Goal: Information Seeking & Learning: Learn about a topic

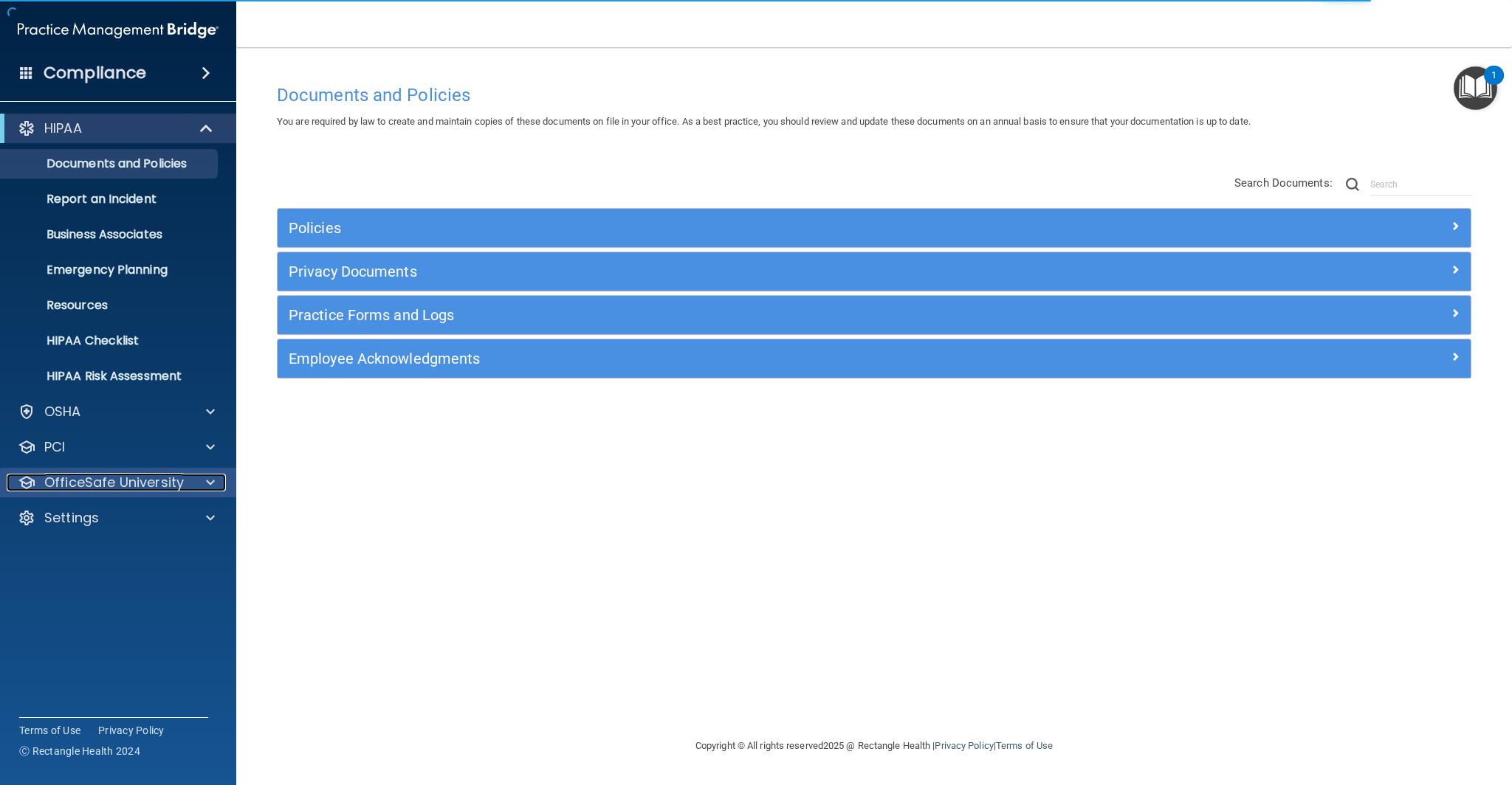
click at [148, 483] on p "OfficeSafe University" at bounding box center [114, 482] width 139 height 18
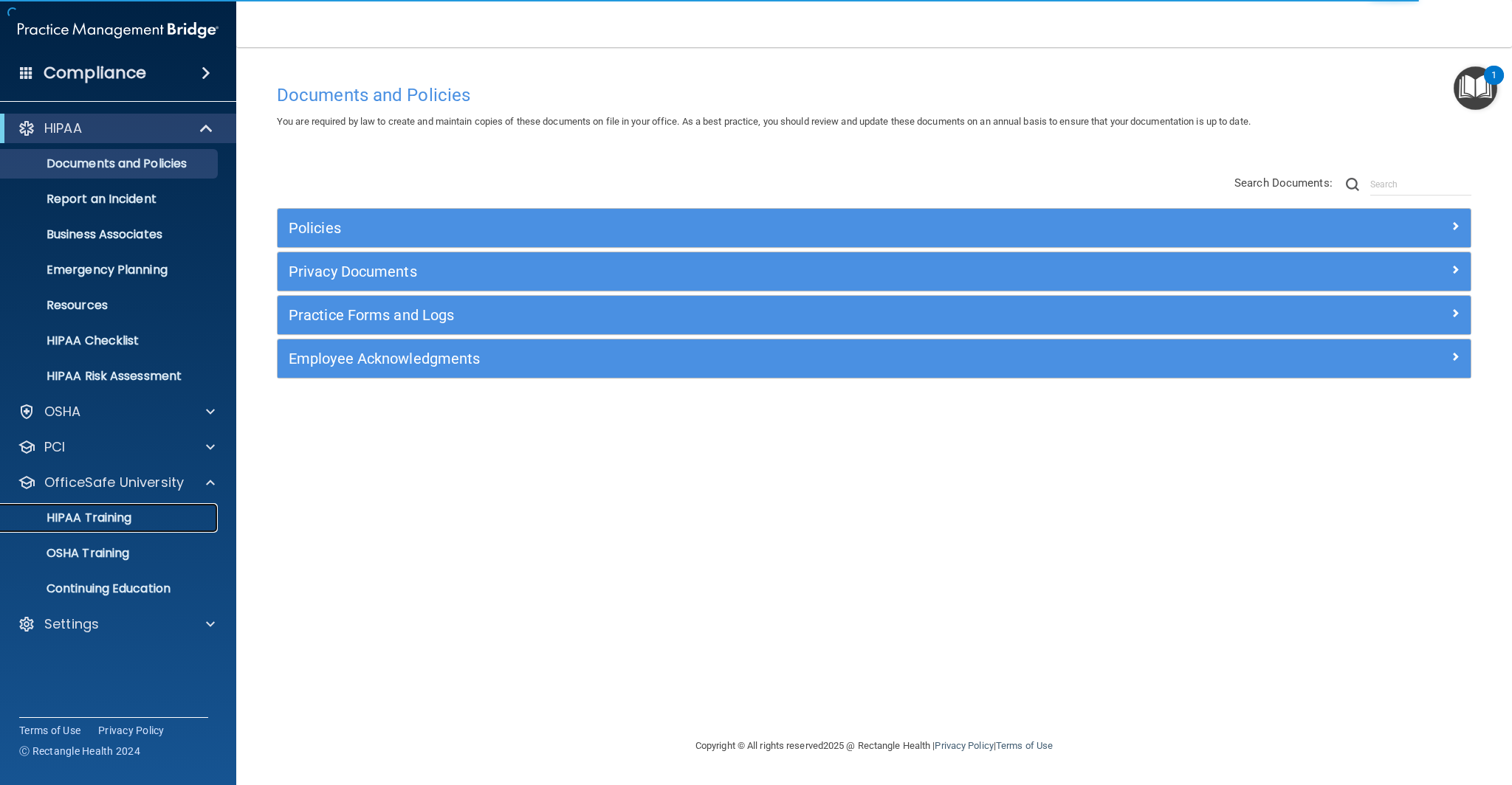
click at [127, 529] on link "HIPAA Training" at bounding box center [101, 518] width 232 height 29
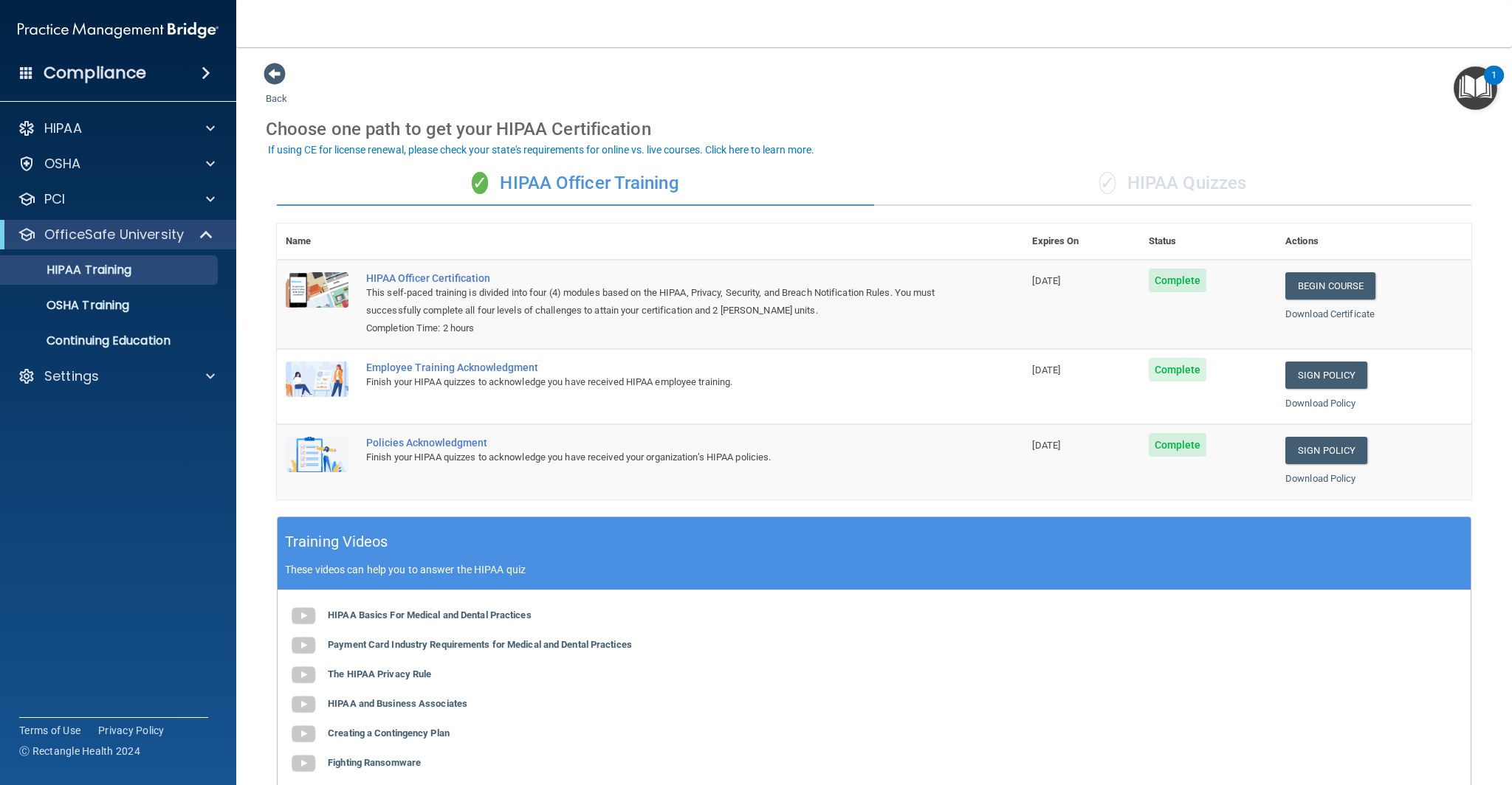
click at [1229, 179] on div "✓ HIPAA Quizzes" at bounding box center [1173, 183] width 598 height 44
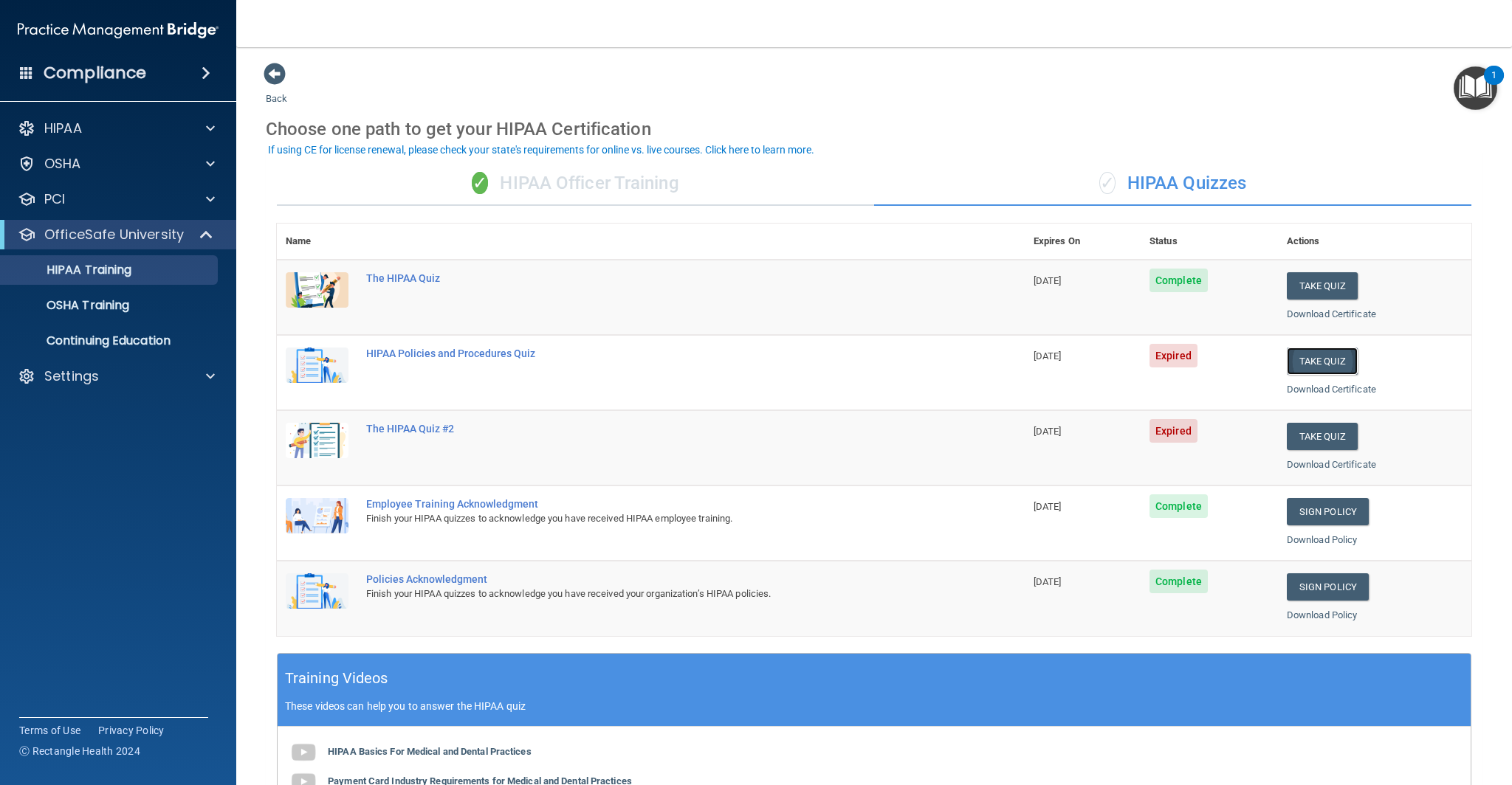
click at [1308, 369] on button "Take Quiz" at bounding box center [1322, 361] width 71 height 28
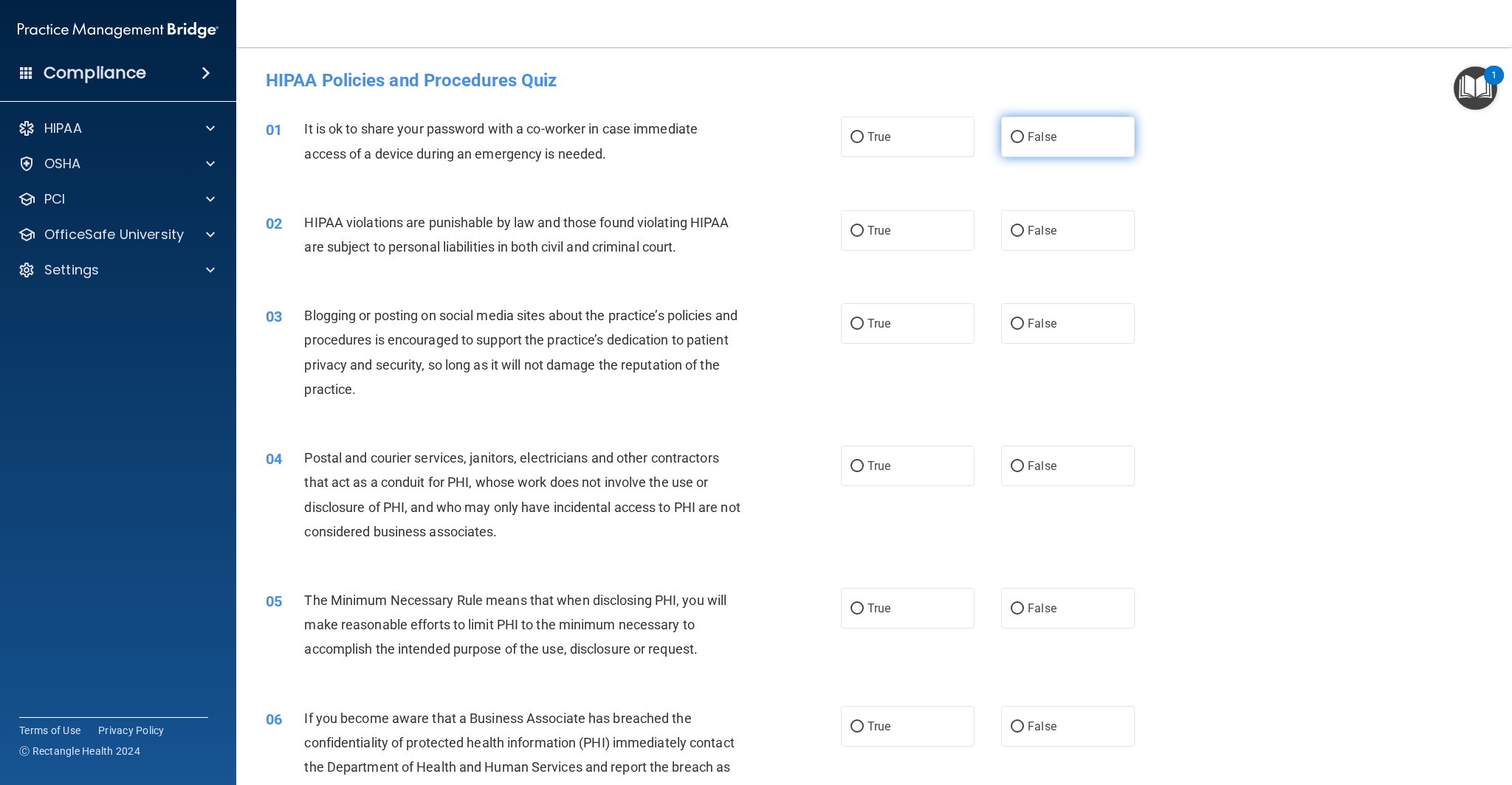
click at [1023, 137] on input "False" at bounding box center [1017, 137] width 13 height 11
radio input "true"
click at [859, 228] on input "True" at bounding box center [857, 231] width 13 height 11
radio input "true"
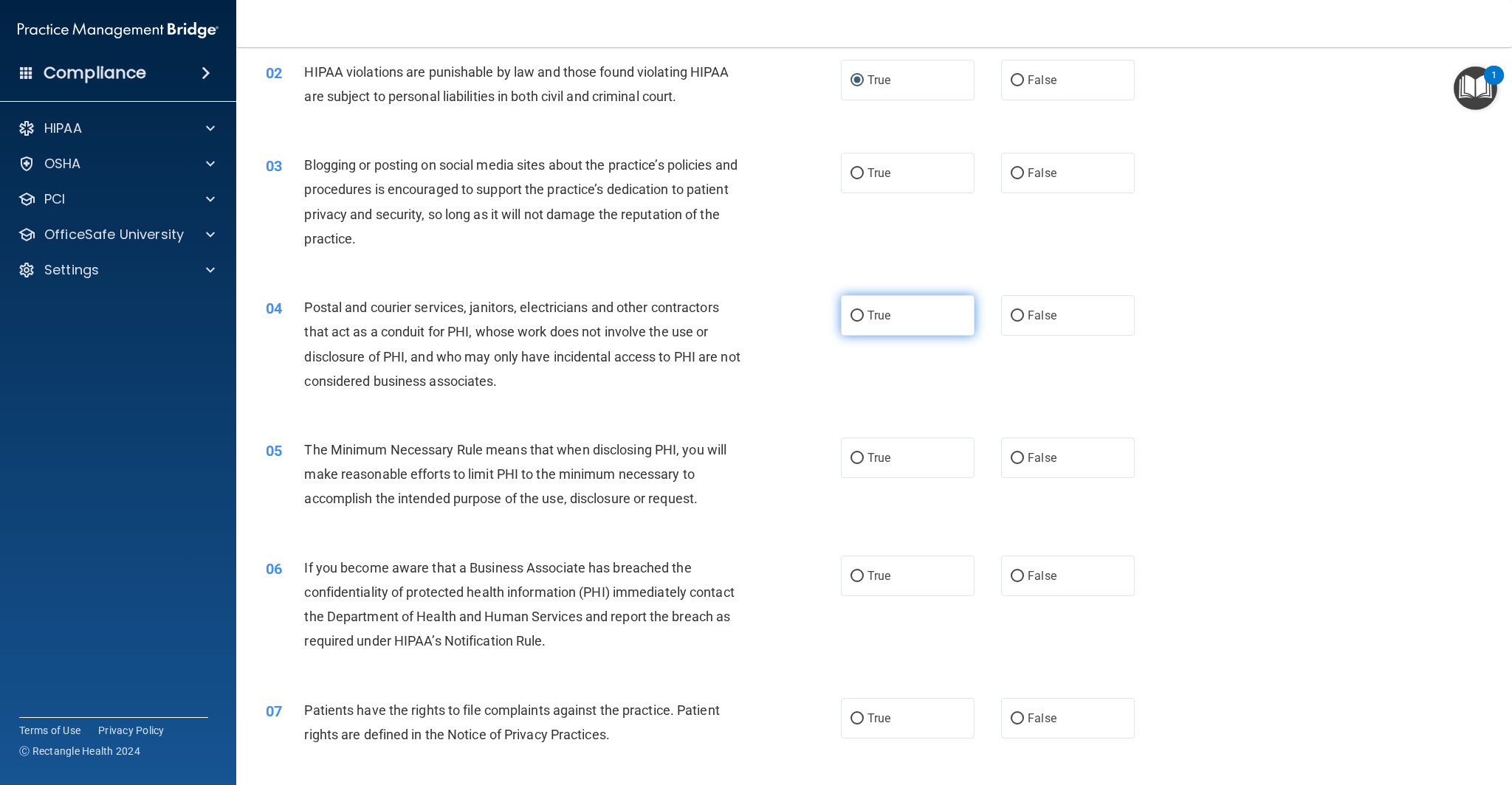
scroll to position [160, 0]
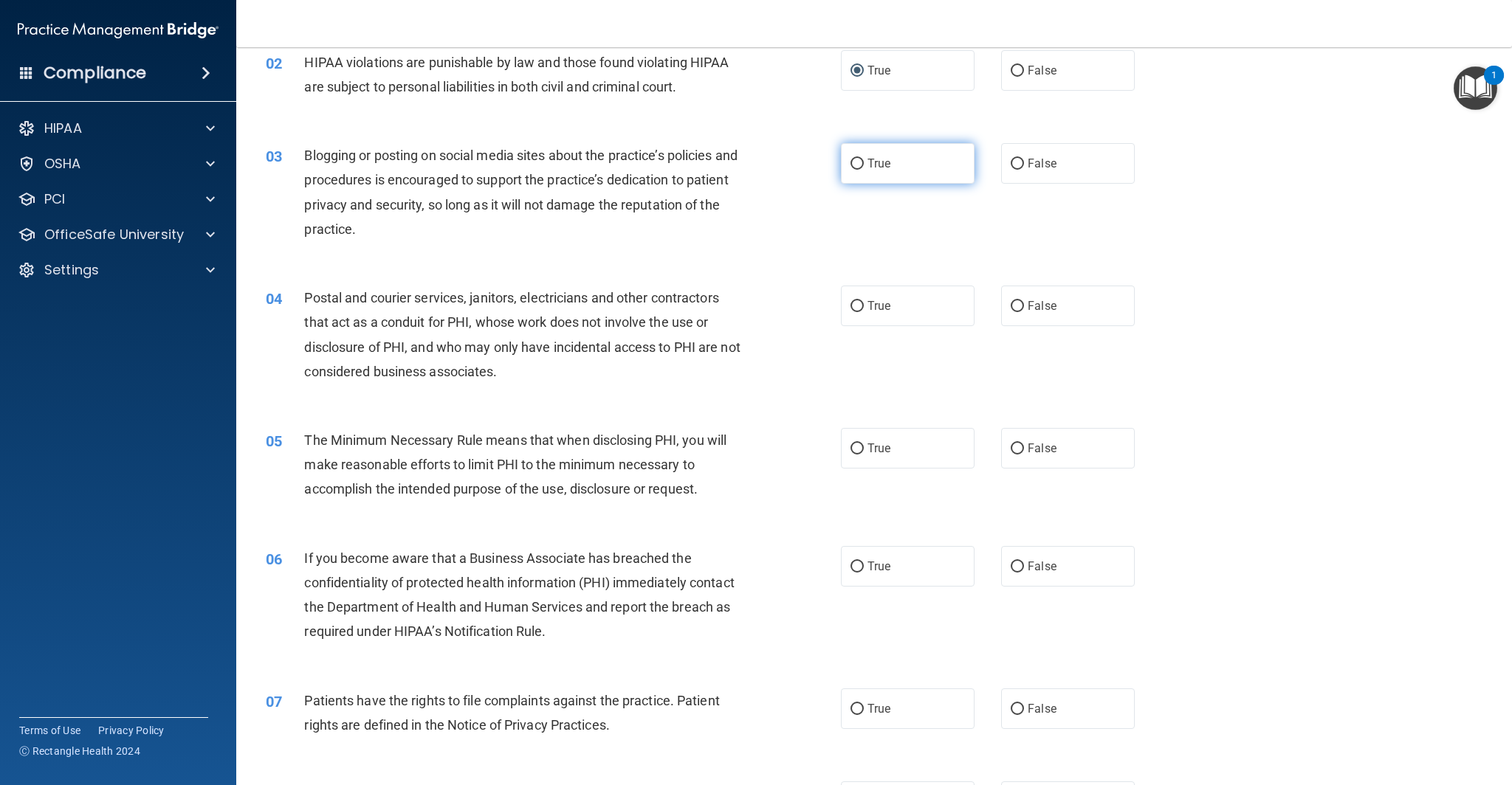
click at [855, 164] on input "True" at bounding box center [857, 163] width 13 height 11
radio input "true"
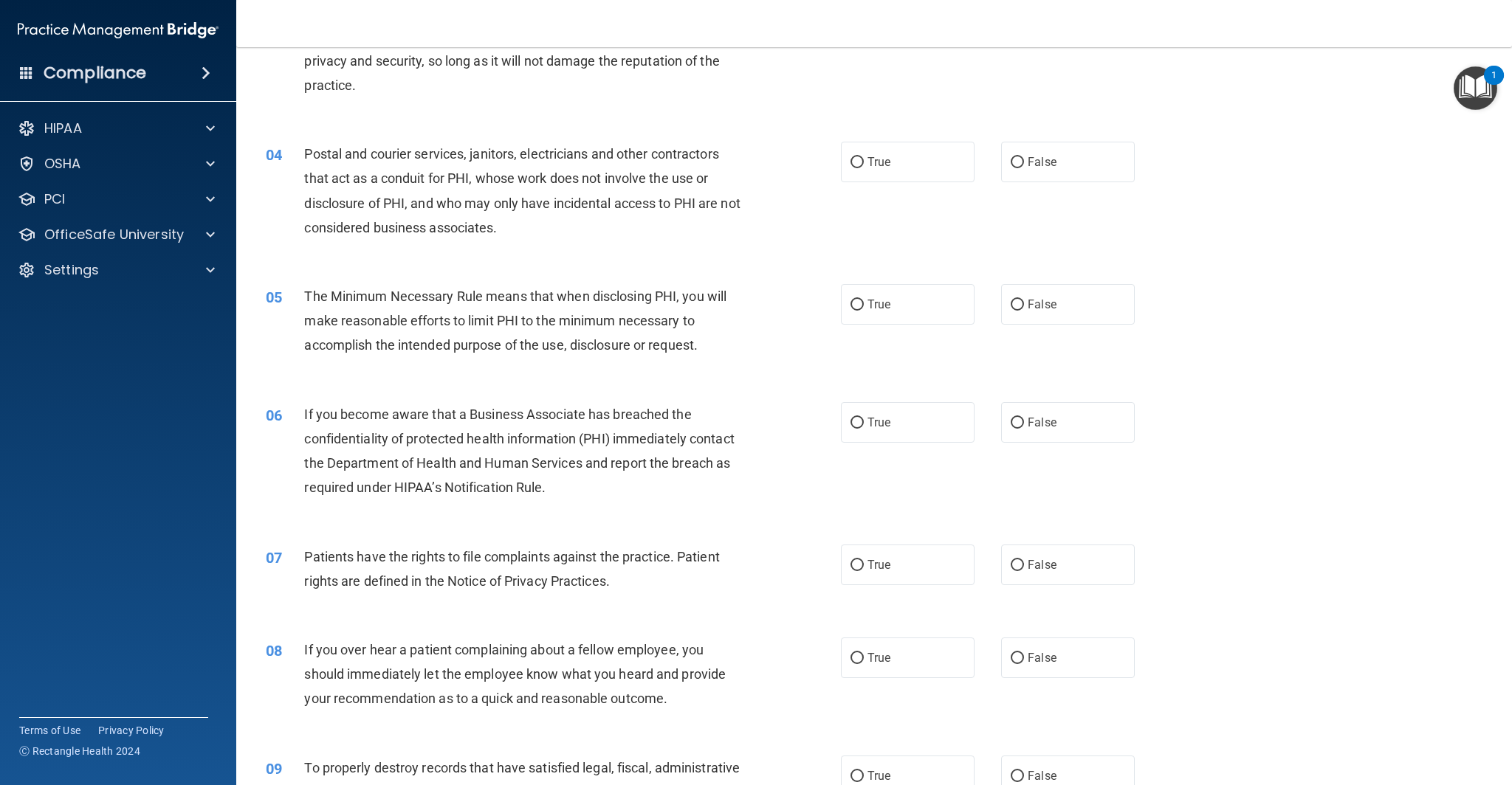
scroll to position [307, 0]
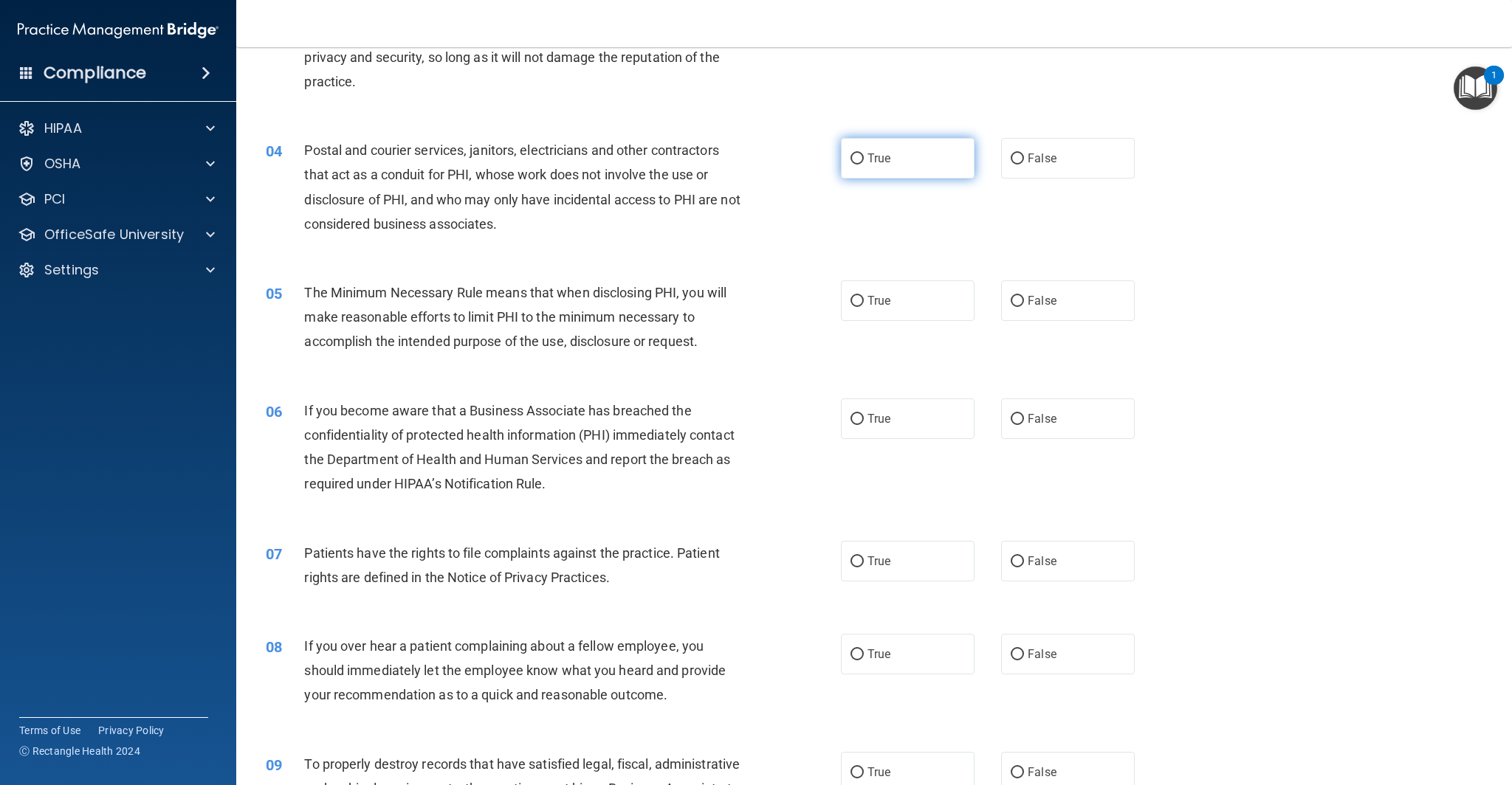
click at [861, 158] on input "True" at bounding box center [857, 158] width 13 height 11
radio input "true"
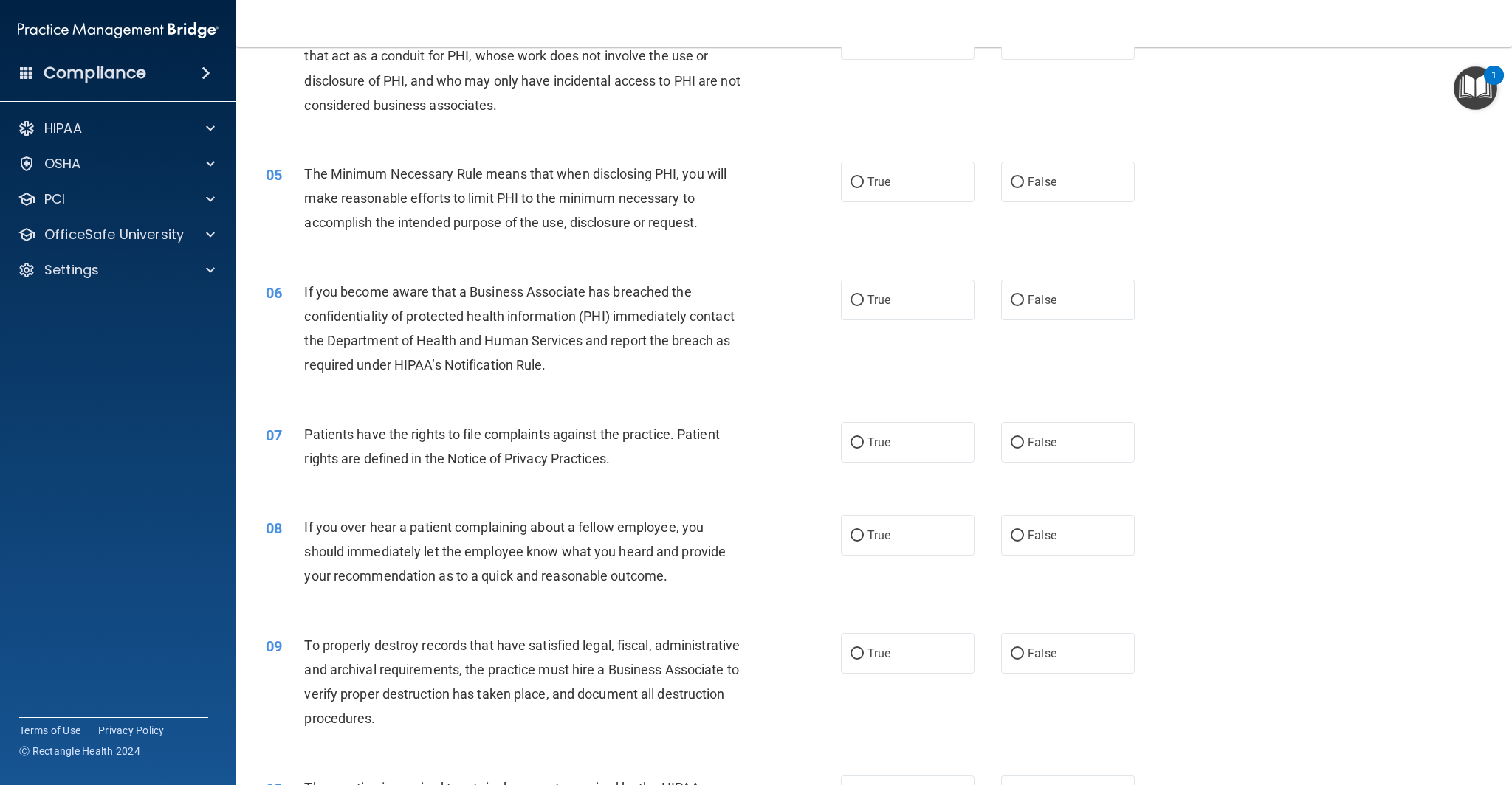
scroll to position [427, 0]
click at [856, 183] on input "True" at bounding box center [857, 181] width 13 height 11
radio input "true"
click at [857, 300] on input "True" at bounding box center [857, 299] width 13 height 11
radio input "true"
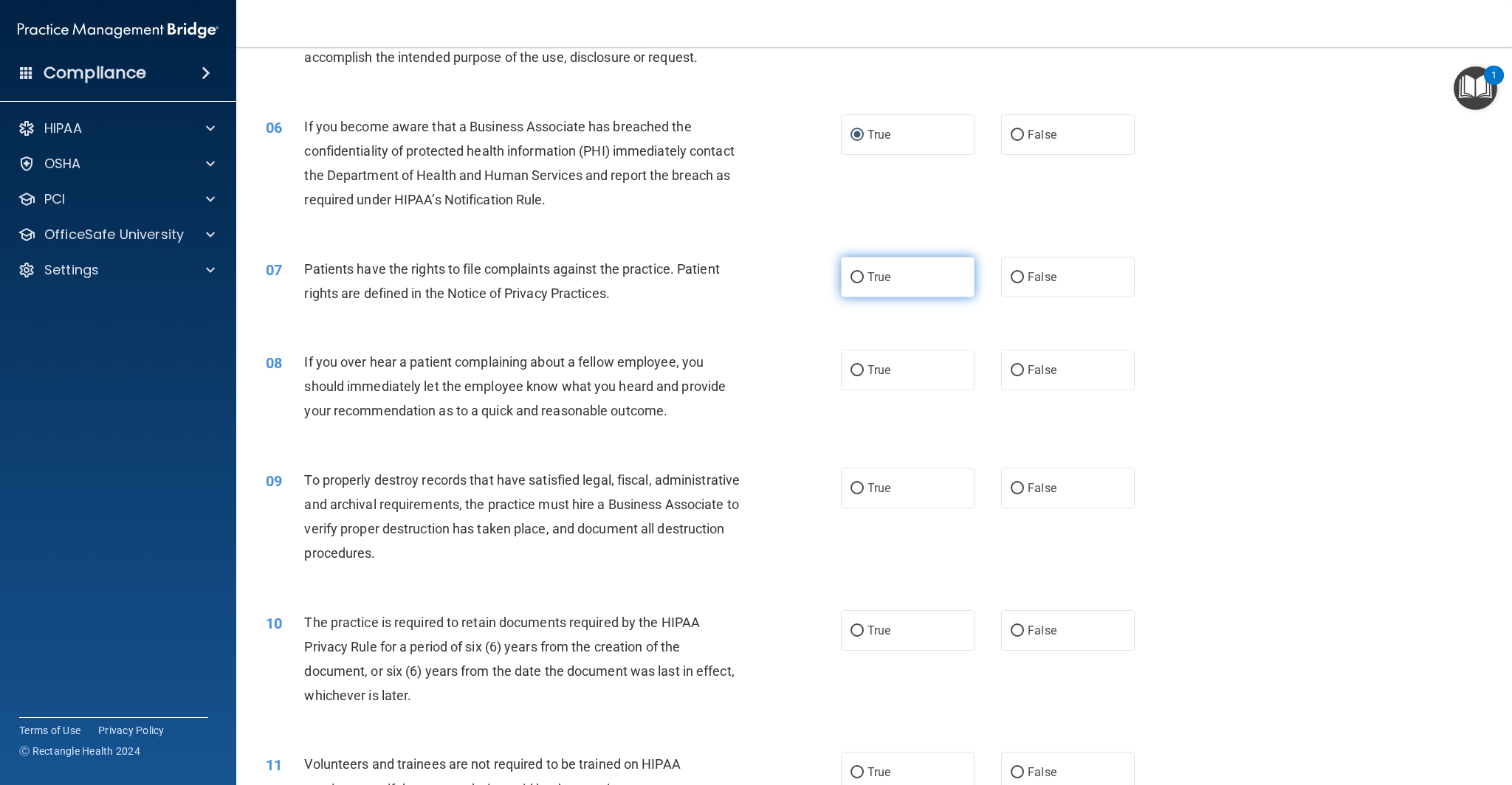
scroll to position [598, 0]
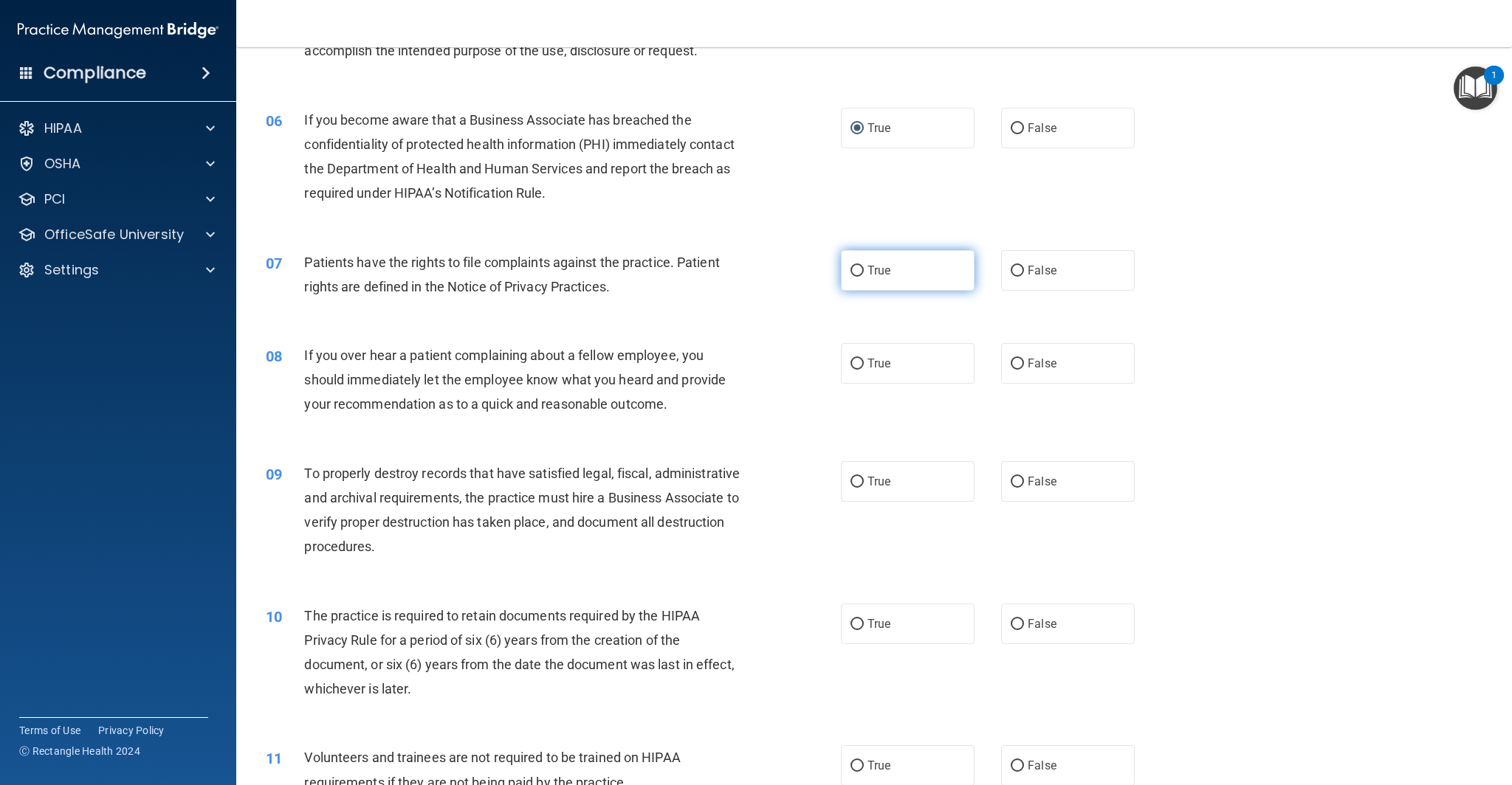
click at [856, 271] on input "True" at bounding box center [857, 271] width 13 height 11
radio input "true"
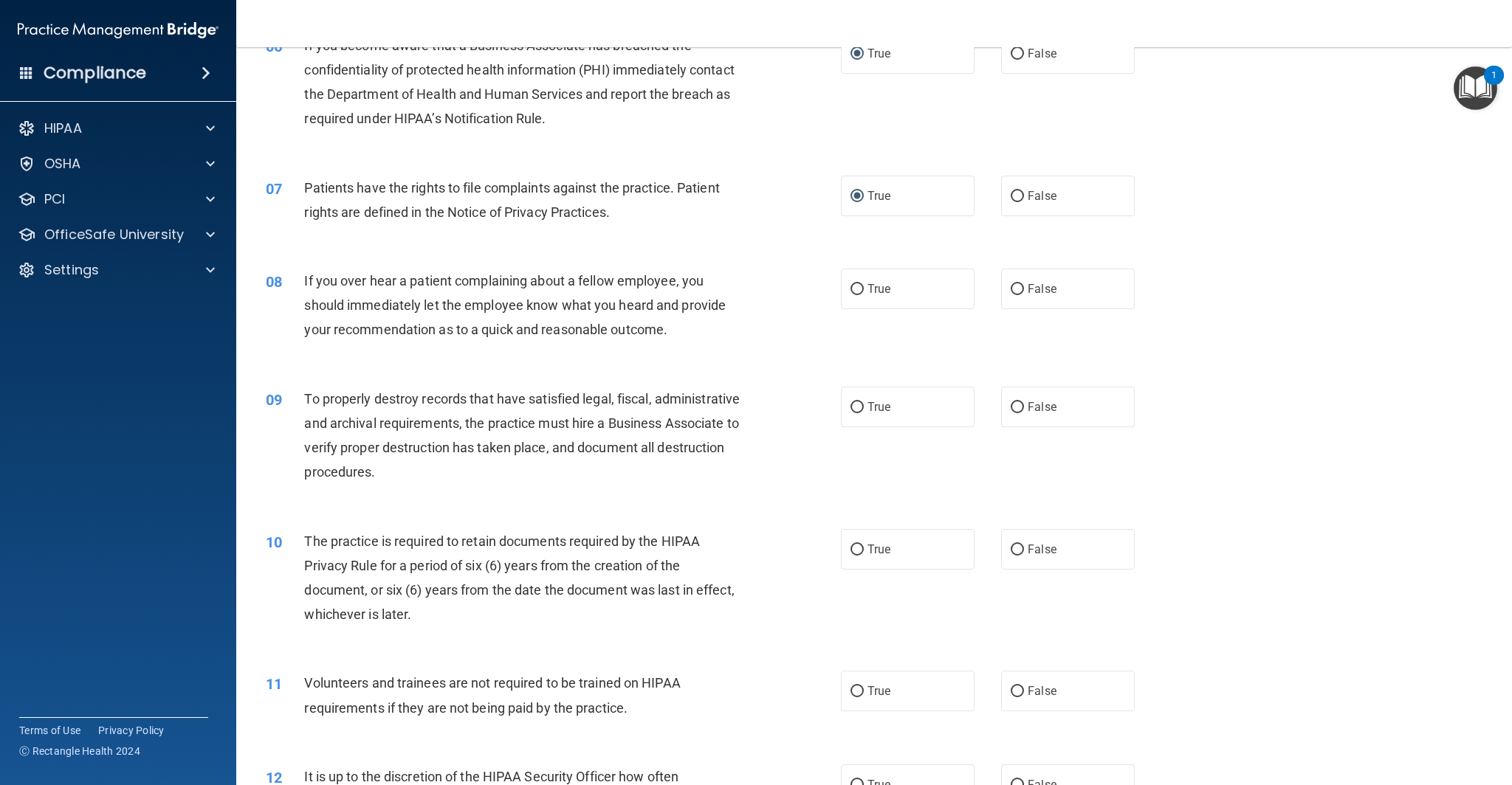
scroll to position [676, 0]
drag, startPoint x: 1023, startPoint y: 285, endPoint x: 991, endPoint y: 300, distance: 35.3
click at [1023, 285] on input "False" at bounding box center [1017, 287] width 13 height 11
radio input "true"
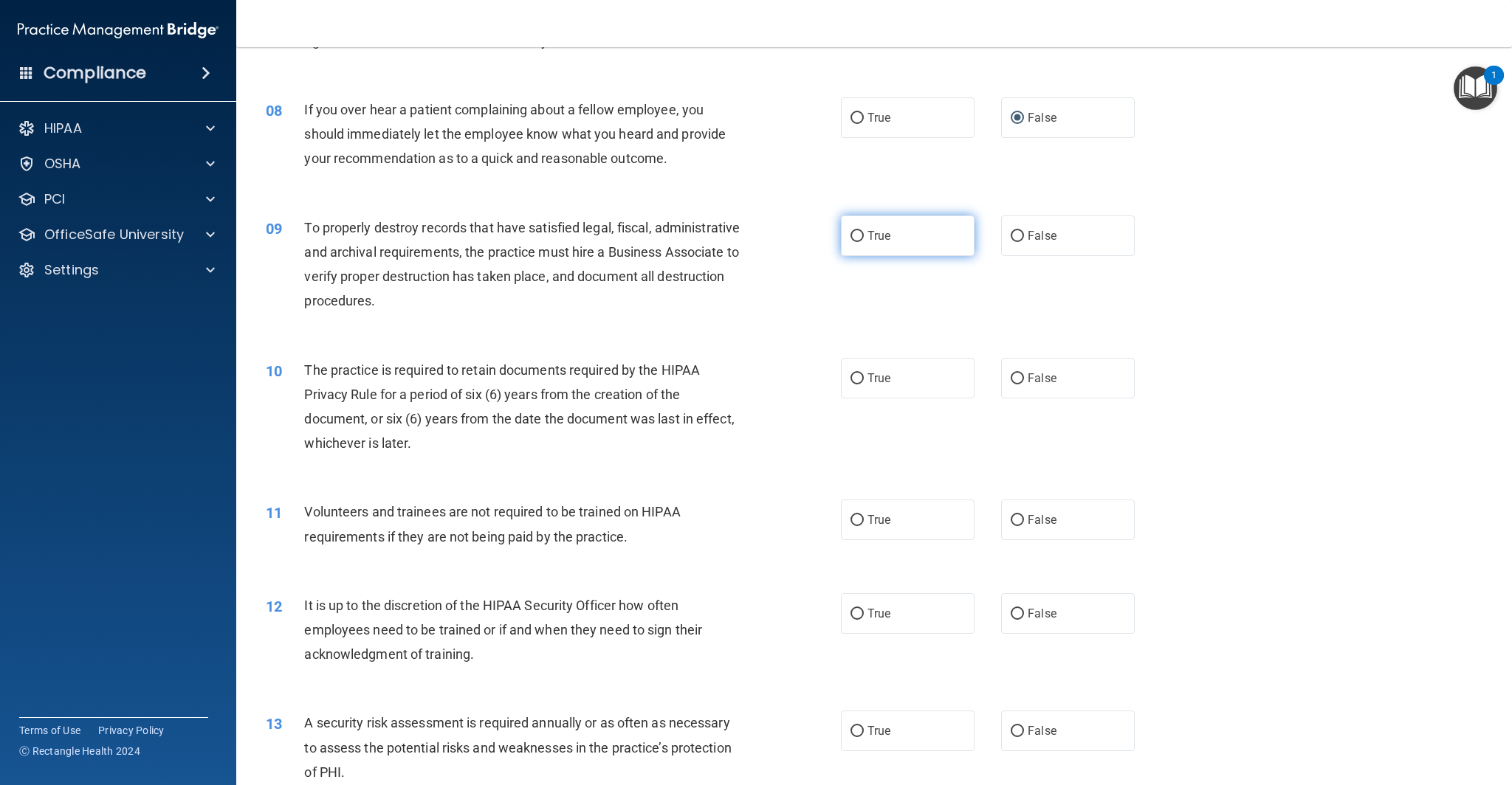
scroll to position [852, 0]
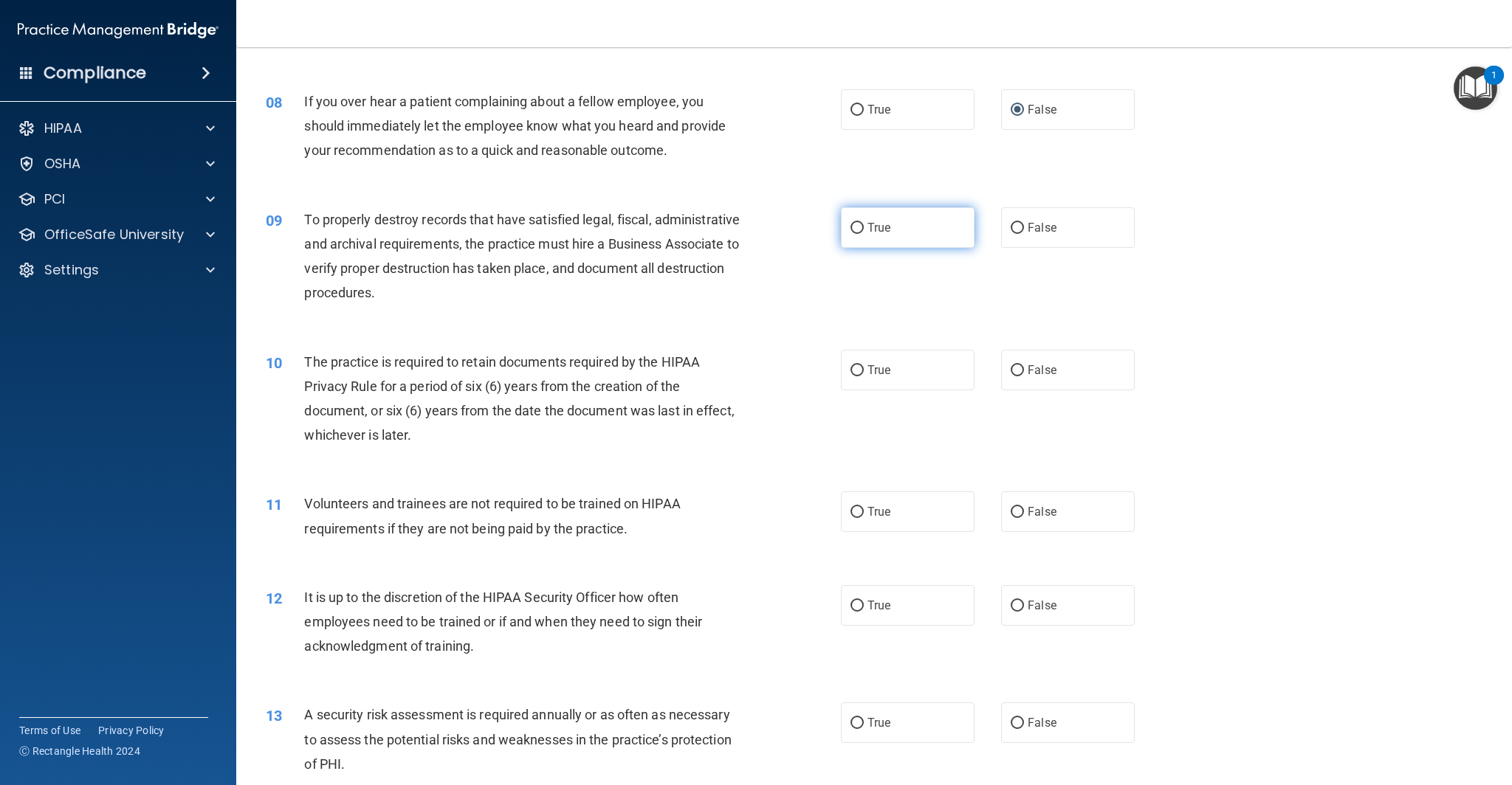
click at [857, 226] on input "True" at bounding box center [857, 228] width 13 height 11
radio input "true"
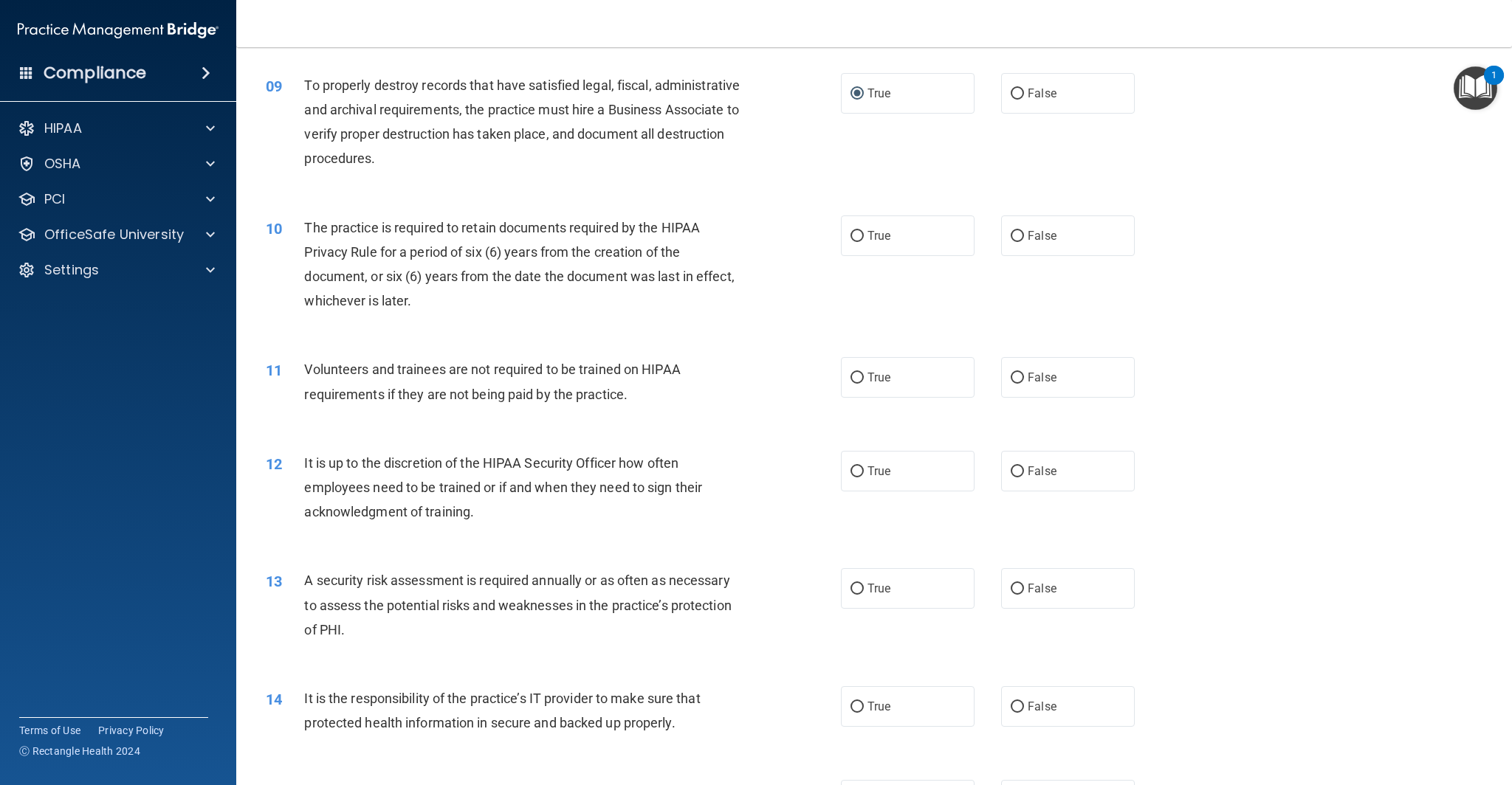
scroll to position [993, 0]
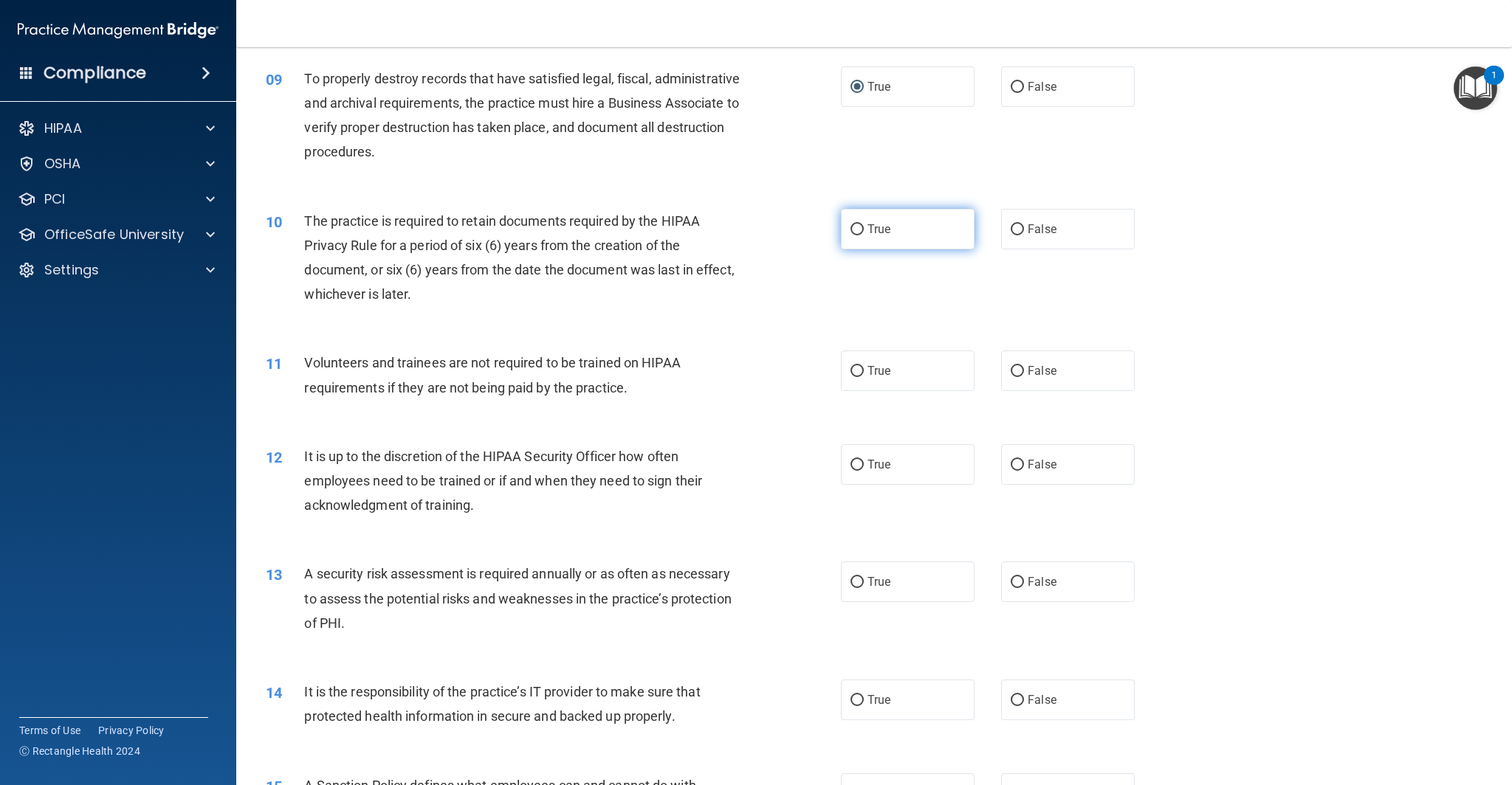
click at [857, 227] on input "True" at bounding box center [857, 230] width 13 height 11
radio input "true"
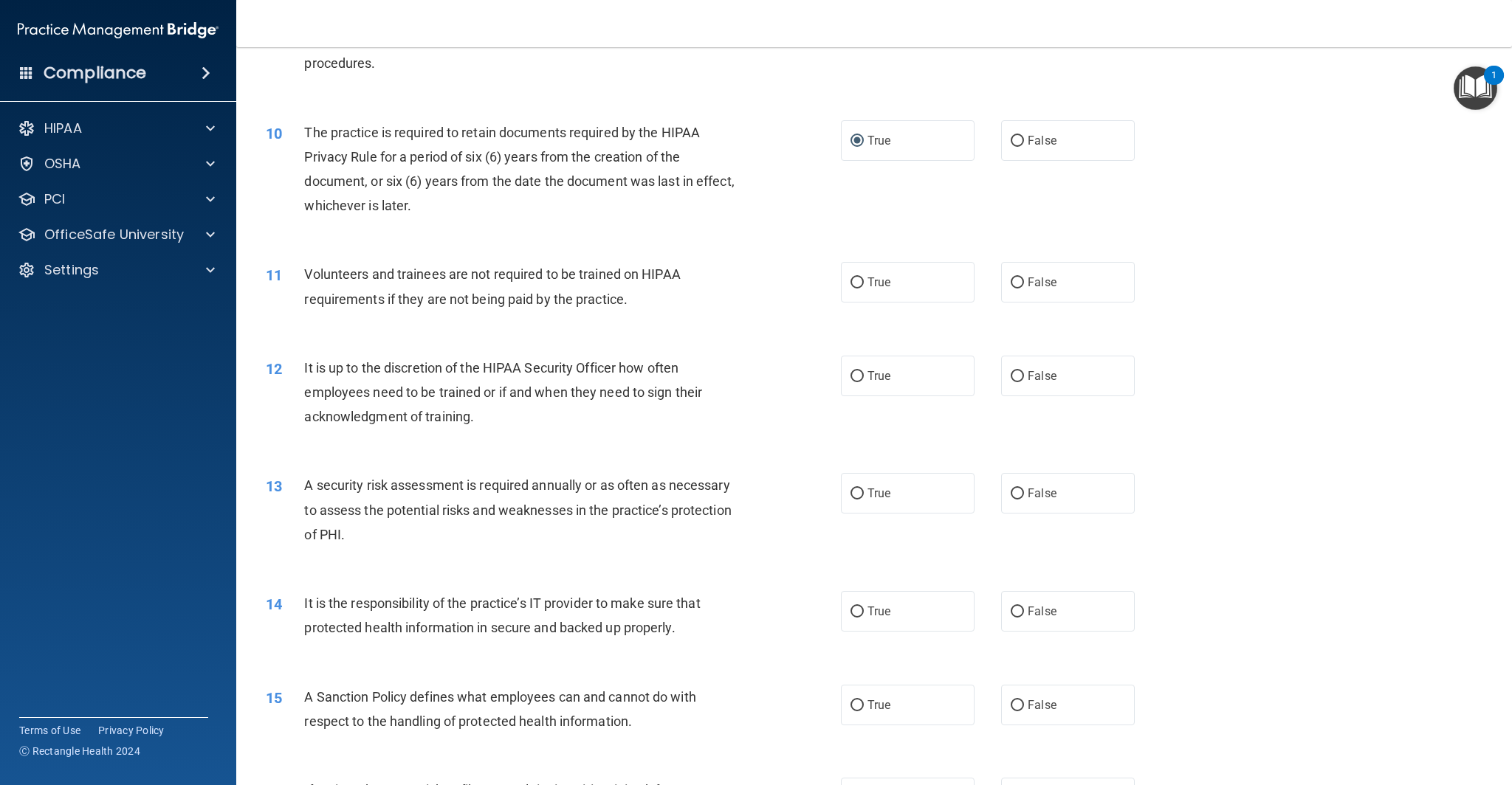
scroll to position [1085, 0]
click at [1019, 280] on input "False" at bounding box center [1017, 280] width 13 height 11
radio input "true"
click at [862, 281] on input "True" at bounding box center [857, 280] width 13 height 11
radio input "true"
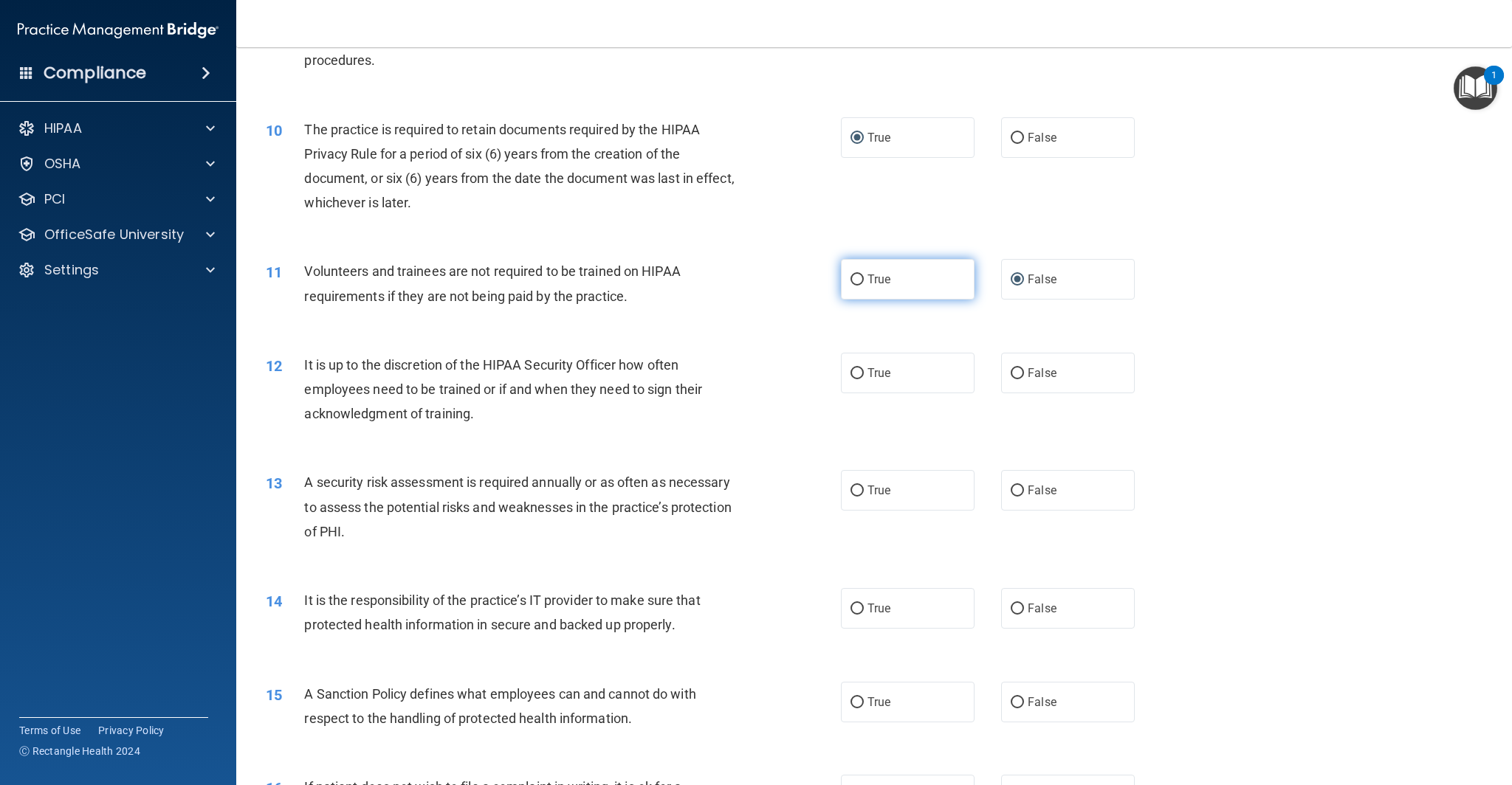
radio input "false"
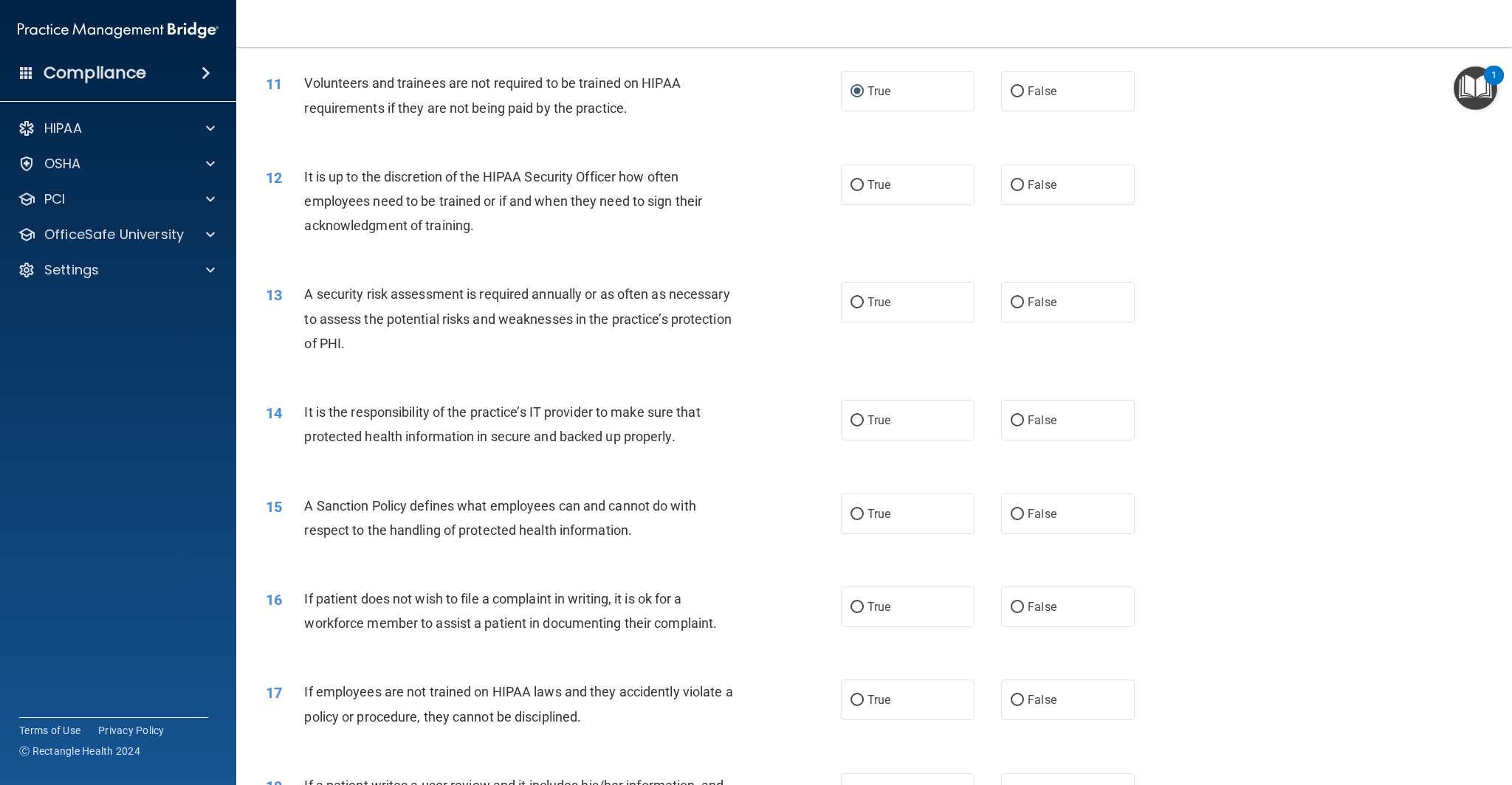
scroll to position [1278, 0]
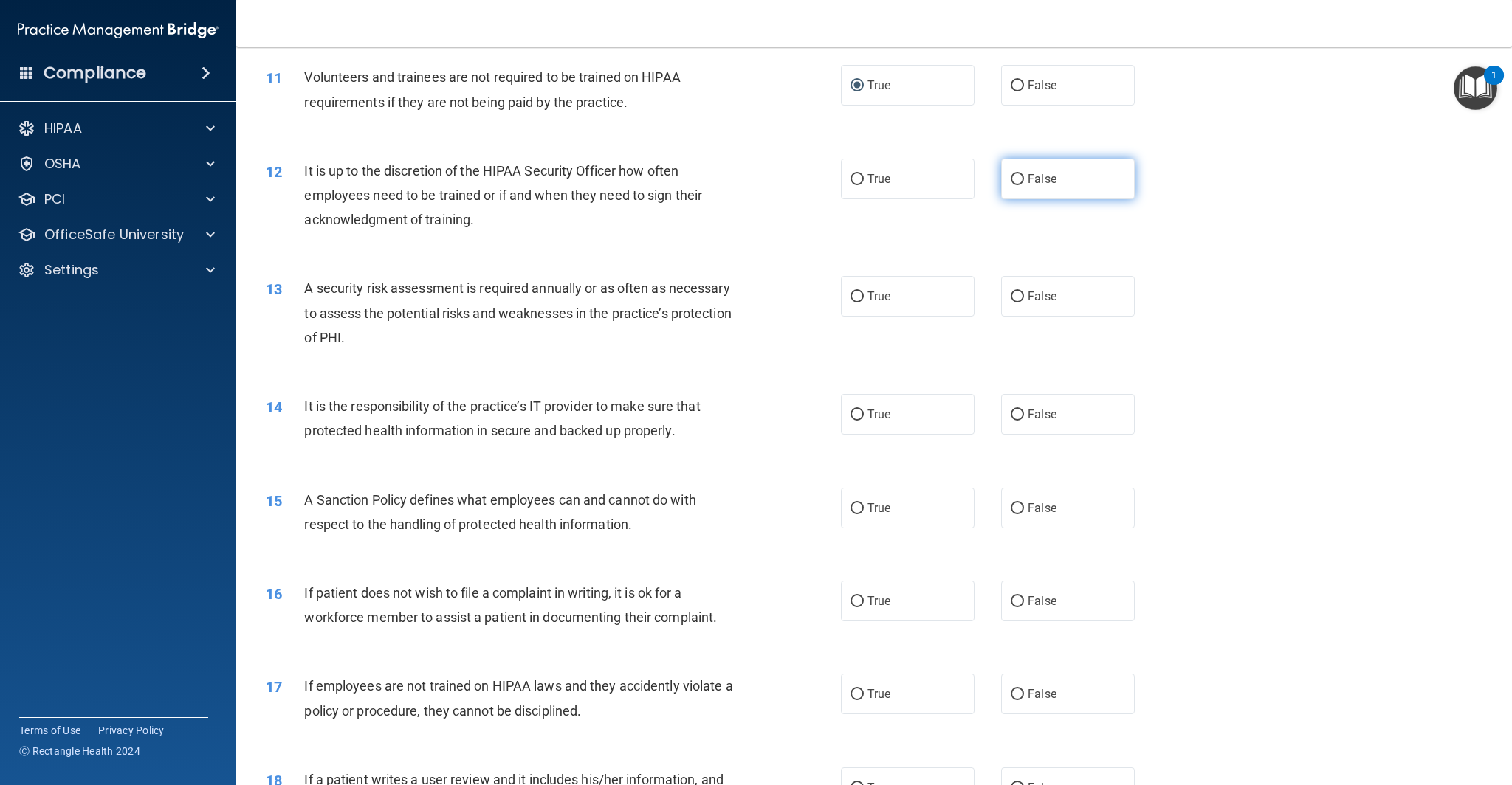
click at [1022, 179] on input "False" at bounding box center [1017, 179] width 13 height 11
radio input "true"
click at [851, 297] on input "True" at bounding box center [857, 296] width 13 height 11
radio input "true"
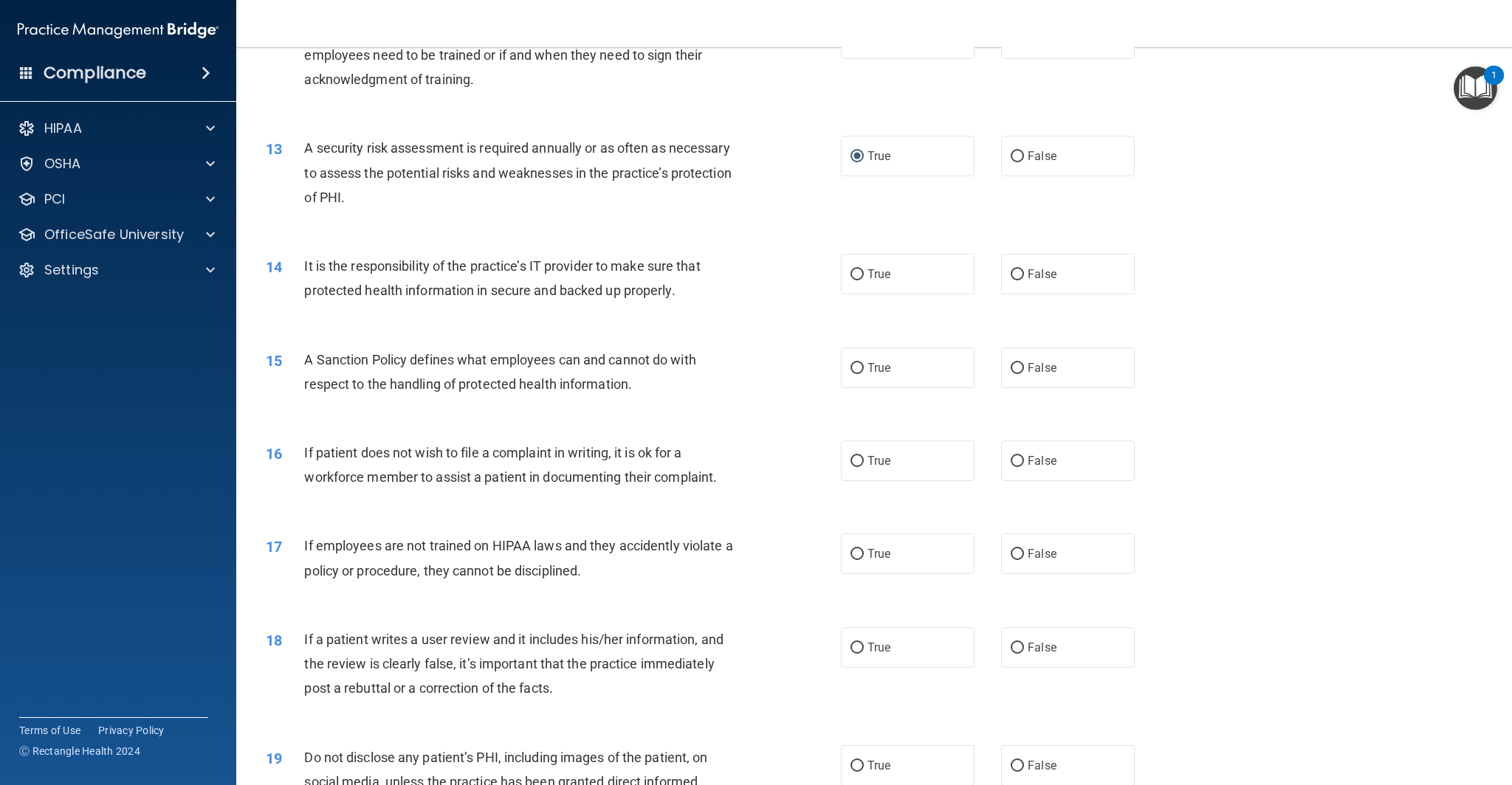
scroll to position [1426, 0]
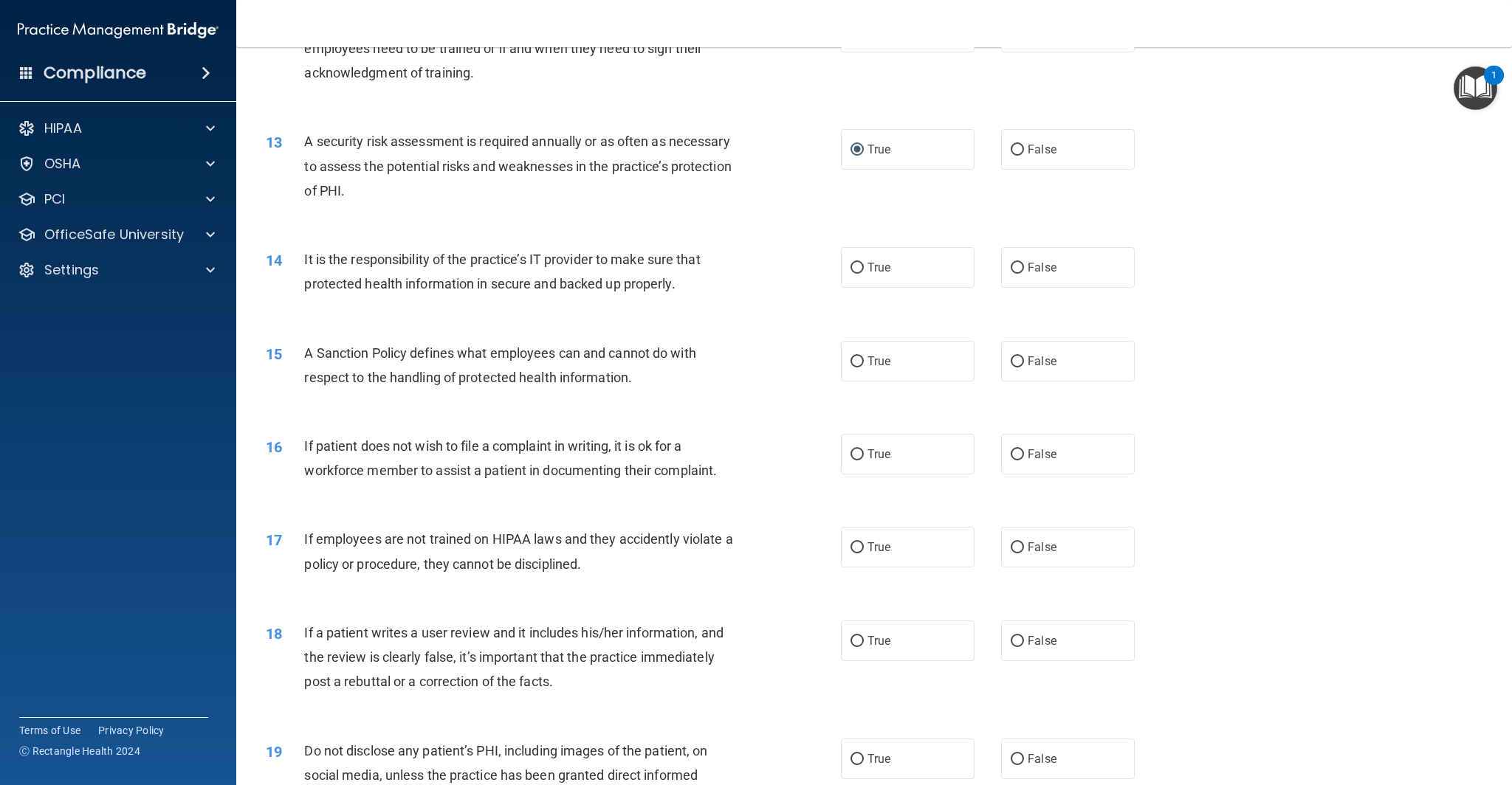
drag, startPoint x: 852, startPoint y: 269, endPoint x: 835, endPoint y: 310, distance: 44.4
click at [852, 269] on input "True" at bounding box center [857, 268] width 13 height 11
radio input "true"
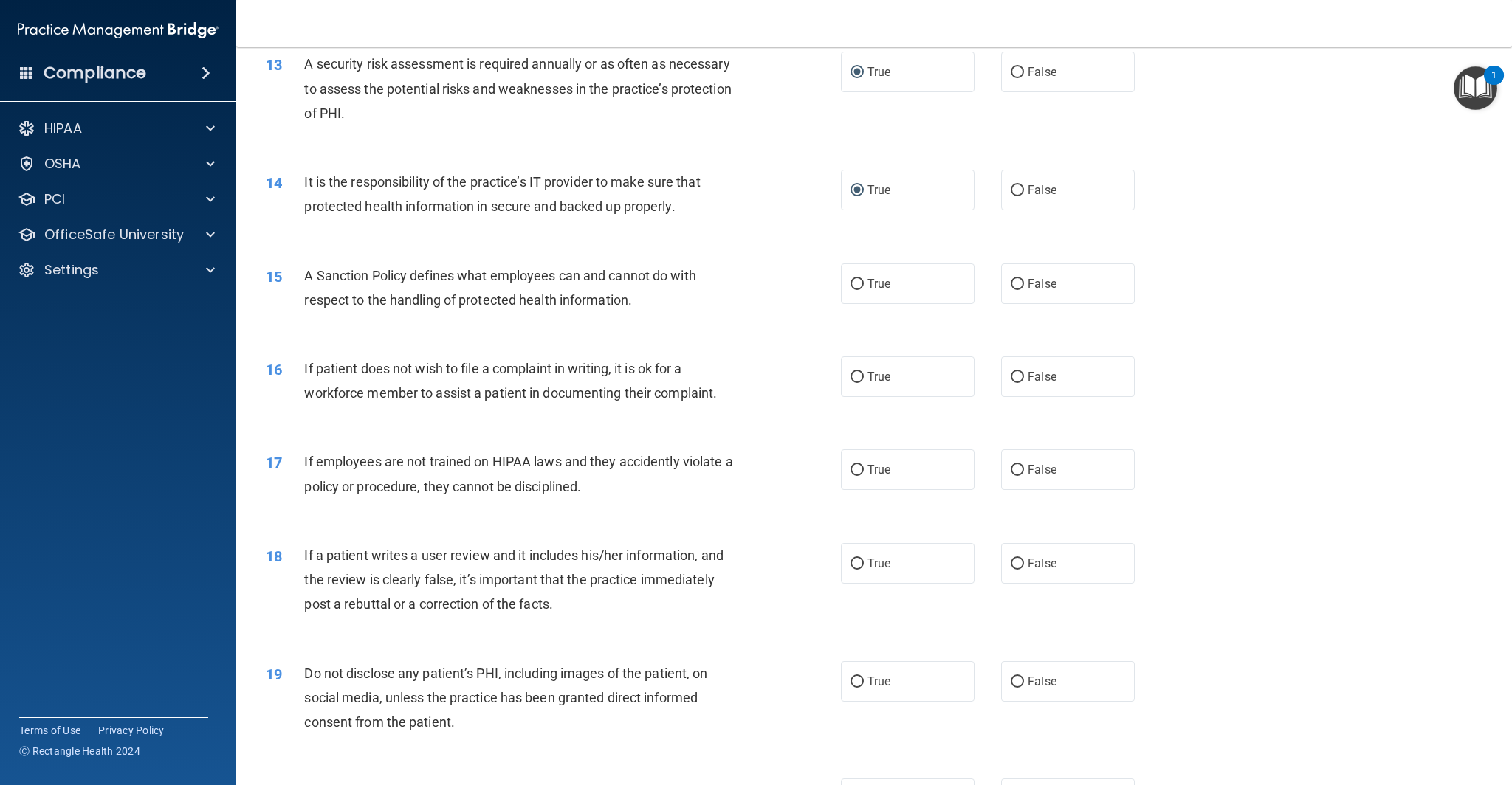
scroll to position [1515, 0]
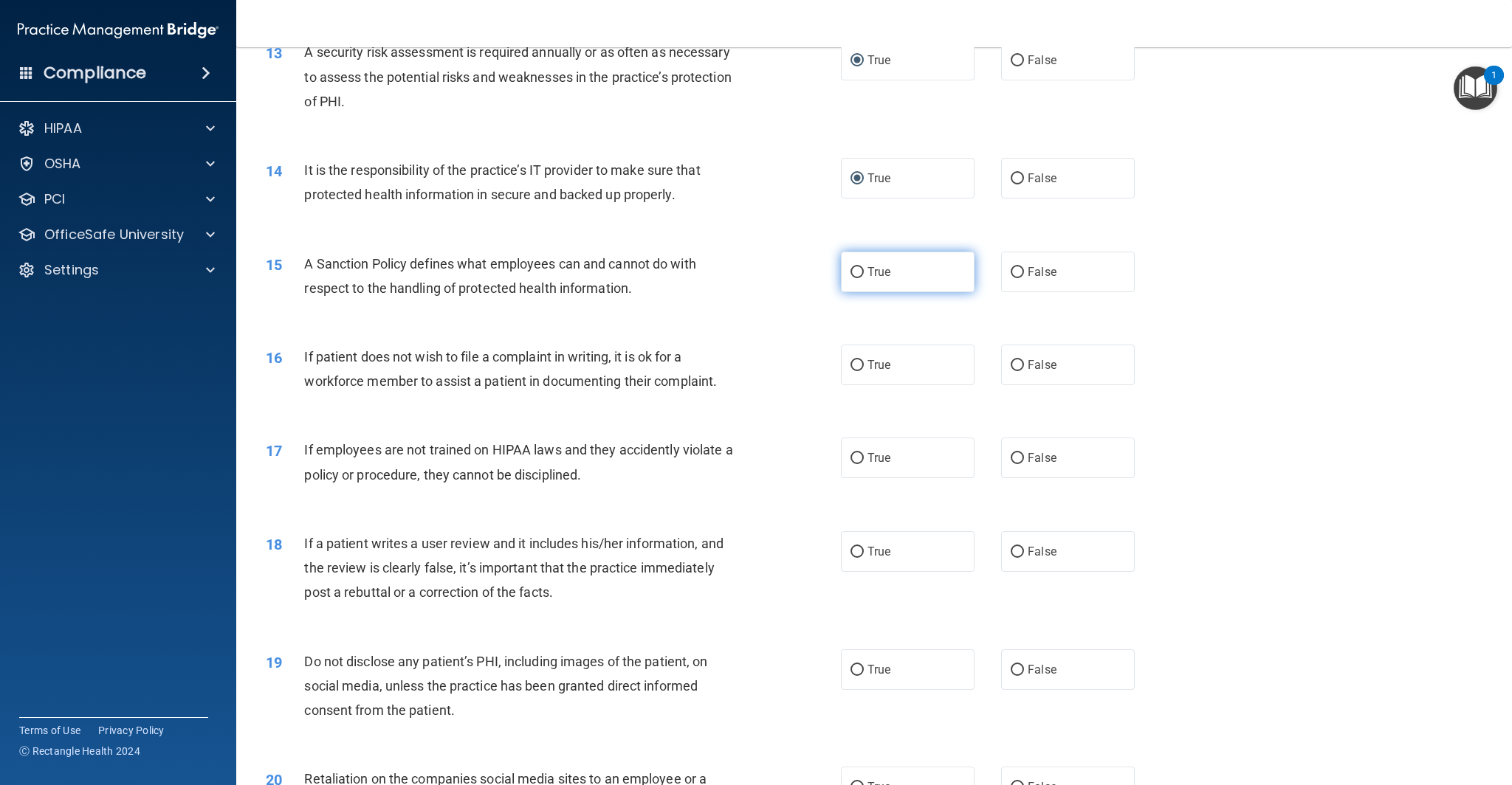
click at [859, 272] on input "True" at bounding box center [857, 272] width 13 height 11
radio input "true"
click at [857, 363] on input "True" at bounding box center [857, 365] width 13 height 11
radio input "true"
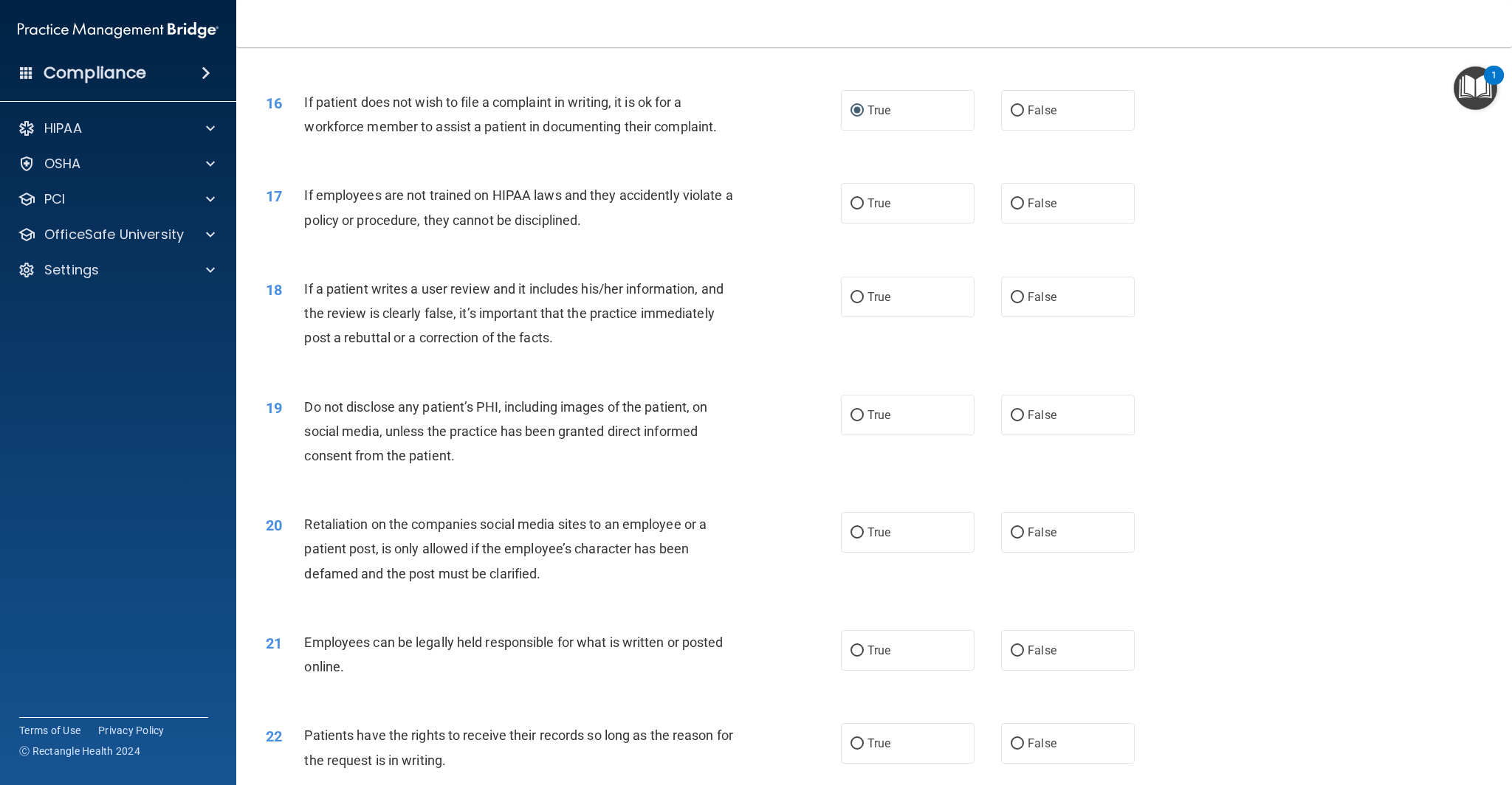
scroll to position [1770, 0]
click at [857, 204] on input "True" at bounding box center [857, 203] width 13 height 11
radio input "true"
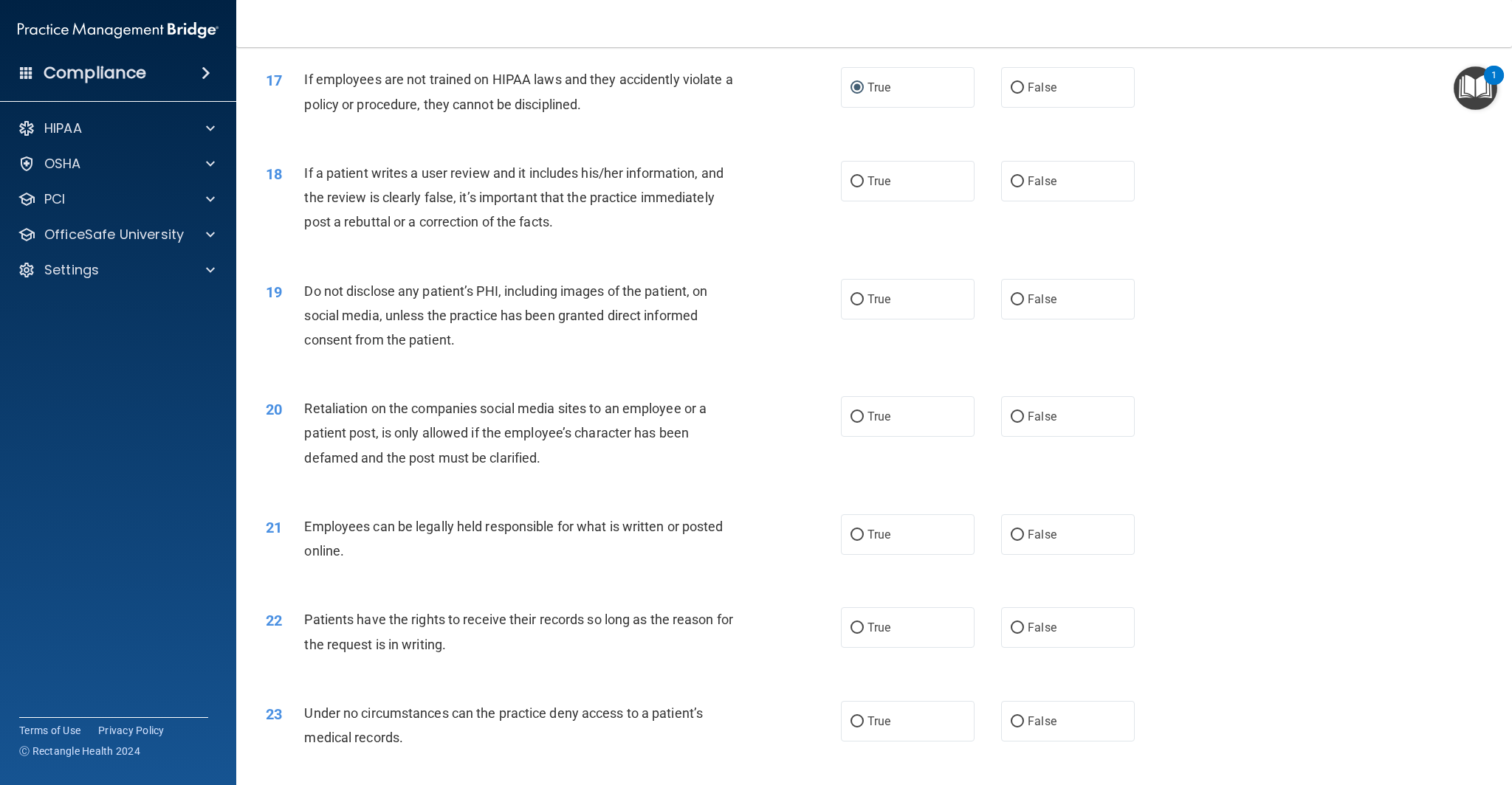
scroll to position [1887, 0]
click at [1017, 186] on label "False" at bounding box center [1067, 179] width 133 height 40
click at [1017, 186] on input "False" at bounding box center [1017, 180] width 13 height 11
radio input "true"
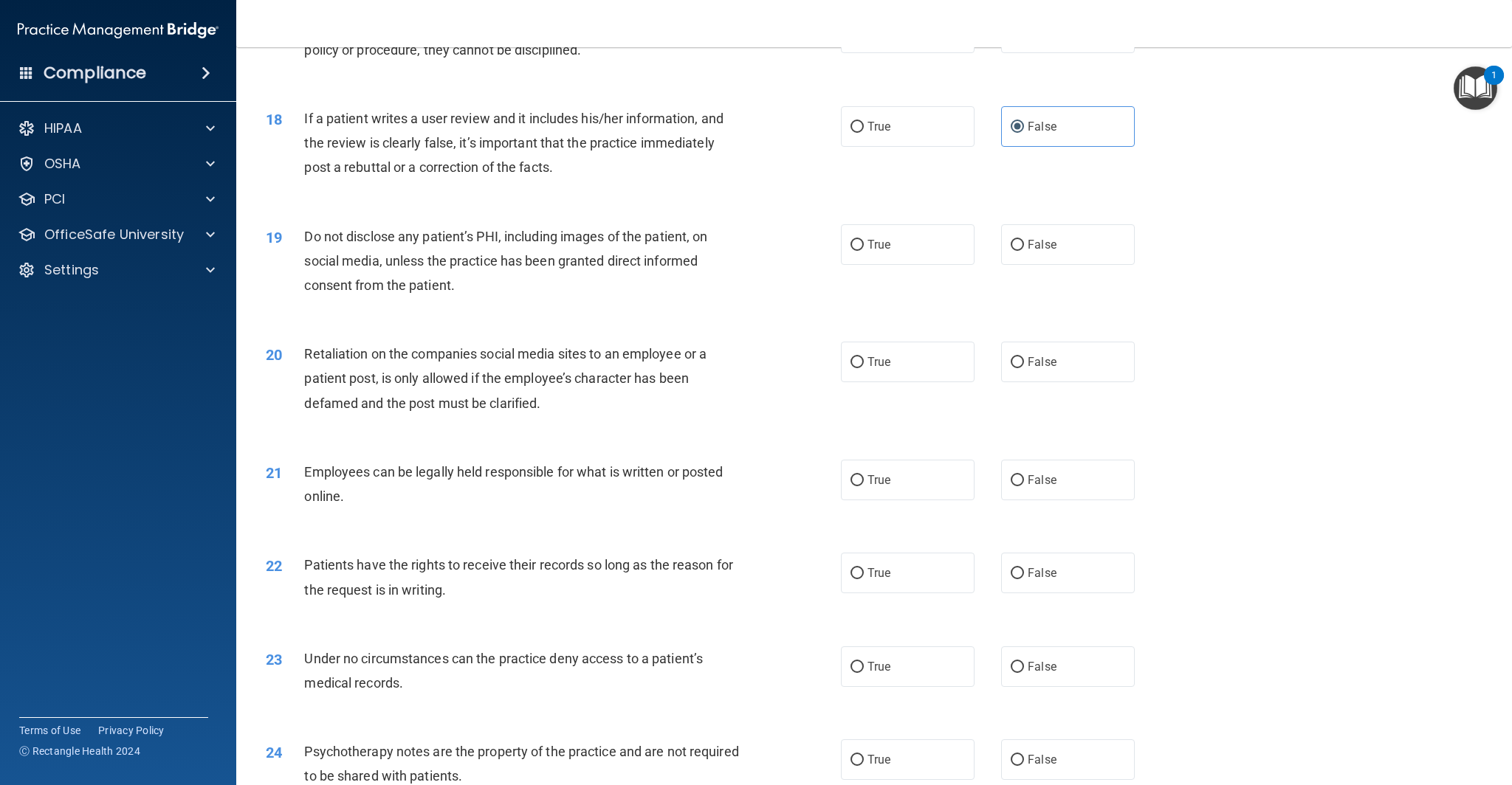
scroll to position [1940, 0]
click at [857, 242] on input "True" at bounding box center [857, 244] width 13 height 11
radio input "true"
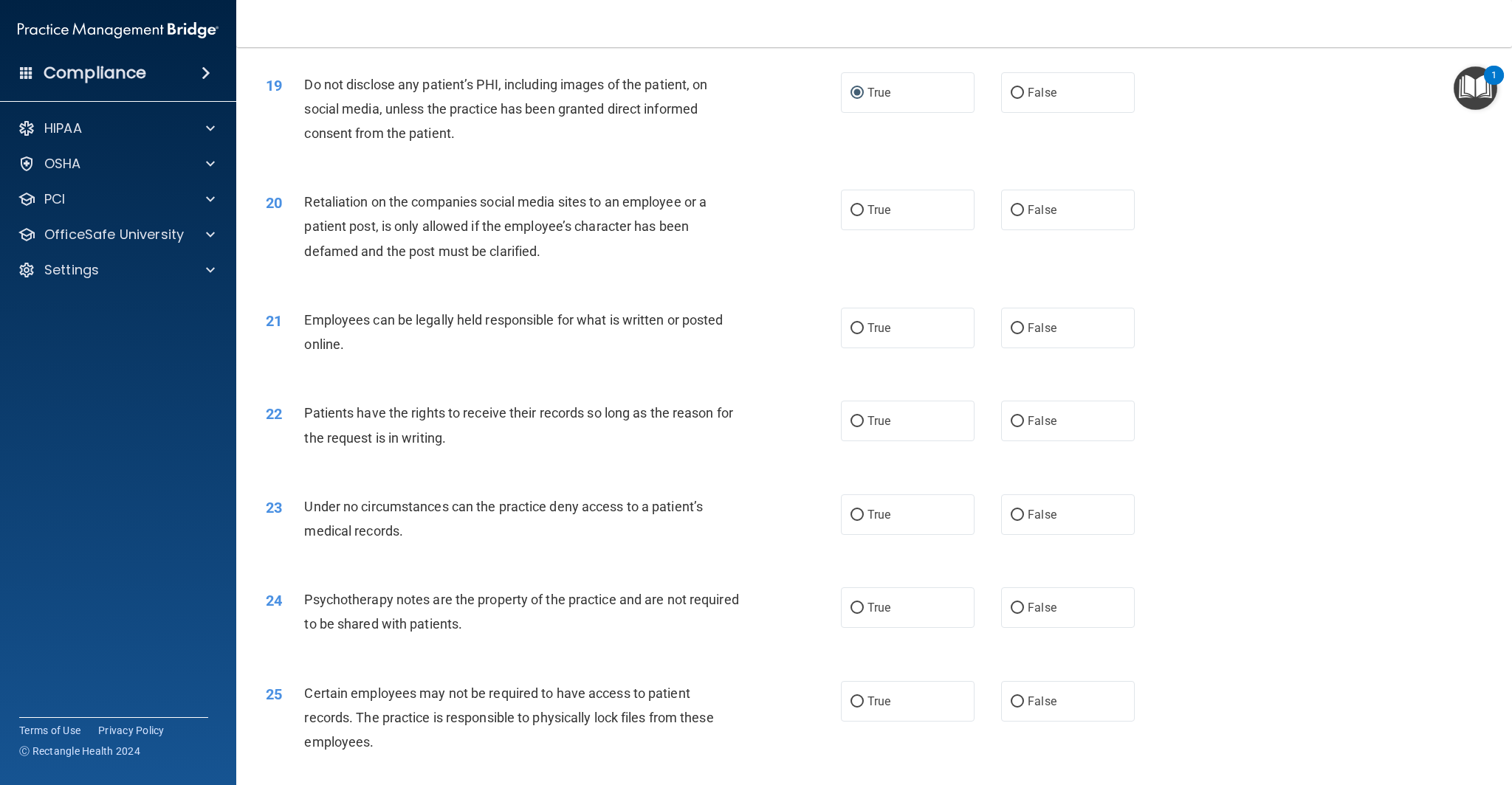
scroll to position [2093, 0]
click at [1020, 208] on input "False" at bounding box center [1017, 209] width 13 height 11
radio input "true"
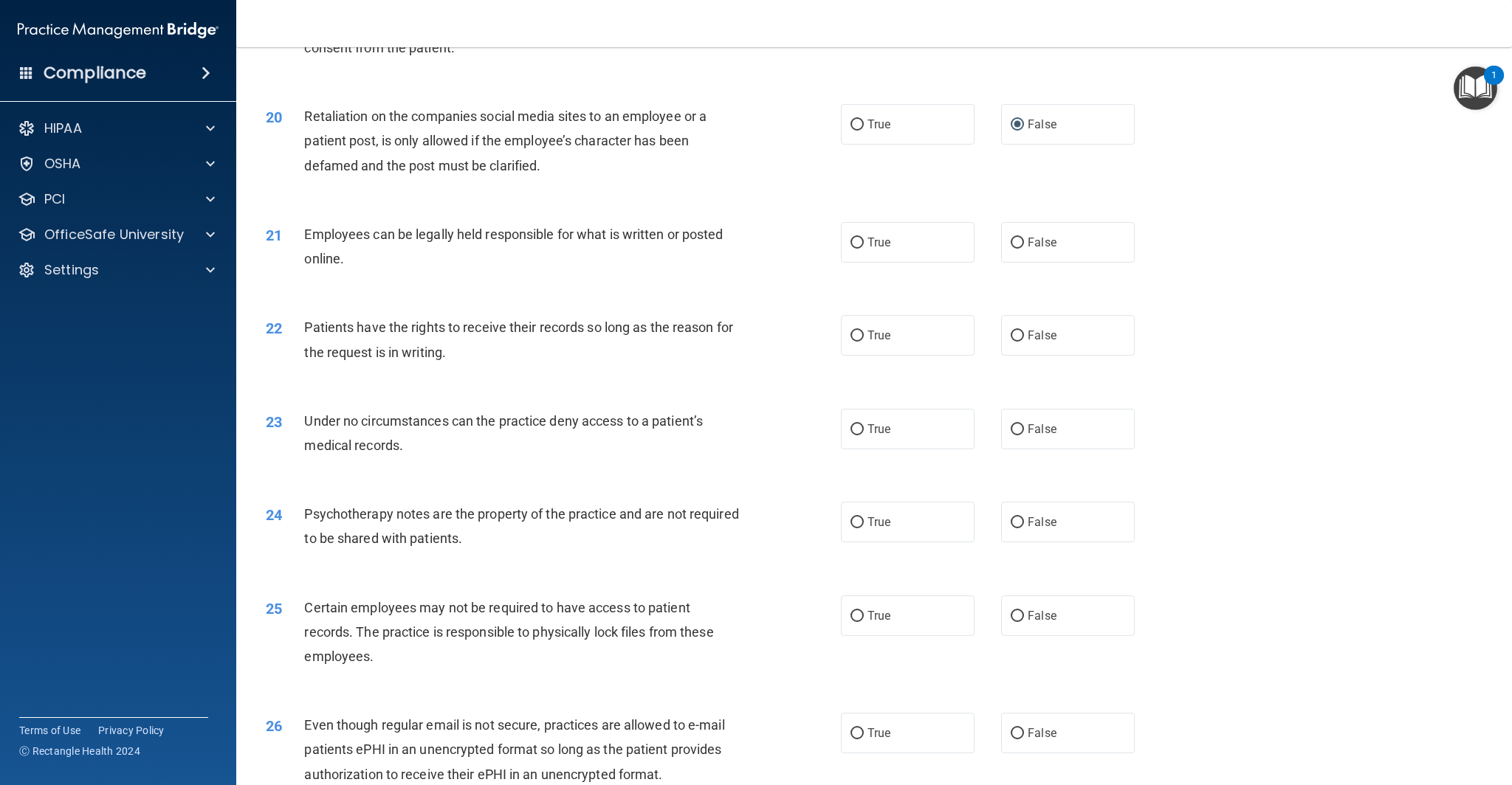
scroll to position [2186, 0]
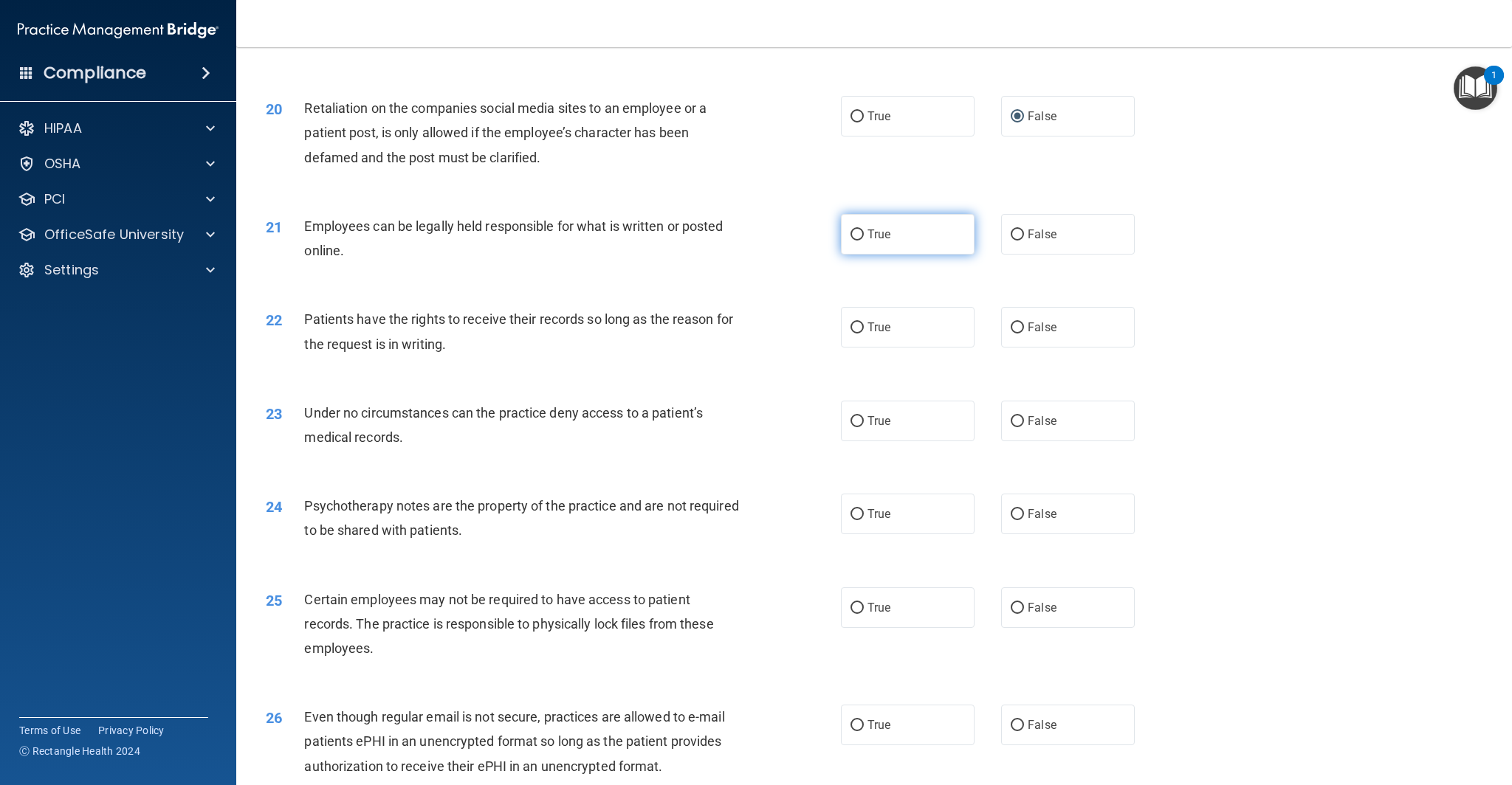
click at [855, 230] on input "True" at bounding box center [857, 235] width 13 height 11
radio input "true"
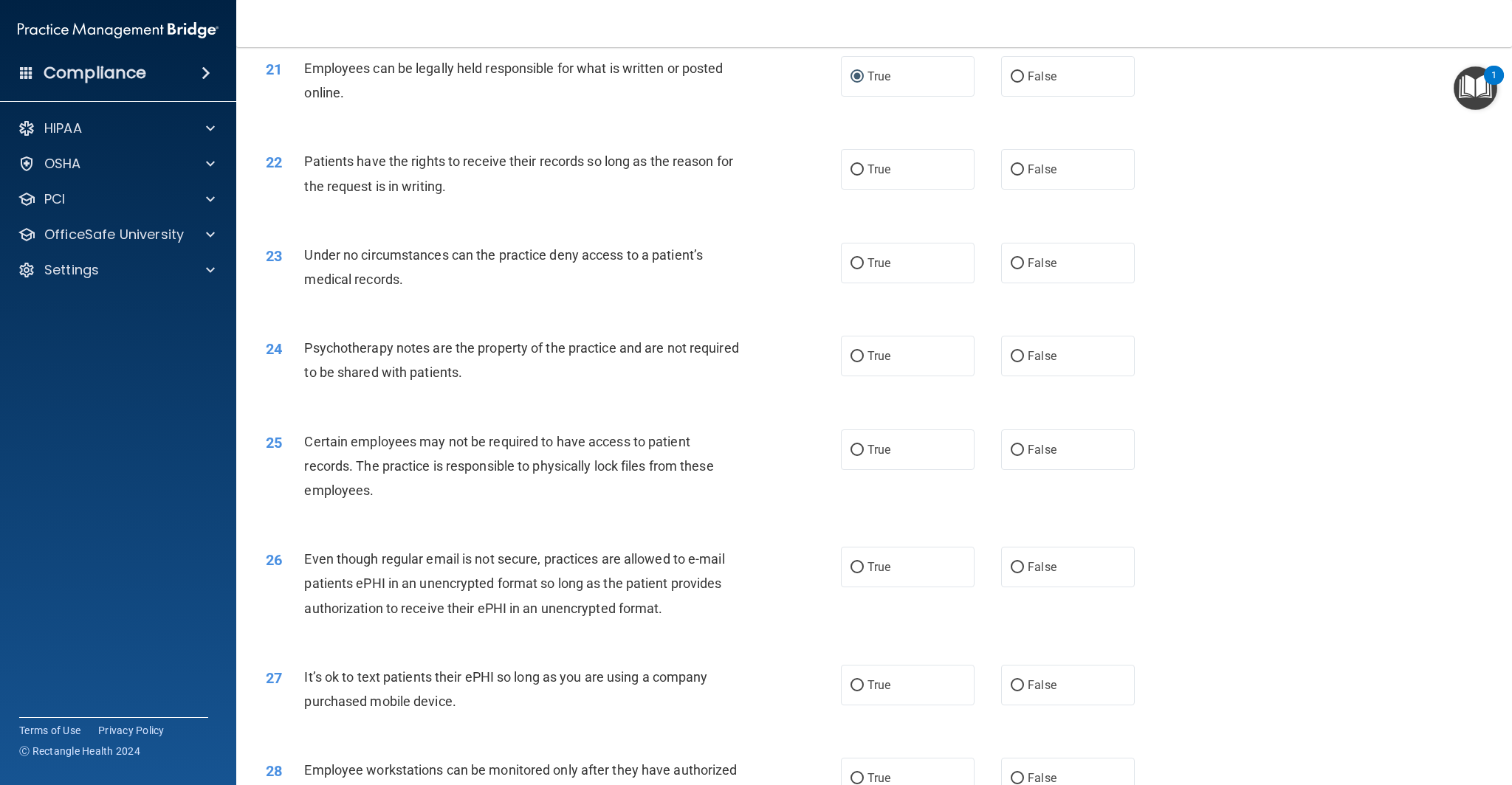
scroll to position [2347, 0]
drag, startPoint x: 1017, startPoint y: 169, endPoint x: 931, endPoint y: 242, distance: 112.8
click at [1017, 169] on input "False" at bounding box center [1017, 167] width 13 height 11
radio input "true"
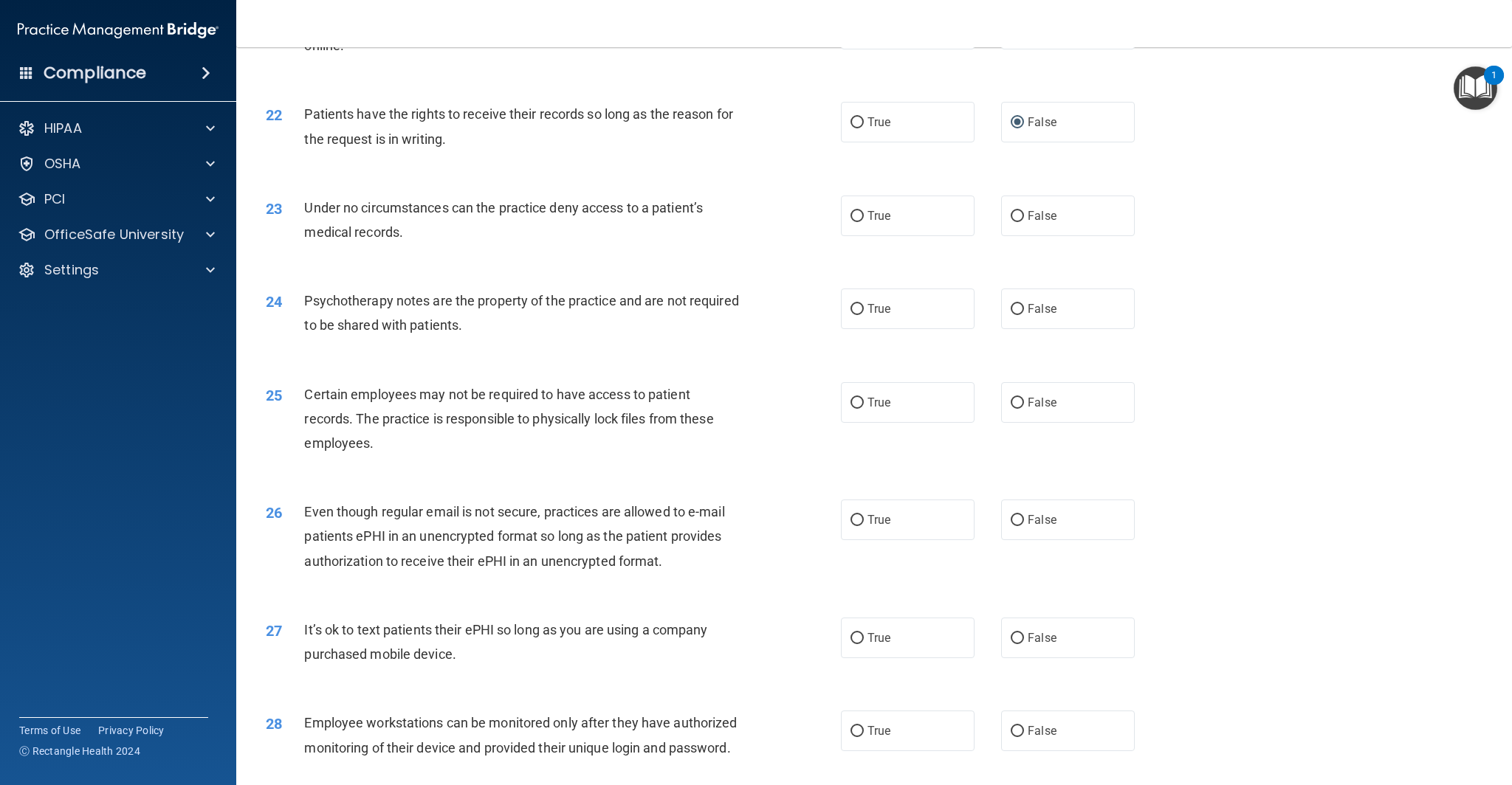
scroll to position [2392, 0]
click at [859, 214] on input "True" at bounding box center [857, 214] width 13 height 11
radio input "true"
click at [1012, 307] on input "False" at bounding box center [1017, 307] width 13 height 11
radio input "true"
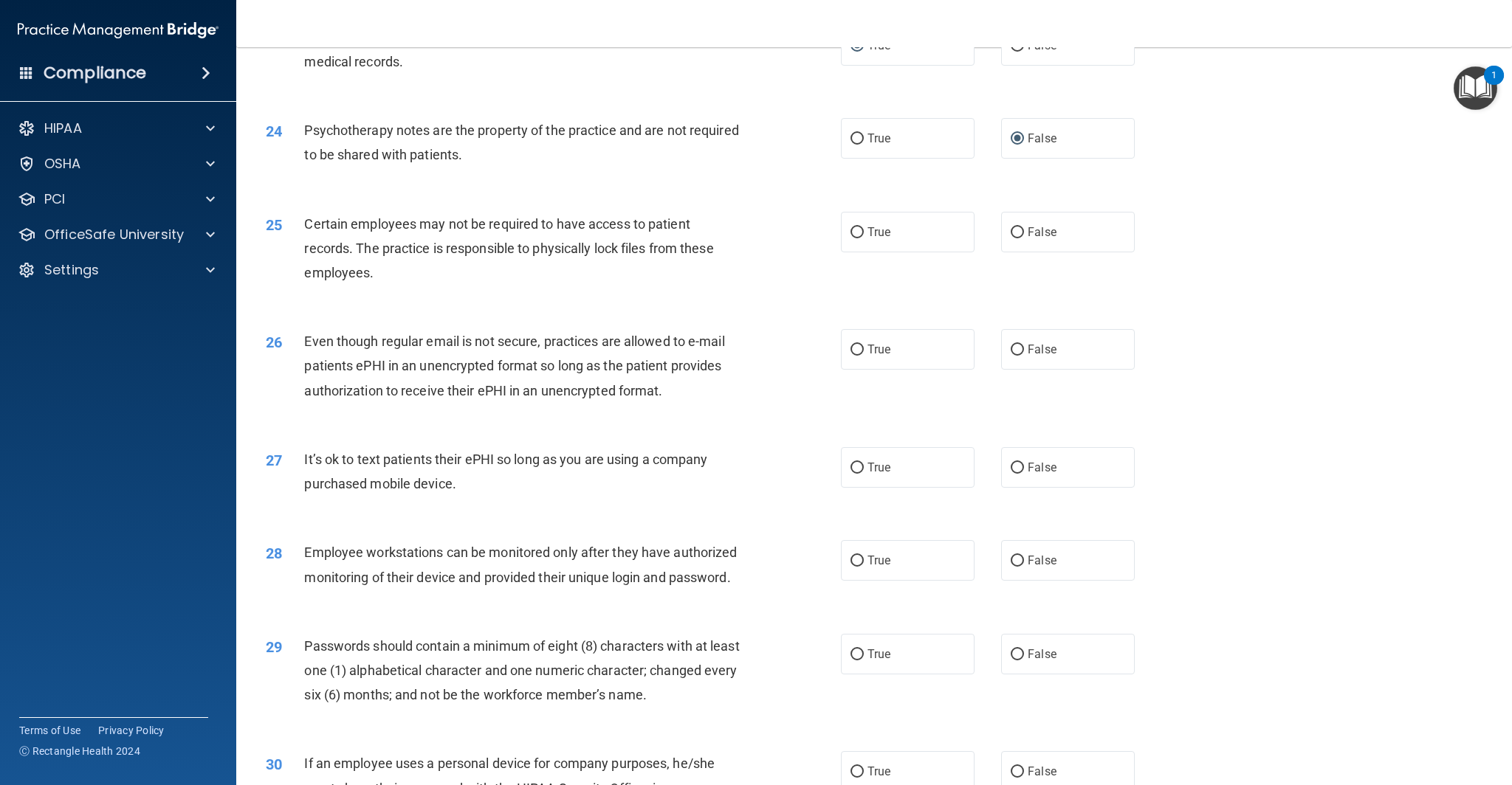
scroll to position [2562, 0]
drag, startPoint x: 858, startPoint y: 230, endPoint x: 859, endPoint y: 247, distance: 17.0
click at [858, 230] on input "True" at bounding box center [857, 231] width 13 height 11
radio input "true"
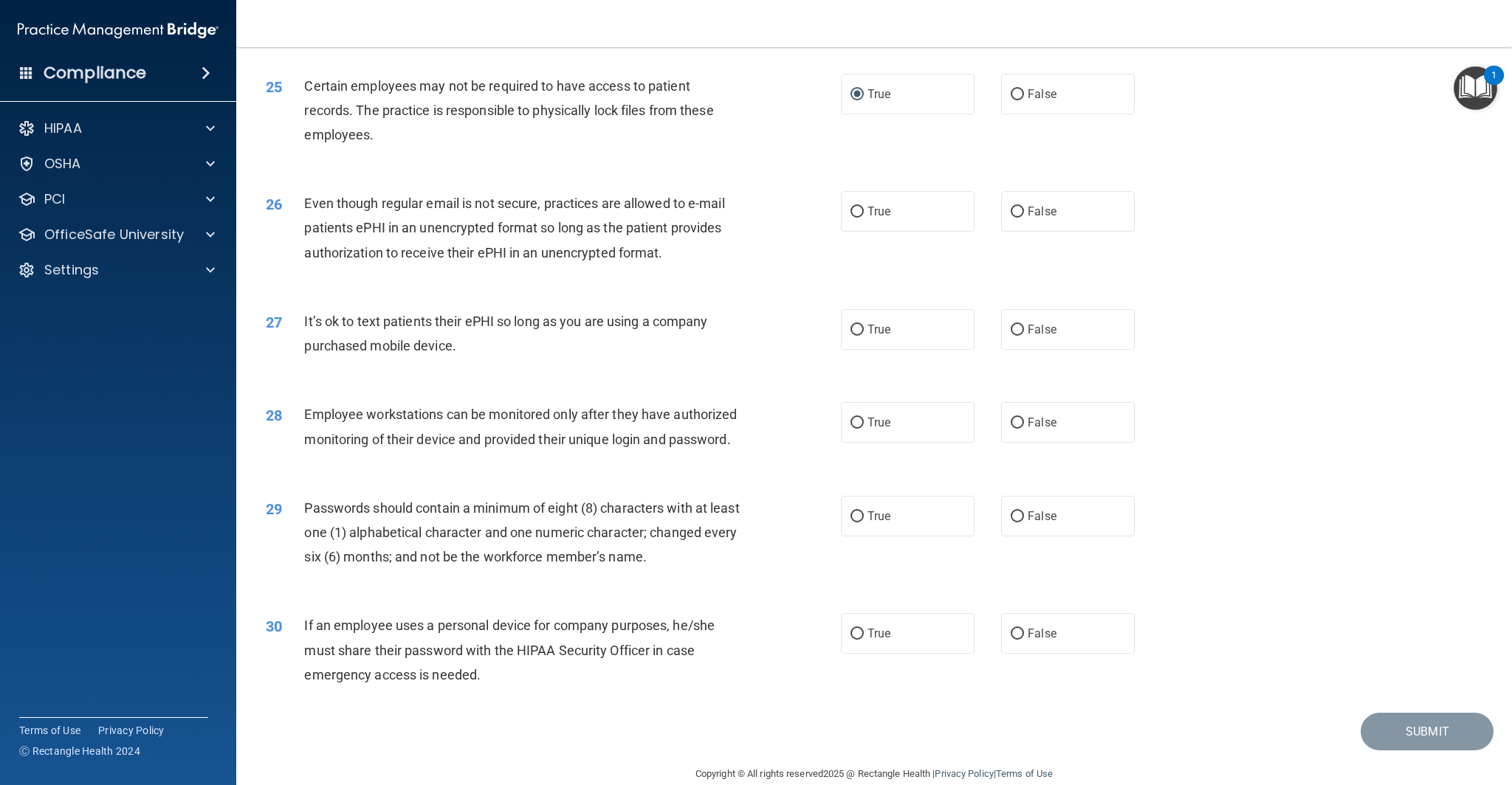
scroll to position [2724, 0]
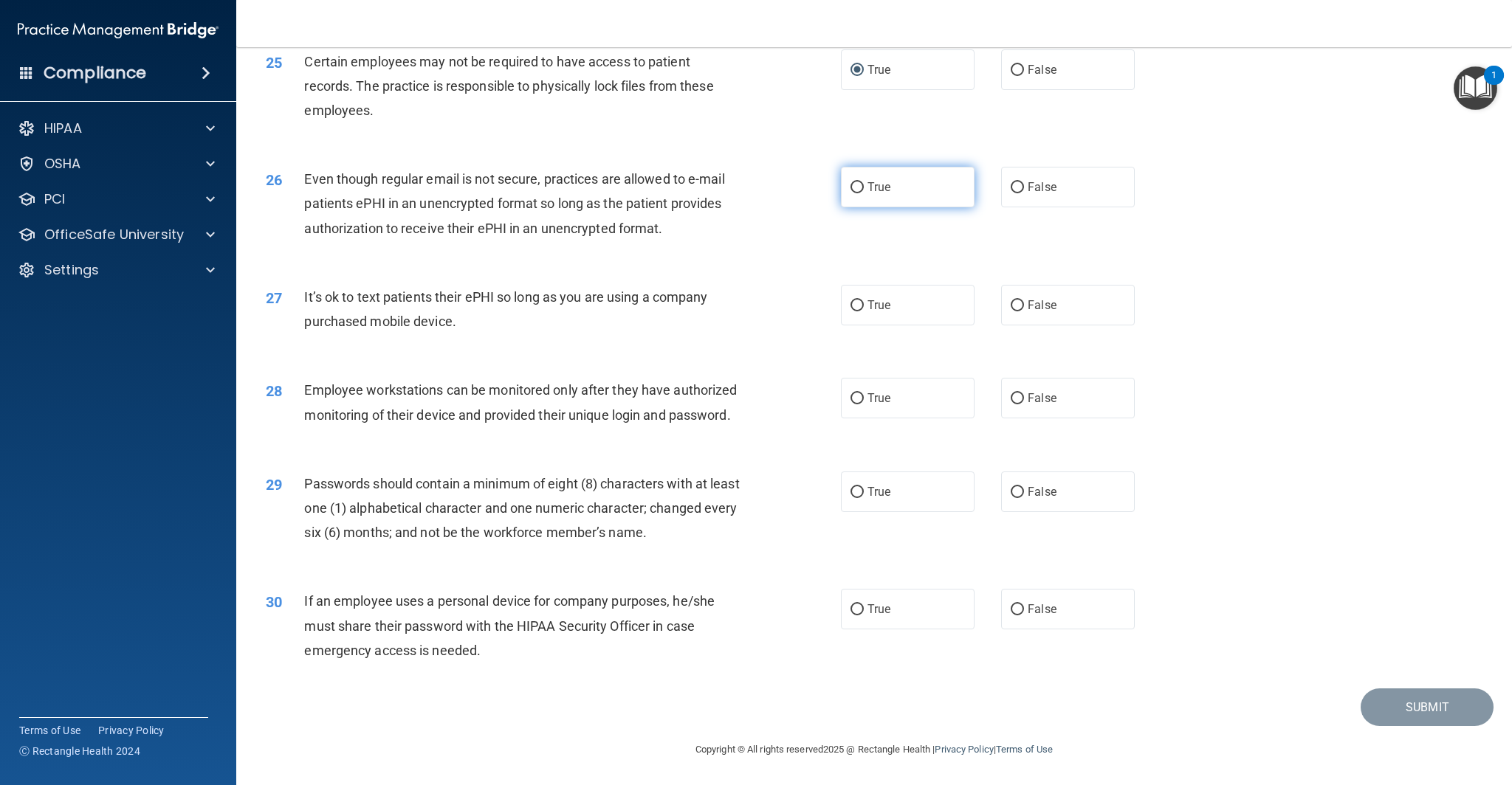
click at [860, 189] on input "True" at bounding box center [857, 188] width 13 height 11
radio input "true"
click at [852, 306] on input "True" at bounding box center [857, 305] width 13 height 11
radio input "true"
click at [859, 400] on input "True" at bounding box center [857, 398] width 13 height 11
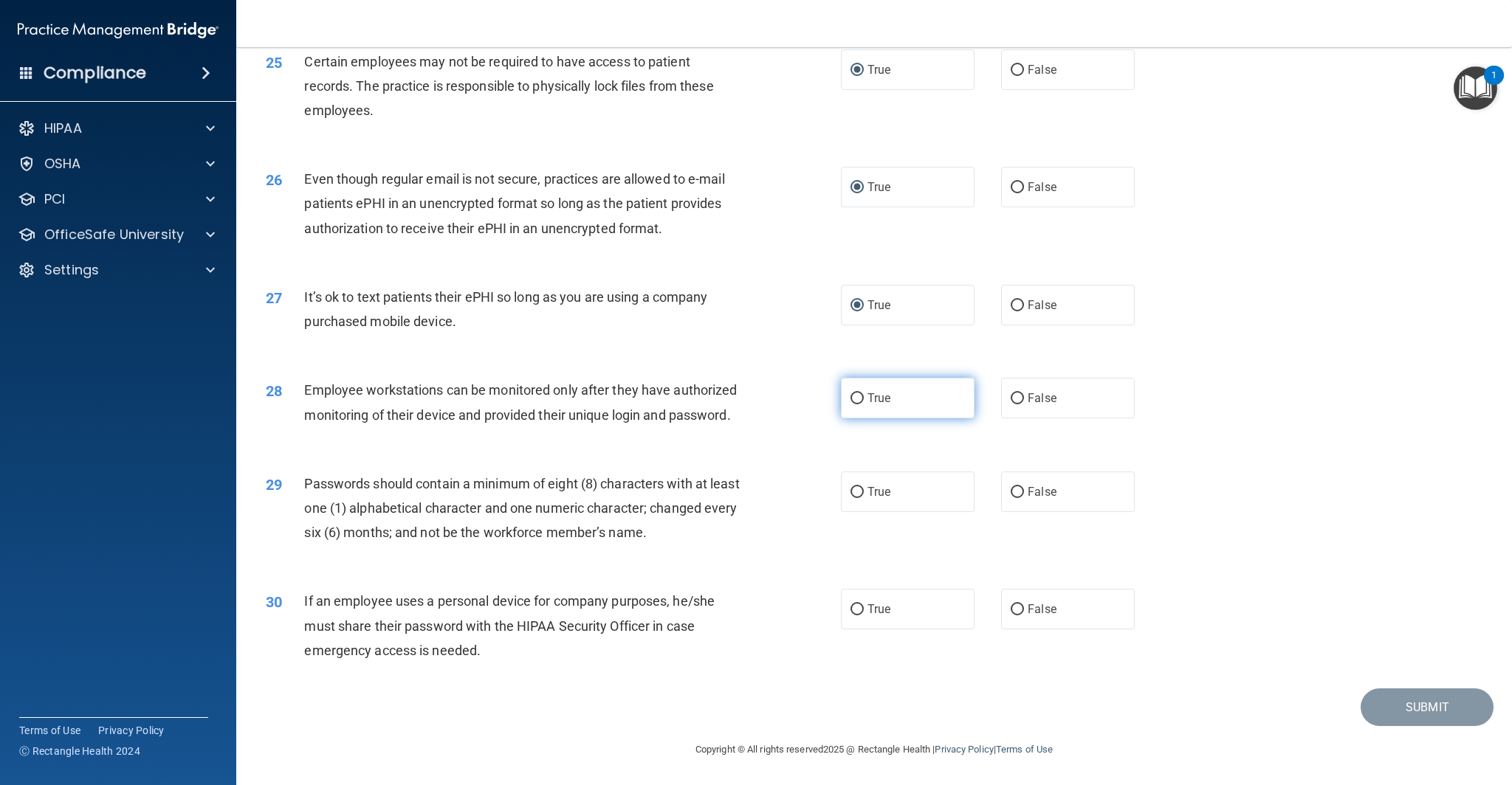
radio input "true"
click at [859, 492] on input "True" at bounding box center [857, 492] width 13 height 11
radio input "true"
click at [1019, 609] on input "False" at bounding box center [1017, 609] width 13 height 11
radio input "true"
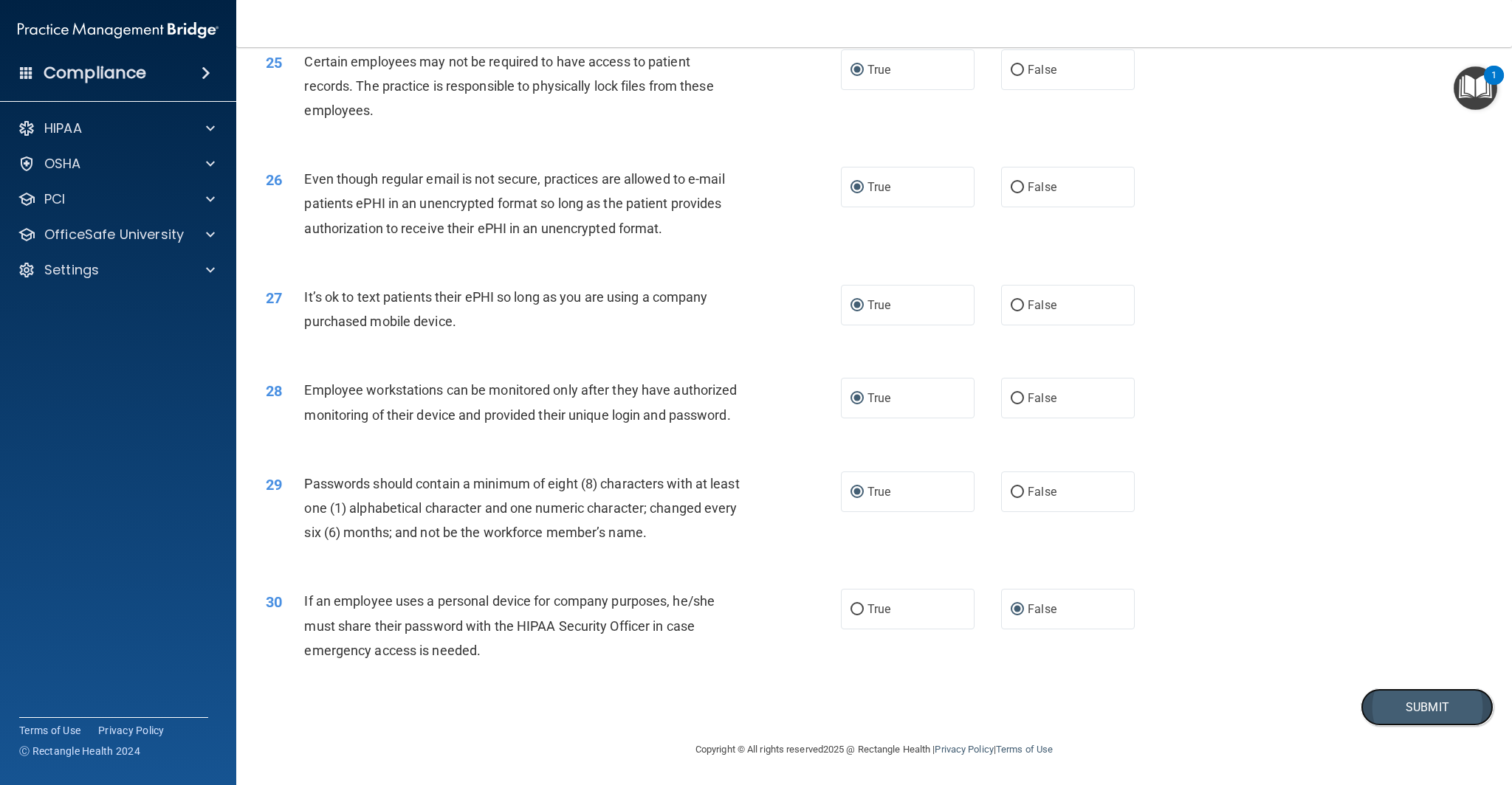
click at [1392, 713] on button "Submit" at bounding box center [1427, 707] width 133 height 38
click at [1421, 714] on button "Submit" at bounding box center [1427, 707] width 133 height 38
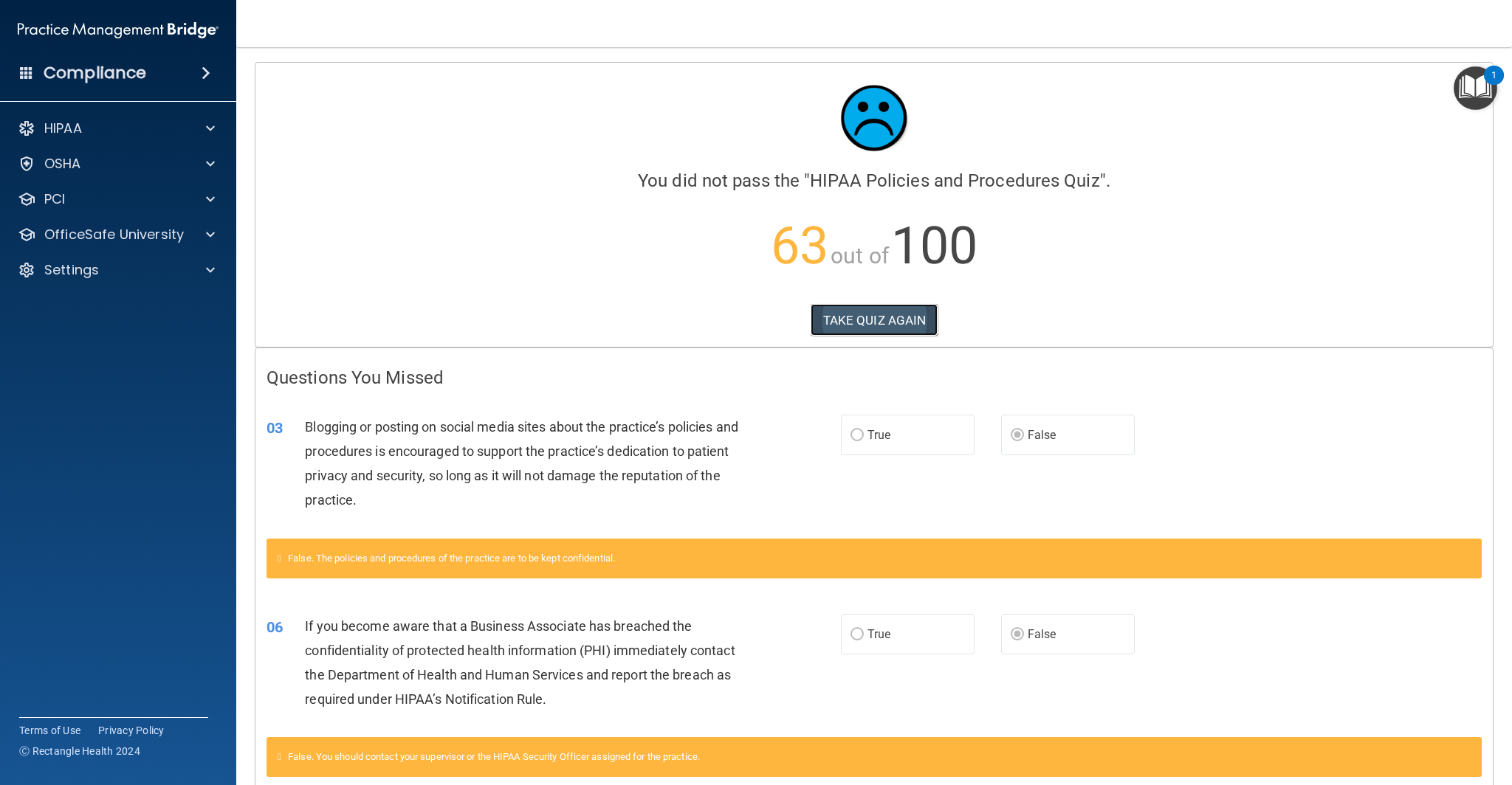
click at [894, 322] on button "TAKE QUIZ AGAIN" at bounding box center [874, 320] width 127 height 33
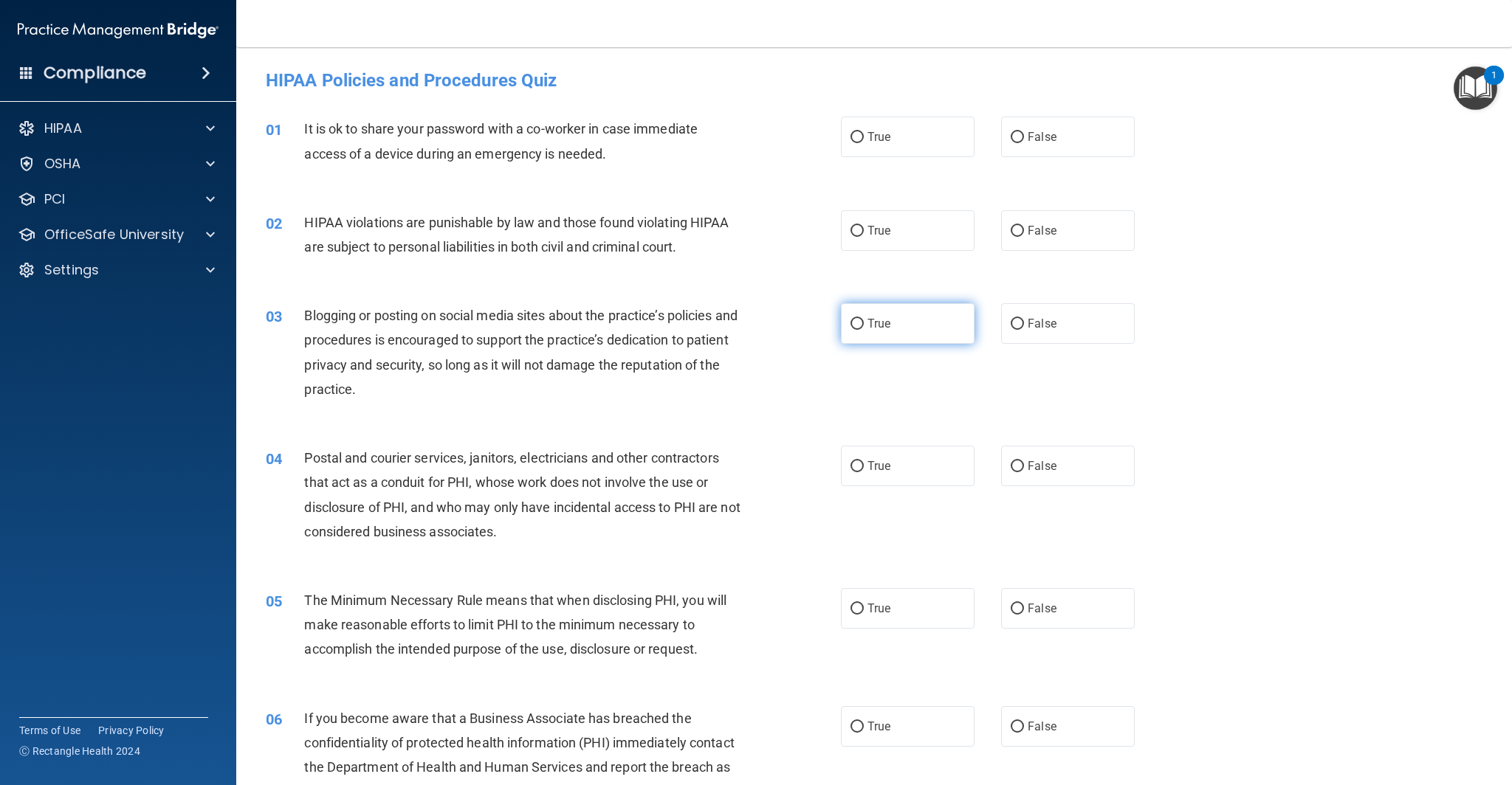
click at [894, 322] on label "True" at bounding box center [907, 323] width 133 height 40
click at [863, 322] on input "True" at bounding box center [857, 323] width 13 height 11
radio input "true"
drag, startPoint x: 1025, startPoint y: 322, endPoint x: 1025, endPoint y: 331, distance: 9.0
click at [1025, 323] on label "False" at bounding box center [1067, 323] width 133 height 40
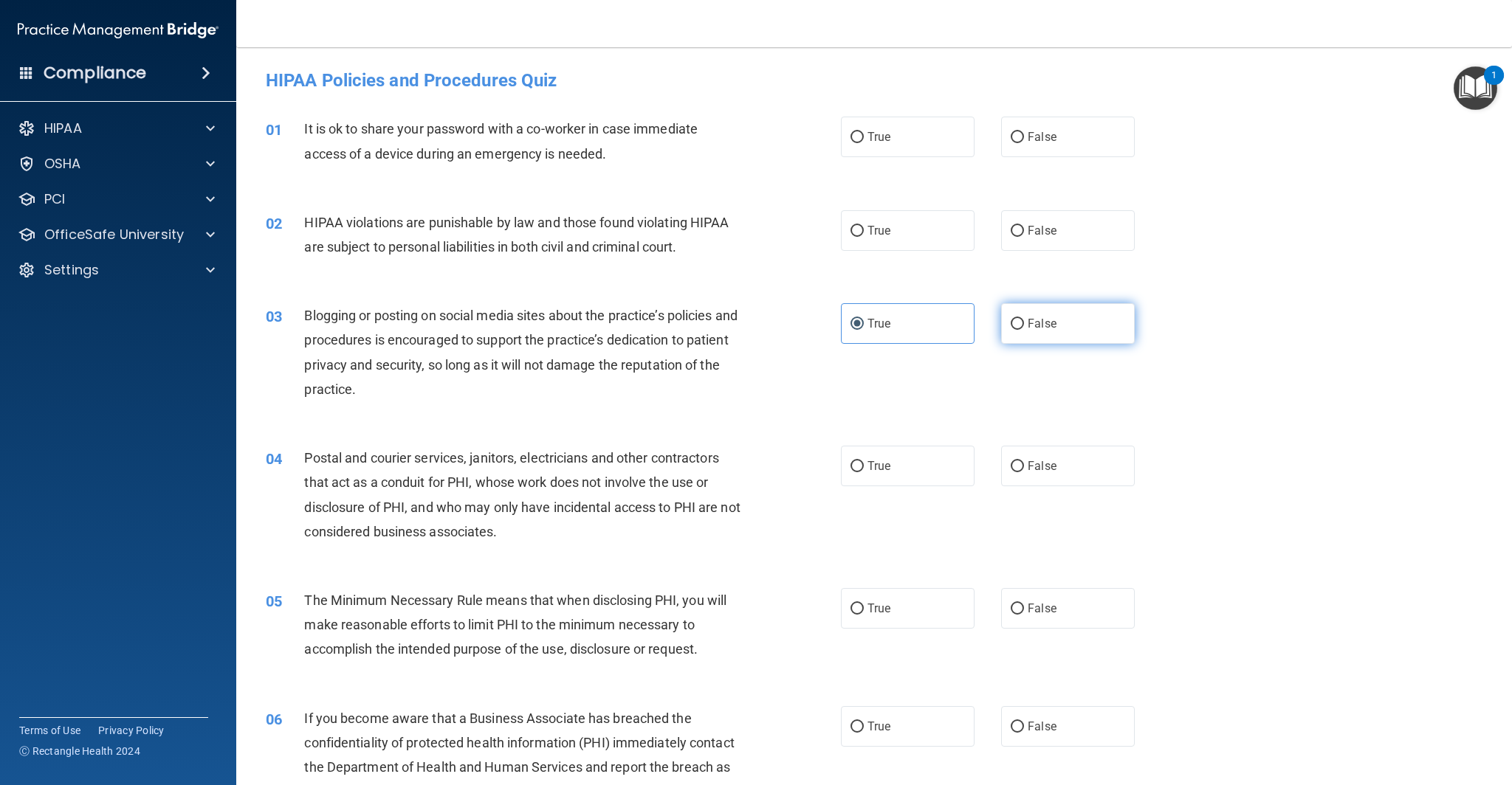
click at [1024, 323] on input "False" at bounding box center [1017, 323] width 13 height 11
radio input "true"
radio input "false"
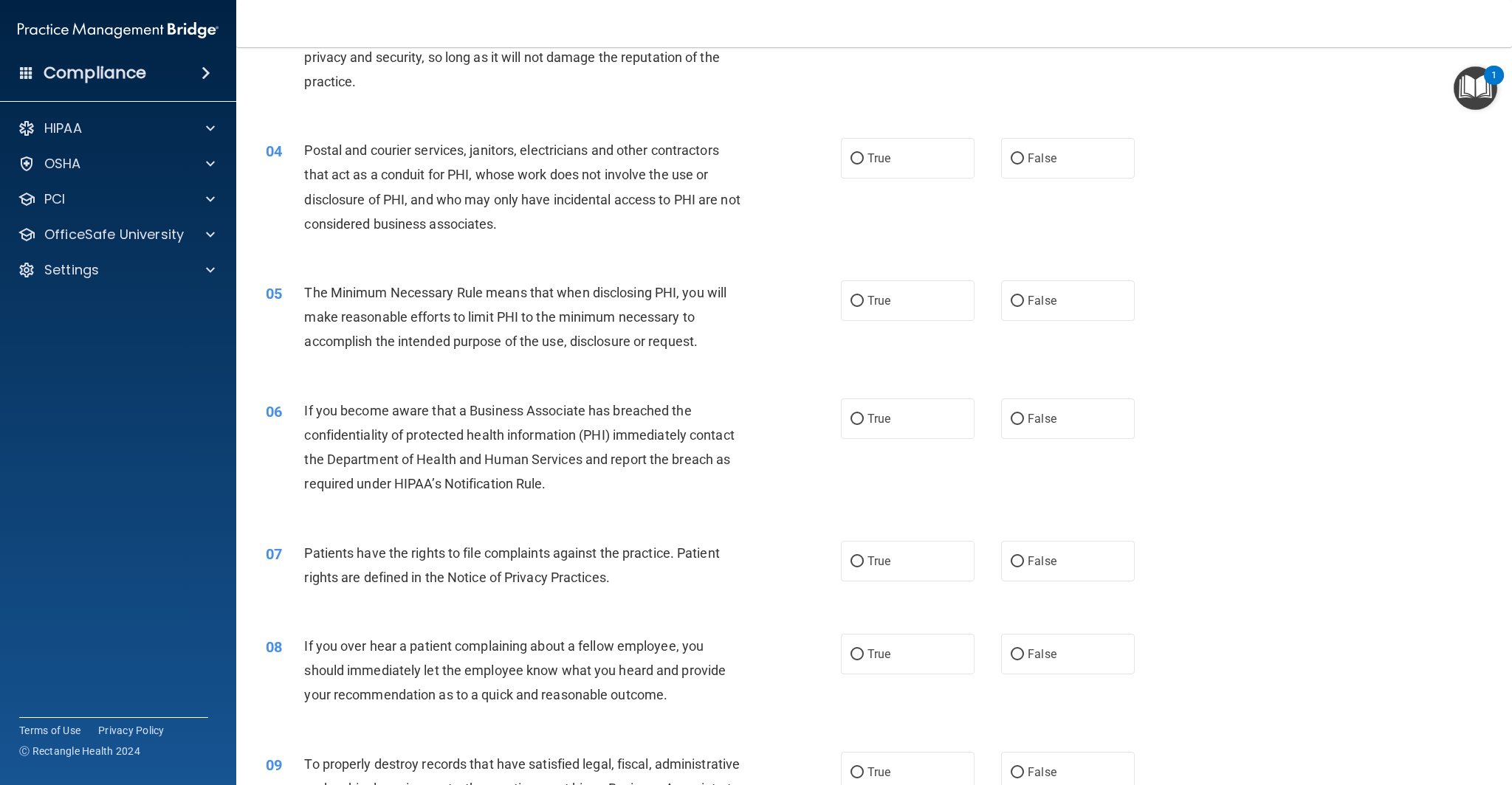
scroll to position [314, 0]
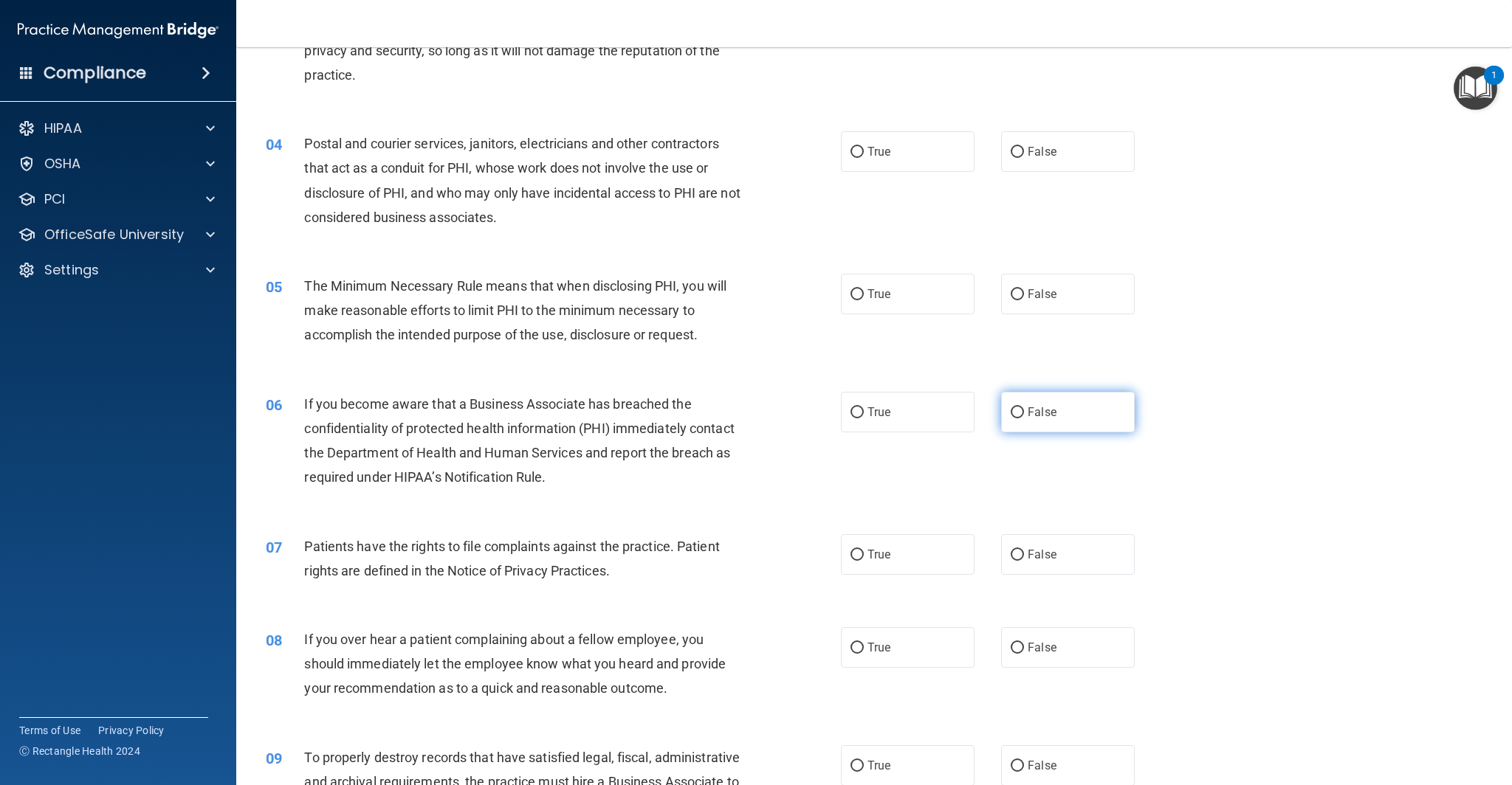
click at [1018, 412] on input "False" at bounding box center [1017, 412] width 13 height 11
radio input "true"
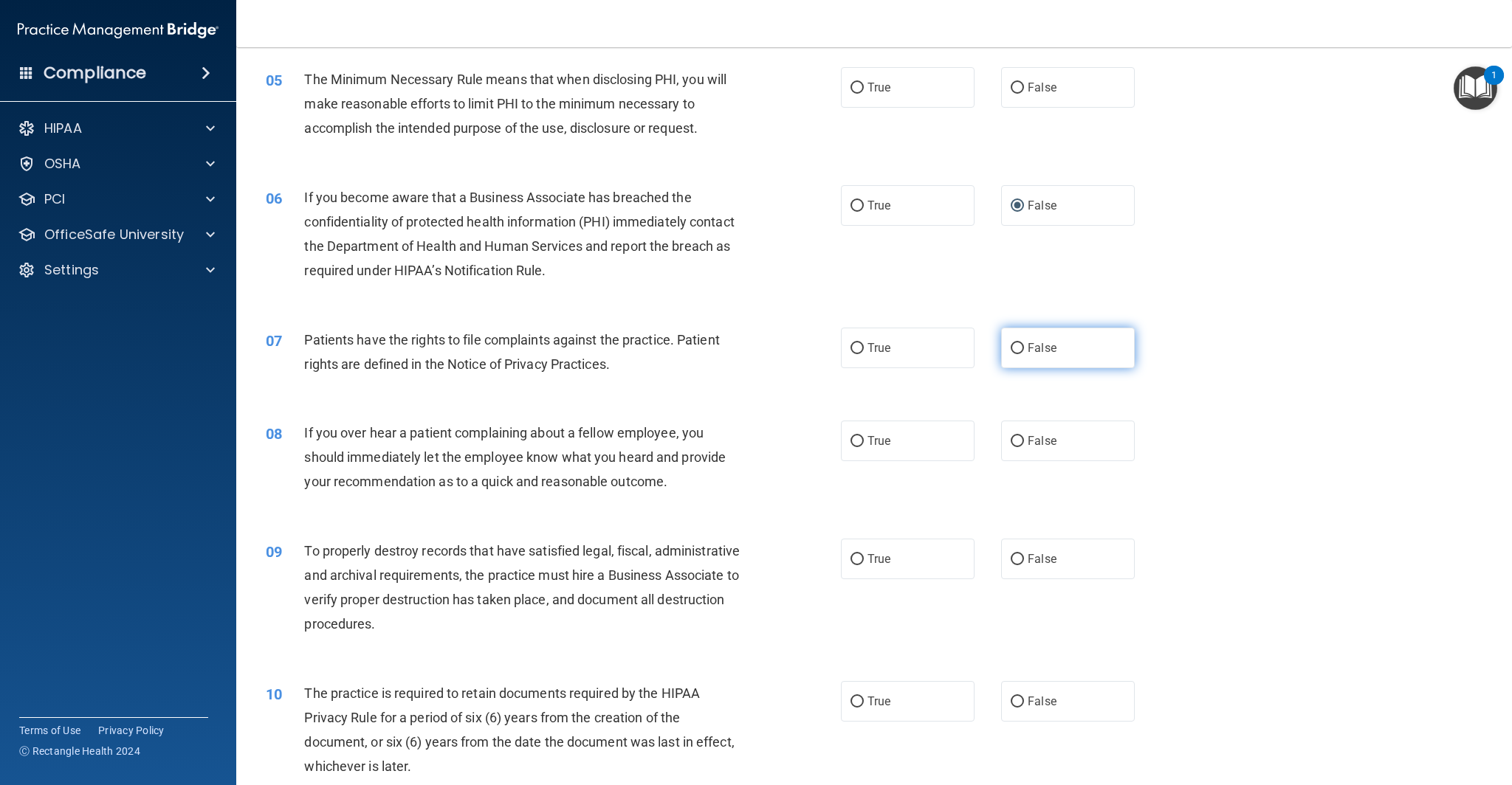
scroll to position [524, 0]
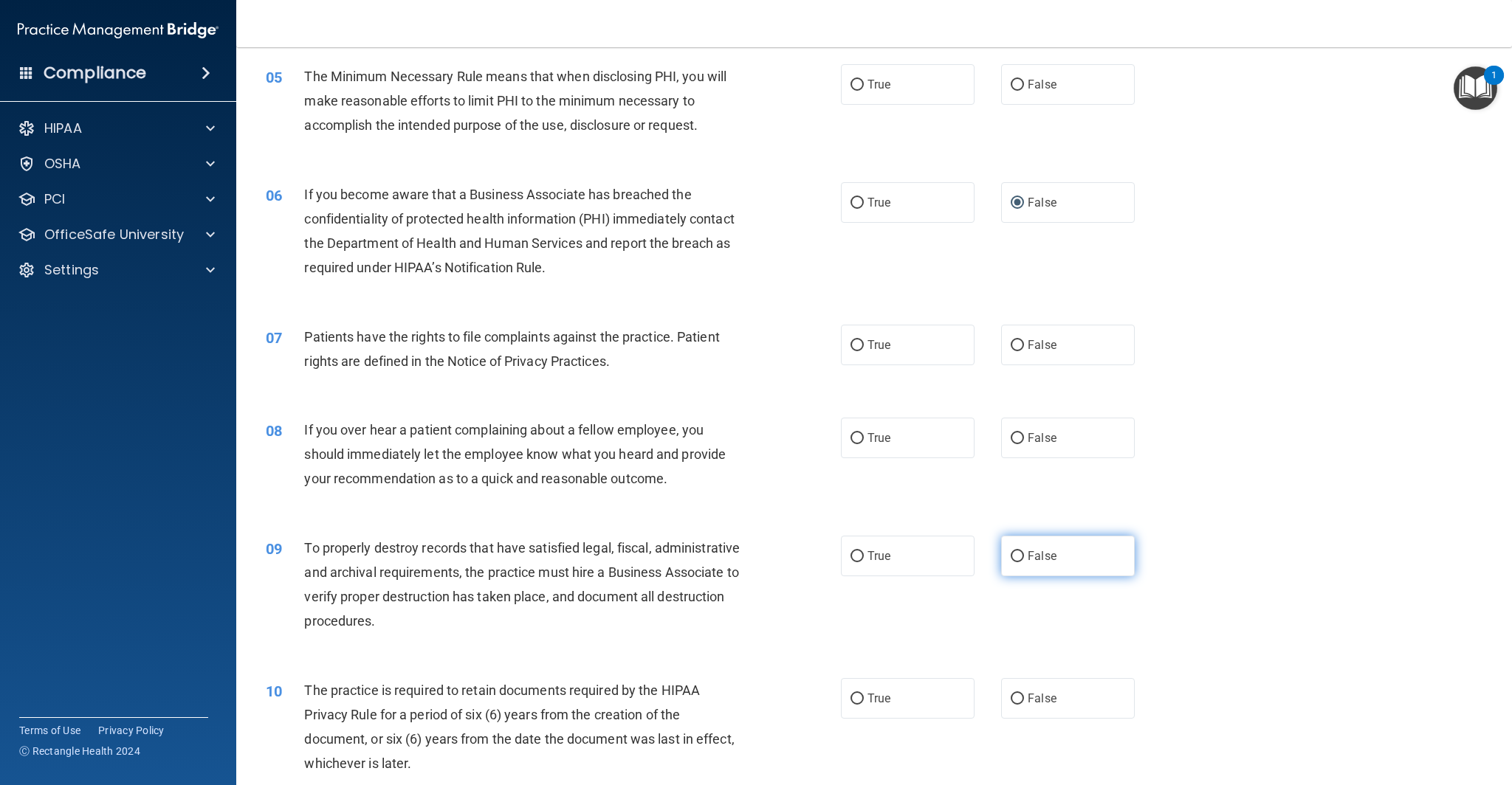
click at [1018, 555] on input "False" at bounding box center [1017, 556] width 13 height 11
radio input "true"
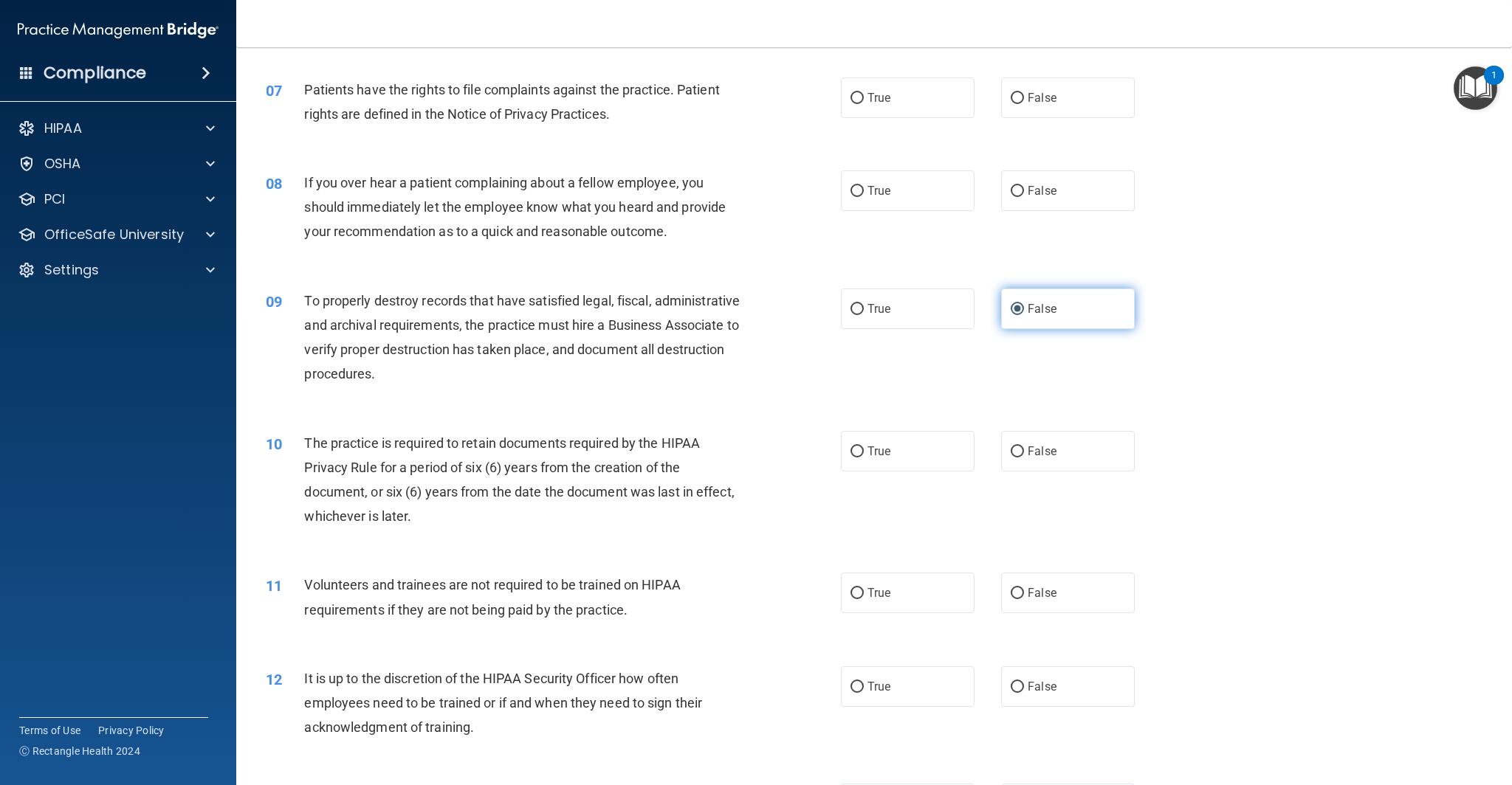
scroll to position [789, 0]
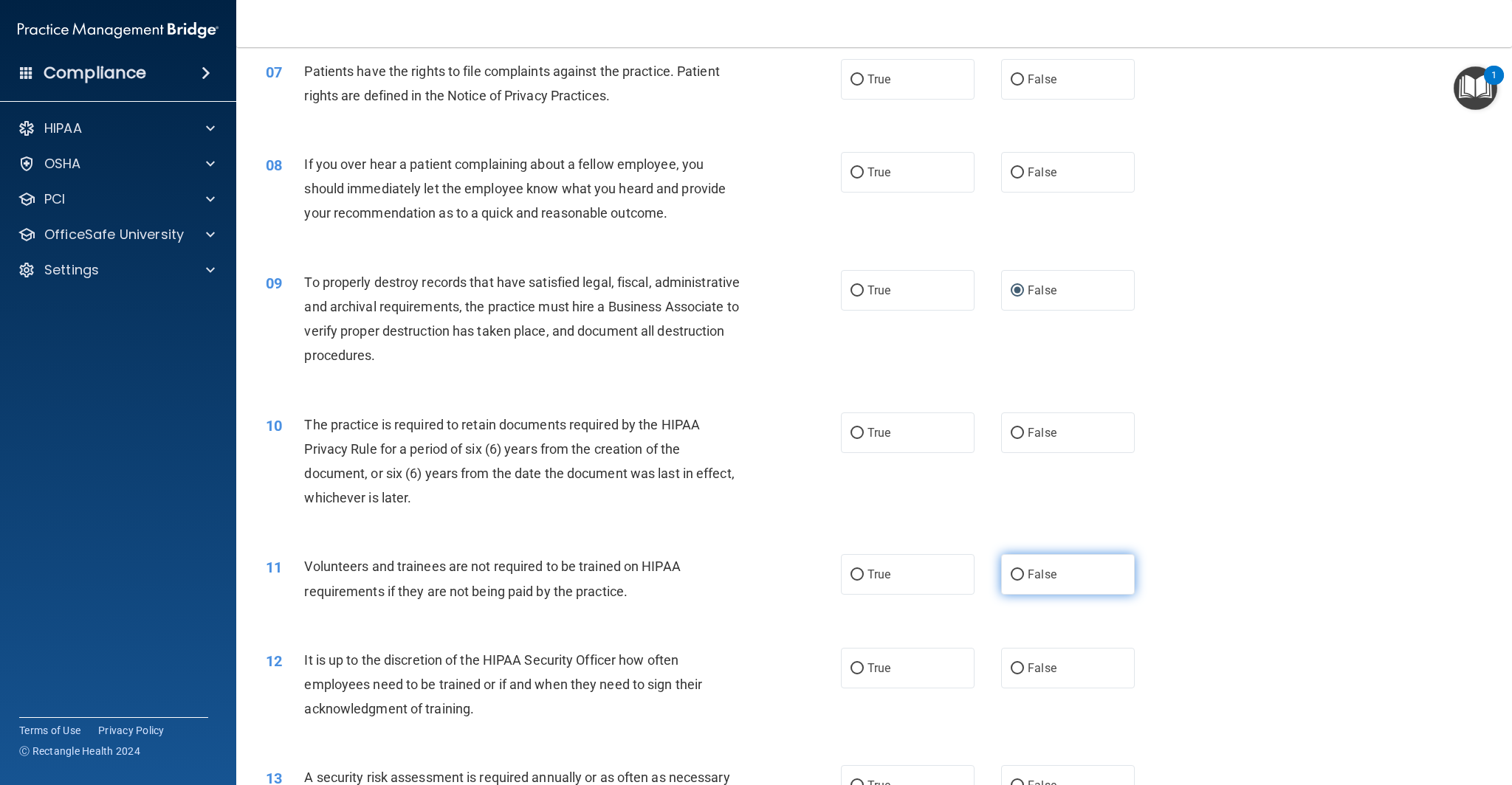
click at [1017, 575] on input "False" at bounding box center [1017, 575] width 13 height 11
radio input "true"
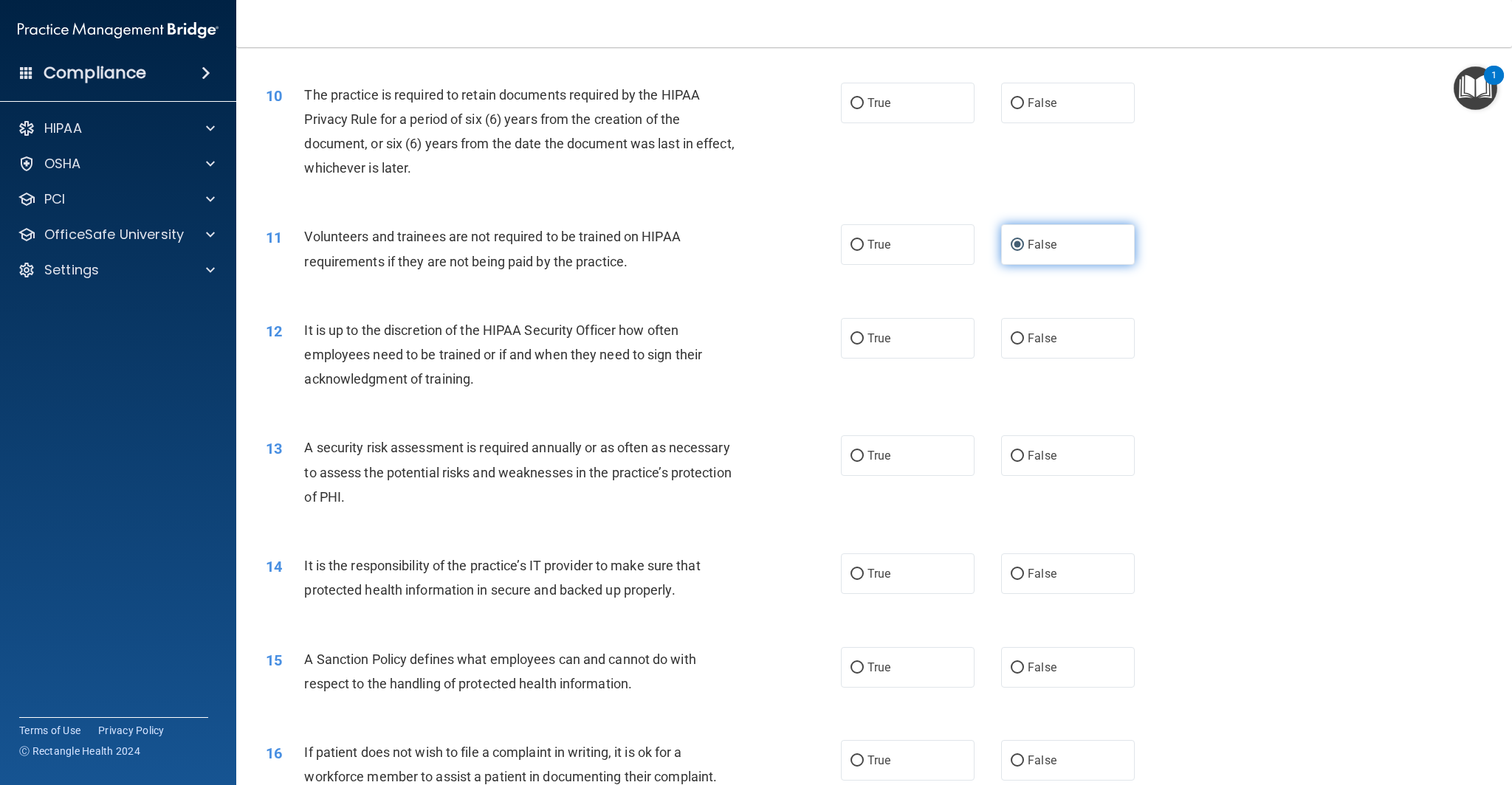
scroll to position [1120, 0]
click at [1017, 575] on input "False" at bounding box center [1017, 573] width 13 height 11
radio input "true"
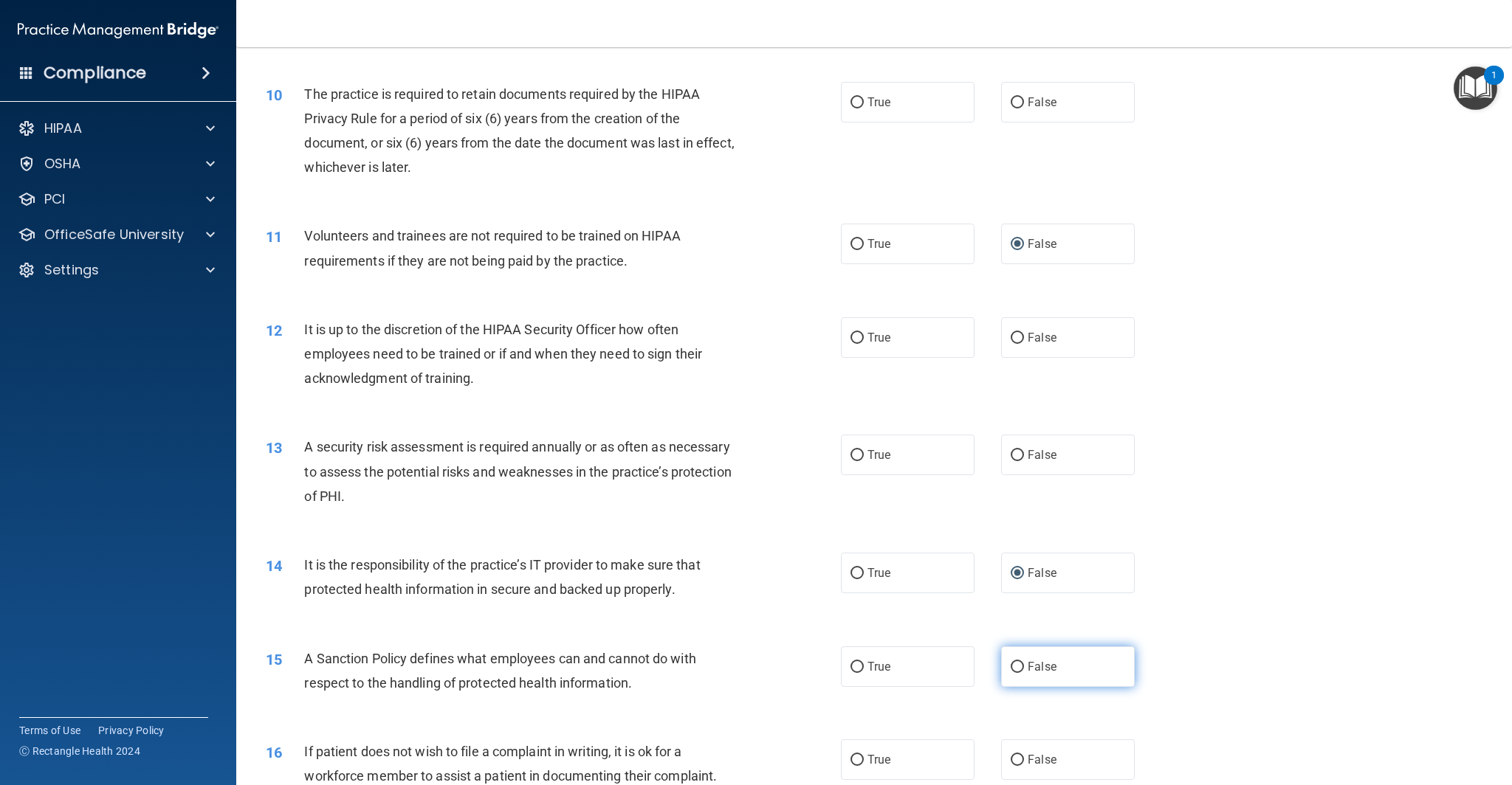
click at [1018, 663] on input "False" at bounding box center [1017, 667] width 13 height 11
radio input "true"
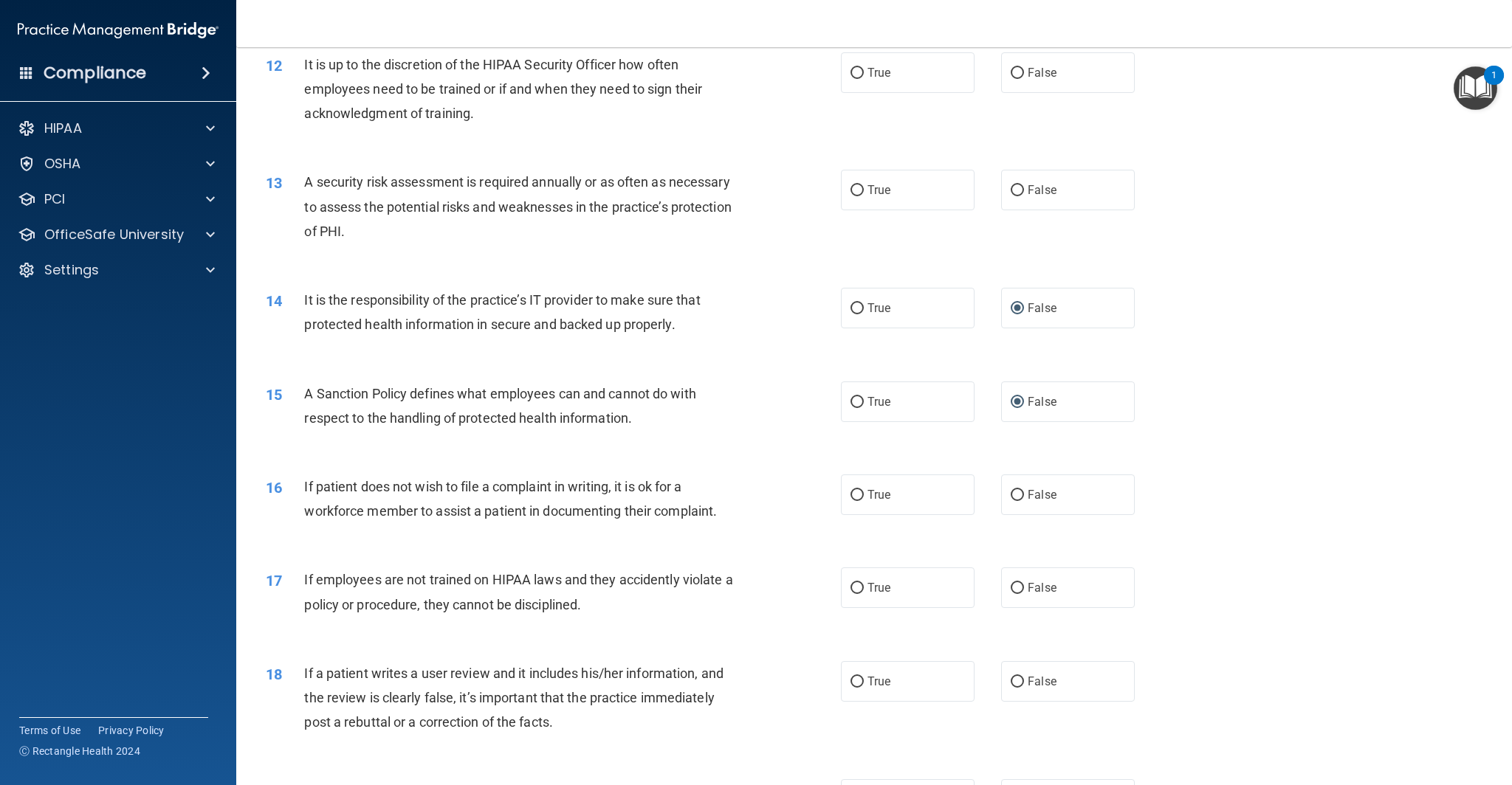
scroll to position [1405, 0]
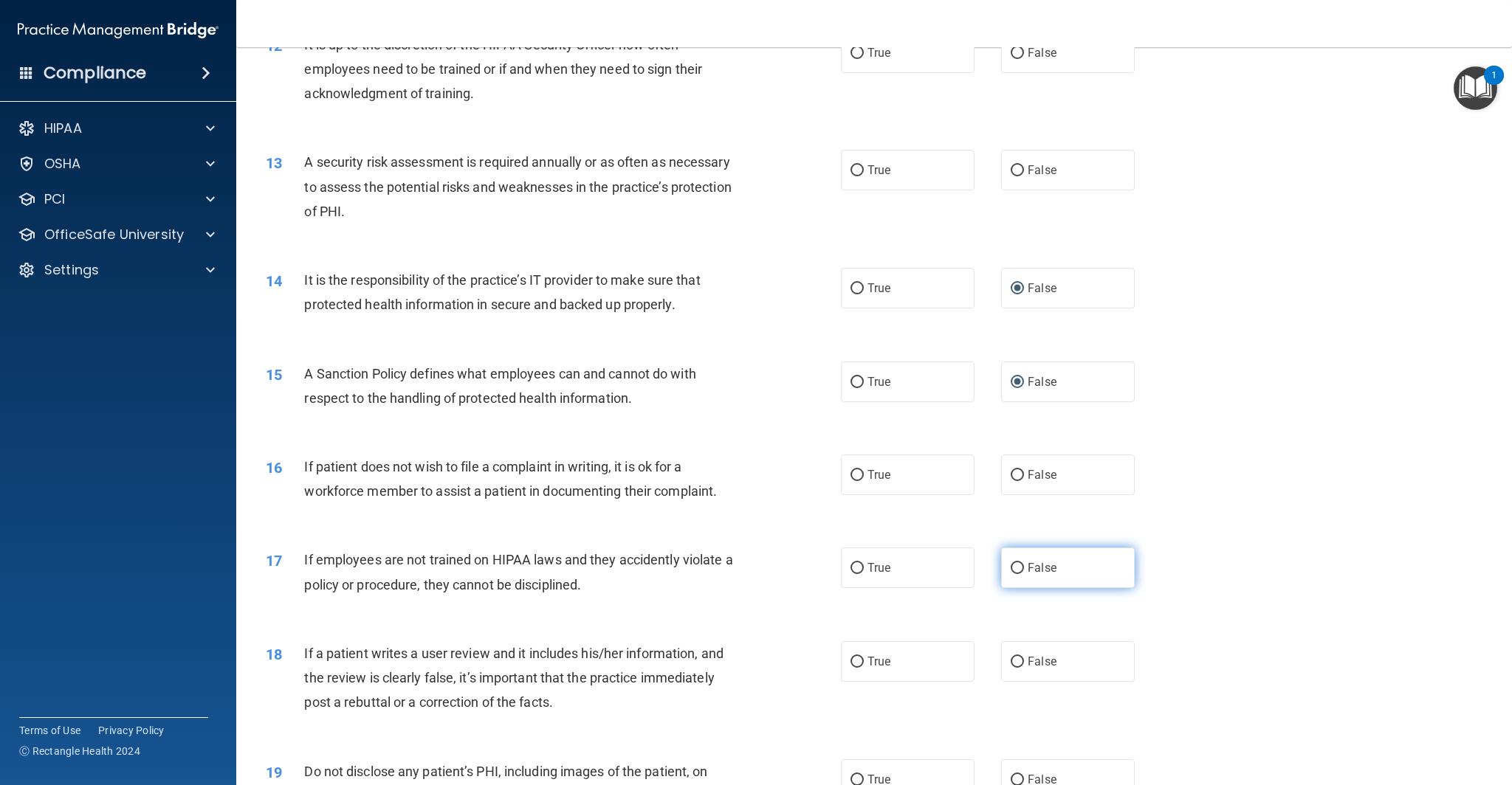
click at [1018, 569] on input "False" at bounding box center [1017, 568] width 13 height 11
radio input "true"
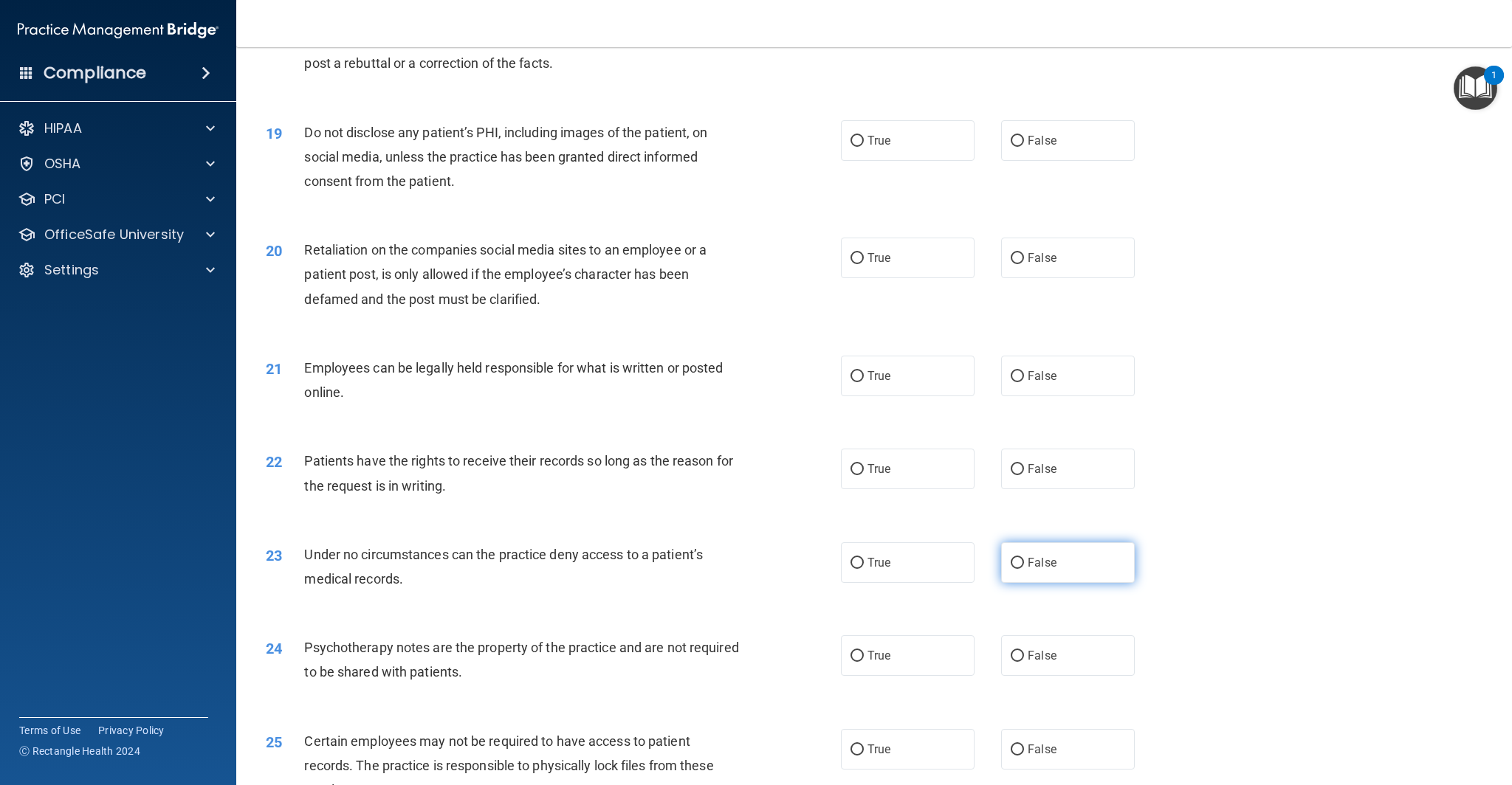
scroll to position [2063, 0]
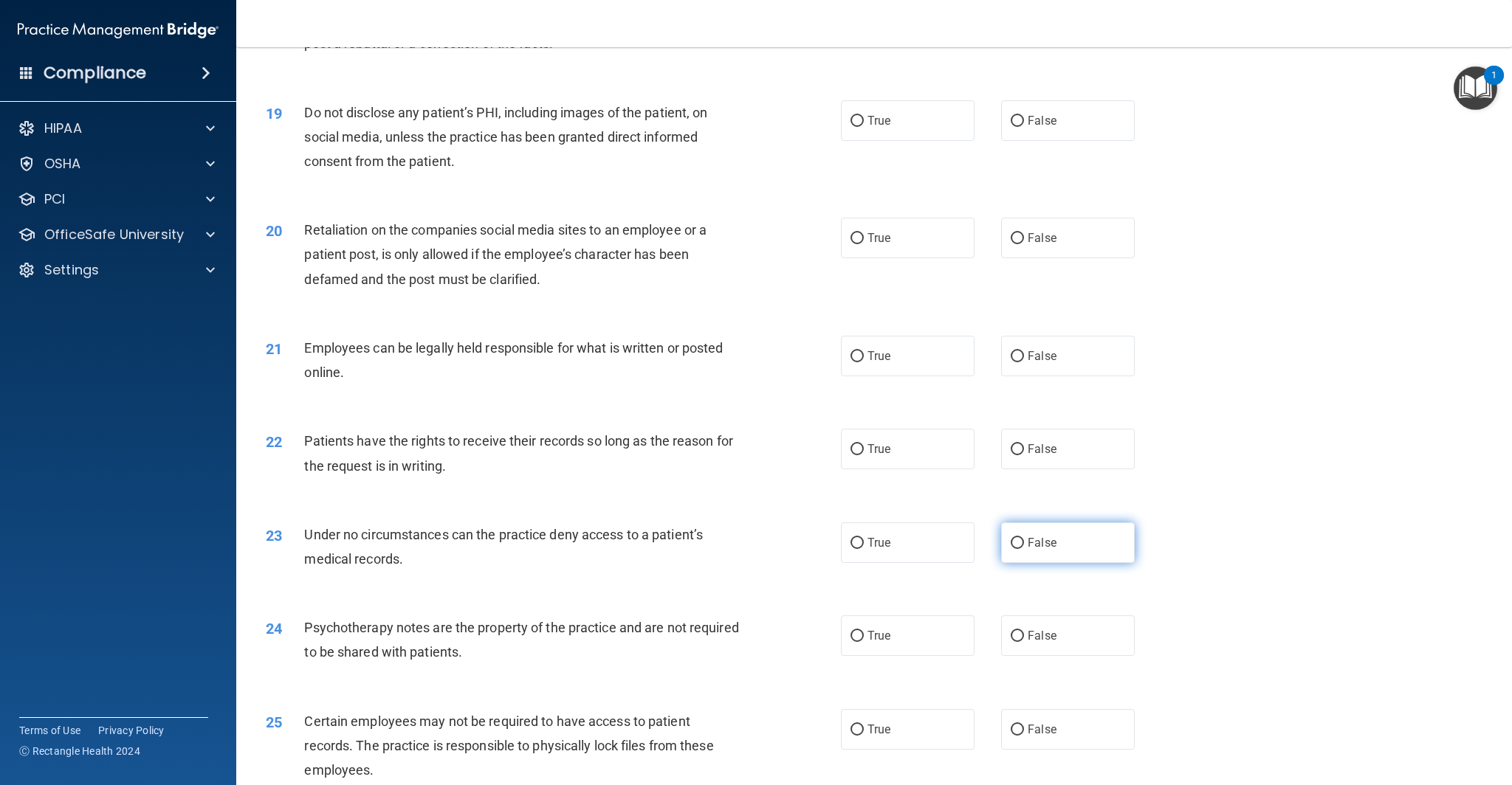
click at [1019, 542] on input "False" at bounding box center [1017, 543] width 13 height 11
radio input "true"
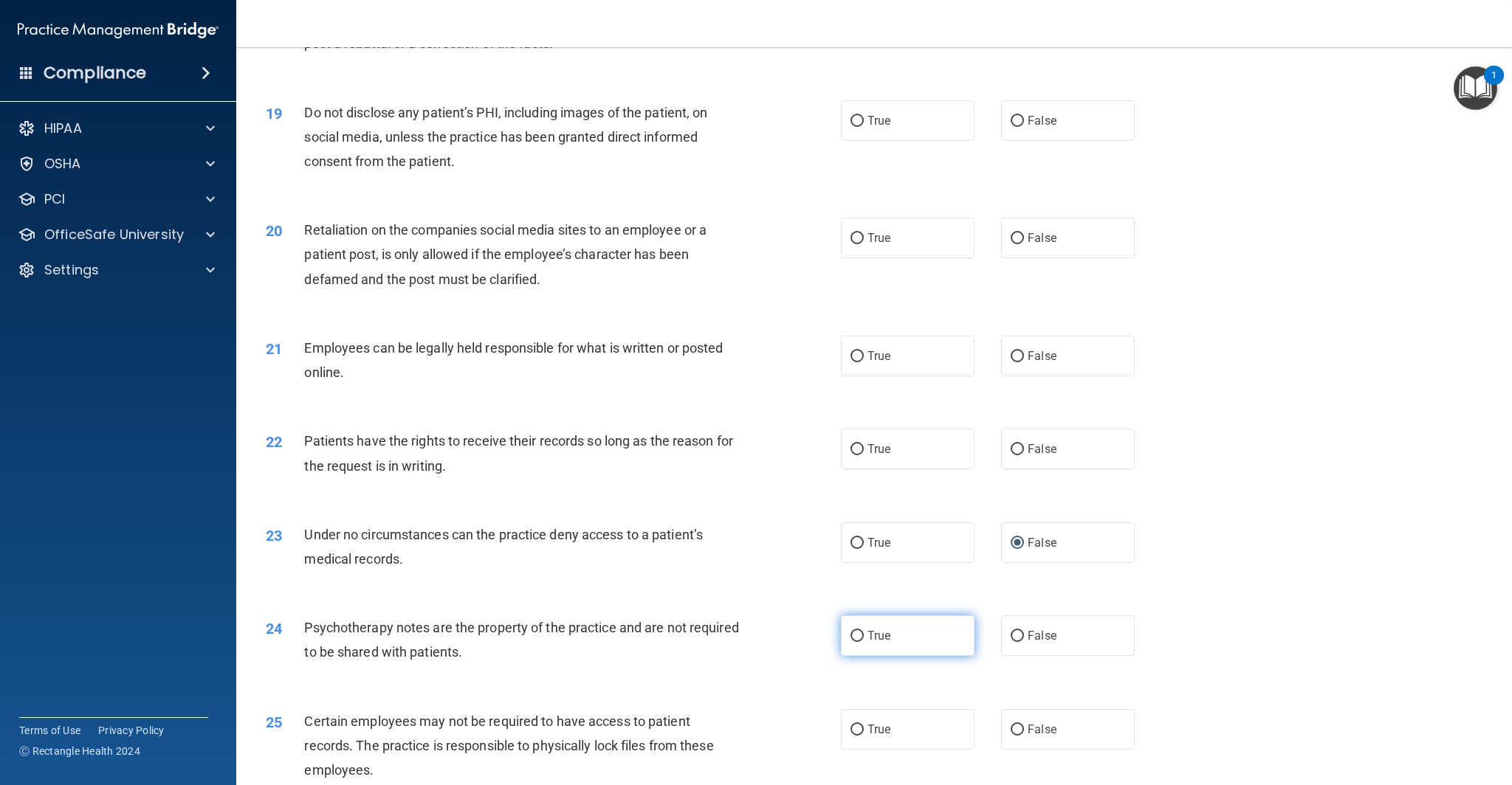
click at [857, 637] on input "True" at bounding box center [857, 636] width 13 height 11
radio input "true"
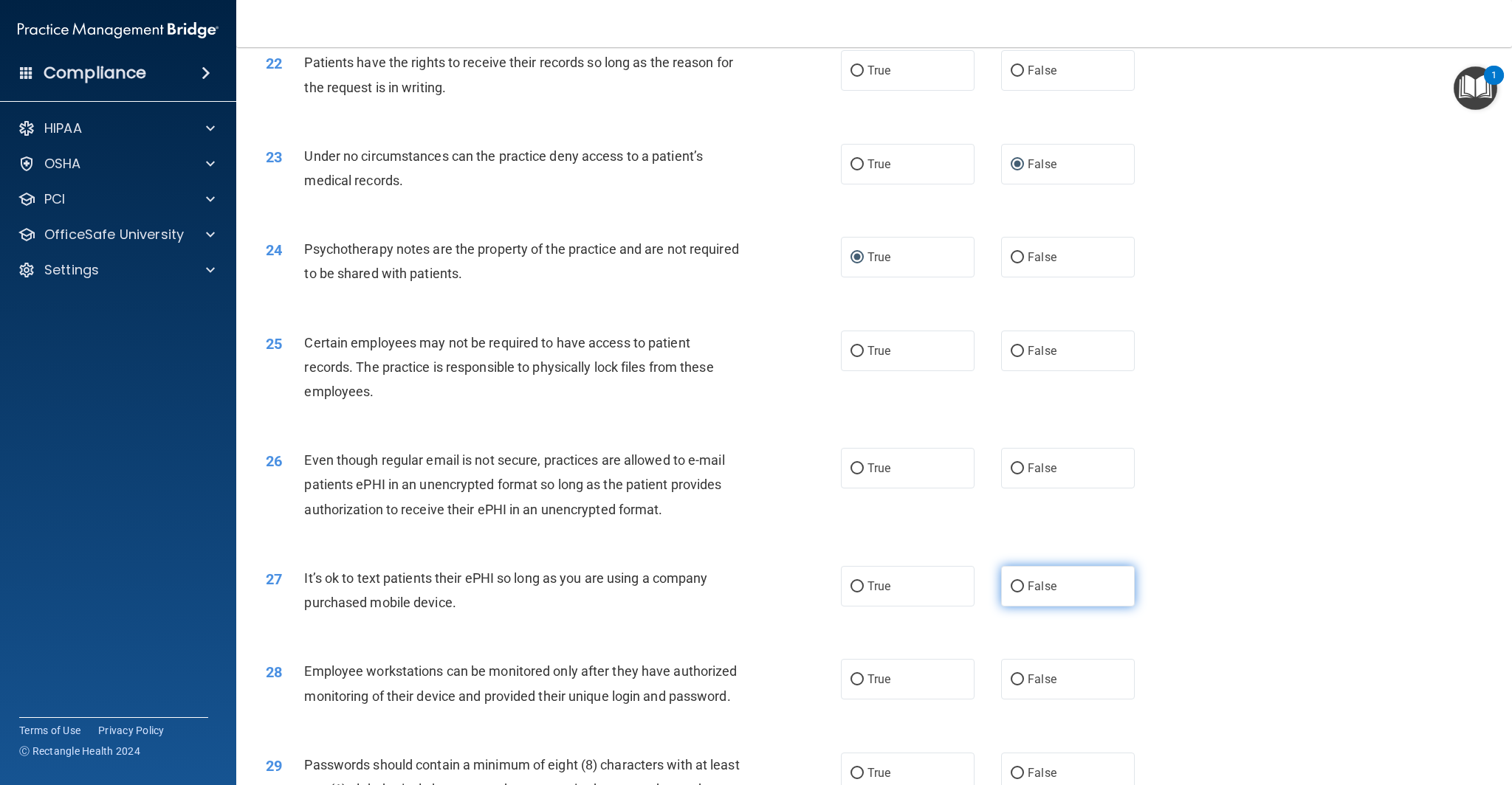
scroll to position [2454, 0]
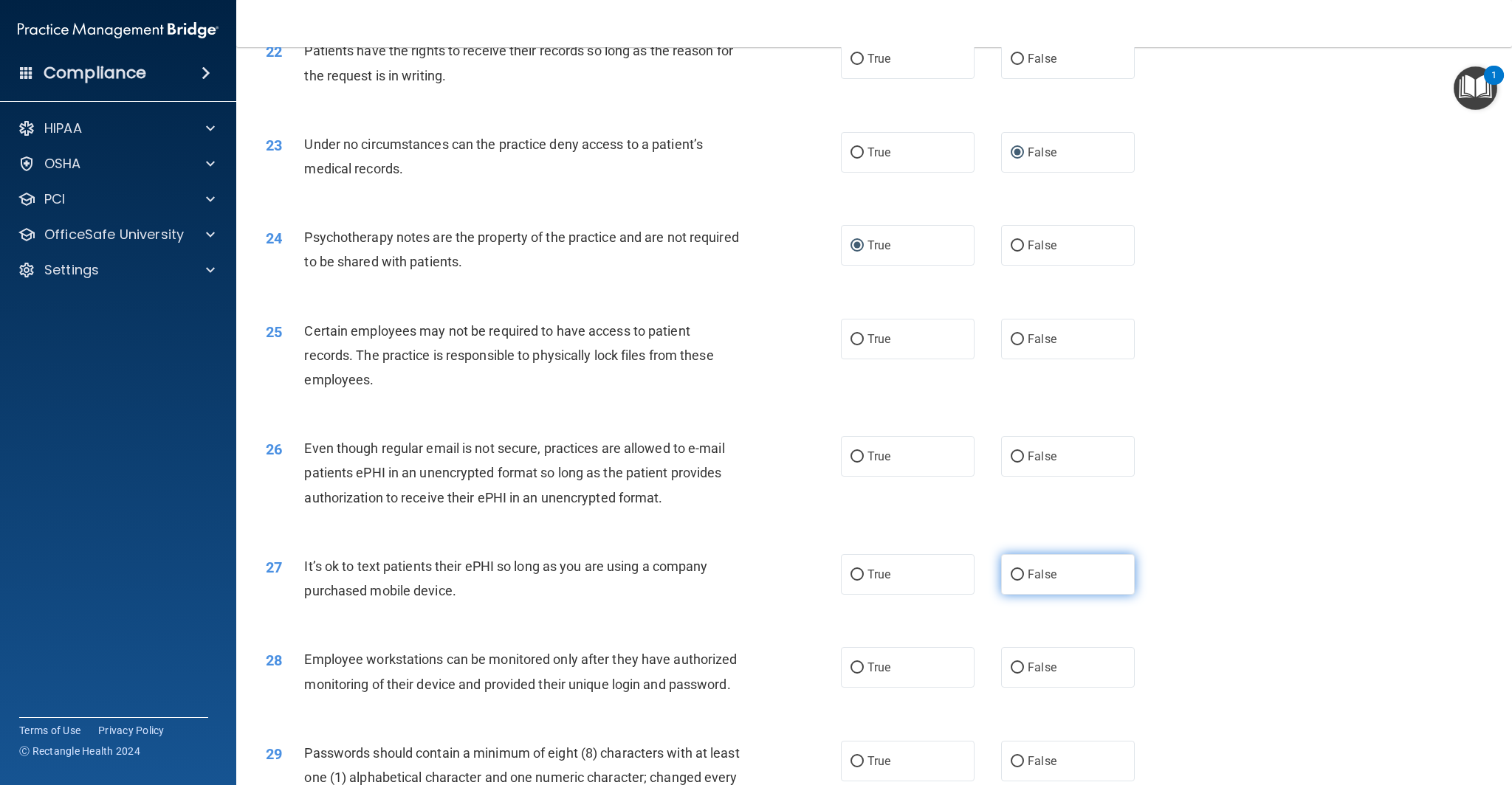
drag, startPoint x: 1018, startPoint y: 575, endPoint x: 1033, endPoint y: 591, distance: 21.9
click at [1018, 575] on input "False" at bounding box center [1017, 575] width 13 height 11
radio input "true"
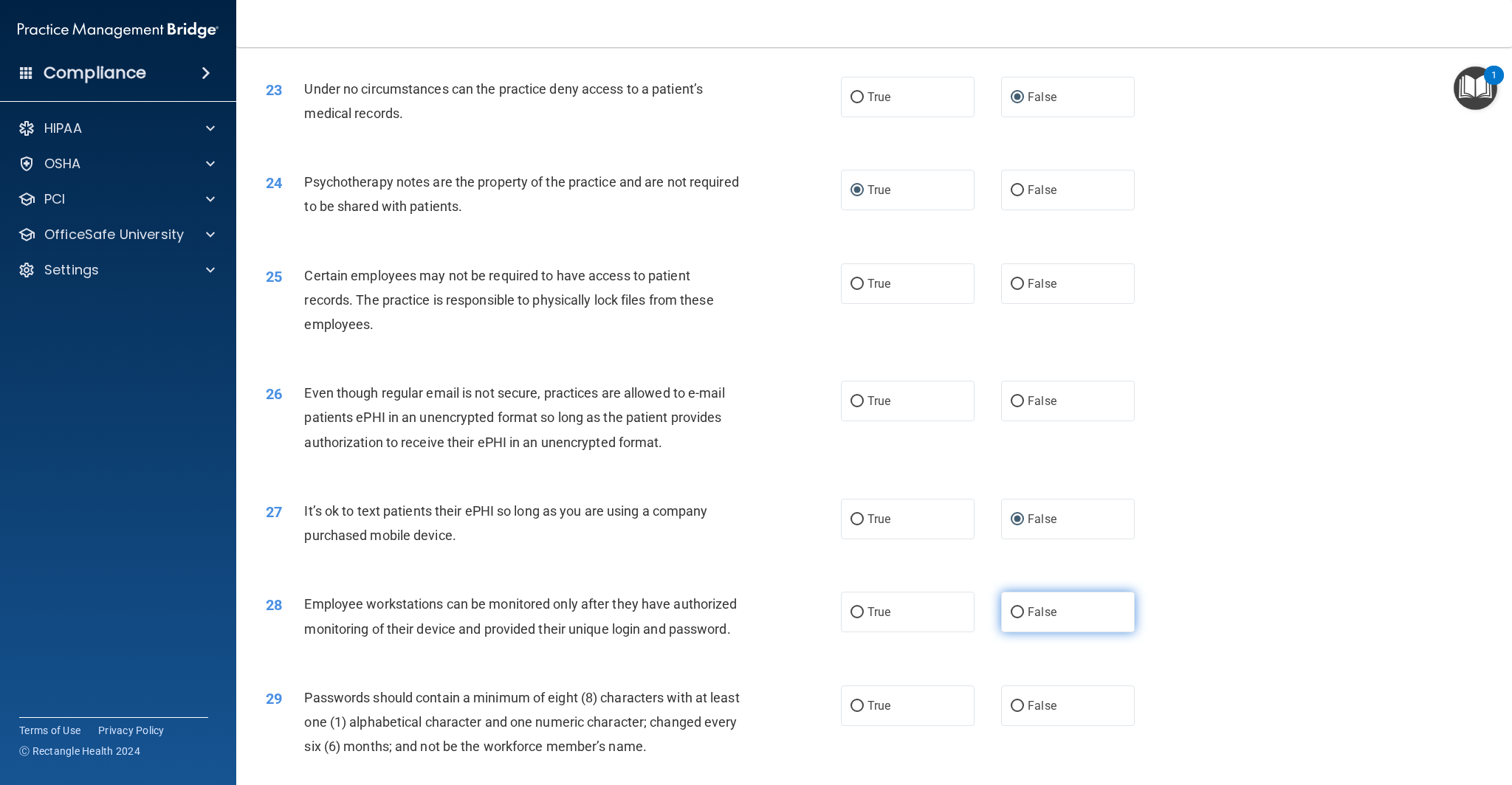
scroll to position [2516, 0]
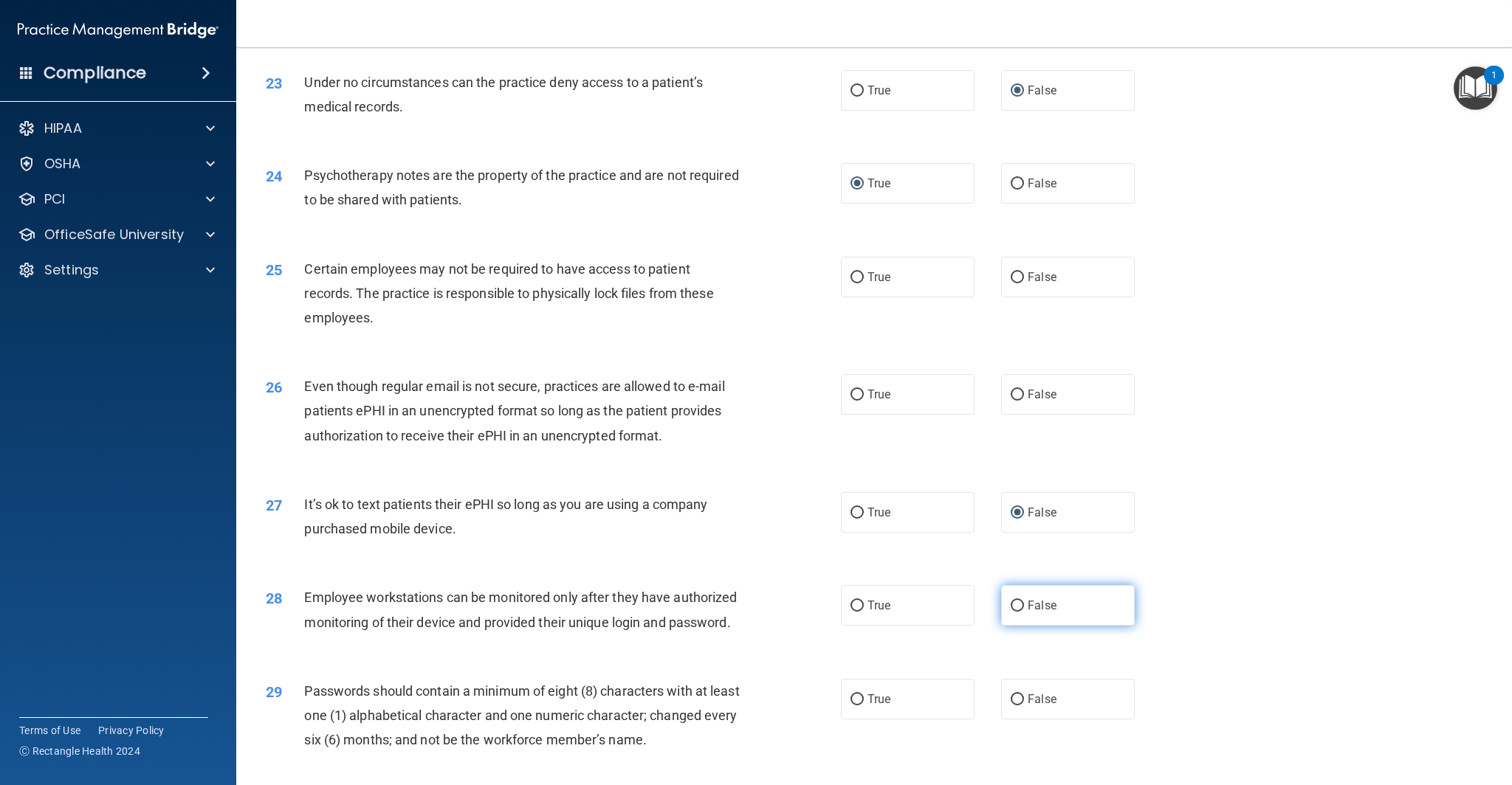
click at [1019, 607] on input "False" at bounding box center [1017, 606] width 13 height 11
radio input "true"
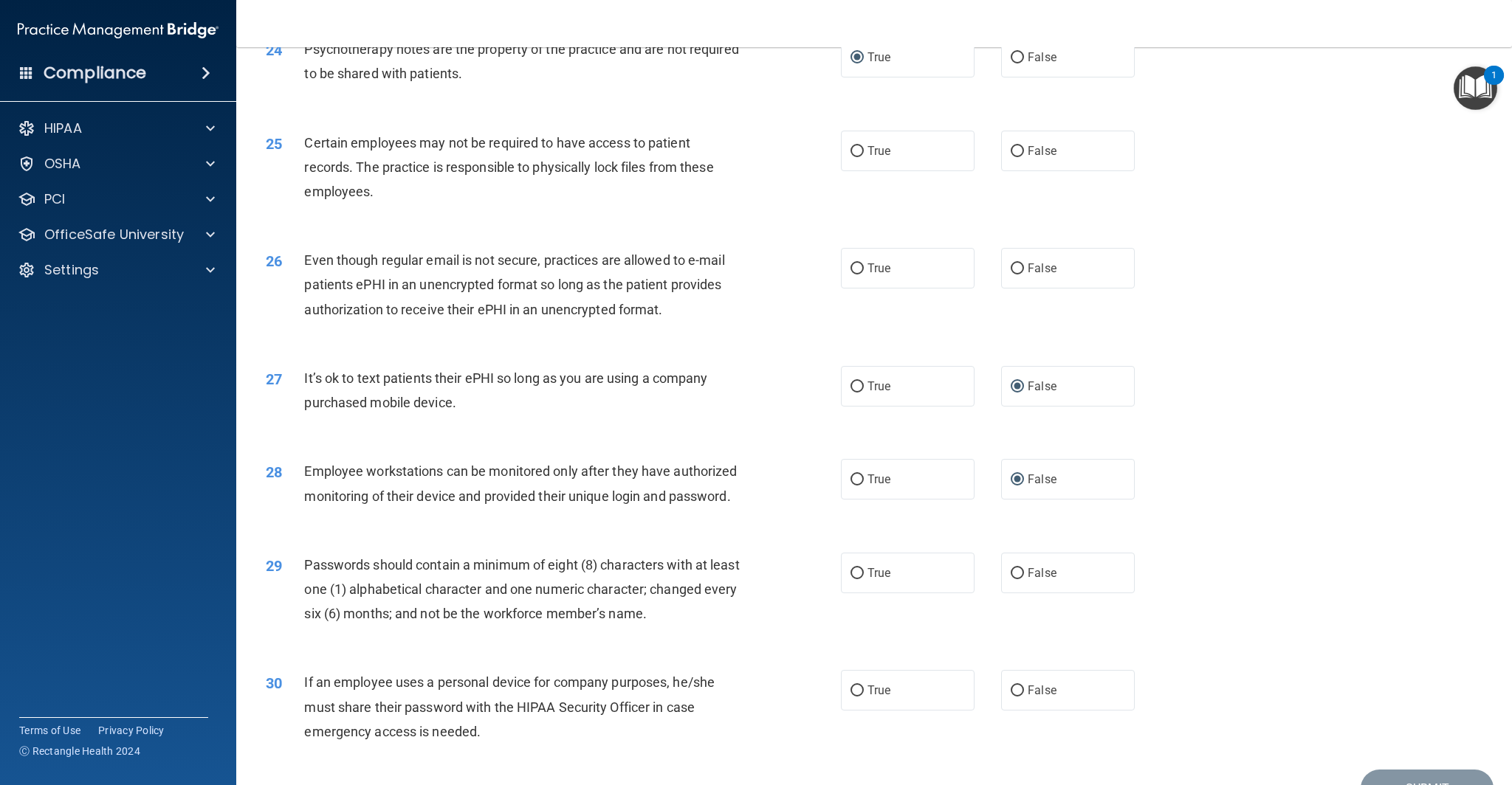
scroll to position [2653, 0]
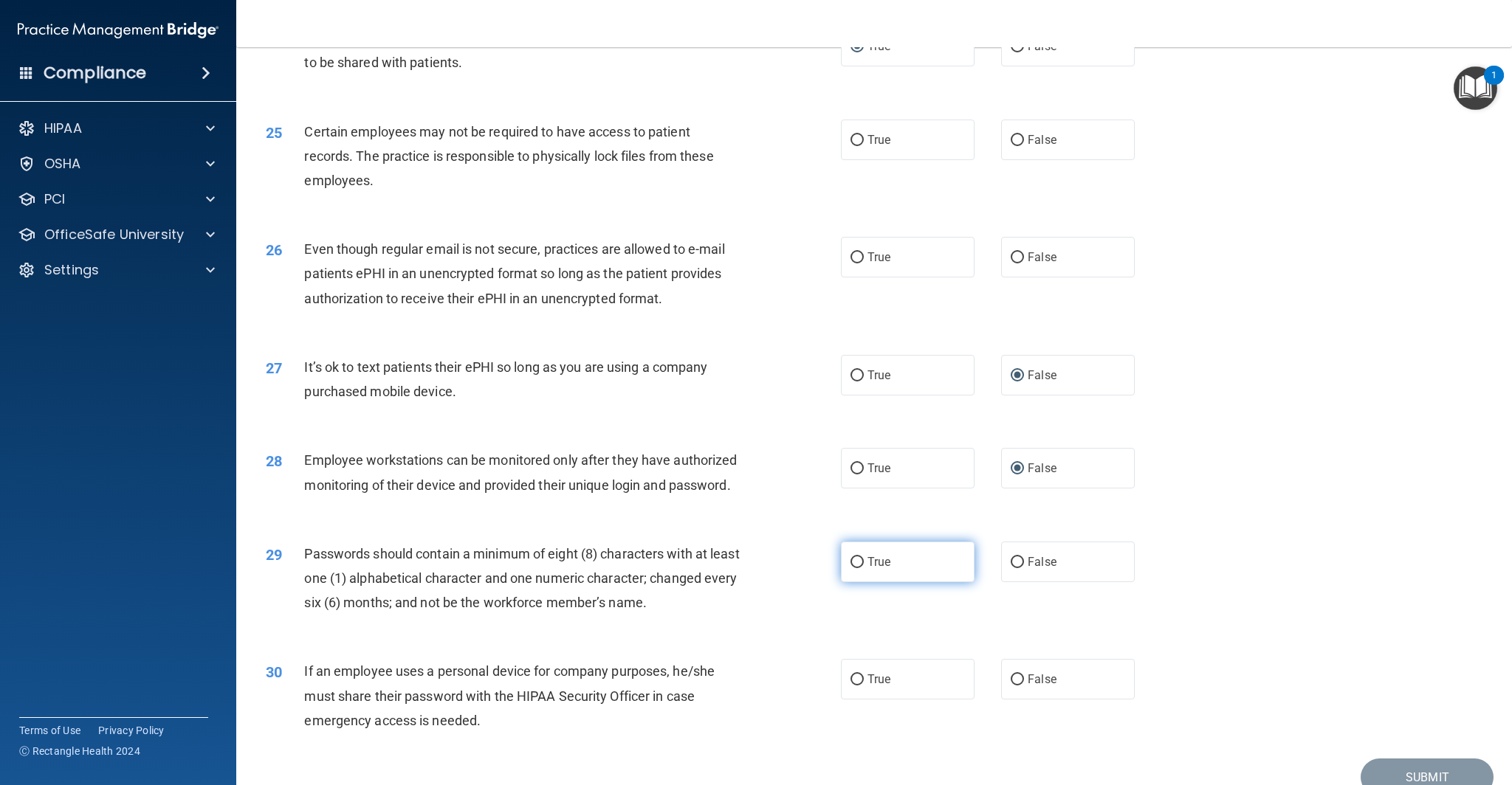
click at [857, 560] on input "True" at bounding box center [857, 562] width 13 height 11
radio input "true"
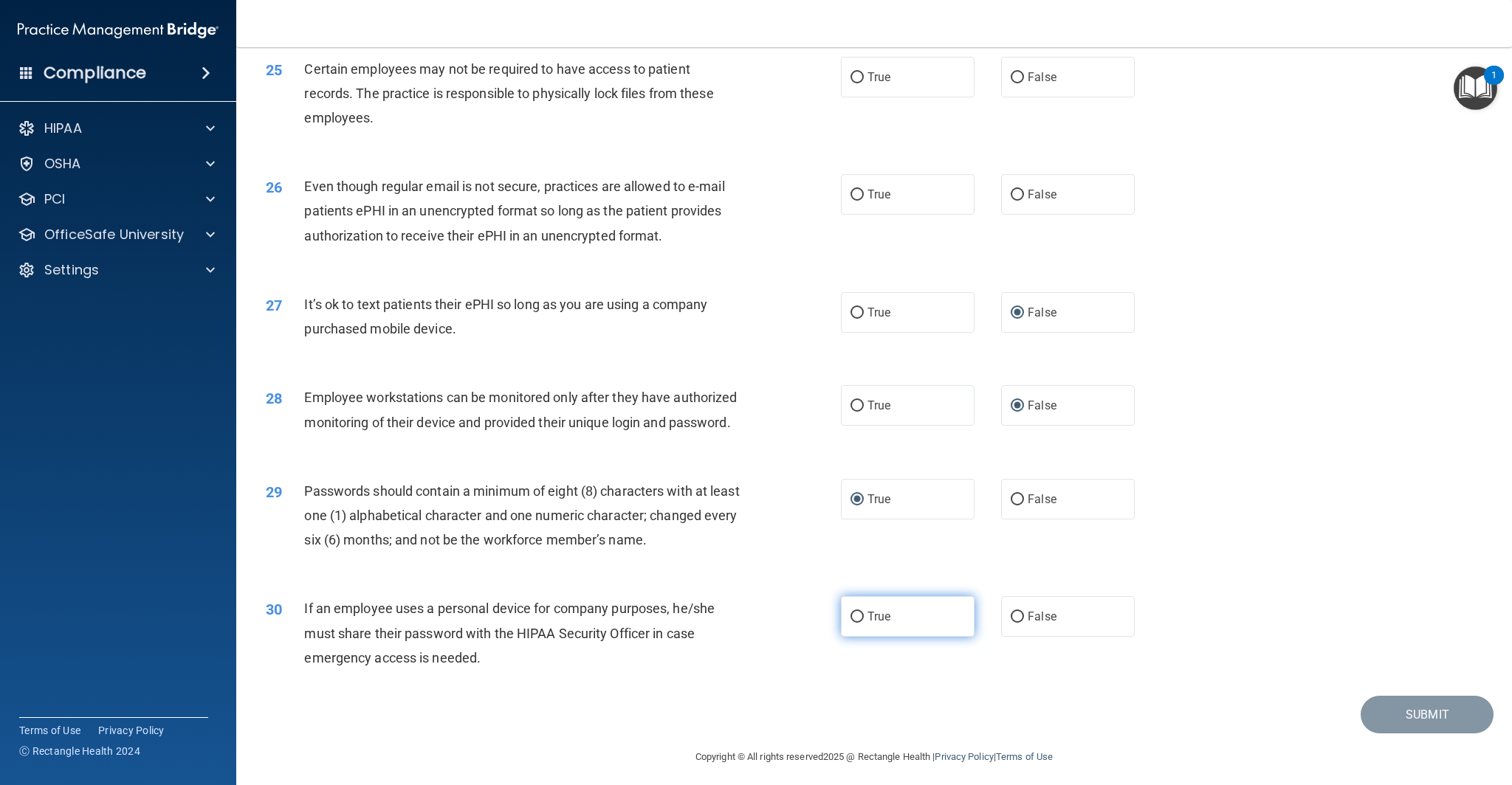
scroll to position [2724, 0]
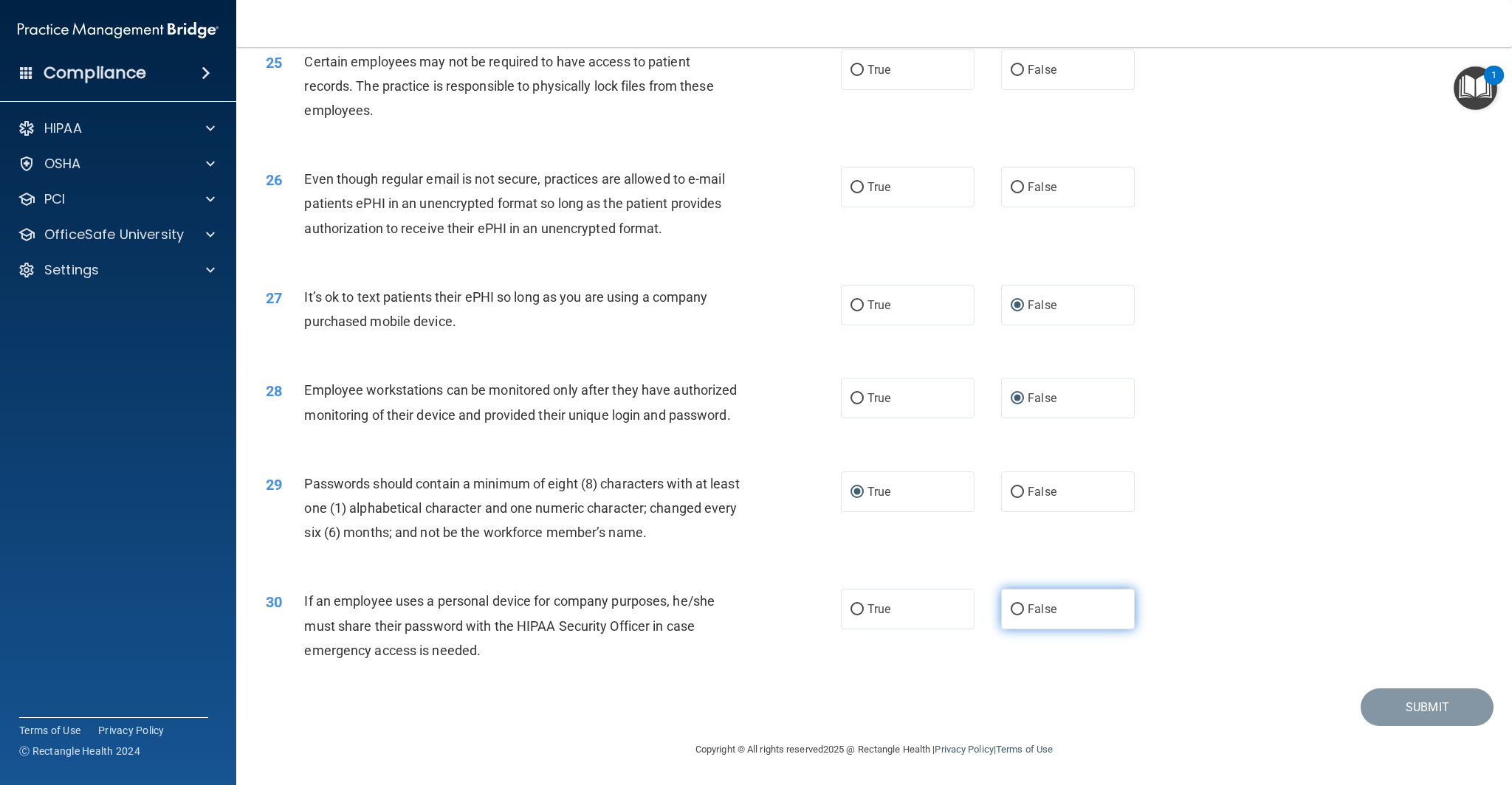
drag, startPoint x: 1013, startPoint y: 608, endPoint x: 1052, endPoint y: 617, distance: 40.0
click at [1014, 608] on input "False" at bounding box center [1017, 609] width 13 height 11
radio input "true"
click at [857, 188] on input "True" at bounding box center [857, 188] width 13 height 11
radio input "true"
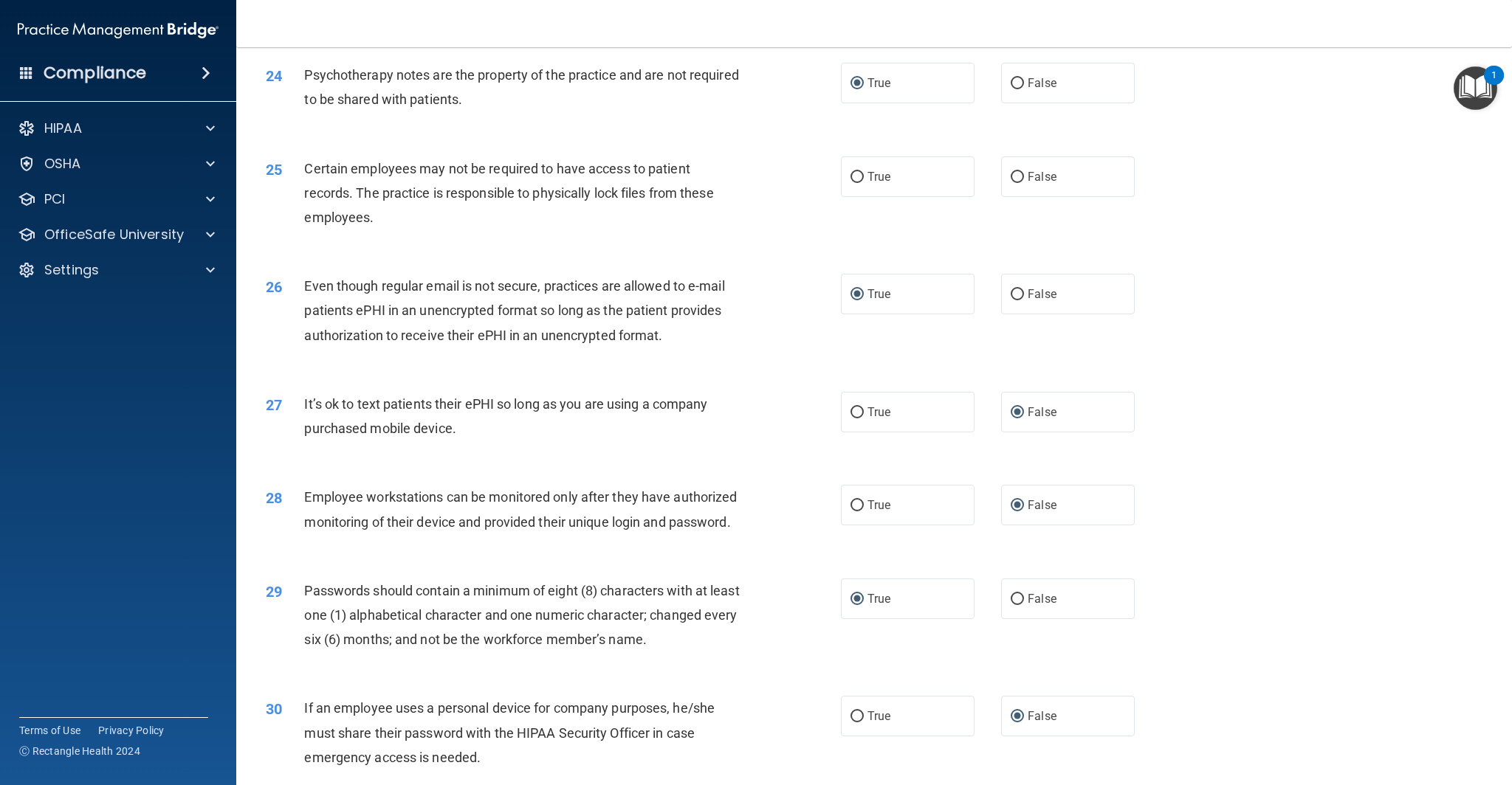
scroll to position [2611, 0]
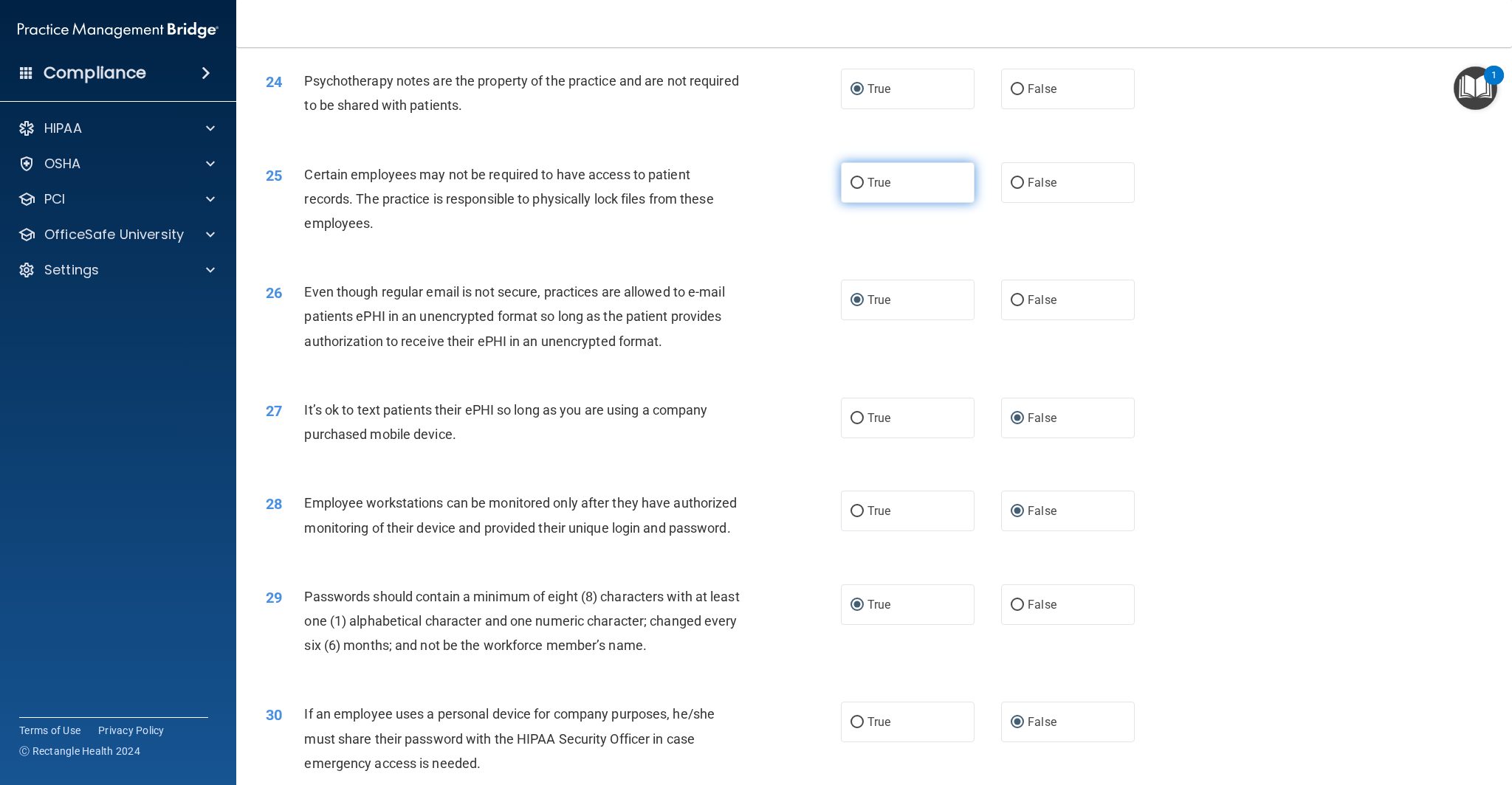
click at [858, 183] on input "True" at bounding box center [857, 183] width 13 height 11
radio input "true"
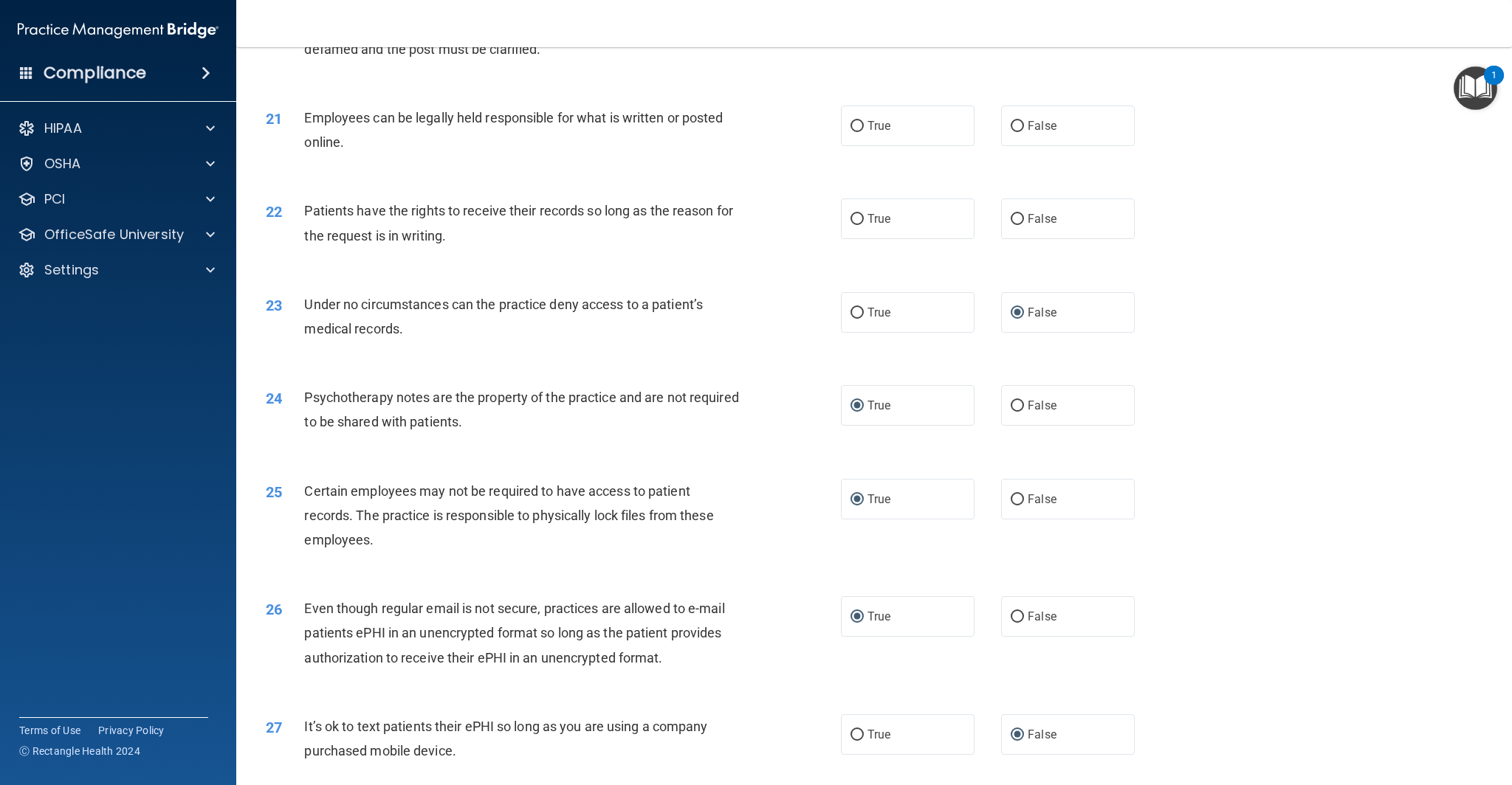
scroll to position [2239, 0]
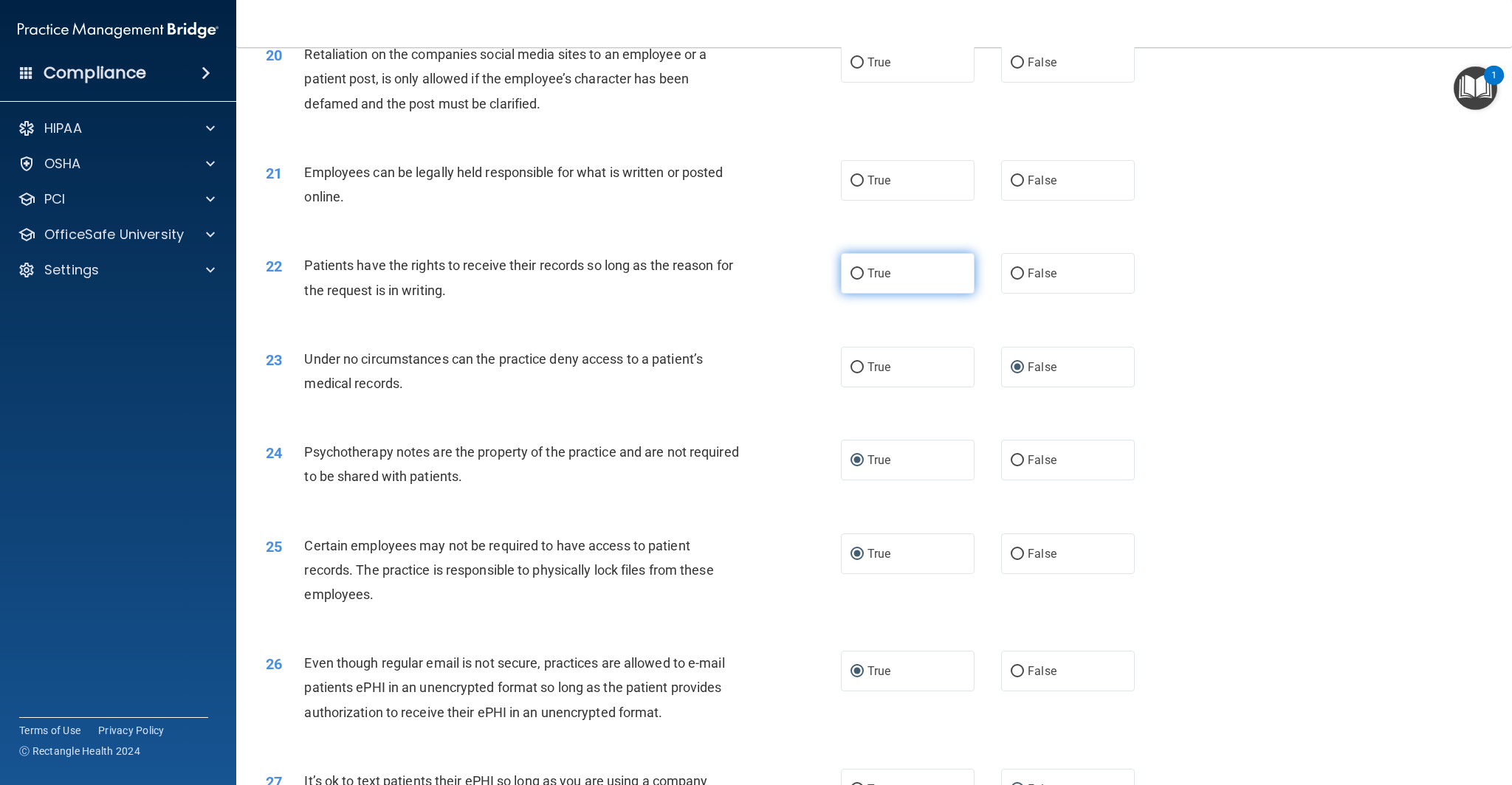
click at [857, 276] on input "True" at bounding box center [857, 274] width 13 height 11
radio input "true"
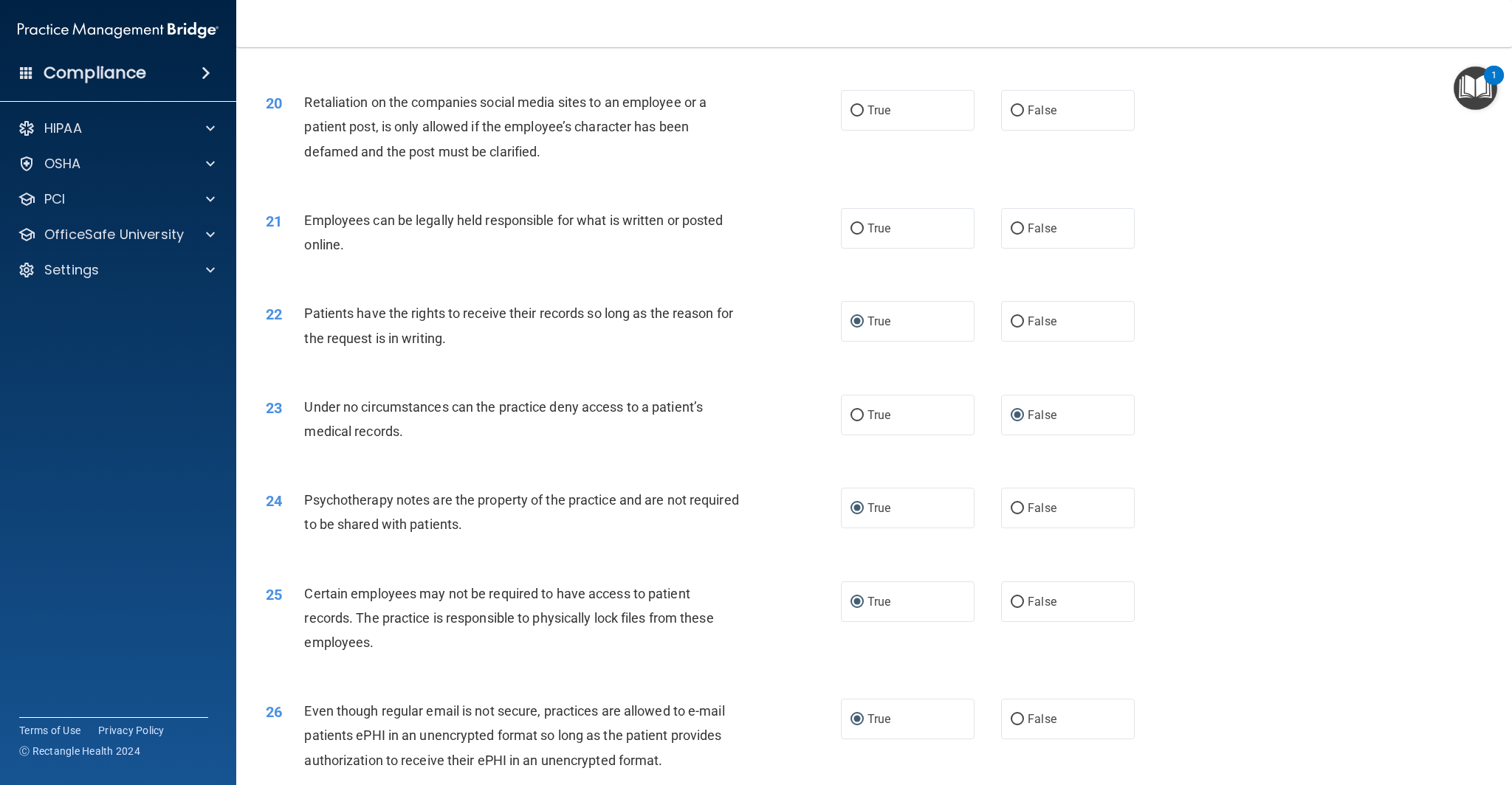
scroll to position [2189, 0]
drag, startPoint x: 857, startPoint y: 230, endPoint x: 826, endPoint y: 245, distance: 34.4
click at [857, 230] on input "True" at bounding box center [857, 231] width 13 height 11
radio input "true"
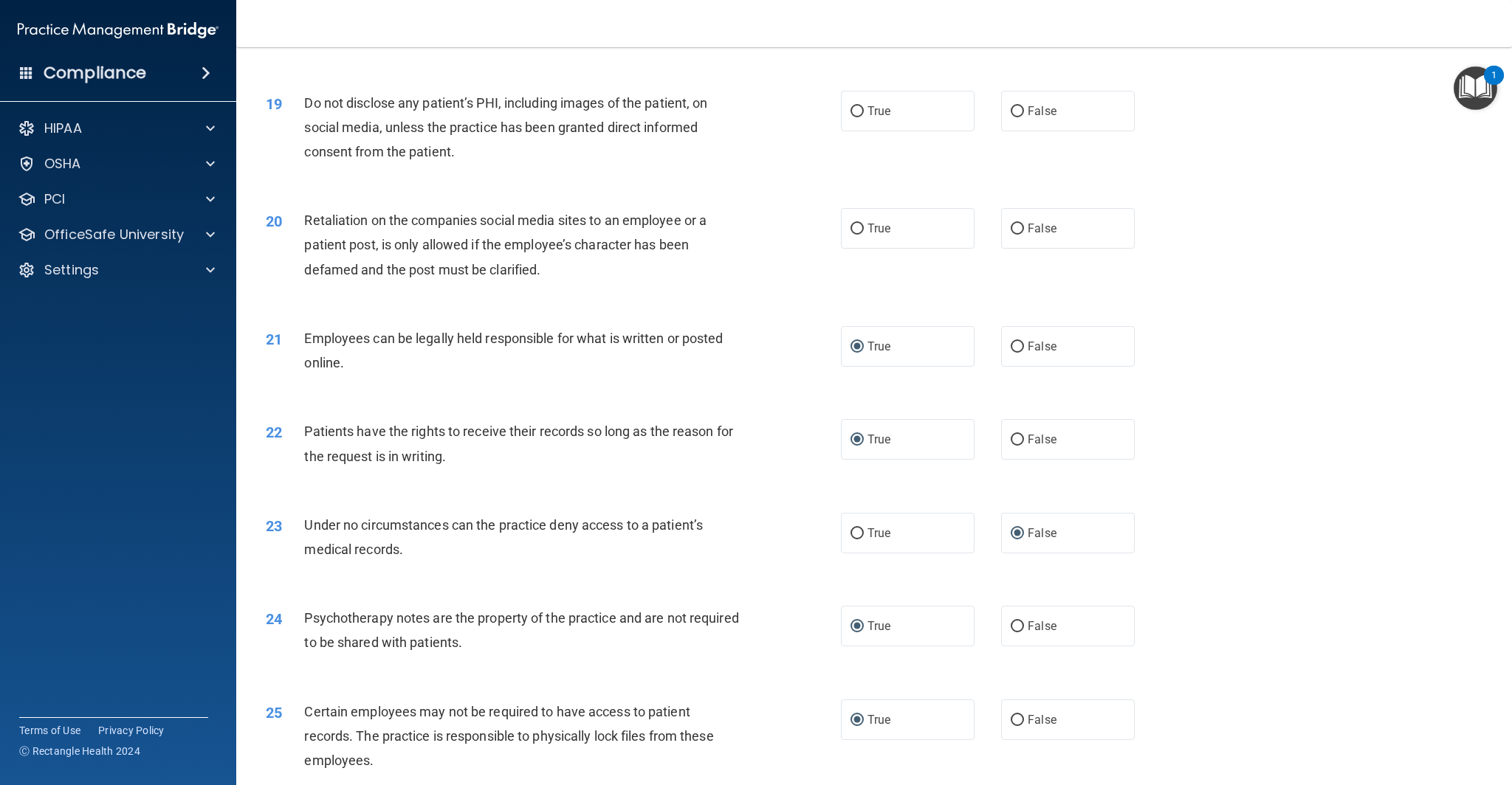
scroll to position [2066, 0]
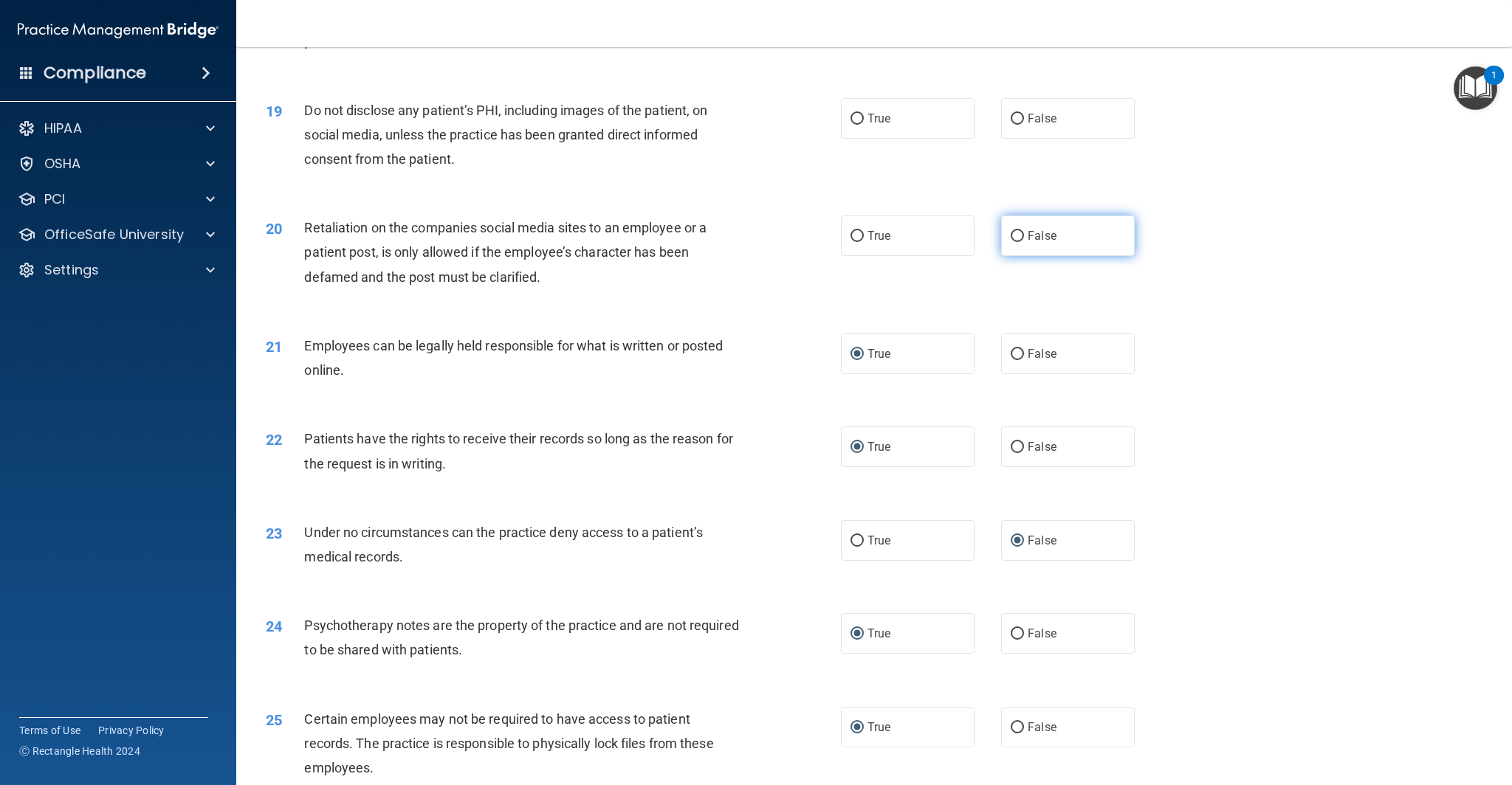
click at [1017, 233] on input "False" at bounding box center [1017, 236] width 13 height 11
radio input "true"
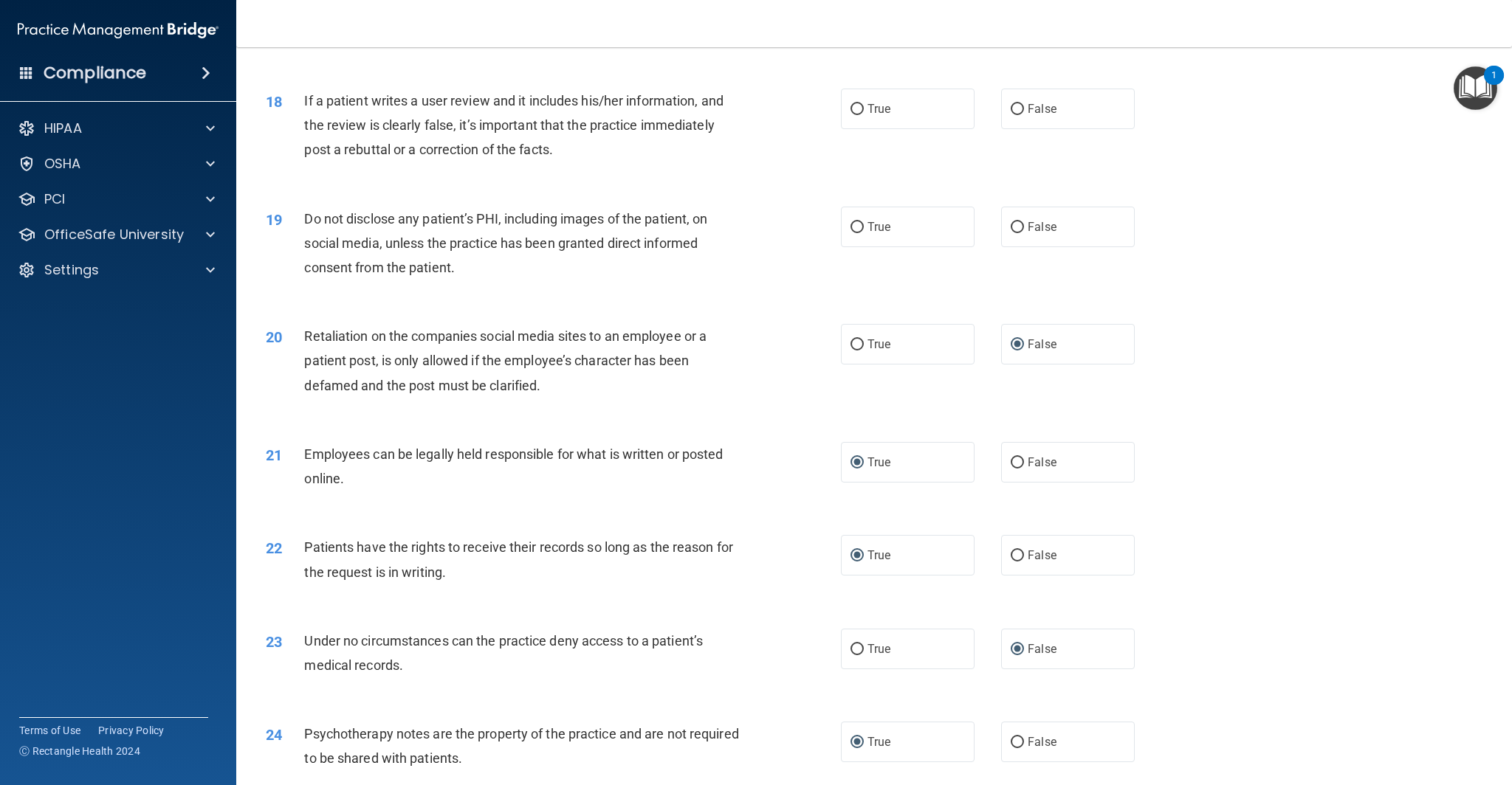
scroll to position [1957, 0]
click at [861, 227] on input "True" at bounding box center [857, 227] width 13 height 11
radio input "true"
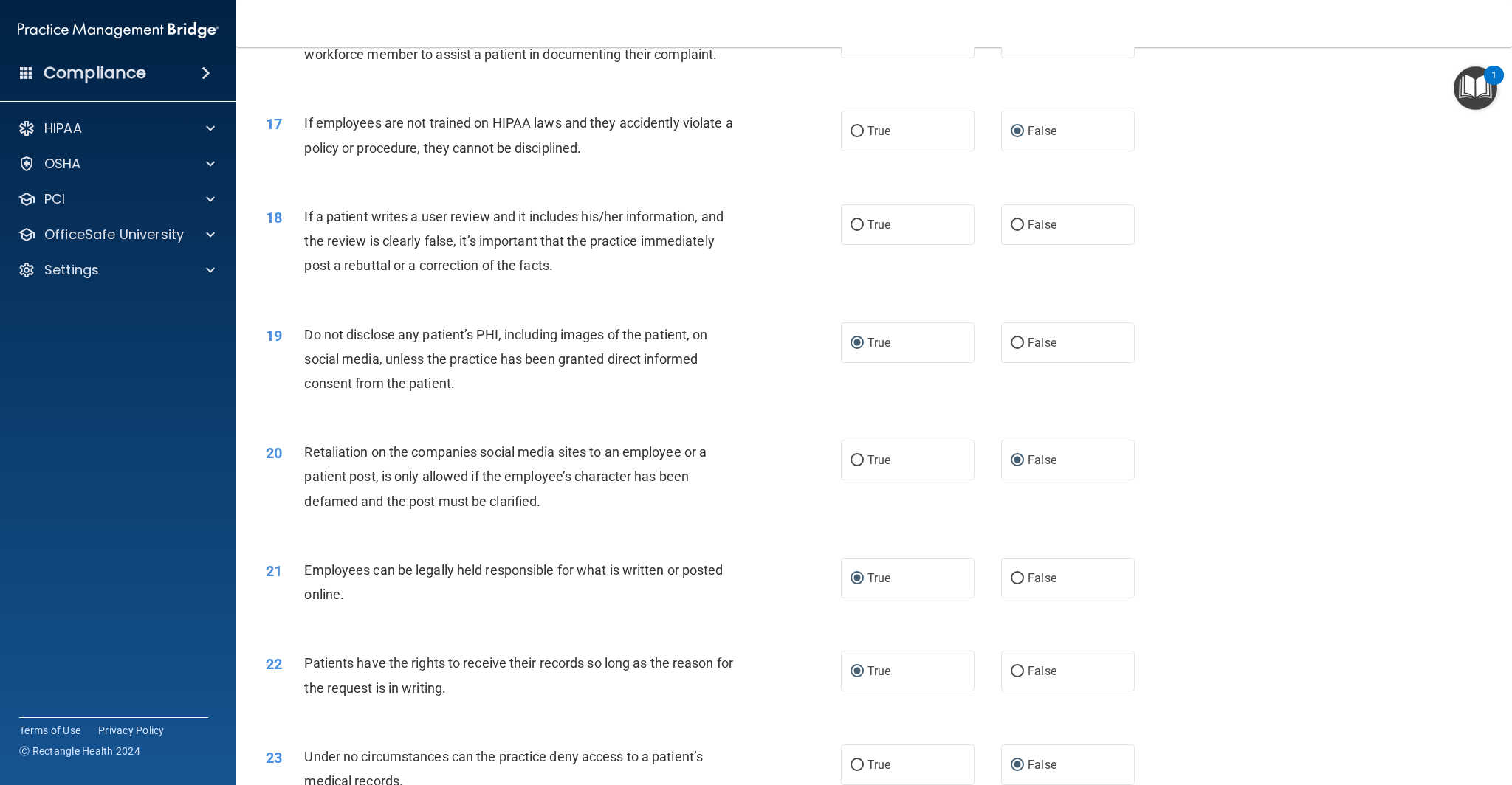
scroll to position [1840, 0]
click at [1020, 228] on input "False" at bounding box center [1017, 227] width 13 height 11
radio input "true"
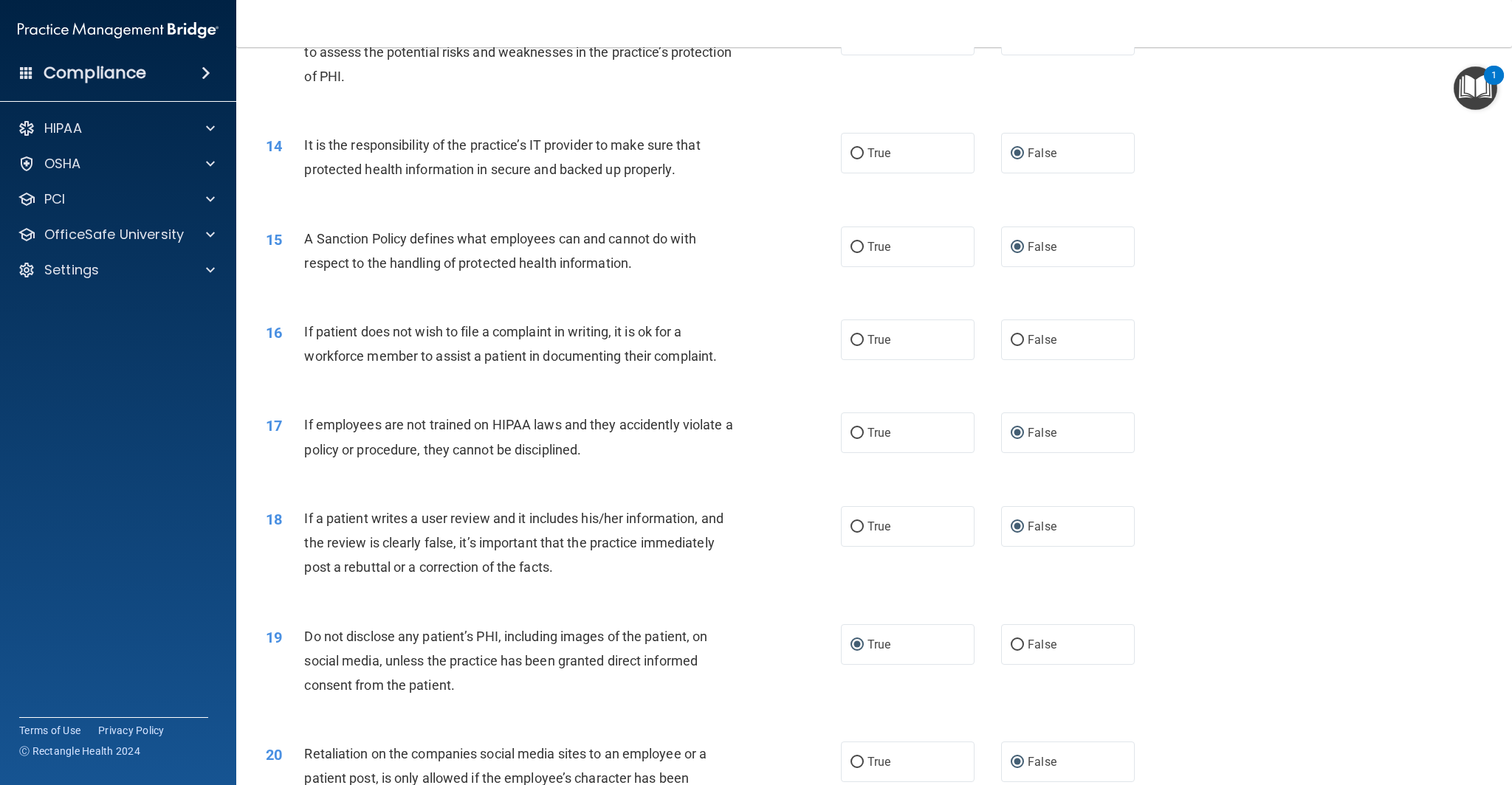
scroll to position [1538, 0]
click at [857, 341] on input "True" at bounding box center [857, 342] width 13 height 11
radio input "true"
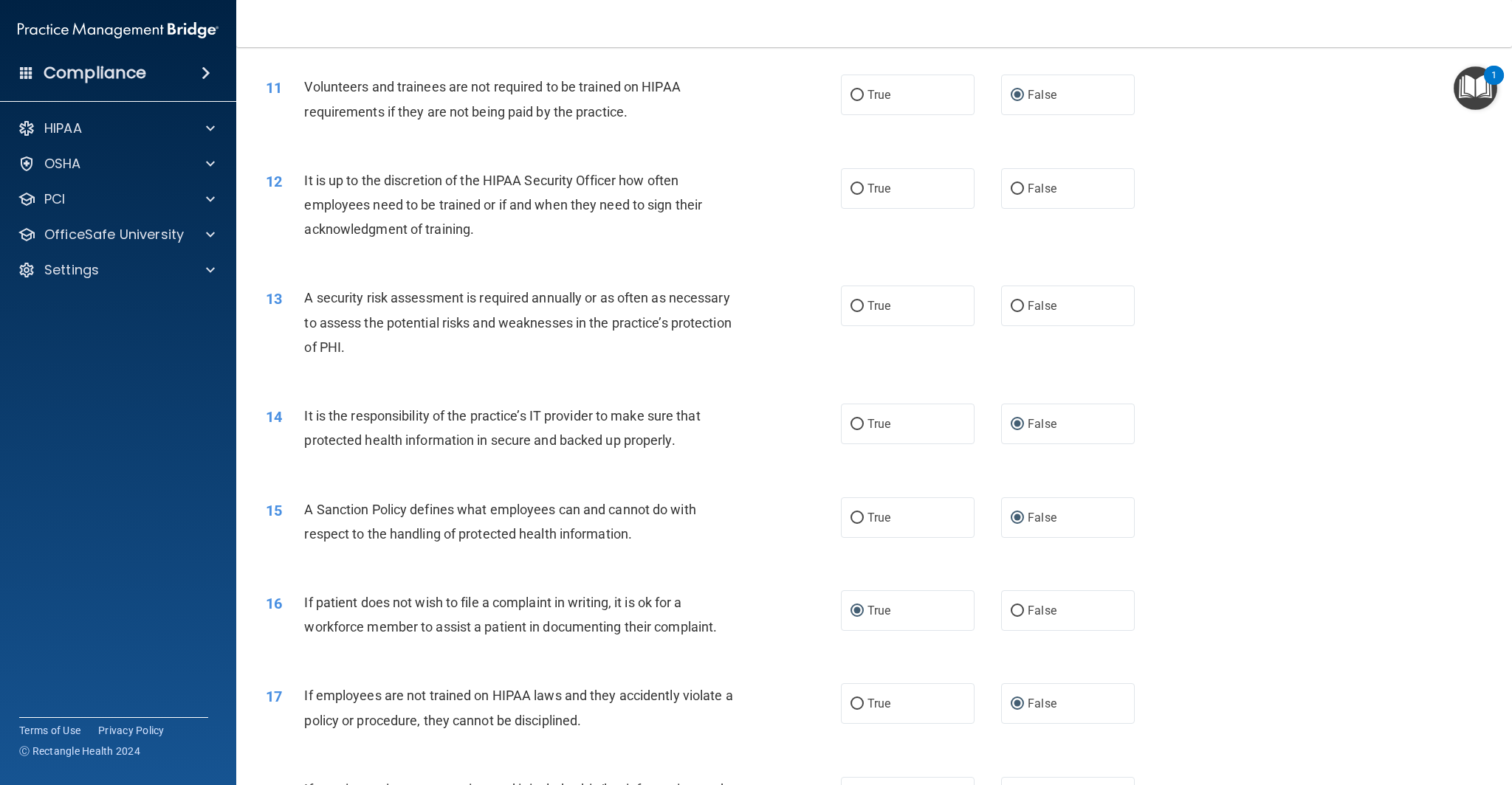
scroll to position [1255, 0]
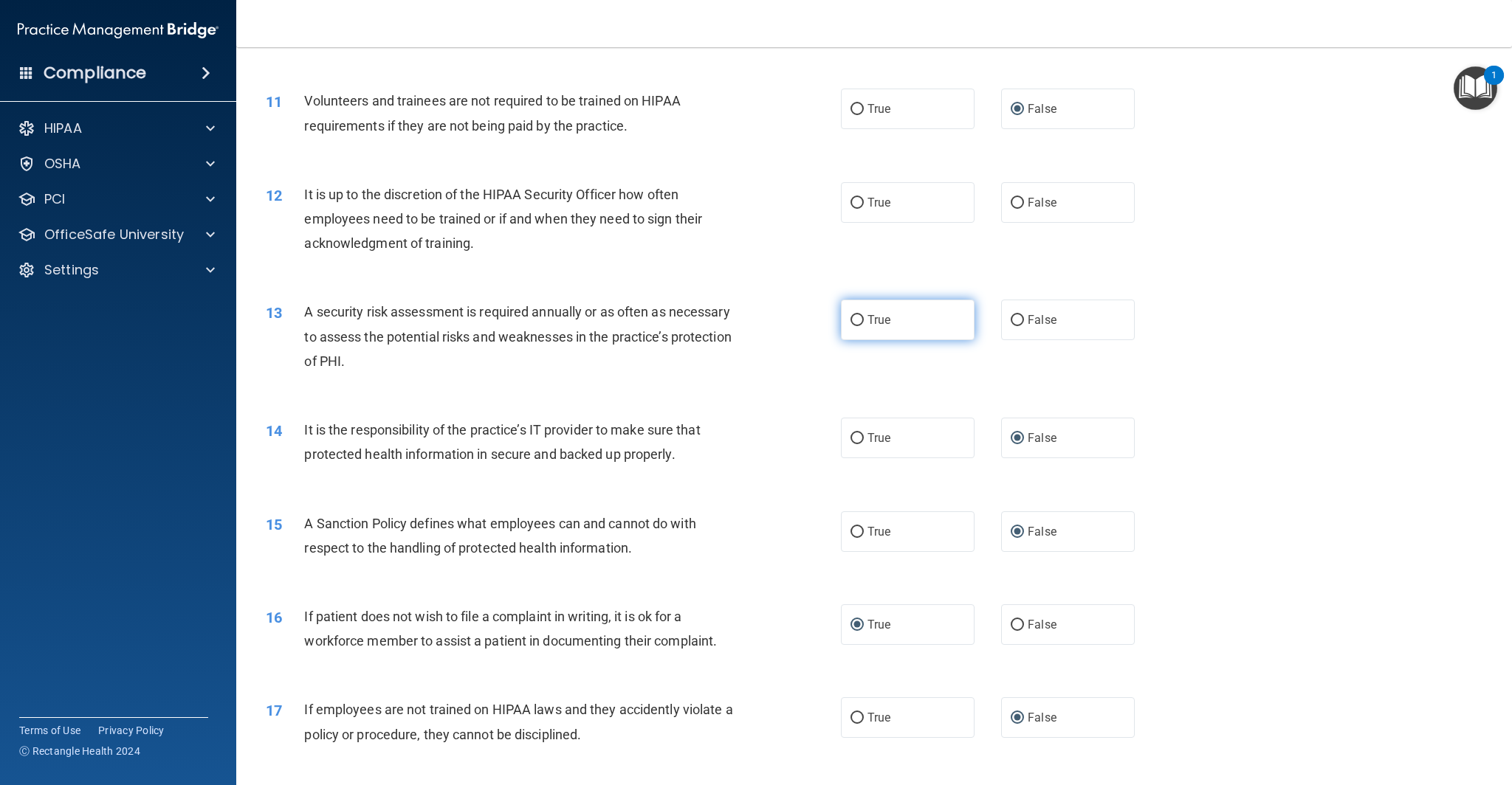
click at [856, 322] on input "True" at bounding box center [857, 320] width 13 height 11
radio input "true"
click at [856, 201] on input "True" at bounding box center [857, 203] width 13 height 11
radio input "true"
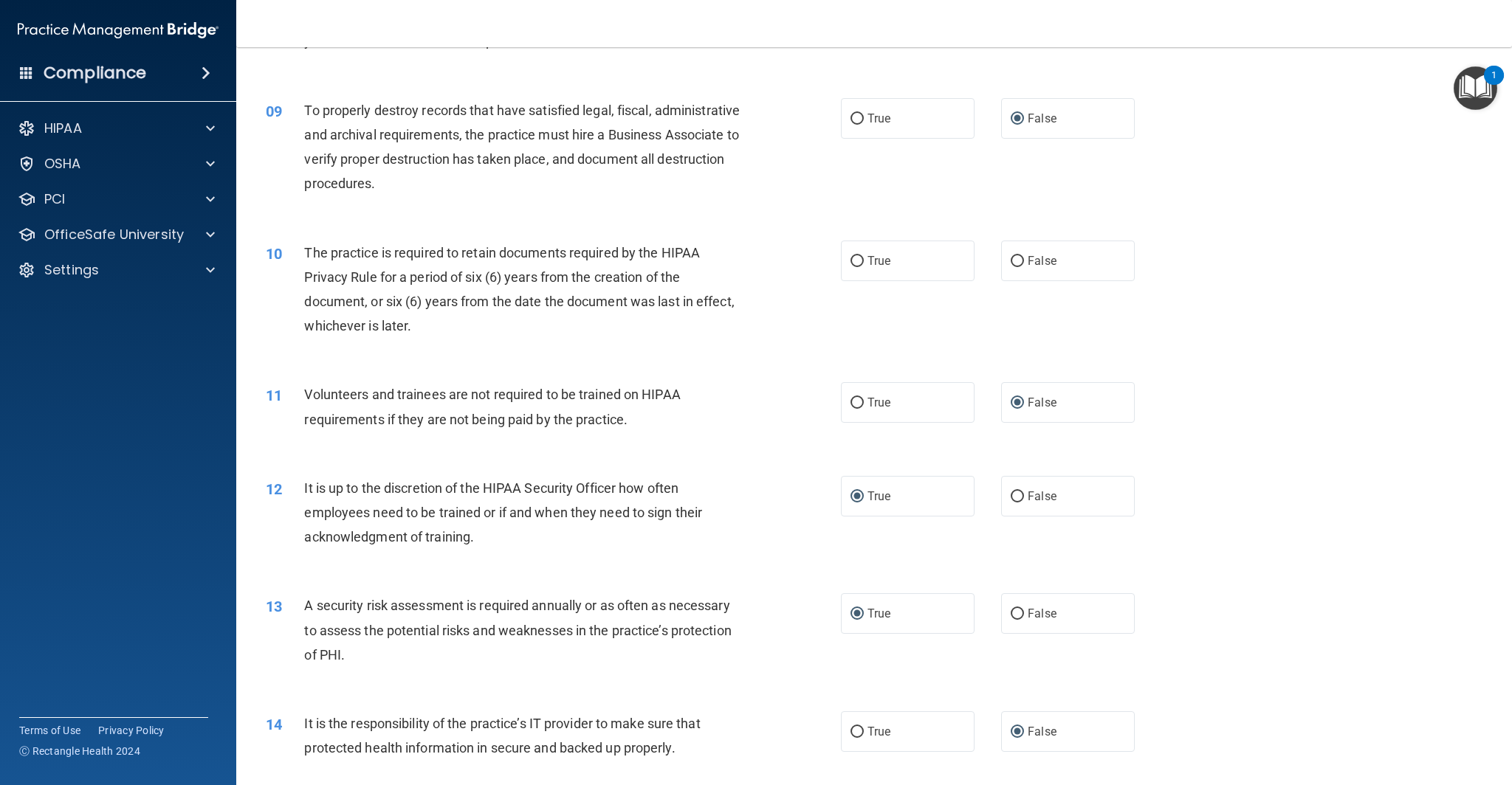
scroll to position [949, 0]
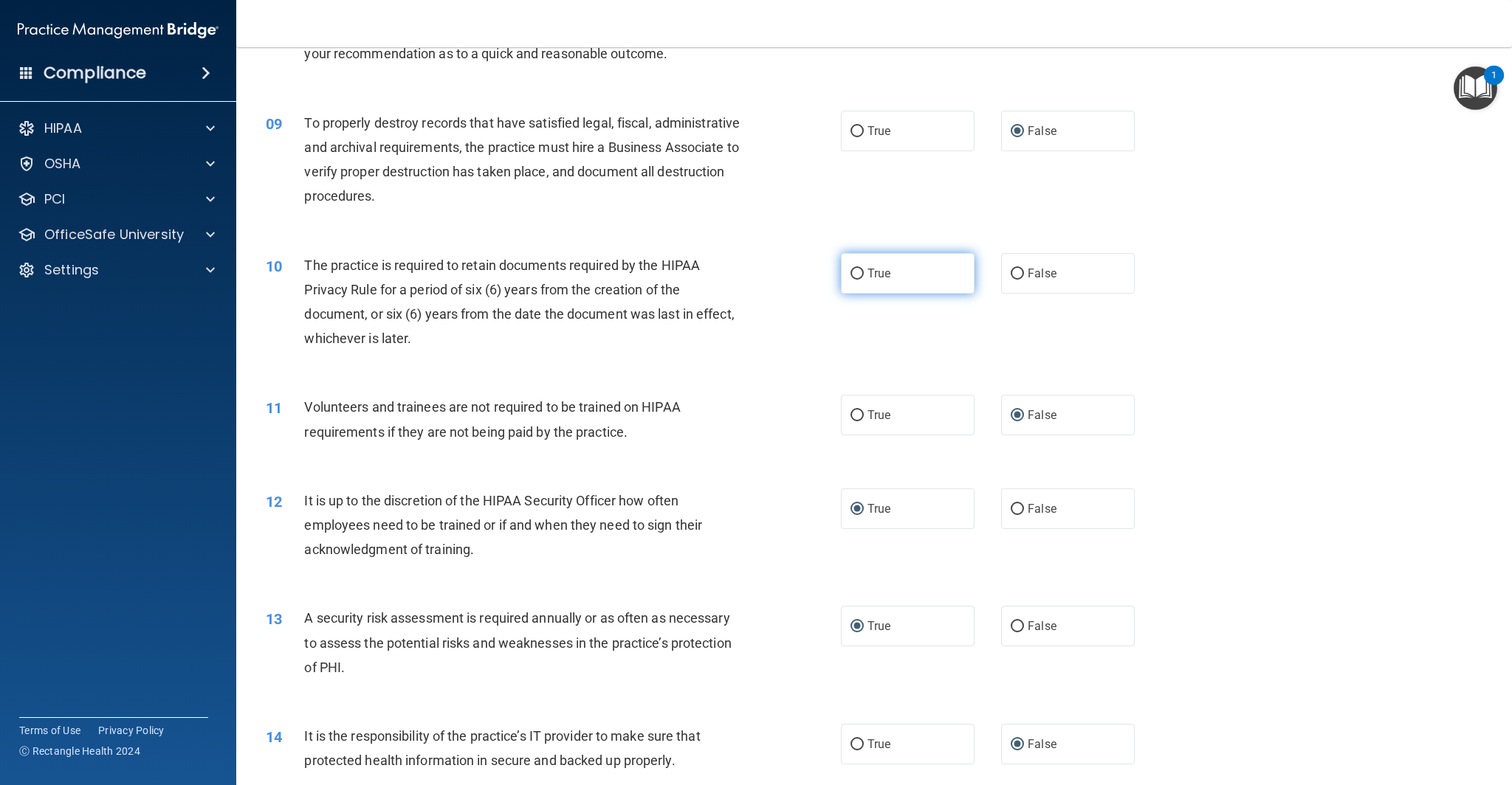
click at [858, 273] on input "True" at bounding box center [857, 274] width 13 height 11
radio input "true"
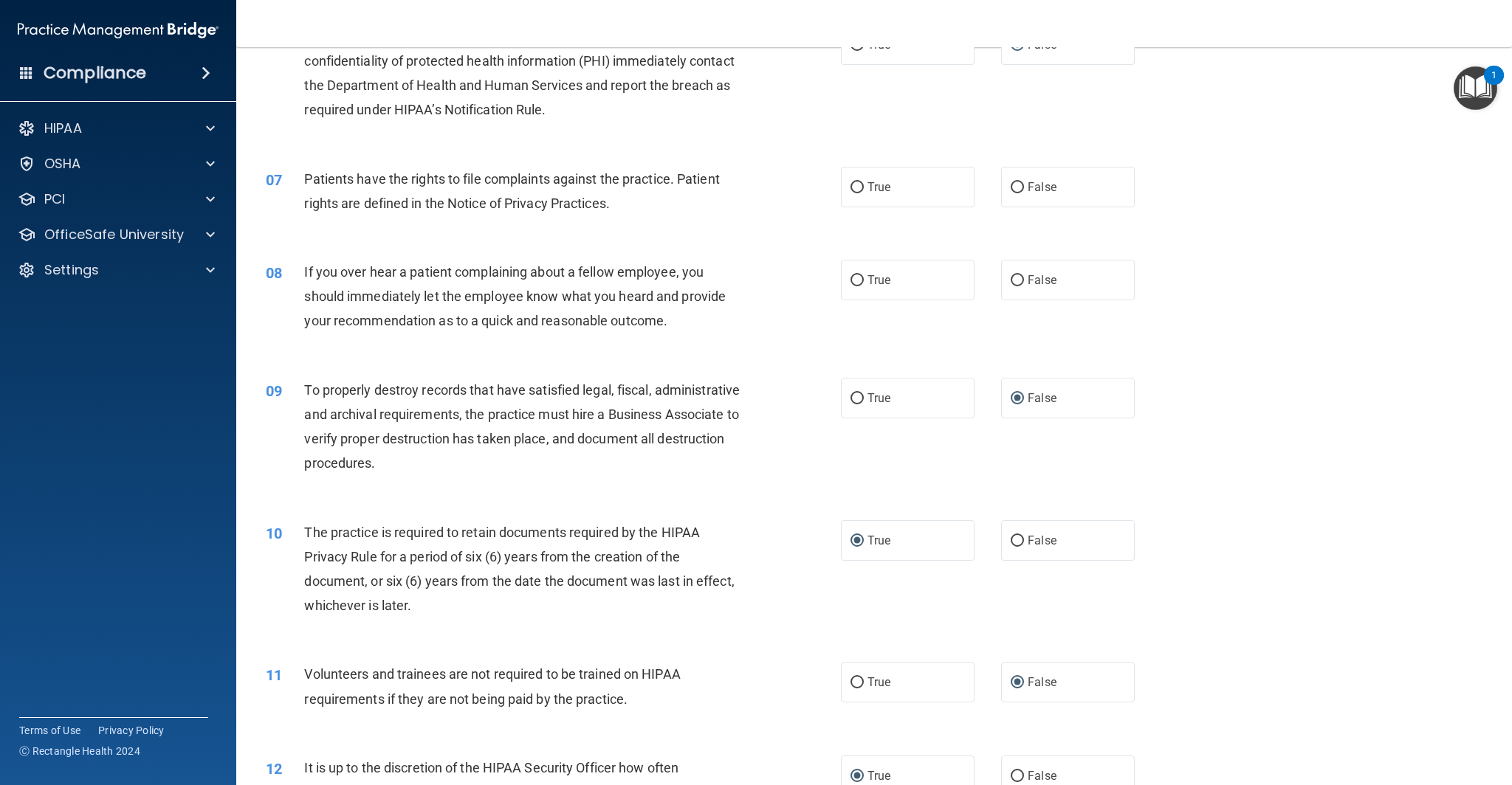
scroll to position [672, 0]
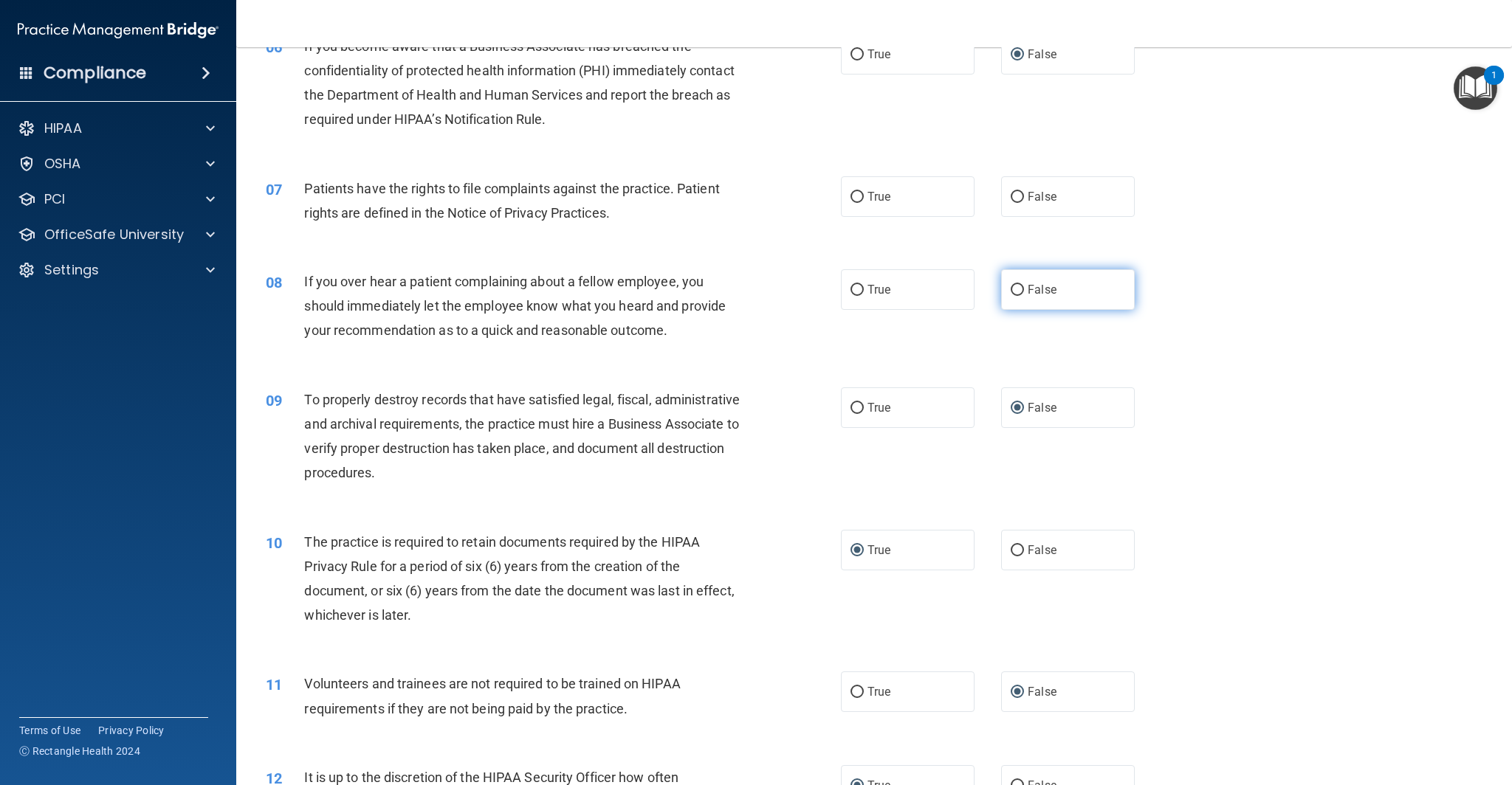
click at [1015, 287] on input "False" at bounding box center [1017, 290] width 13 height 11
radio input "true"
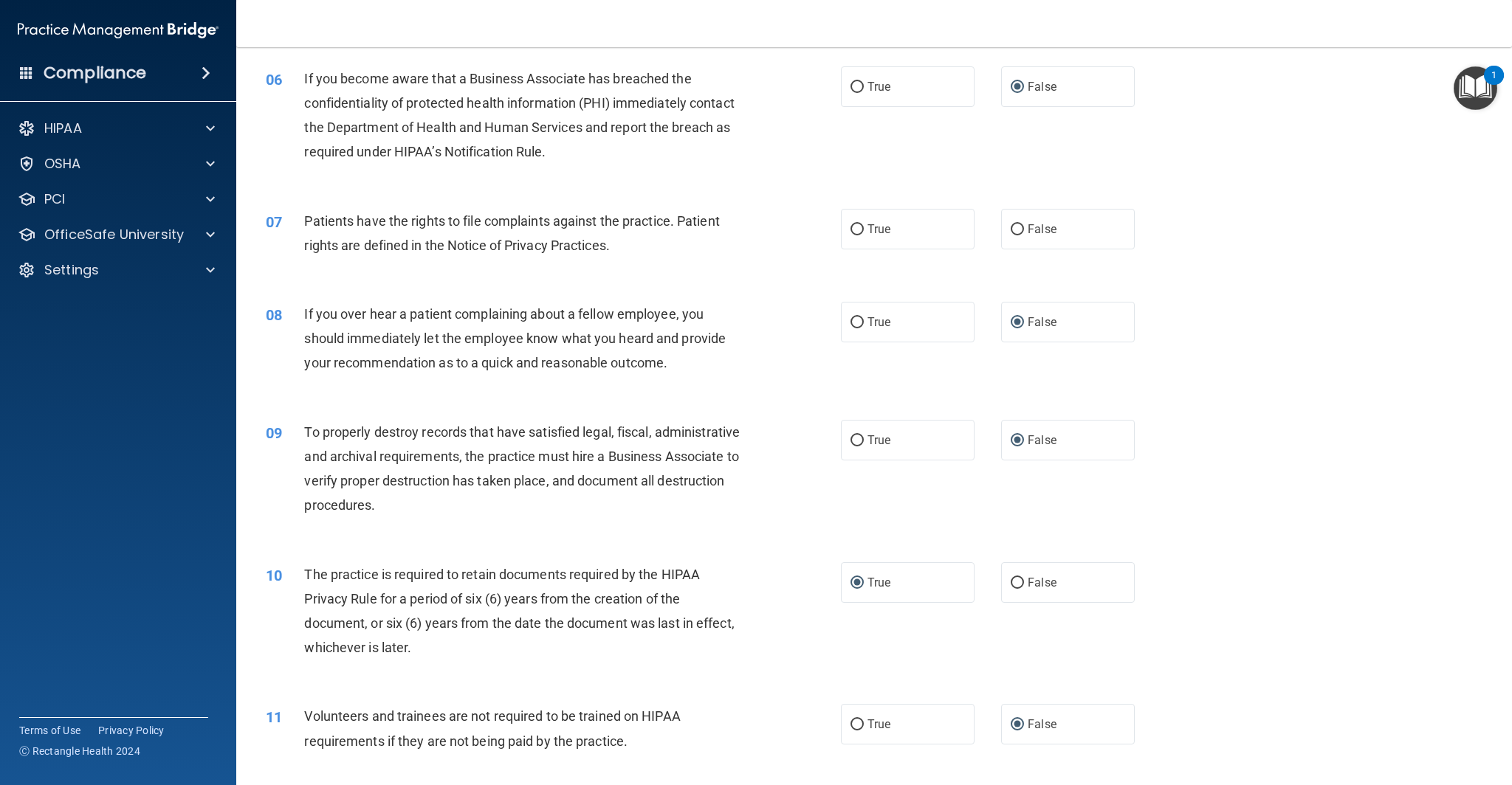
scroll to position [612, 0]
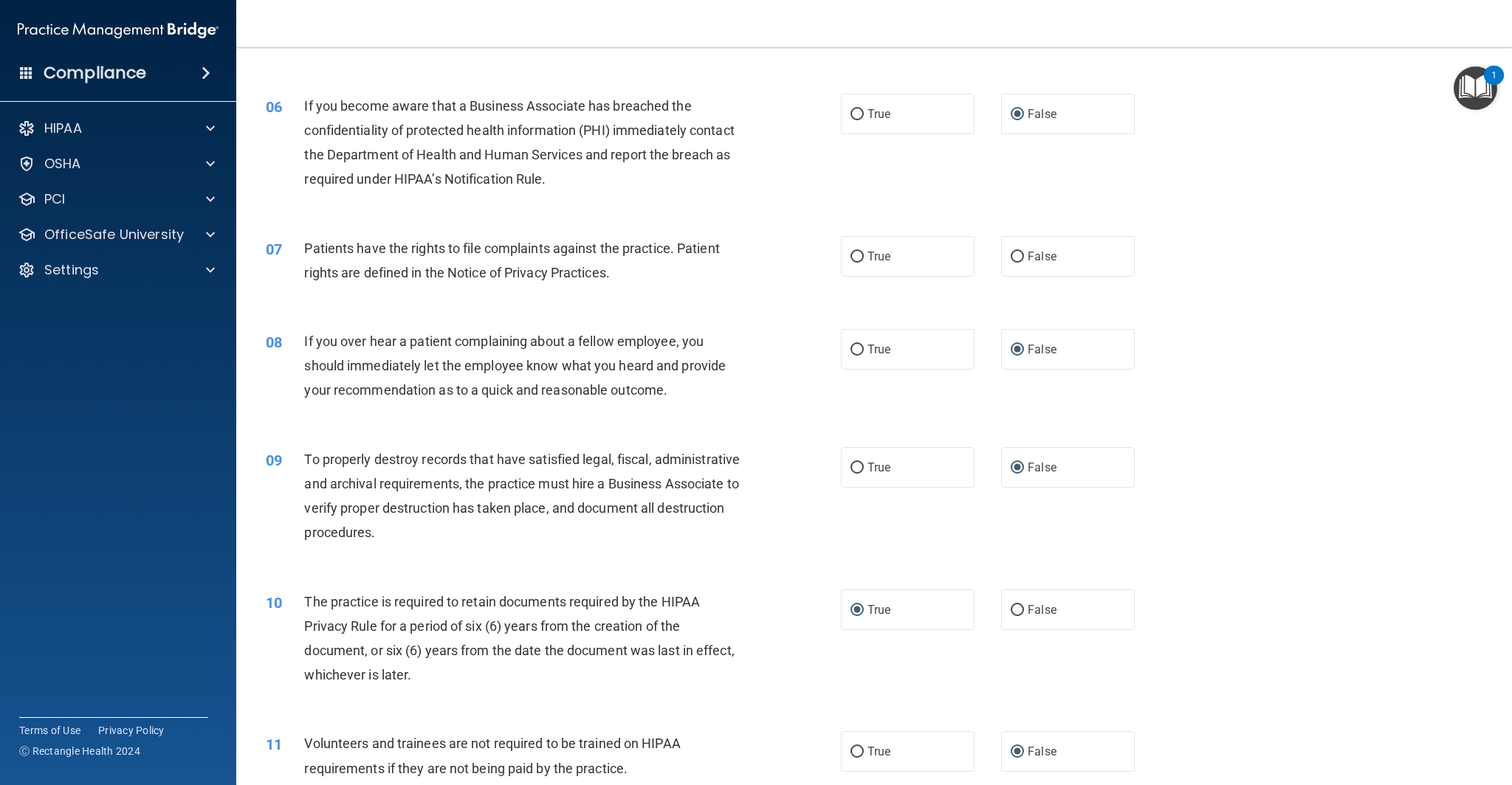
drag, startPoint x: 858, startPoint y: 254, endPoint x: 819, endPoint y: 258, distance: 39.2
click at [858, 254] on input "True" at bounding box center [857, 256] width 13 height 11
radio input "true"
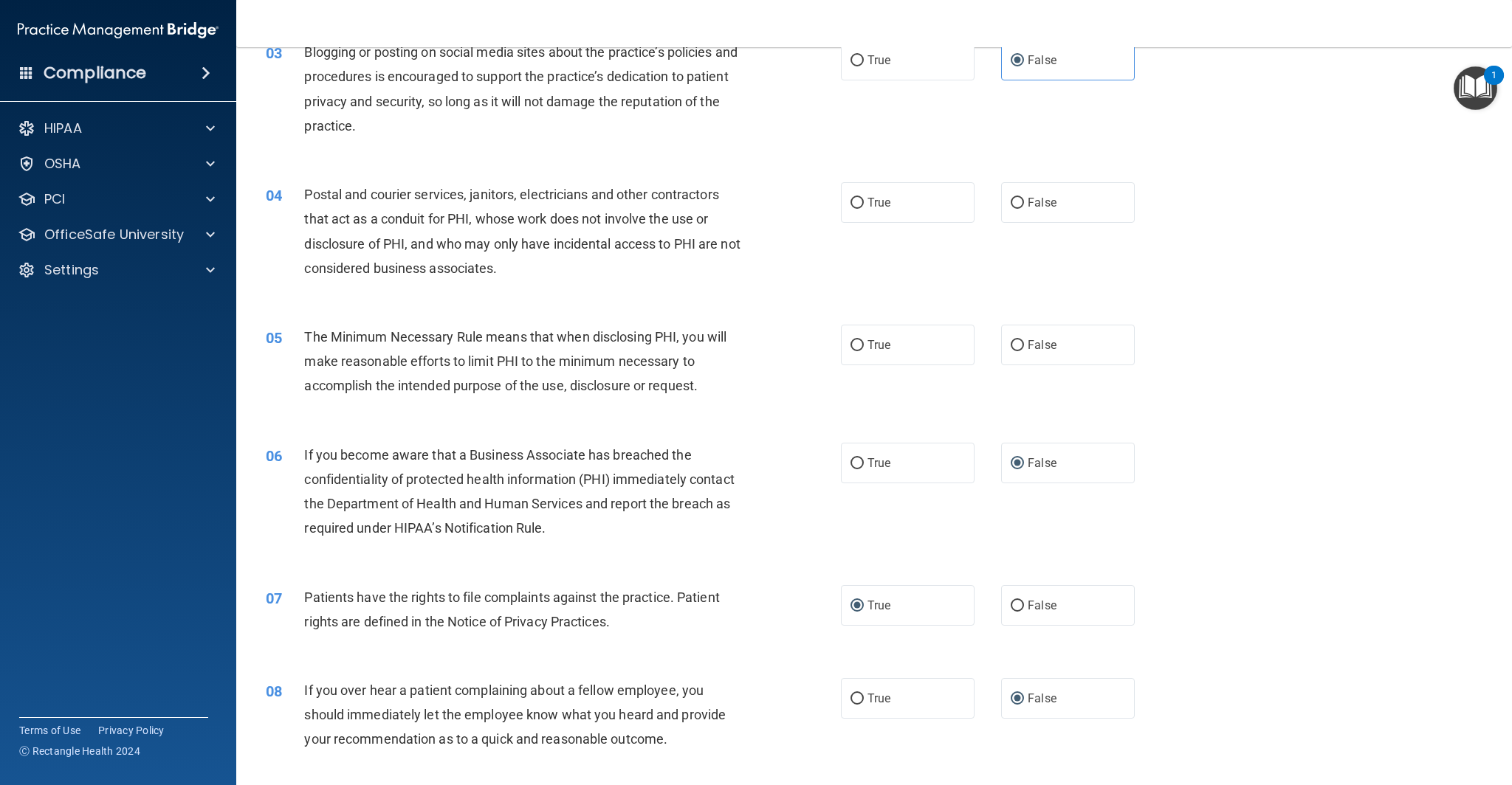
scroll to position [250, 0]
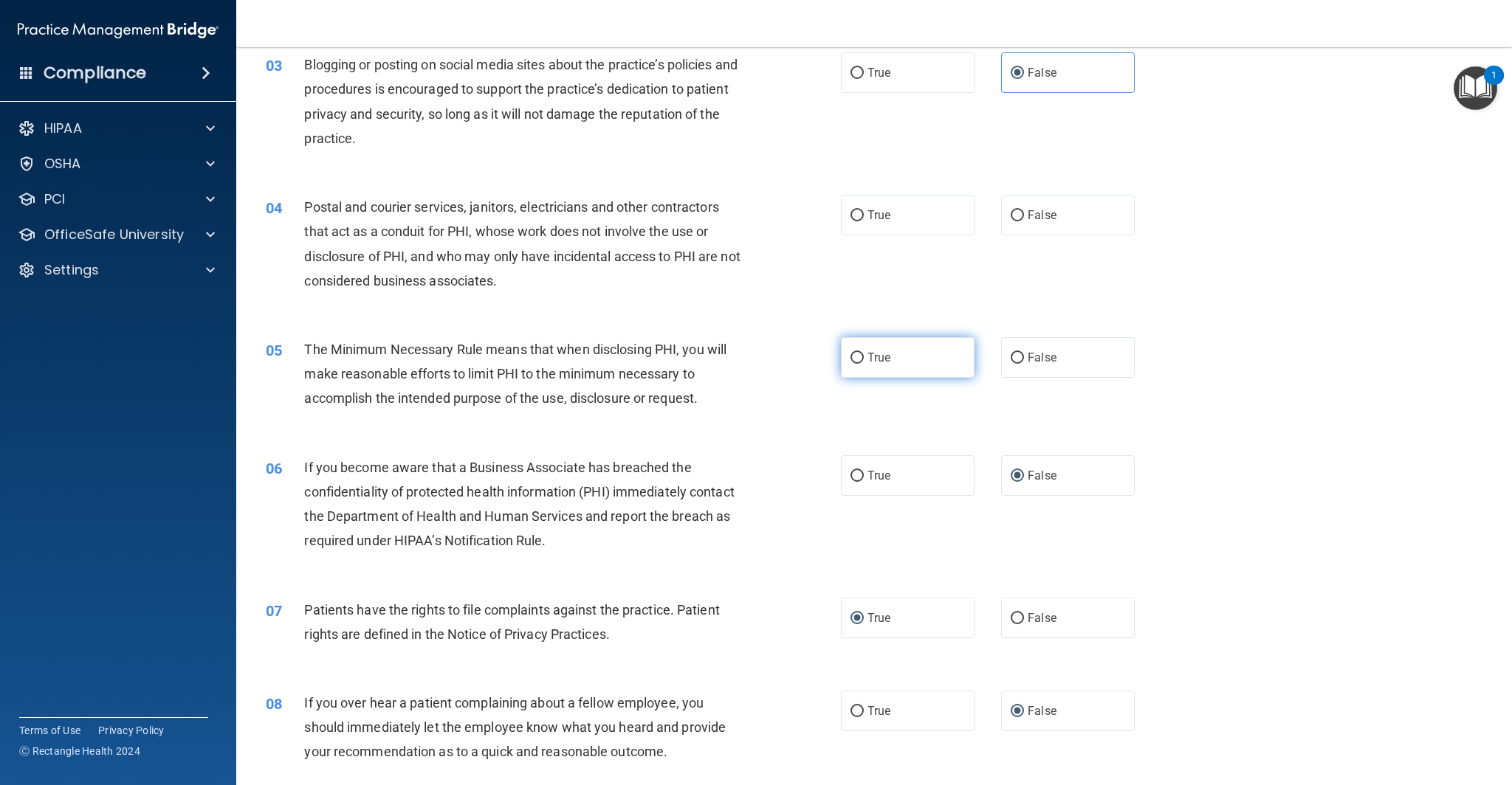
click at [857, 358] on input "True" at bounding box center [857, 358] width 13 height 11
radio input "true"
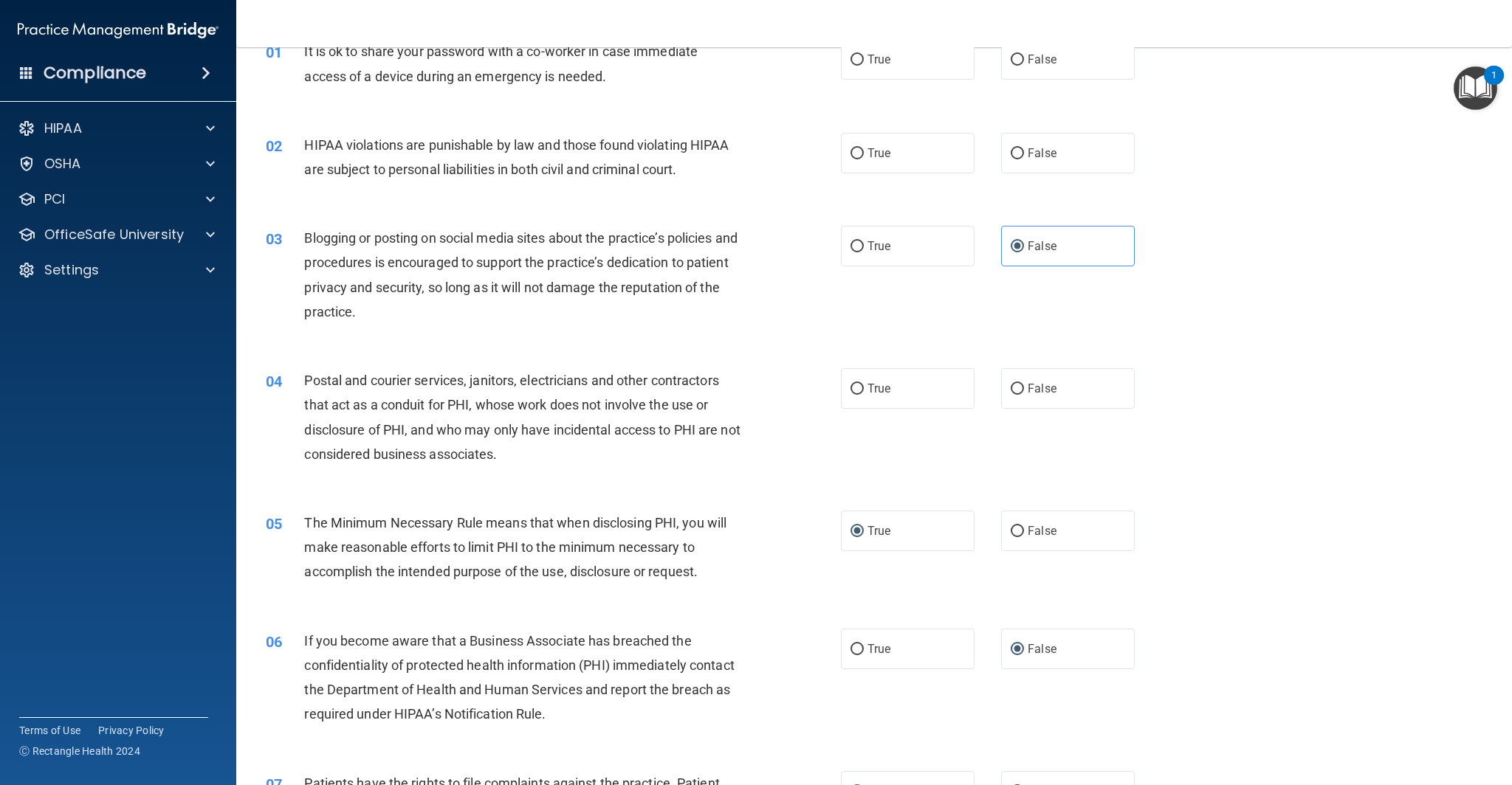
scroll to position [75, 0]
click at [857, 388] on input "True" at bounding box center [857, 391] width 13 height 11
radio input "true"
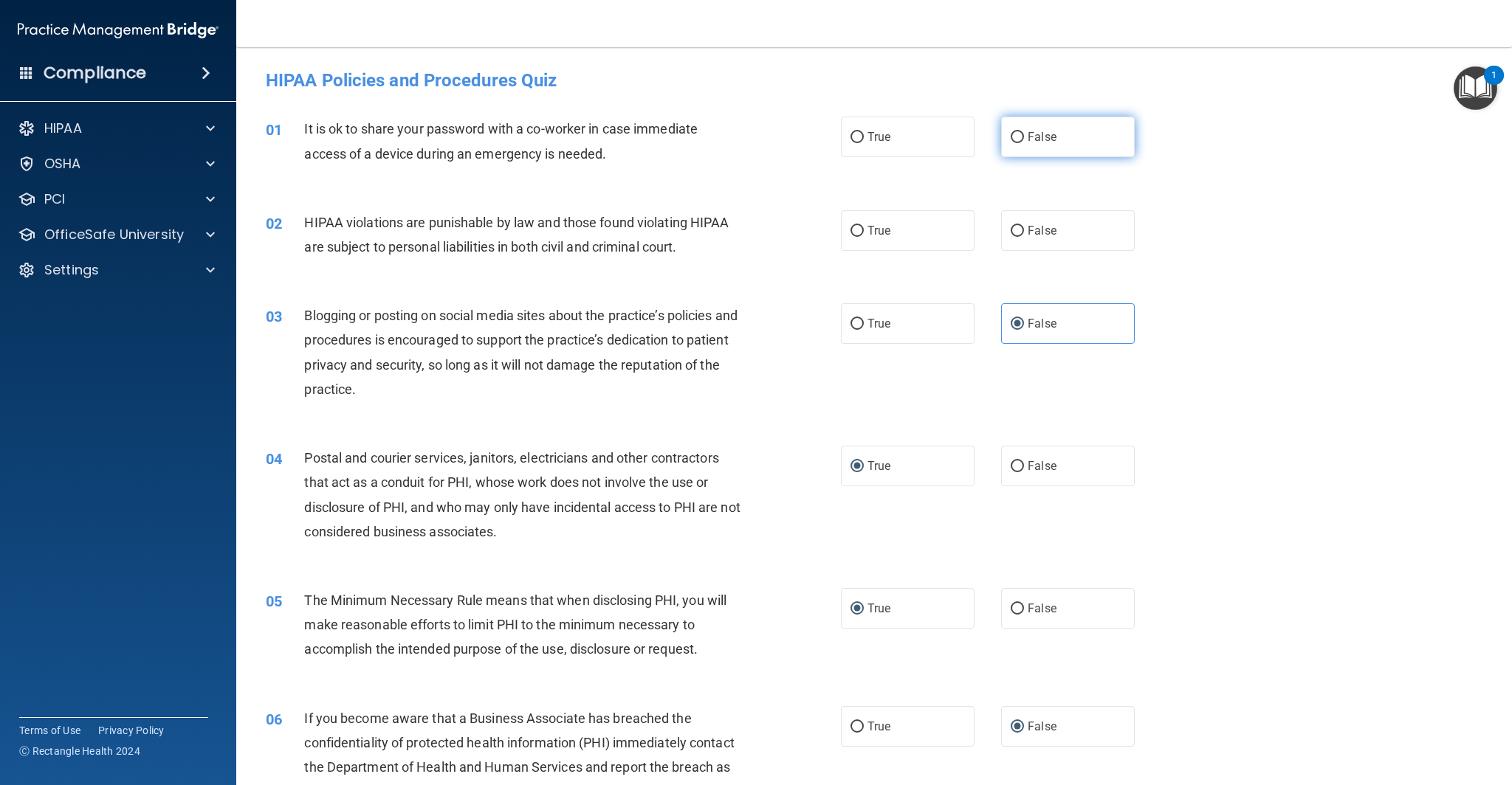
click at [1016, 134] on input "False" at bounding box center [1017, 137] width 13 height 11
radio input "true"
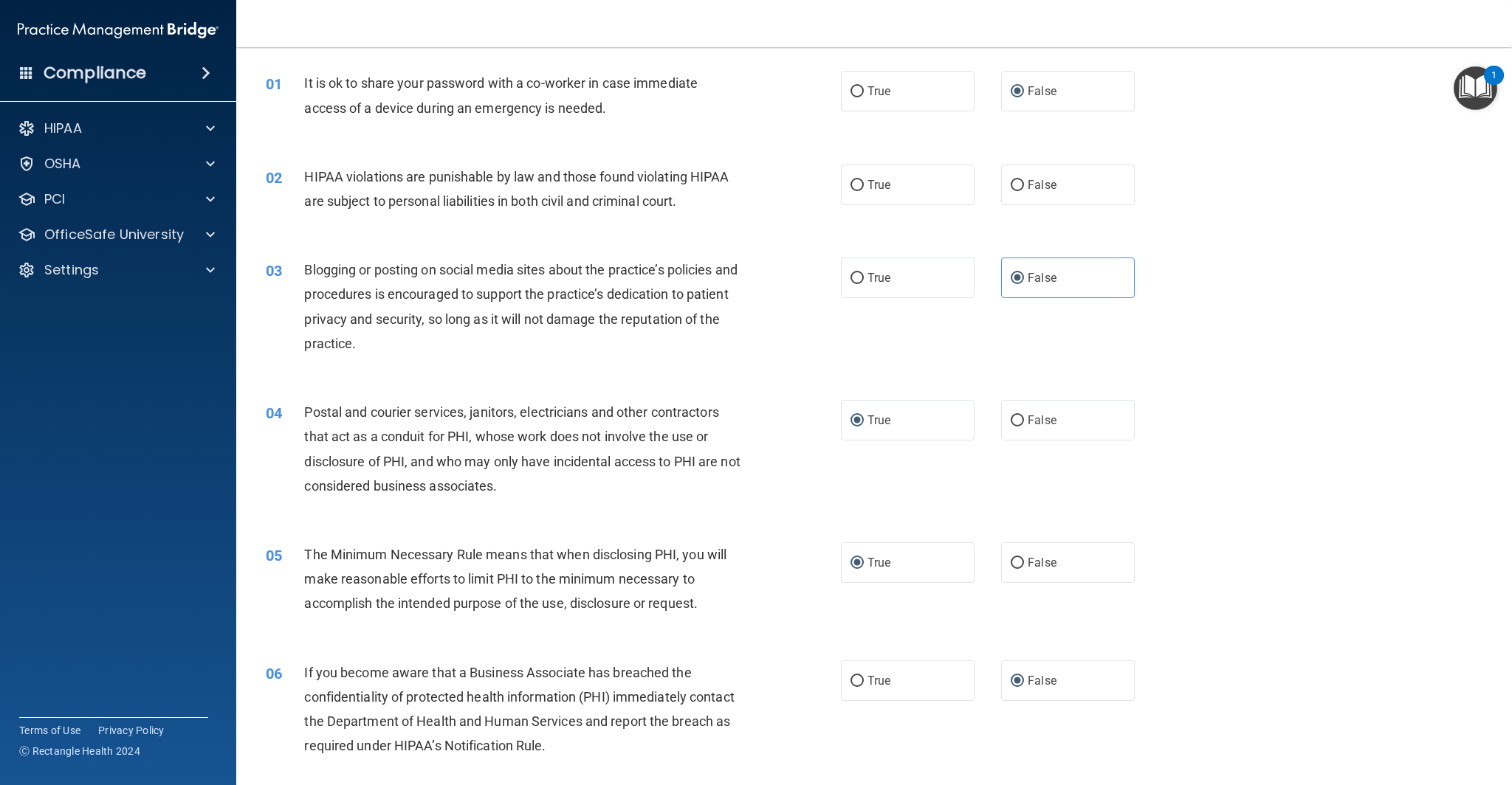
scroll to position [45, 0]
click at [855, 183] on input "True" at bounding box center [857, 186] width 13 height 11
radio input "true"
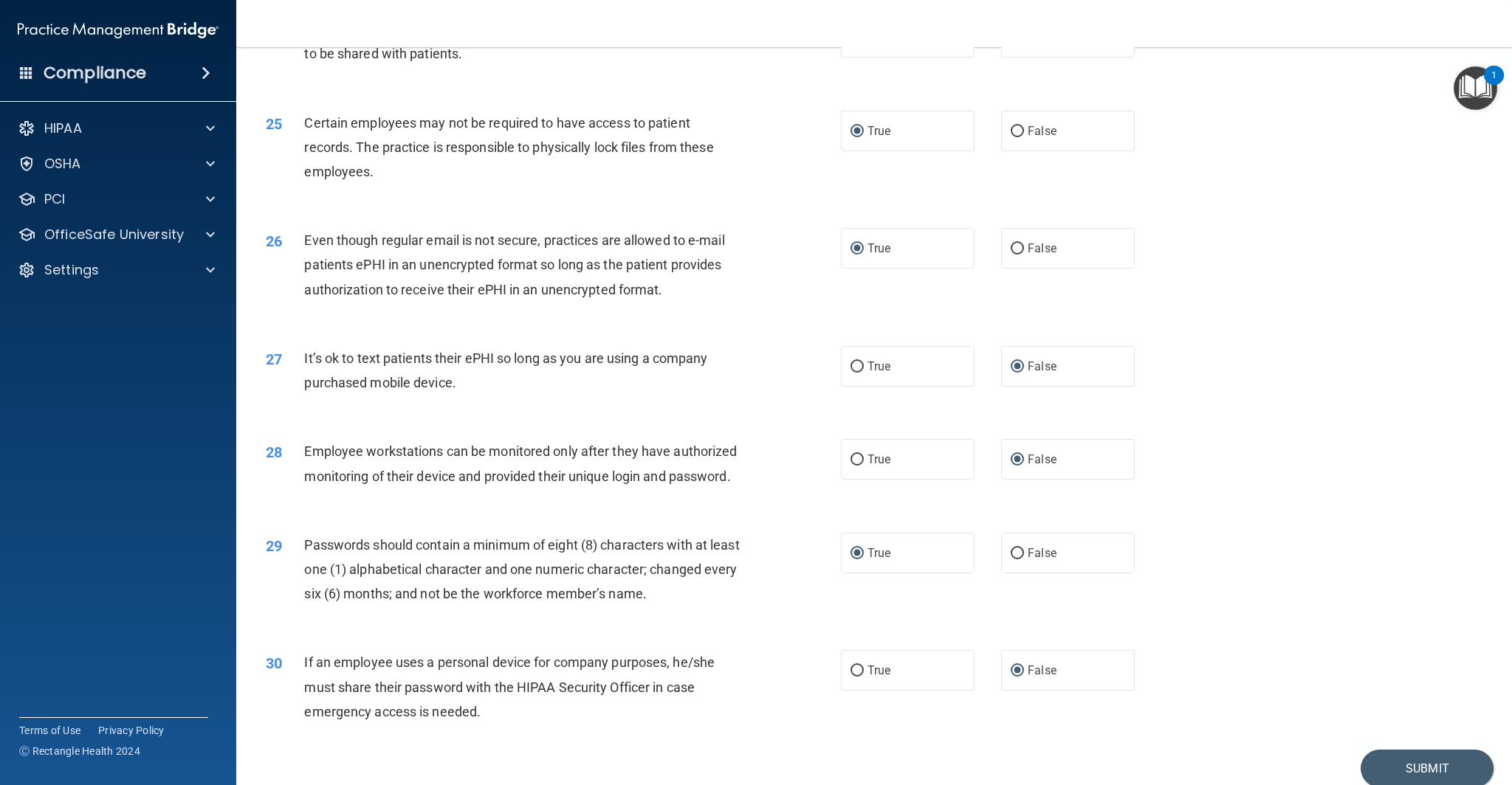
scroll to position [2724, 0]
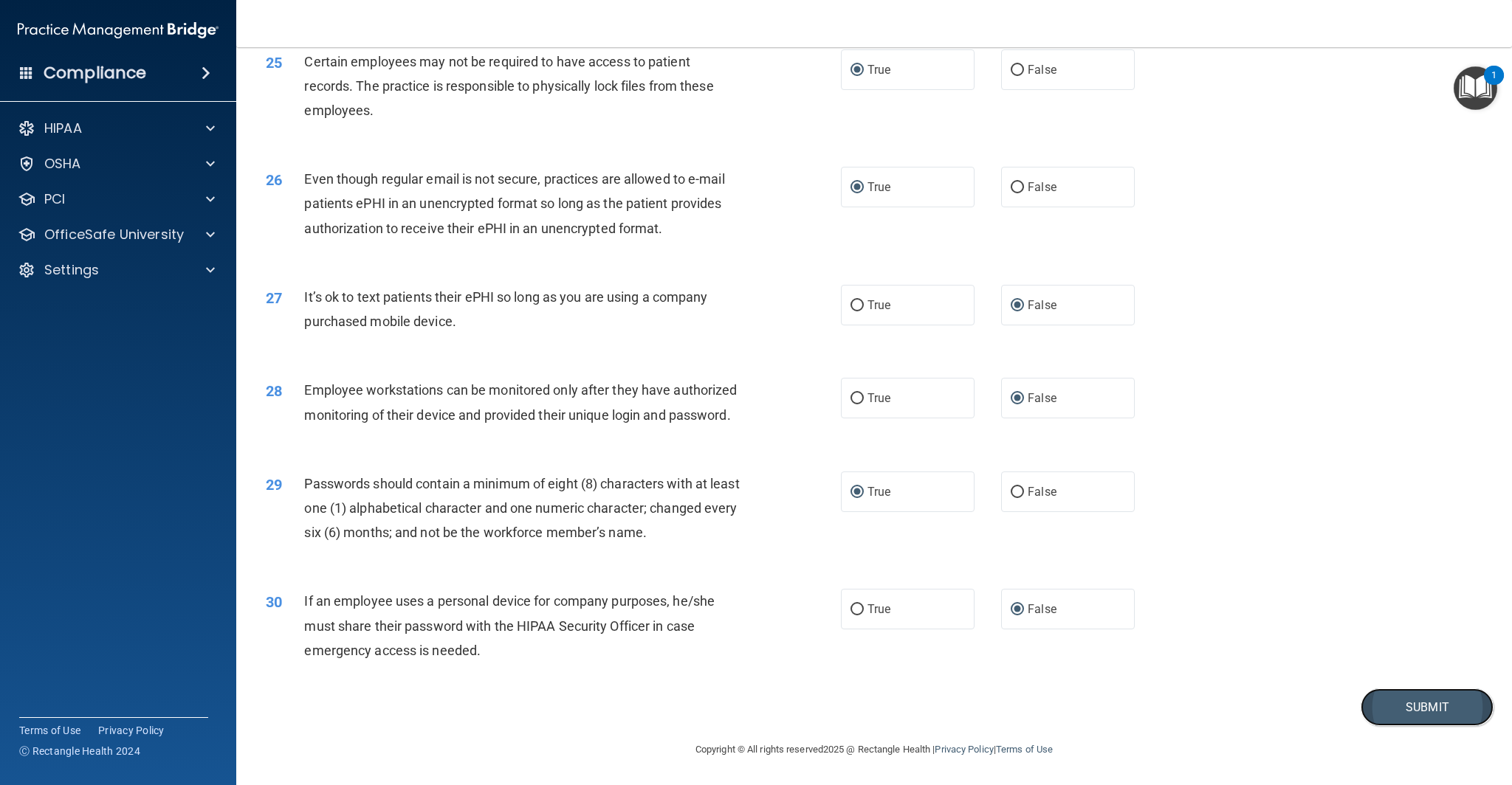
drag, startPoint x: 1408, startPoint y: 710, endPoint x: 1397, endPoint y: 708, distance: 11.2
click at [1408, 709] on button "Submit" at bounding box center [1427, 707] width 133 height 38
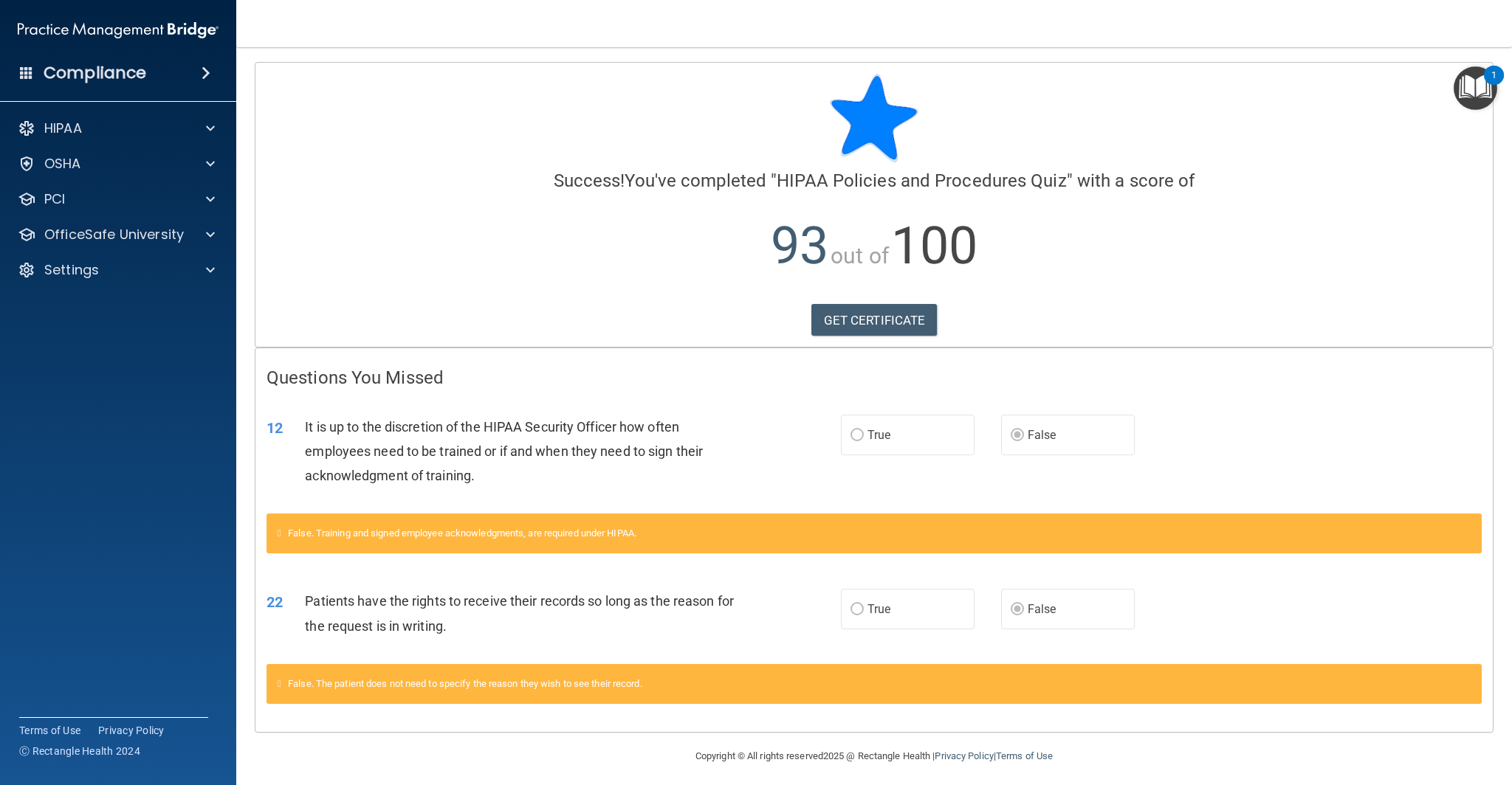
scroll to position [7, 0]
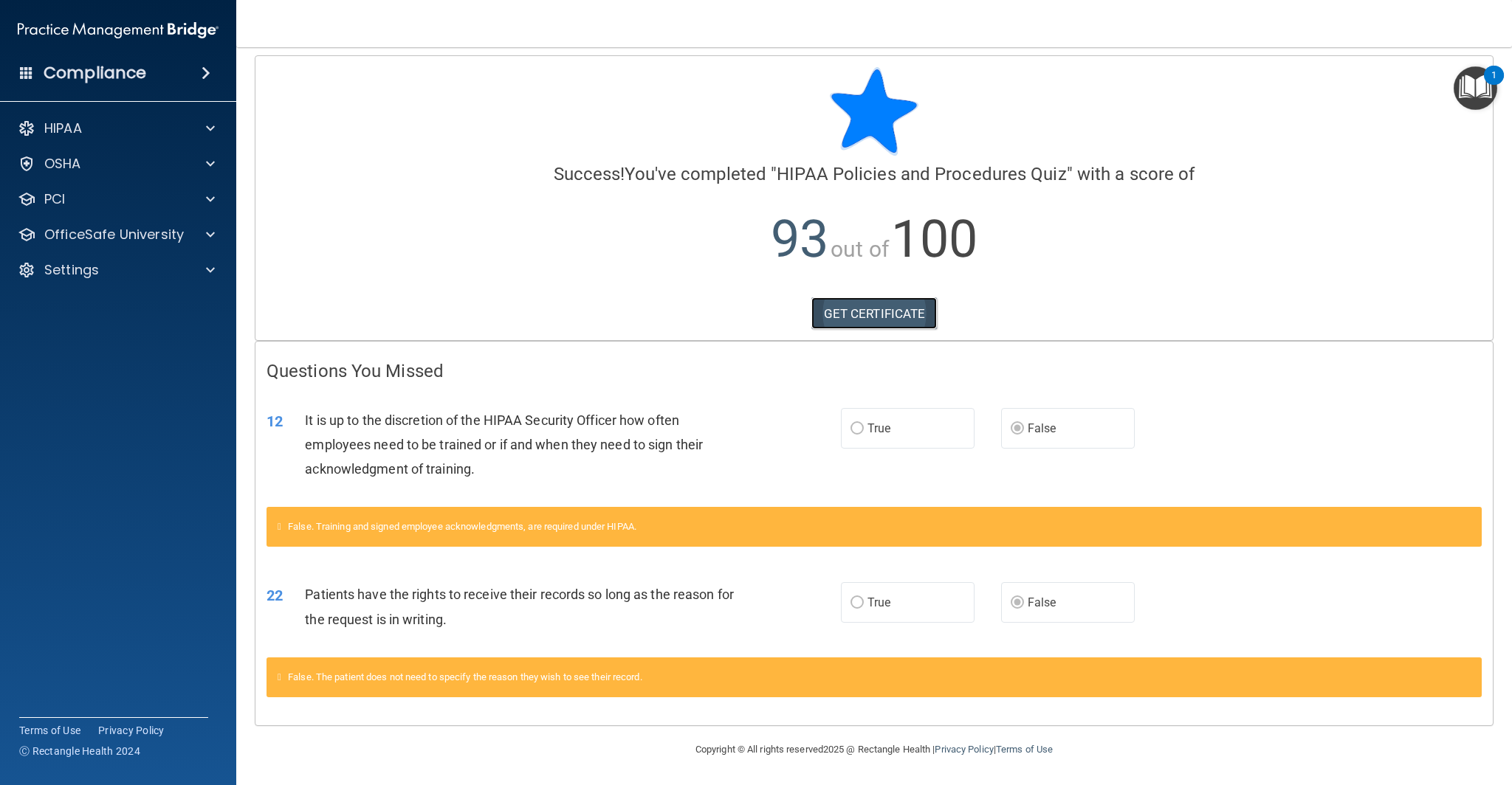
click at [867, 314] on link "GET CERTIFICATE" at bounding box center [874, 313] width 127 height 33
click at [147, 236] on p "OfficeSafe University" at bounding box center [114, 235] width 139 height 18
click at [131, 286] on ul "HIPAA Training OSHA Training Continuing Education" at bounding box center [118, 302] width 267 height 106
click at [135, 276] on div "HIPAA Training" at bounding box center [110, 271] width 201 height 15
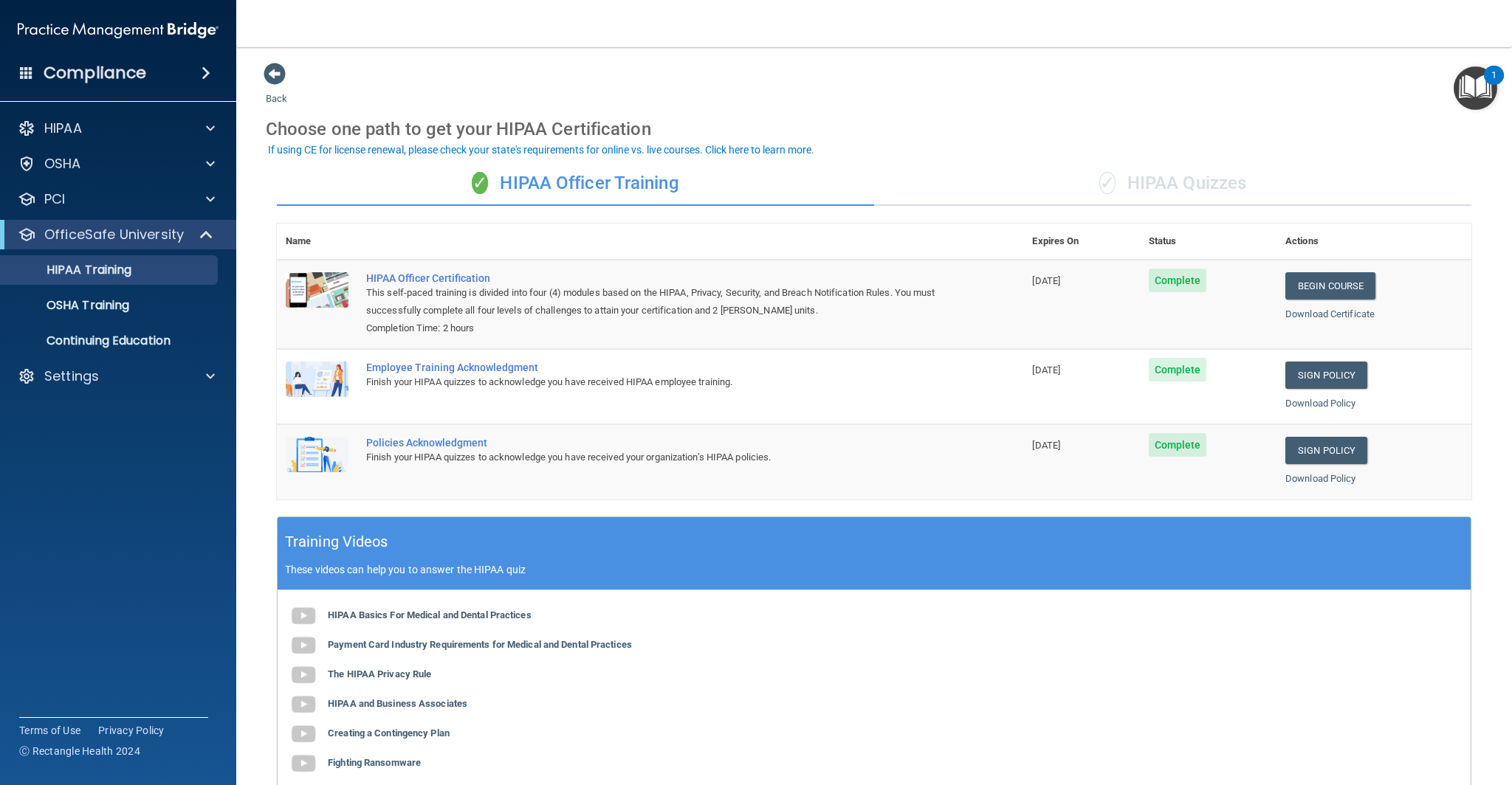
click at [1199, 181] on div "✓ HIPAA Quizzes" at bounding box center [1173, 183] width 598 height 44
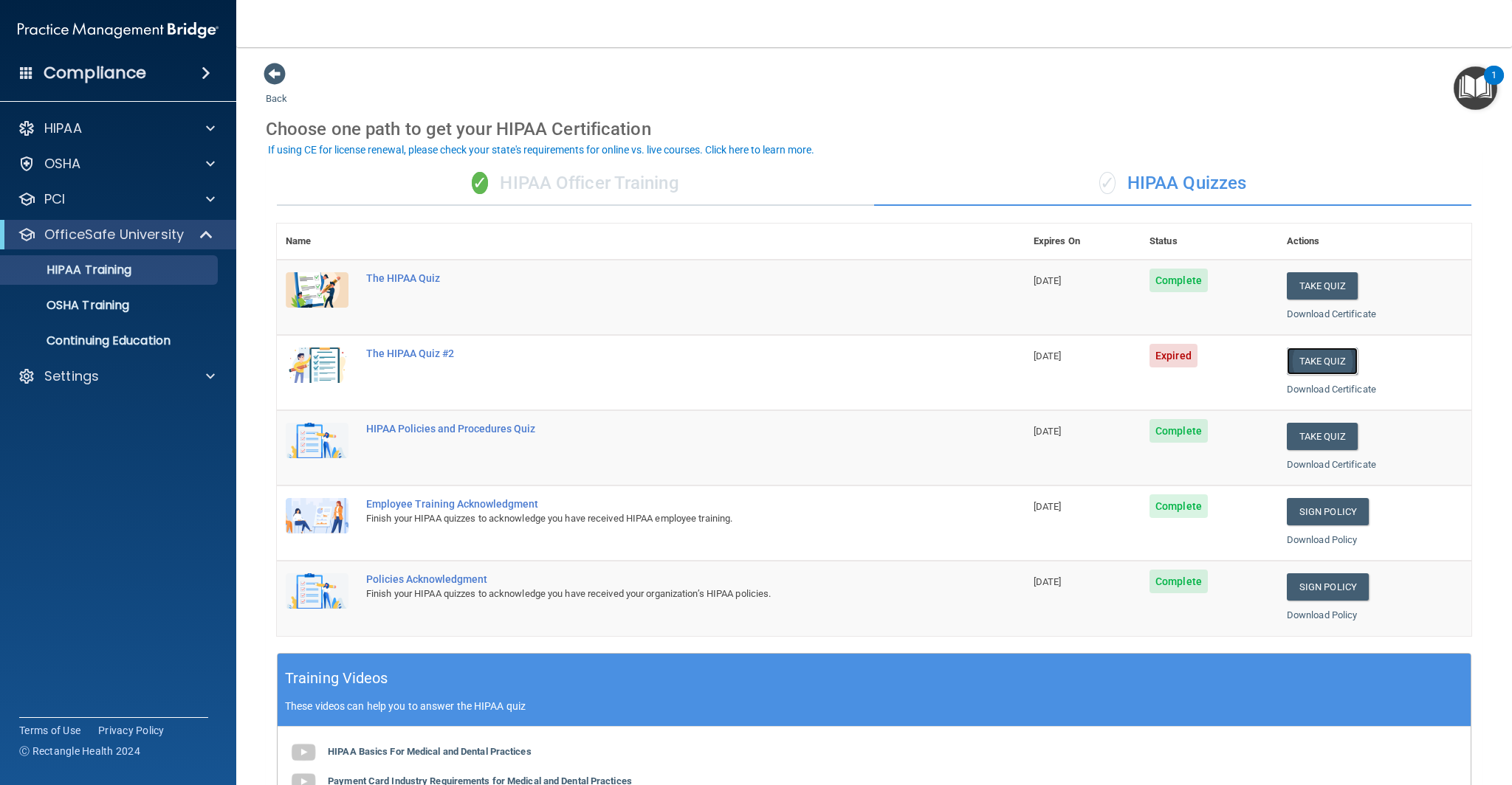
click at [1315, 362] on button "Take Quiz" at bounding box center [1322, 361] width 71 height 28
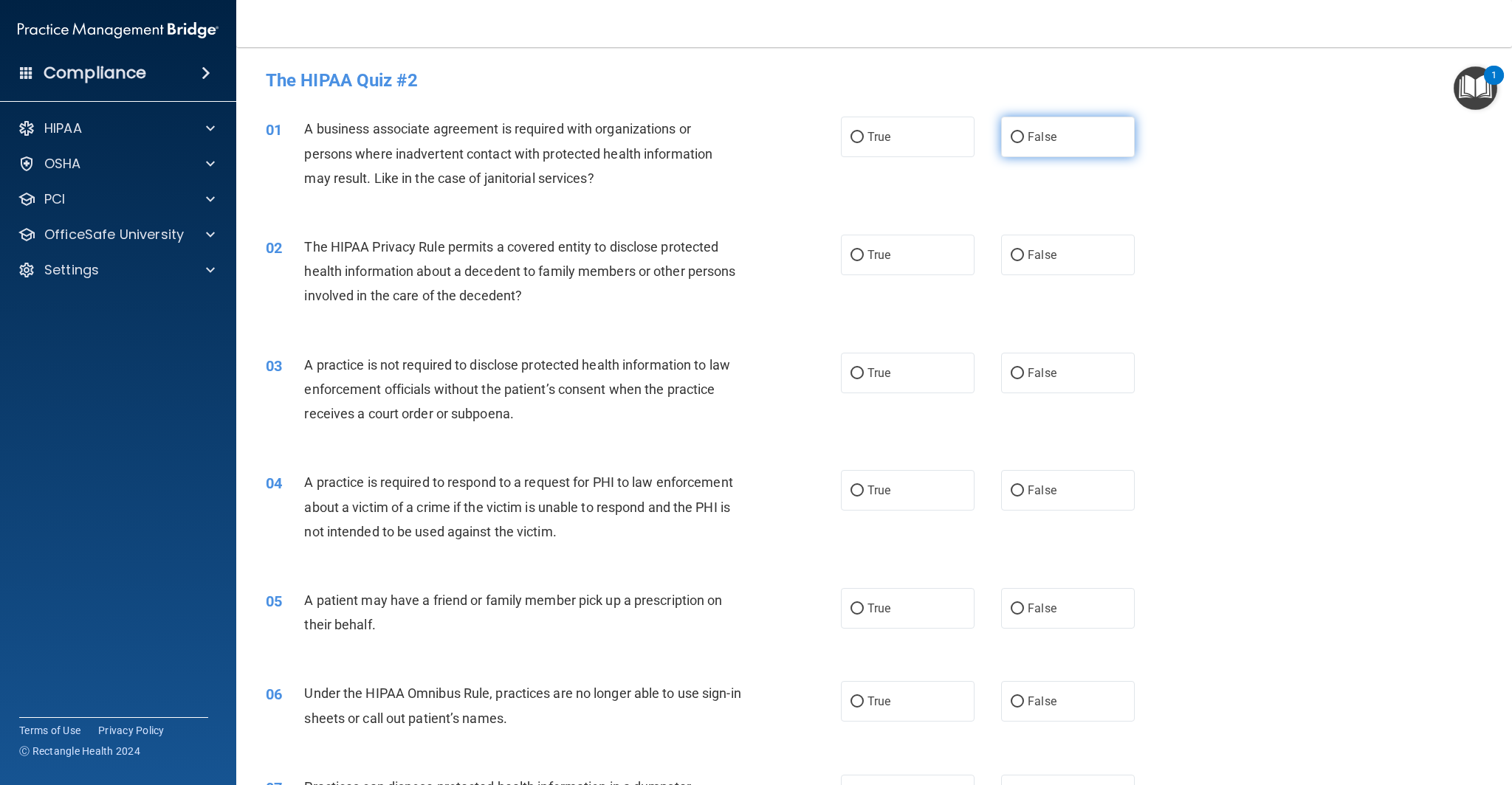
click at [1016, 137] on input "False" at bounding box center [1017, 137] width 13 height 11
radio input "true"
click at [856, 140] on input "True" at bounding box center [857, 137] width 13 height 11
radio input "true"
radio input "false"
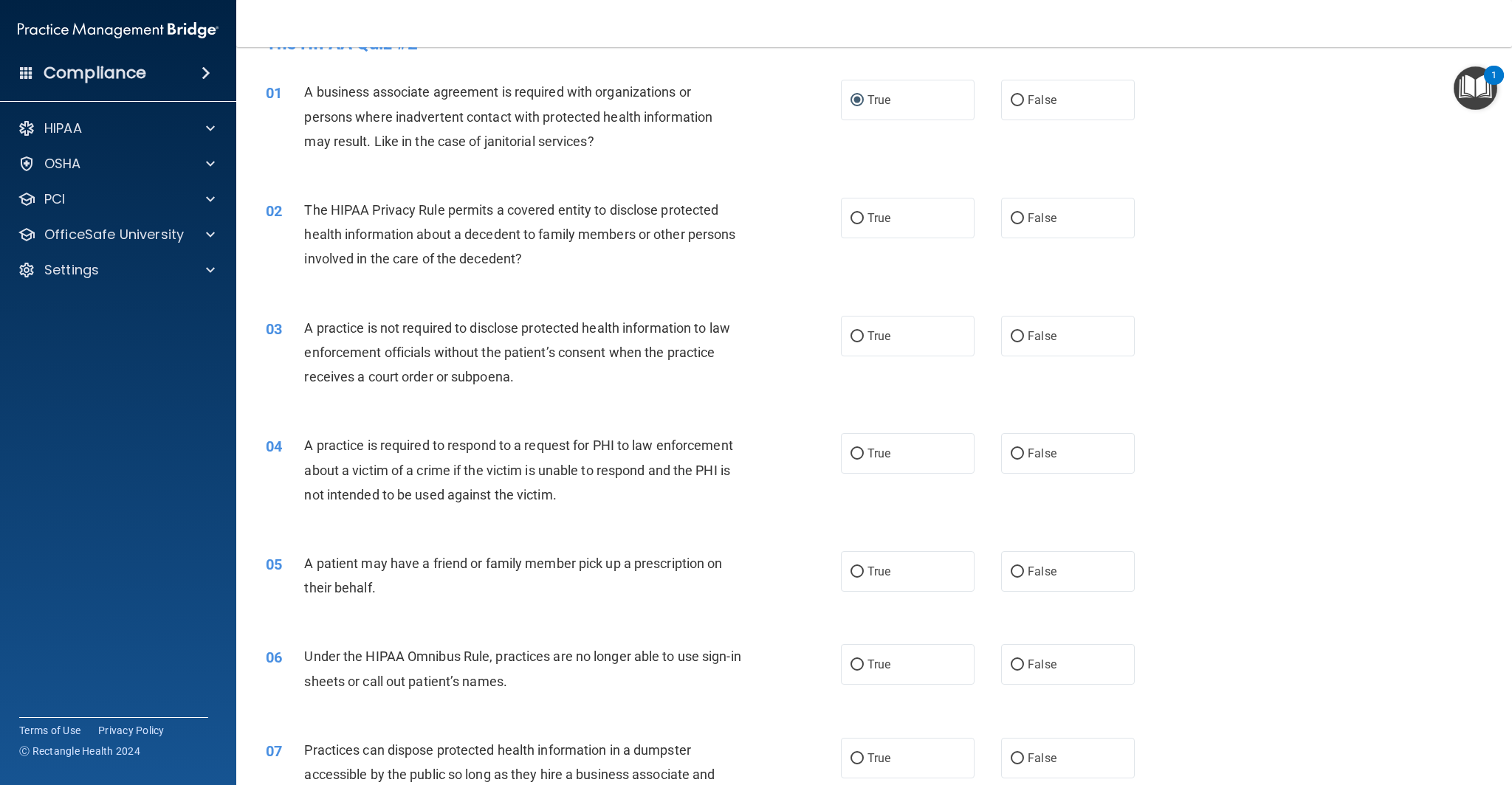
scroll to position [50, 0]
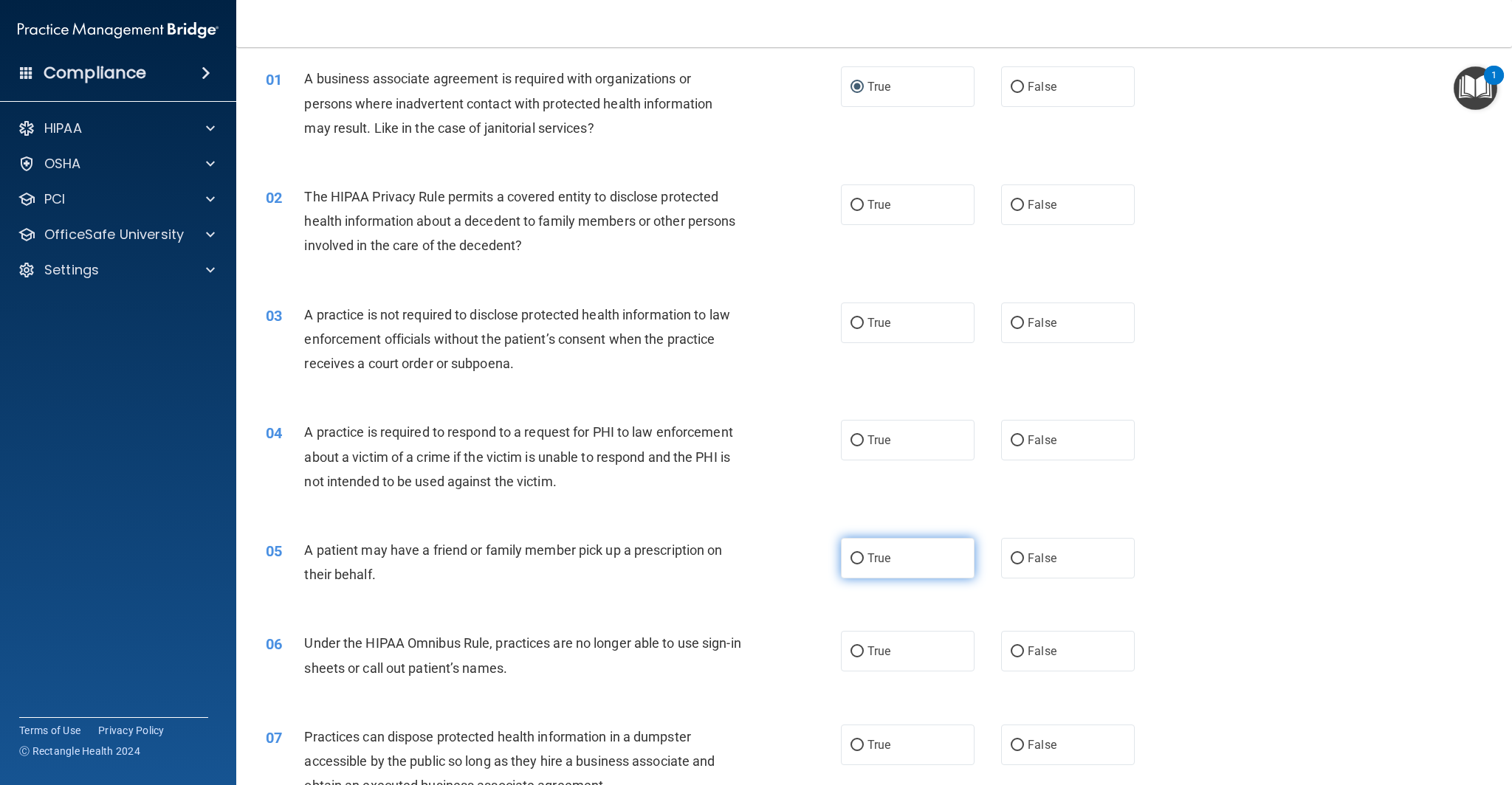
click at [854, 558] on input "True" at bounding box center [857, 559] width 13 height 11
radio input "true"
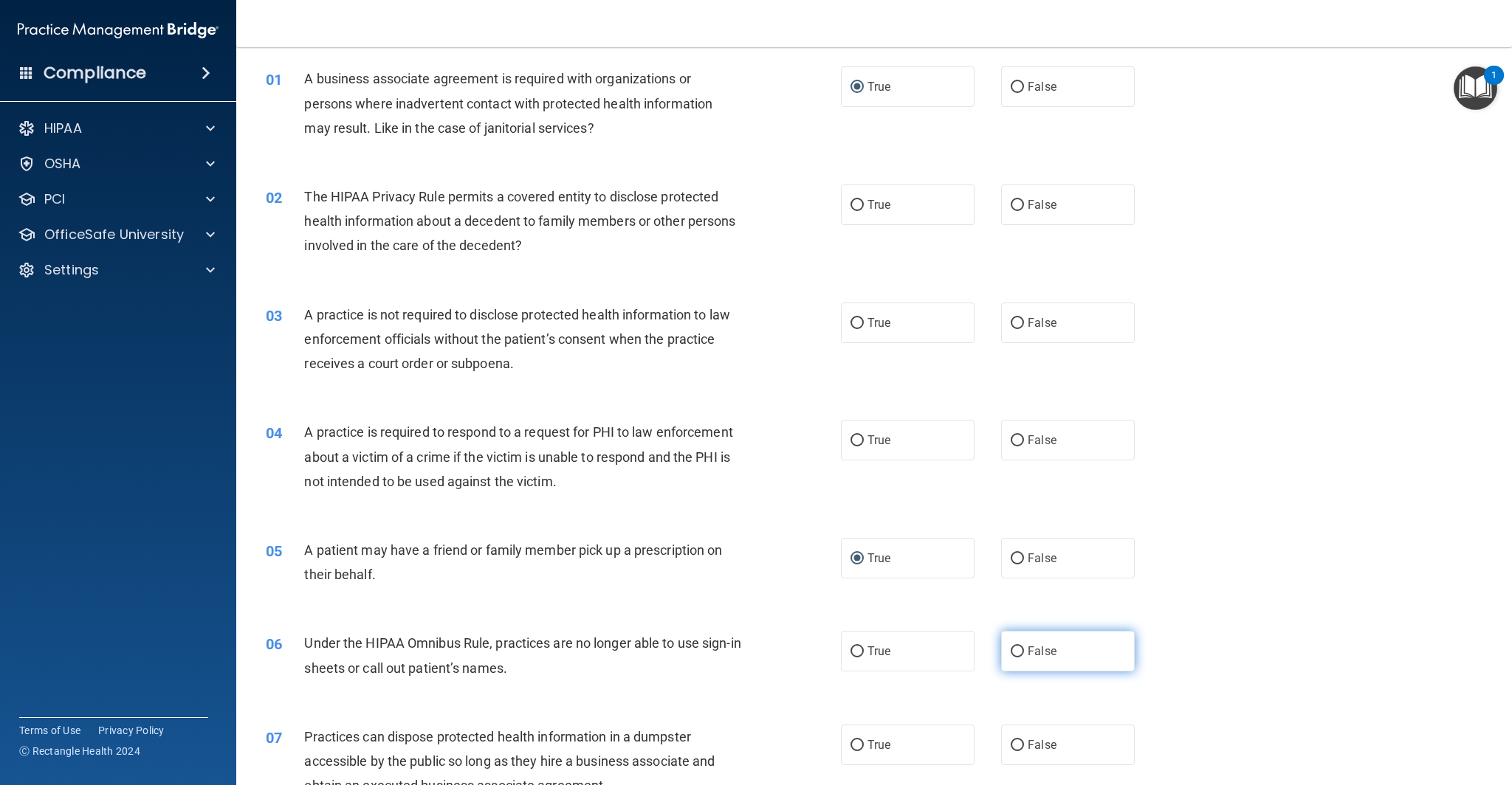
click at [1018, 653] on input "False" at bounding box center [1017, 652] width 13 height 11
radio input "true"
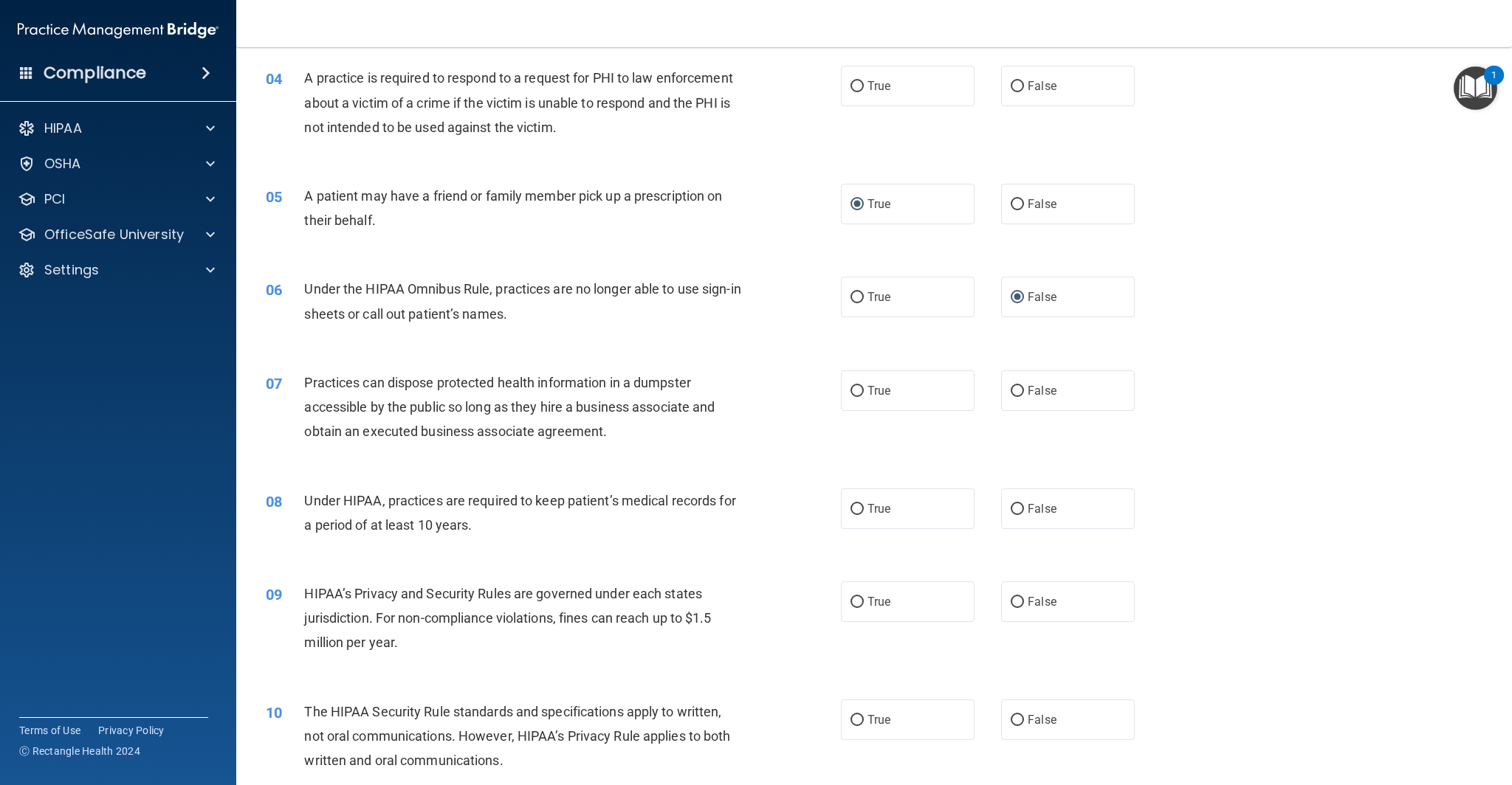
scroll to position [405, 0]
drag, startPoint x: 1024, startPoint y: 505, endPoint x: 1046, endPoint y: 518, distance: 25.6
click at [1024, 505] on label "False" at bounding box center [1067, 508] width 133 height 40
click at [1024, 505] on input "False" at bounding box center [1017, 509] width 13 height 11
radio input "true"
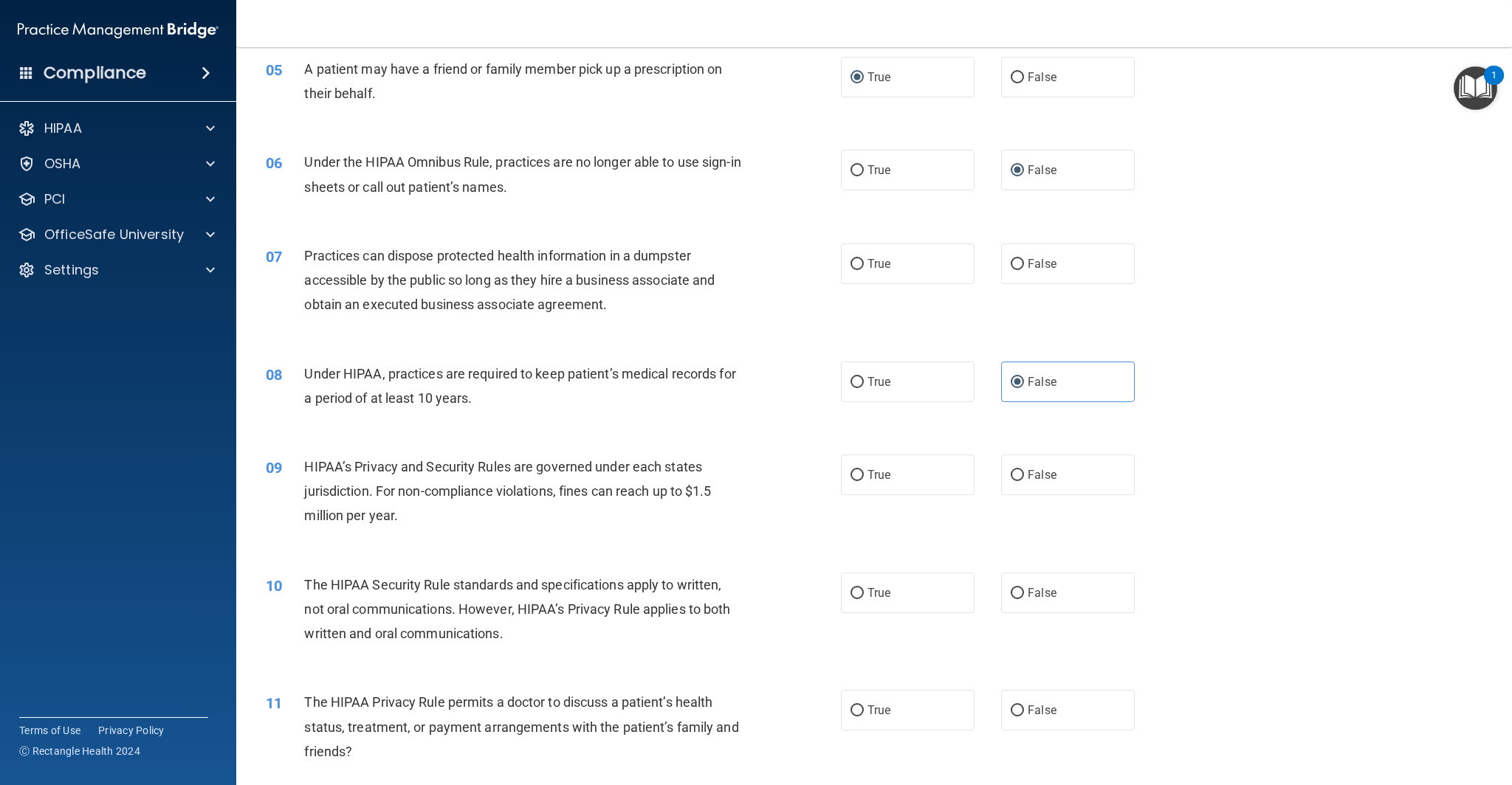
scroll to position [565, 0]
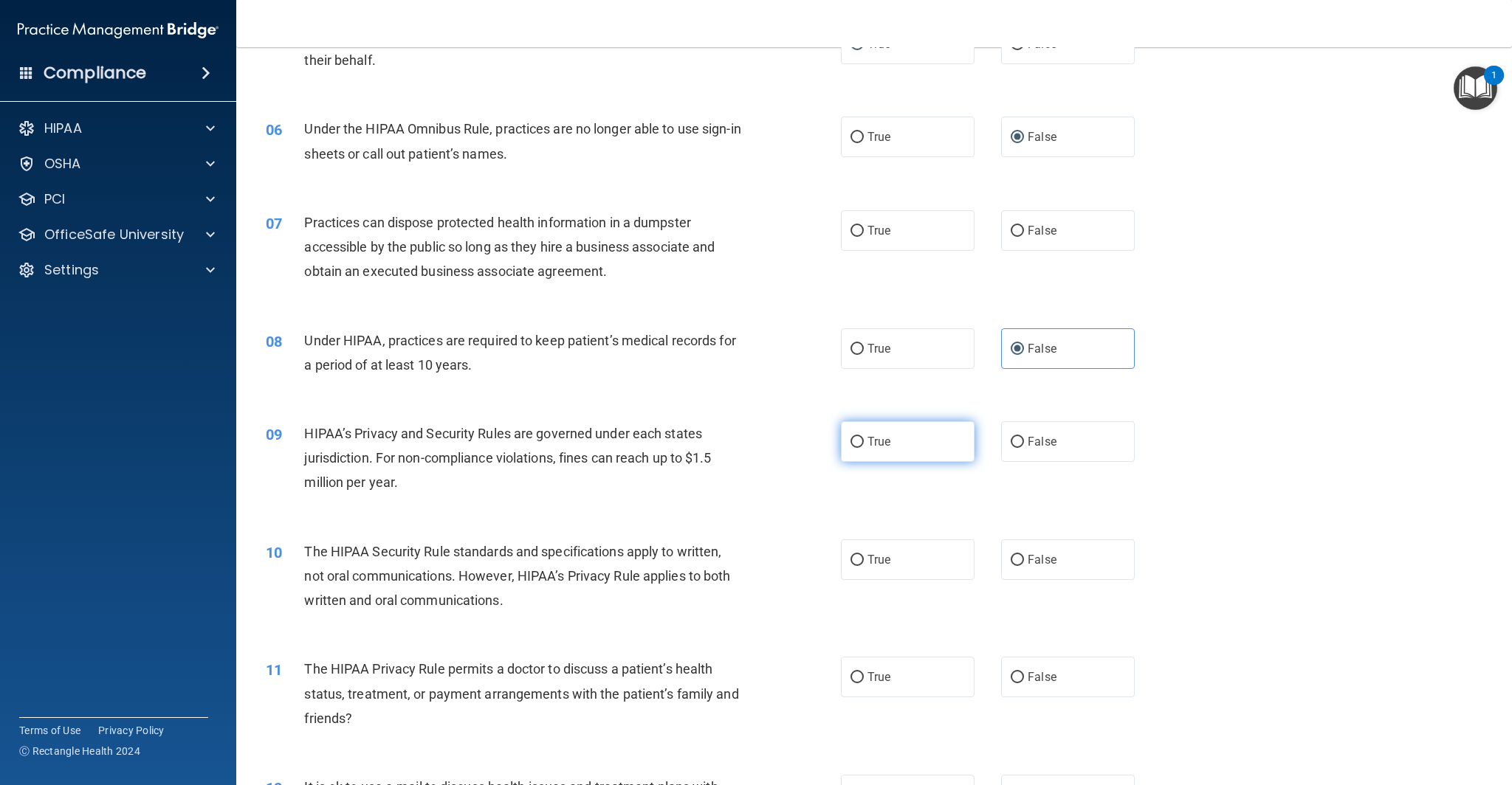
click at [855, 448] on label "True" at bounding box center [907, 442] width 133 height 40
click at [855, 448] on input "True" at bounding box center [857, 442] width 13 height 11
radio input "true"
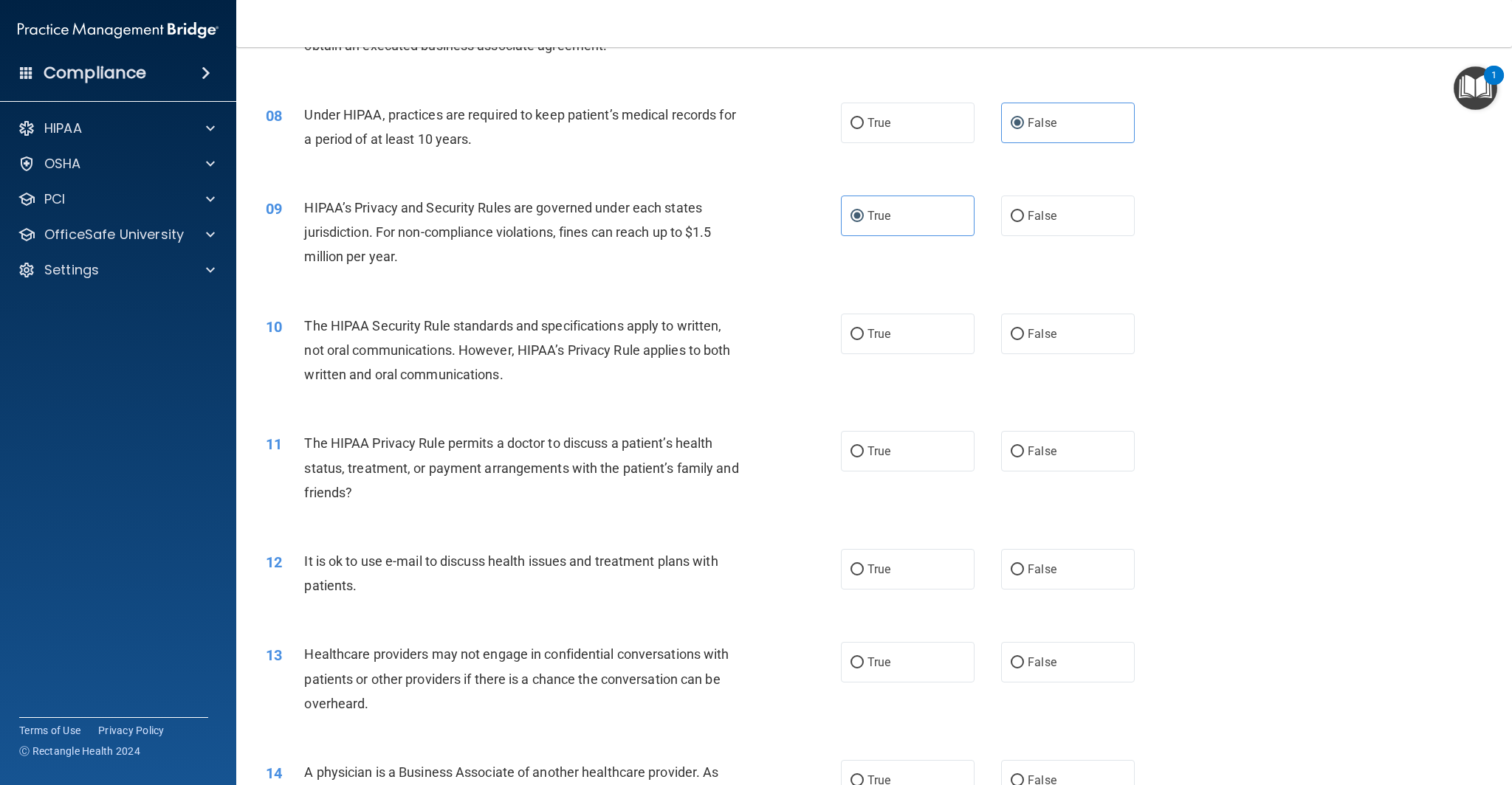
scroll to position [793, 0]
drag, startPoint x: 857, startPoint y: 566, endPoint x: 805, endPoint y: 590, distance: 57.3
click at [857, 566] on input "True" at bounding box center [857, 567] width 13 height 11
radio input "true"
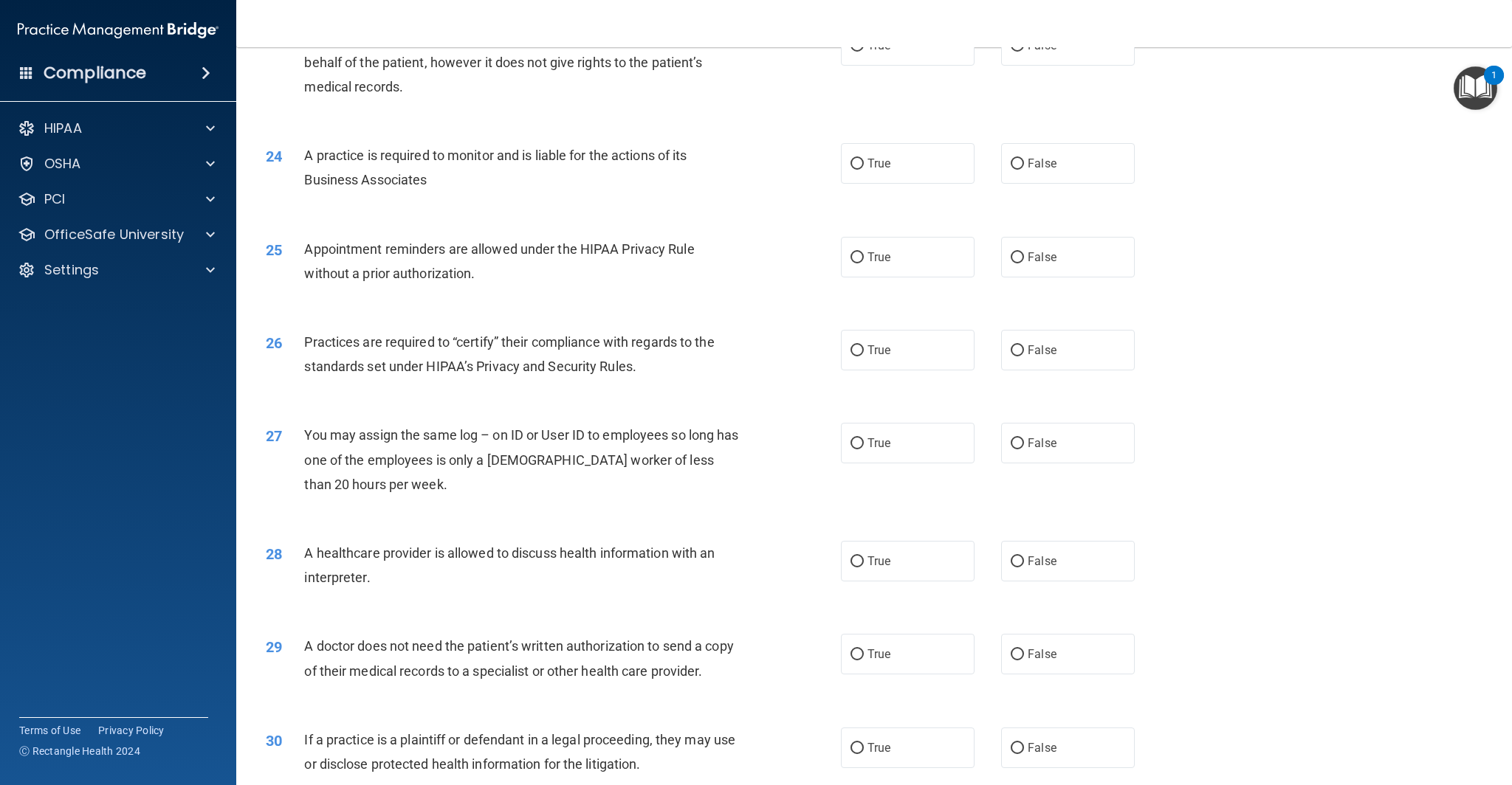
scroll to position [2560, 0]
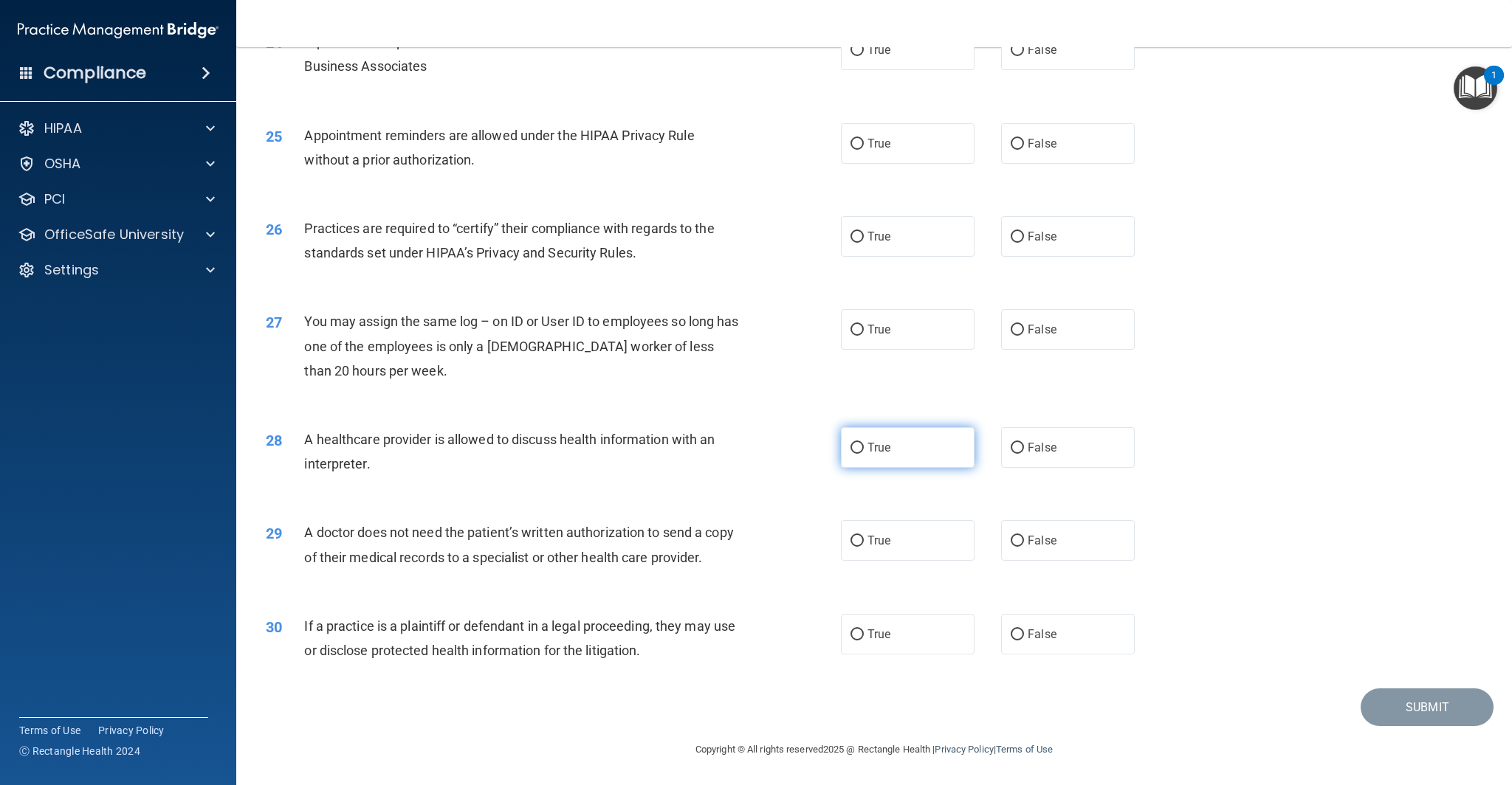
click at [859, 449] on input "True" at bounding box center [857, 447] width 13 height 11
radio input "true"
click at [857, 144] on input "True" at bounding box center [857, 144] width 13 height 11
radio input "true"
click at [857, 329] on input "True" at bounding box center [857, 330] width 13 height 11
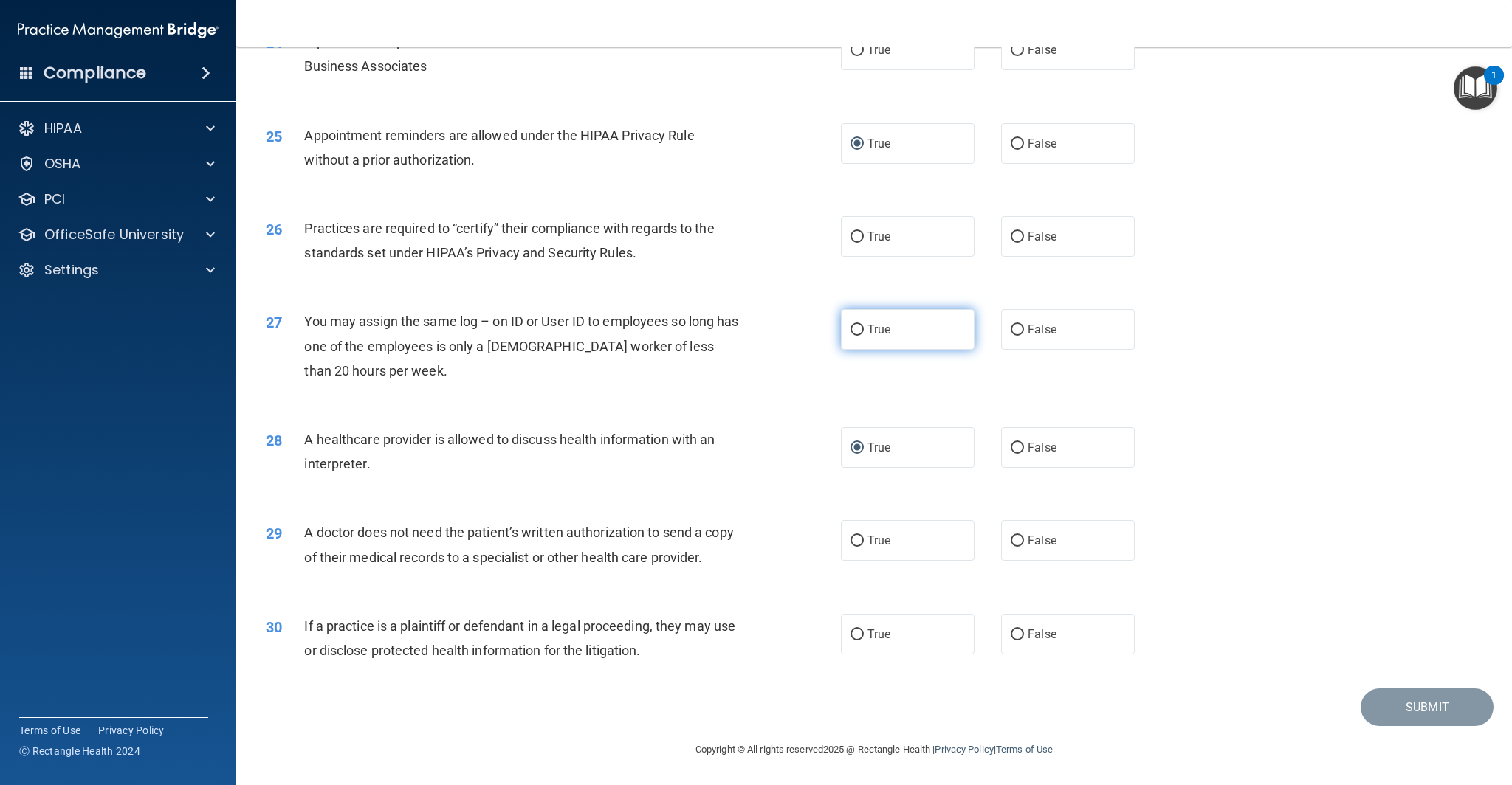
radio input "true"
click at [857, 540] on input "True" at bounding box center [857, 540] width 13 height 11
radio input "true"
click at [859, 634] on input "True" at bounding box center [857, 634] width 13 height 11
radio input "true"
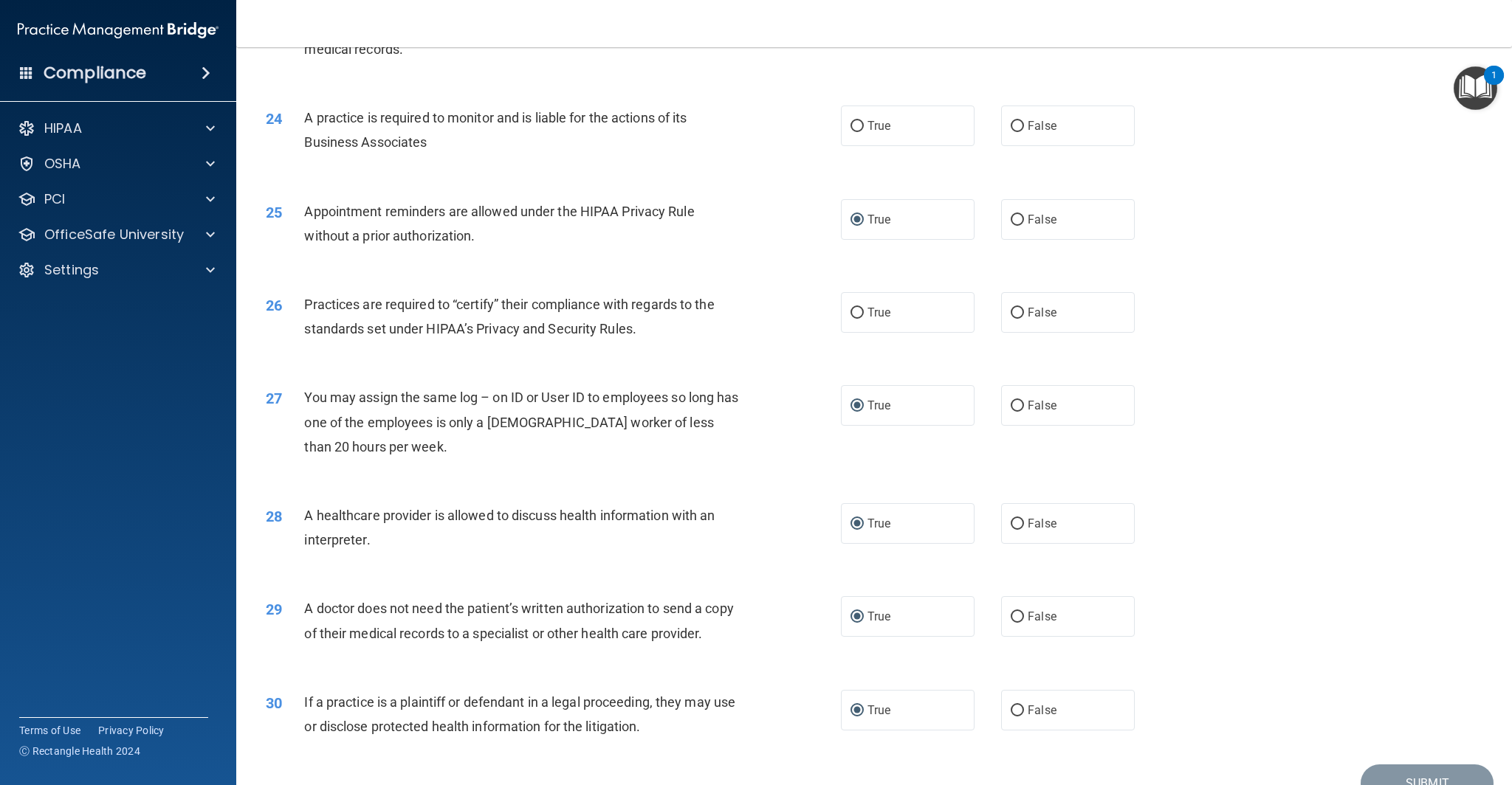
scroll to position [2487, 0]
click at [853, 310] on input "True" at bounding box center [857, 311] width 13 height 11
radio input "true"
click at [855, 123] on input "True" at bounding box center [857, 124] width 13 height 11
radio input "true"
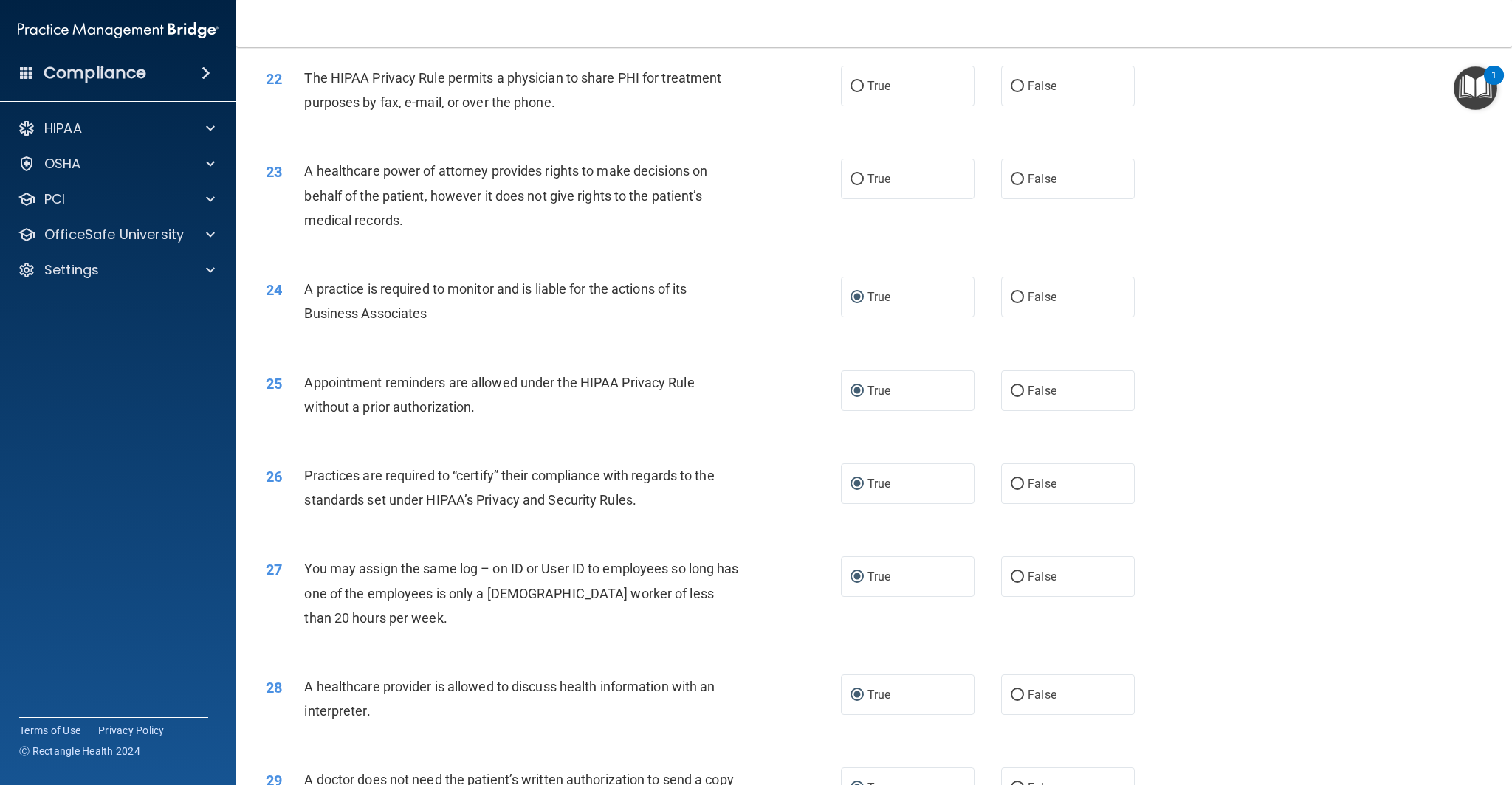
scroll to position [2227, 0]
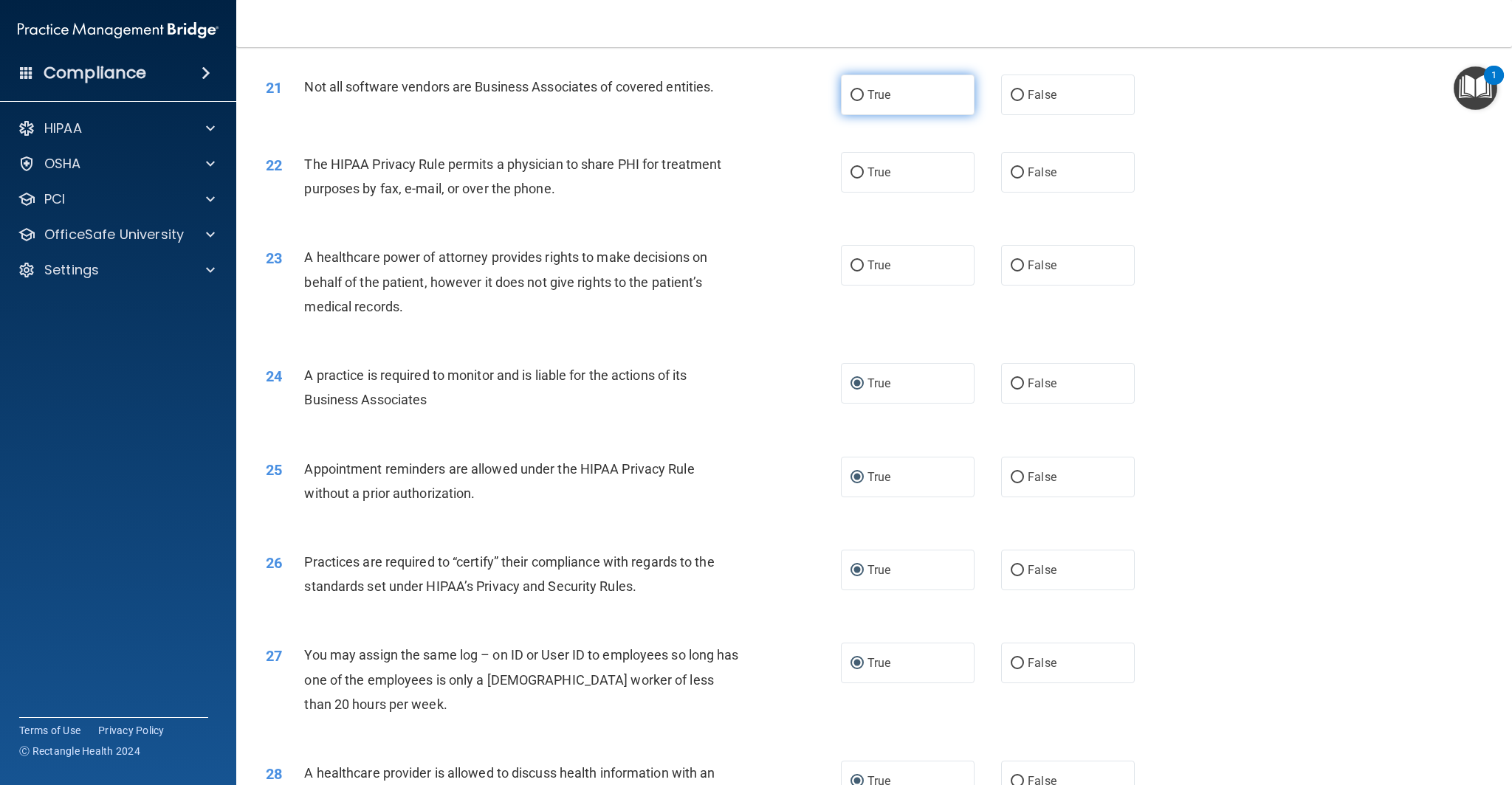
click at [857, 95] on input "True" at bounding box center [857, 95] width 13 height 11
radio input "true"
click at [853, 171] on input "True" at bounding box center [857, 173] width 13 height 11
radio input "true"
drag, startPoint x: 858, startPoint y: 266, endPoint x: 994, endPoint y: 269, distance: 136.0
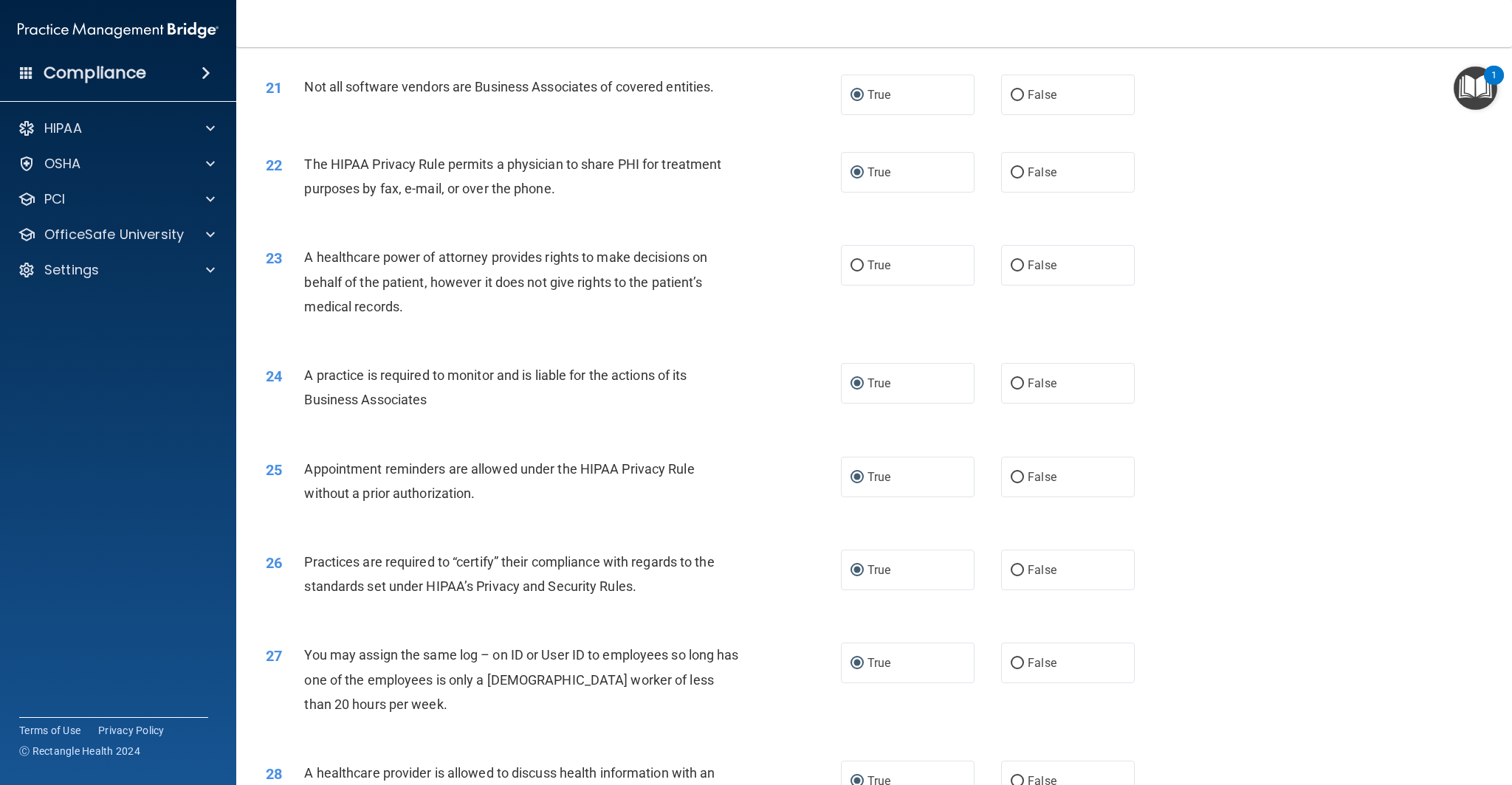
click at [860, 266] on input "True" at bounding box center [857, 266] width 13 height 11
radio input "true"
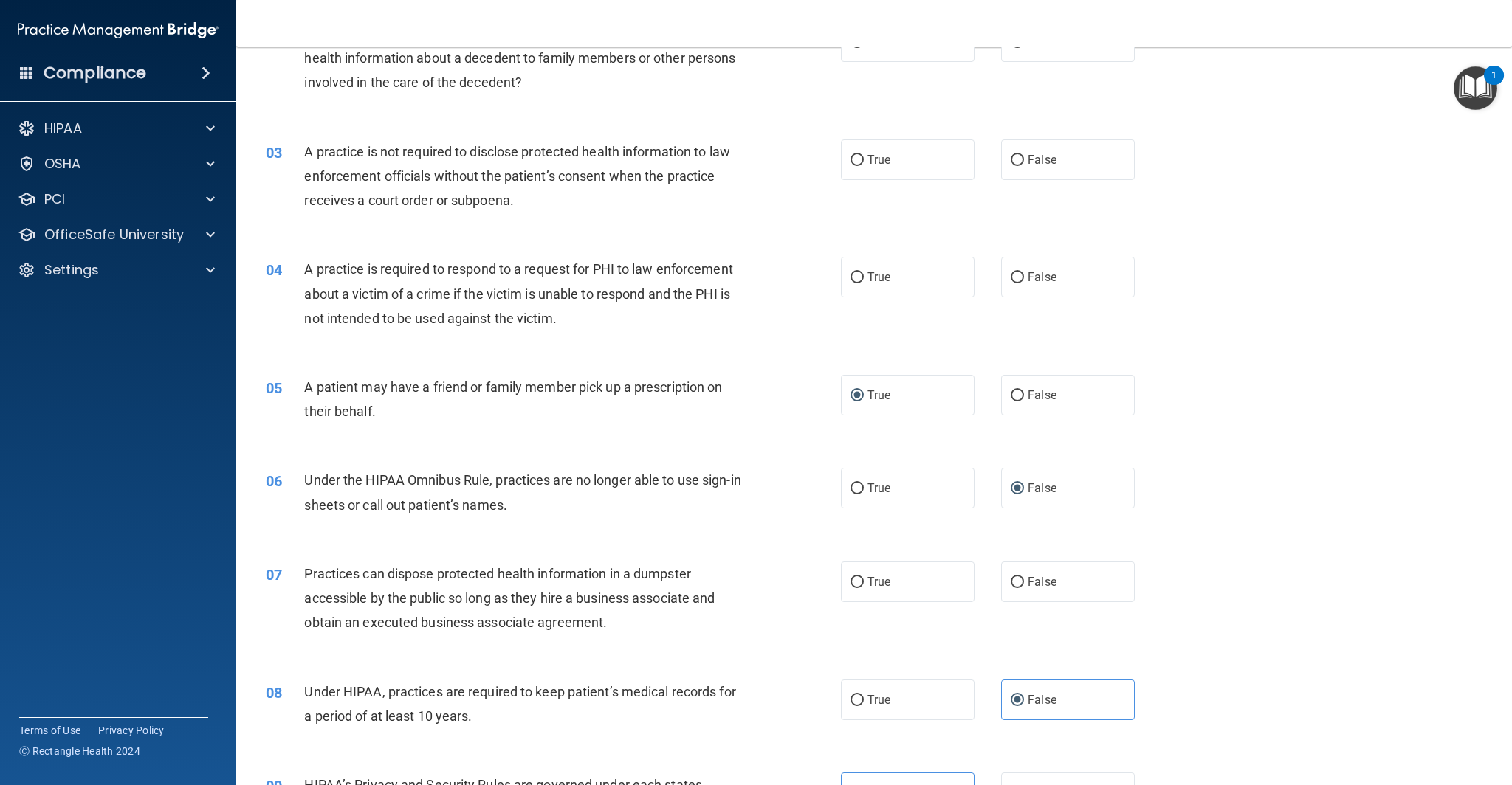
scroll to position [0, 0]
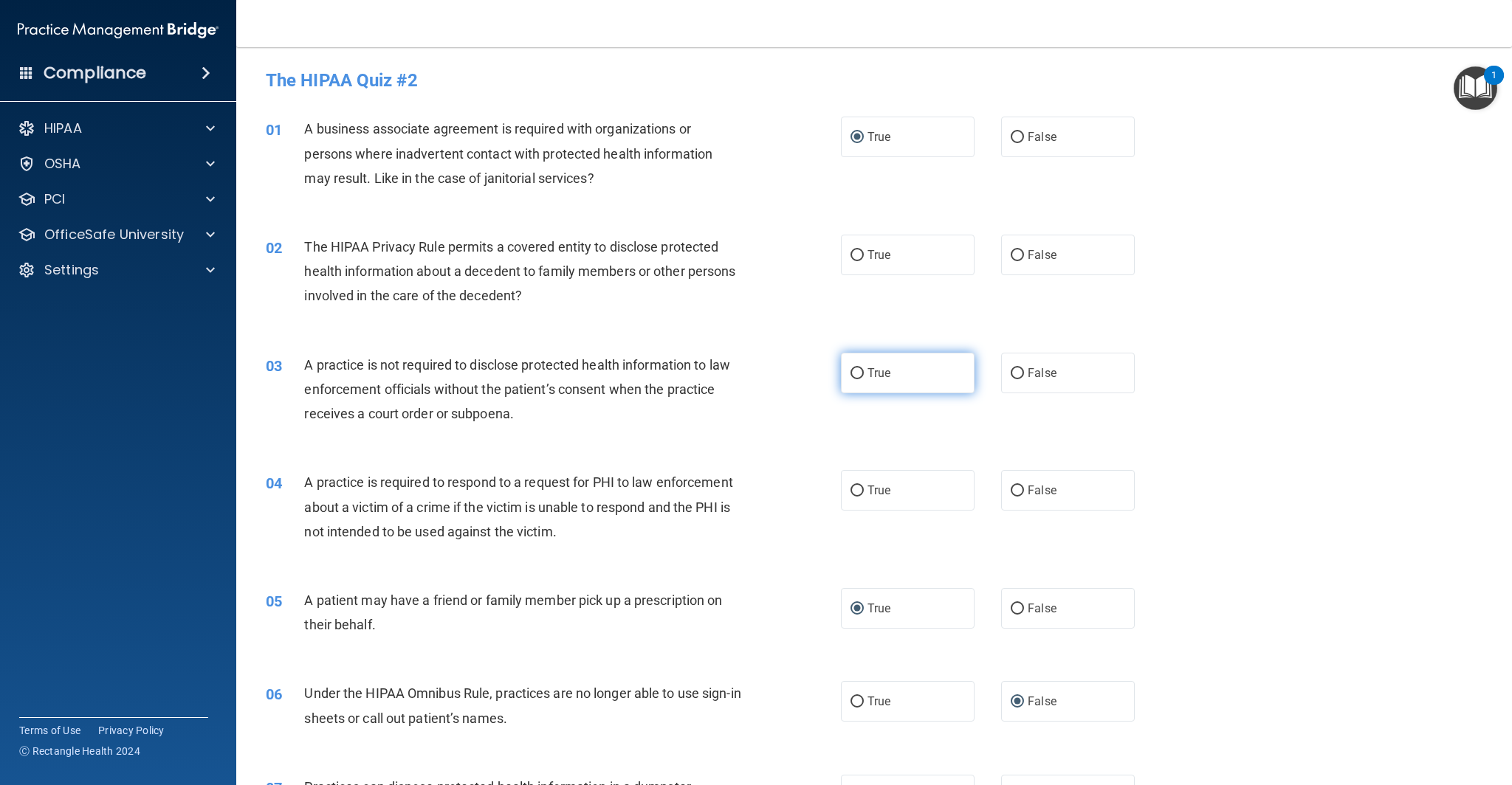
click at [853, 374] on input "True" at bounding box center [857, 373] width 13 height 11
radio input "true"
click at [857, 257] on input "True" at bounding box center [857, 256] width 13 height 11
radio input "true"
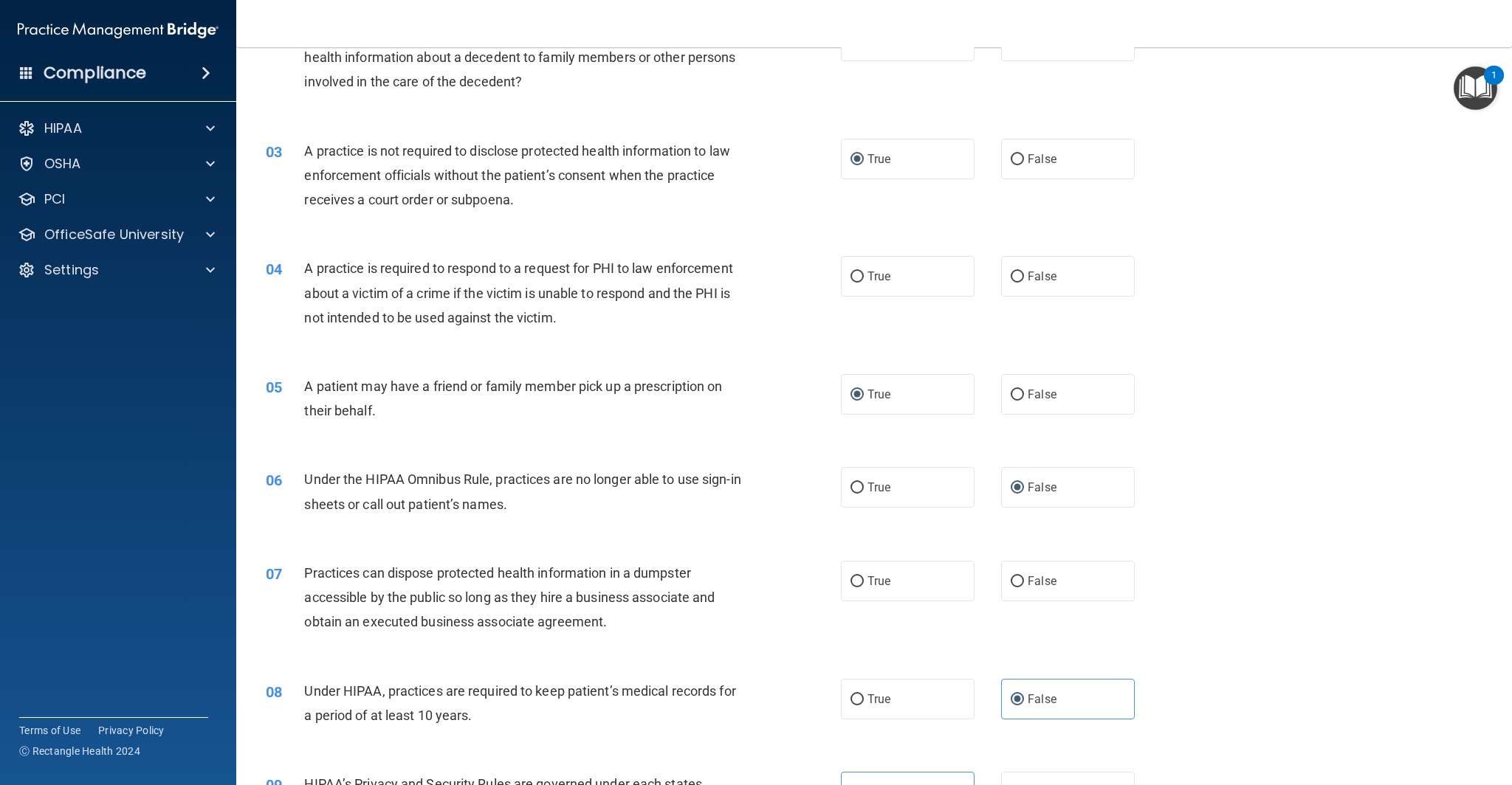
scroll to position [219, 0]
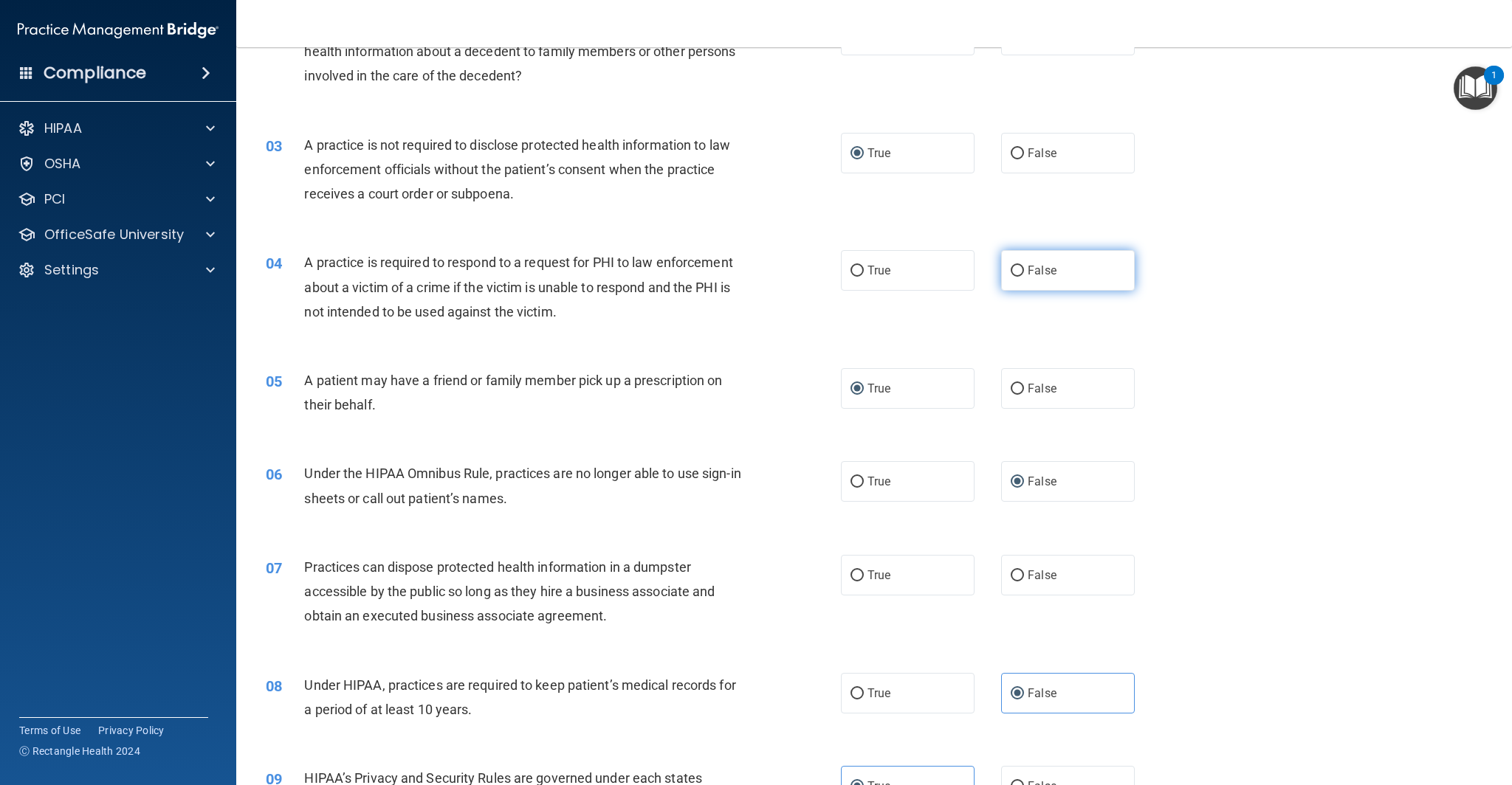
click at [1017, 271] on input "False" at bounding box center [1017, 271] width 13 height 11
radio input "true"
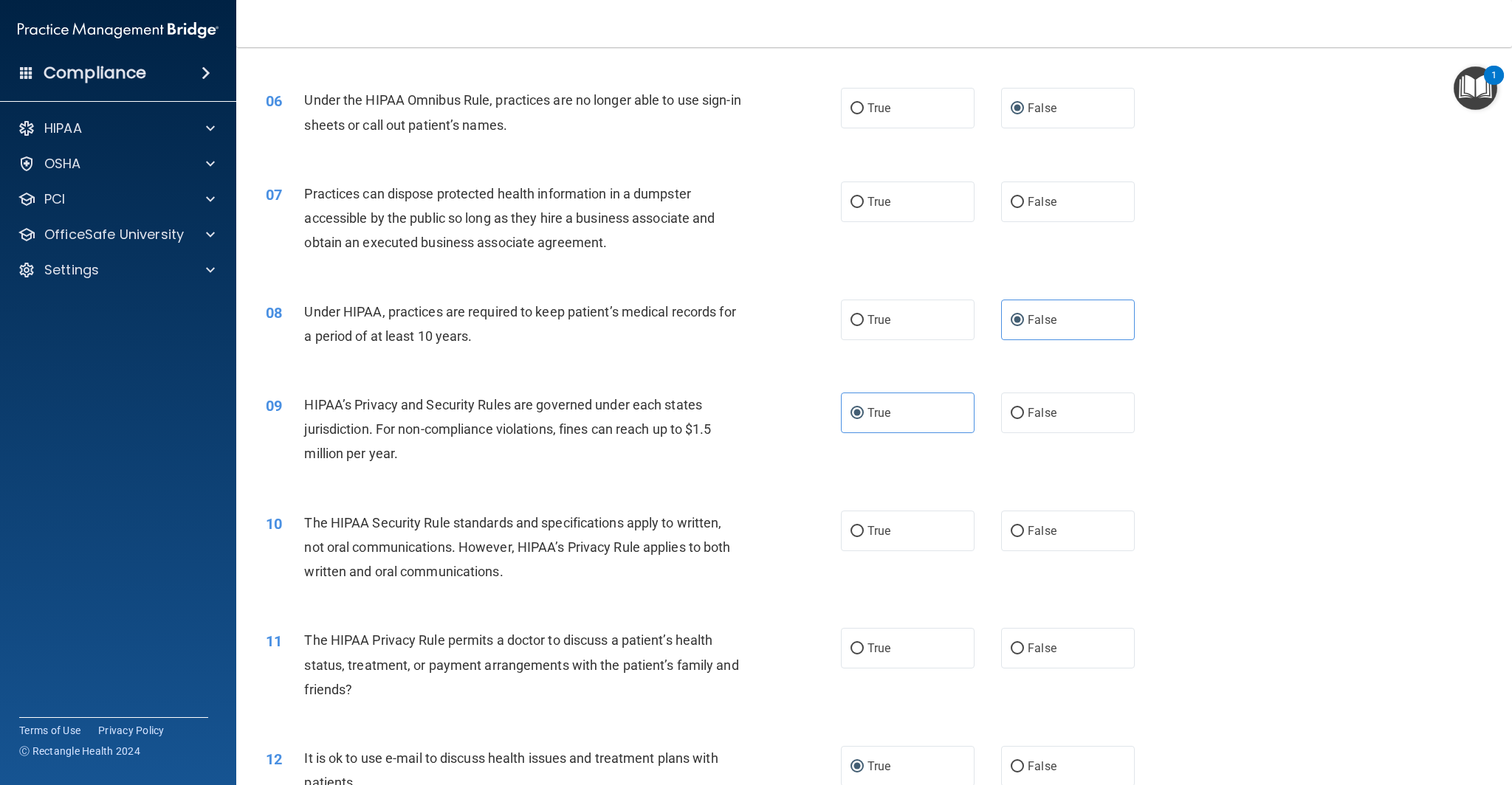
scroll to position [562, 0]
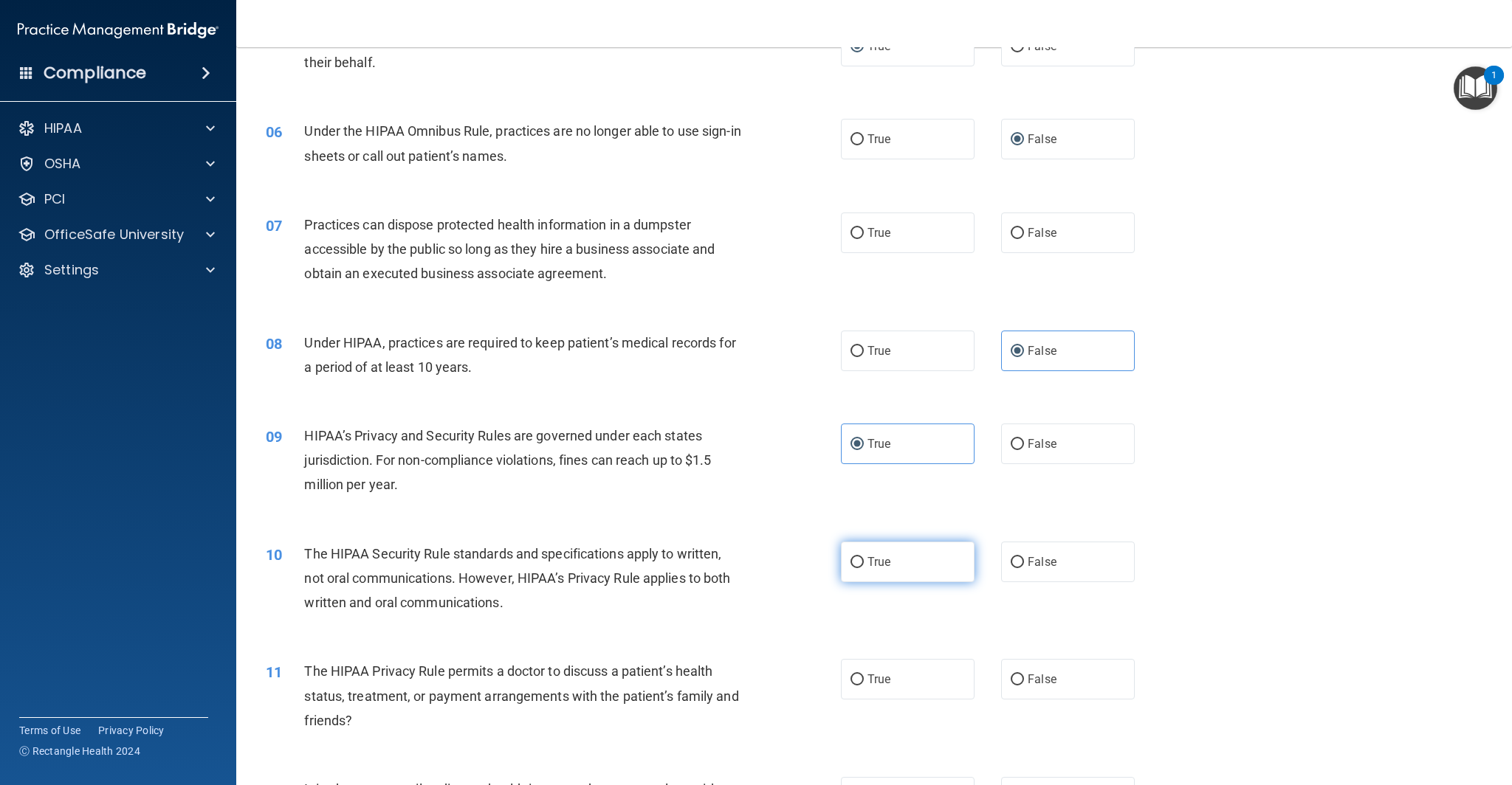
click at [862, 561] on input "True" at bounding box center [857, 562] width 13 height 11
radio input "true"
drag, startPoint x: 1013, startPoint y: 233, endPoint x: 1082, endPoint y: 229, distance: 69.1
click at [1014, 233] on input "False" at bounding box center [1017, 233] width 13 height 11
radio input "true"
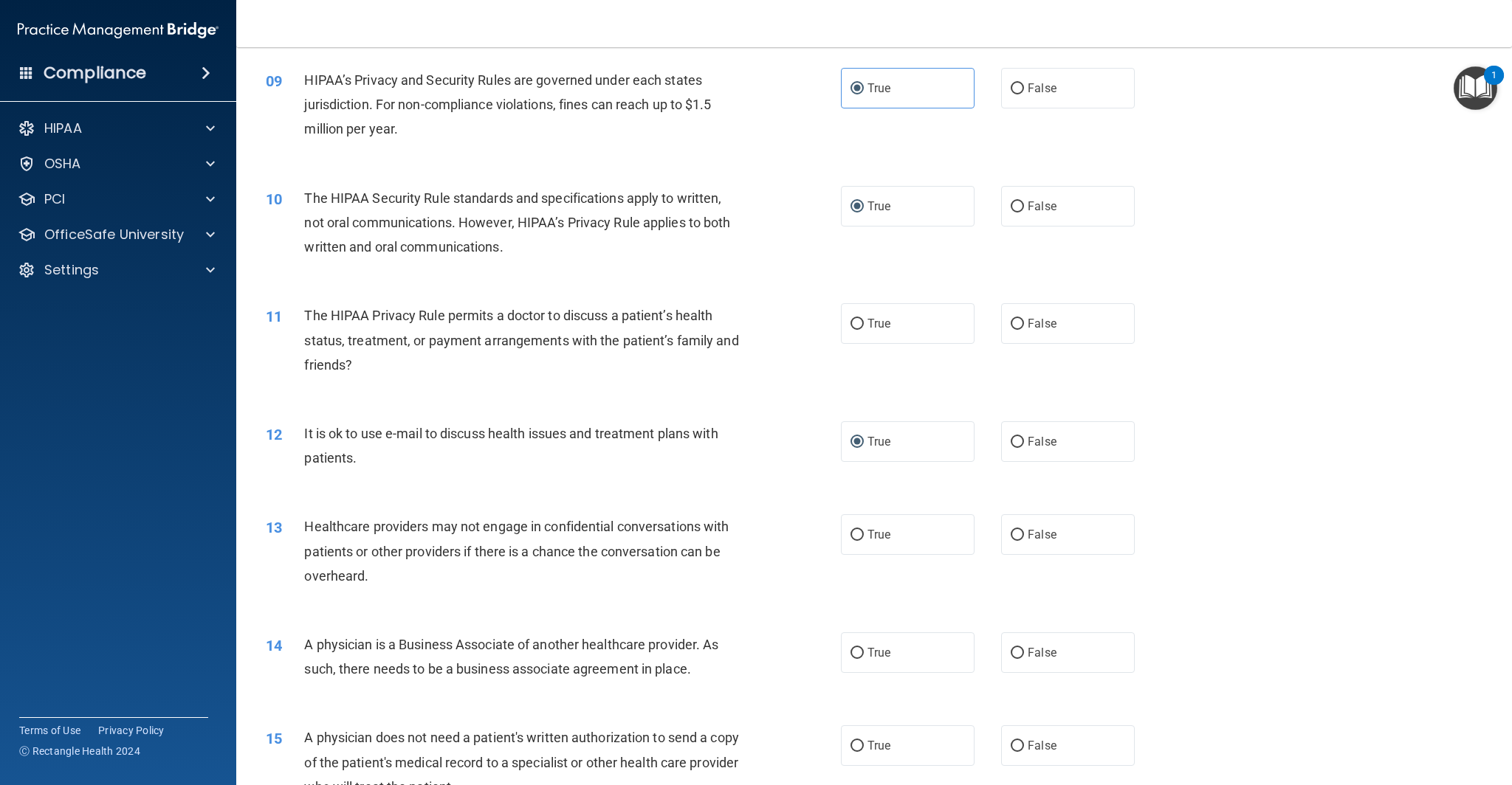
scroll to position [920, 0]
click at [1021, 320] on input "False" at bounding box center [1017, 322] width 13 height 11
radio input "true"
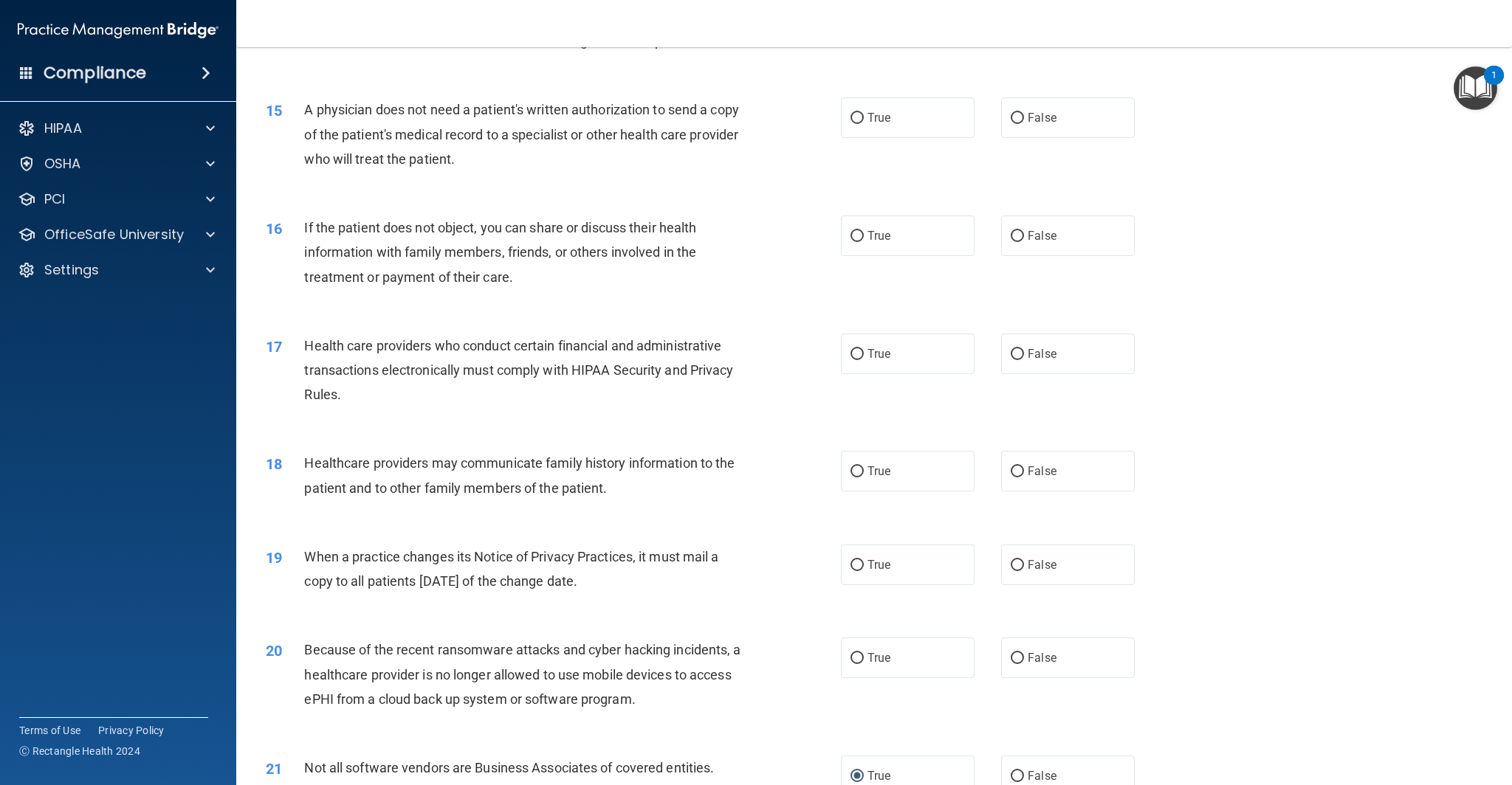
scroll to position [1544, 0]
drag, startPoint x: 1016, startPoint y: 568, endPoint x: 955, endPoint y: 565, distance: 61.1
click at [1015, 568] on input "False" at bounding box center [1017, 566] width 13 height 11
radio input "true"
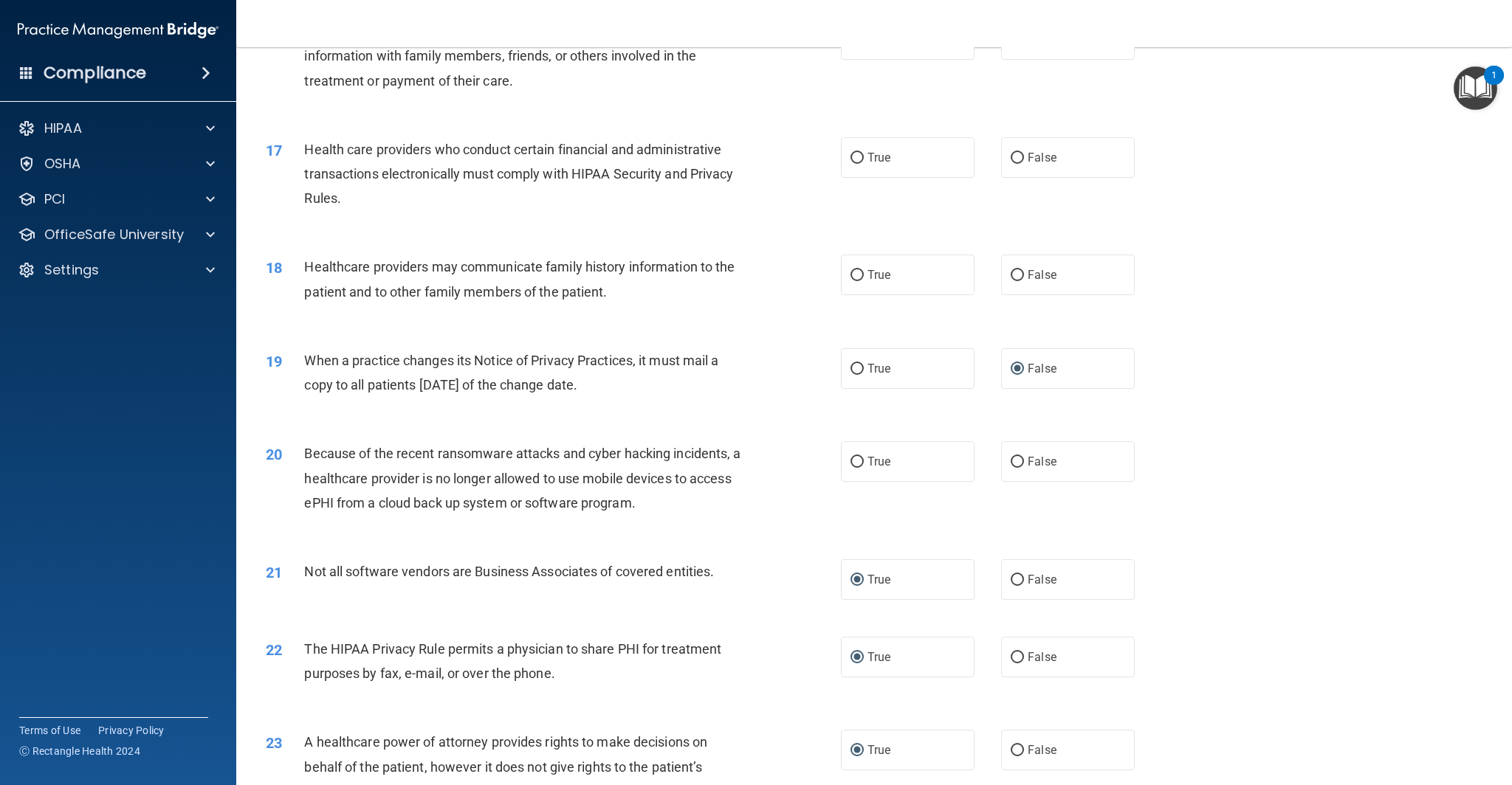
scroll to position [1742, 0]
click at [856, 461] on input "True" at bounding box center [857, 462] width 13 height 11
radio input "true"
click at [1020, 462] on input "False" at bounding box center [1017, 462] width 13 height 11
radio input "true"
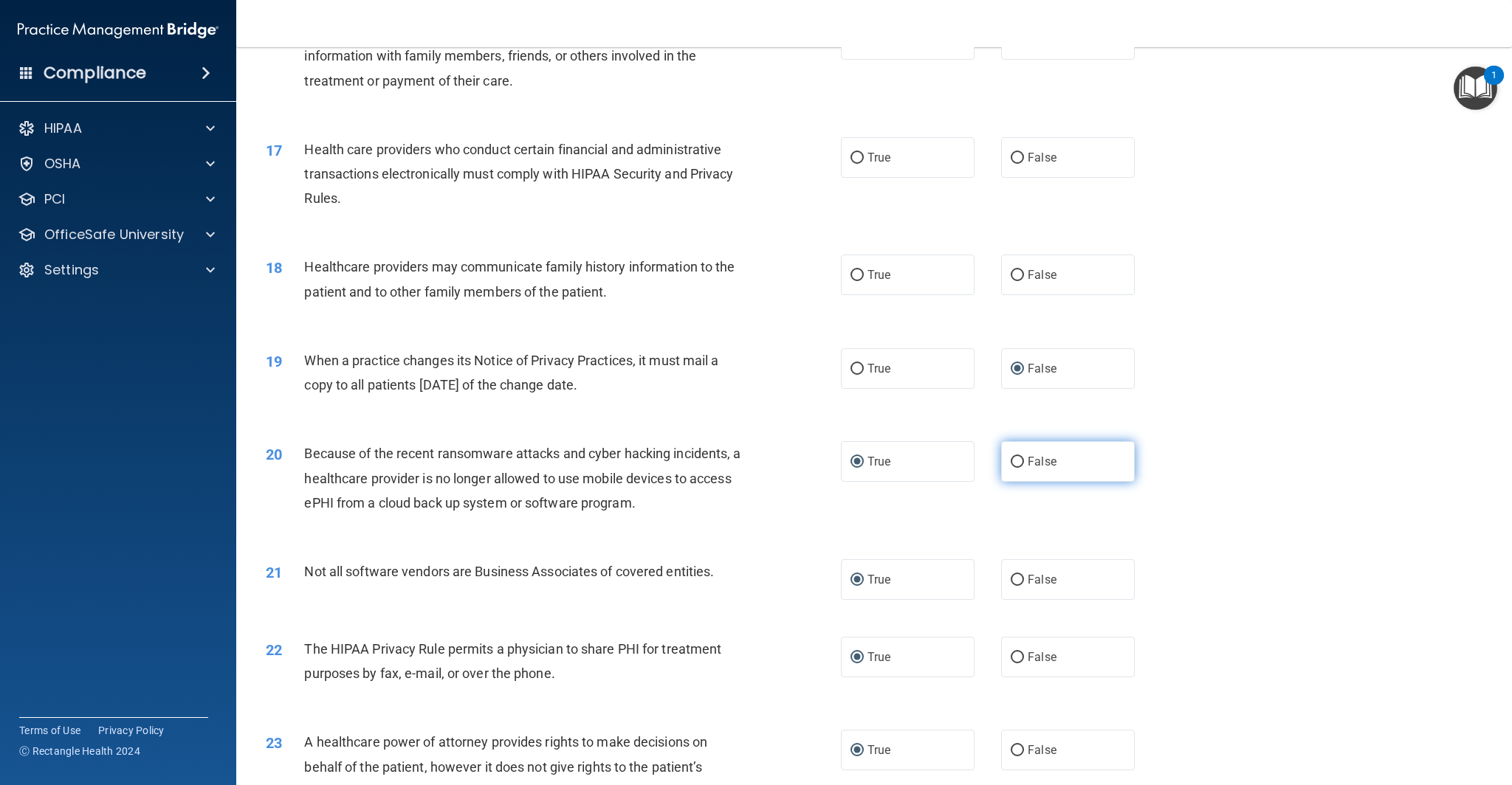
radio input "false"
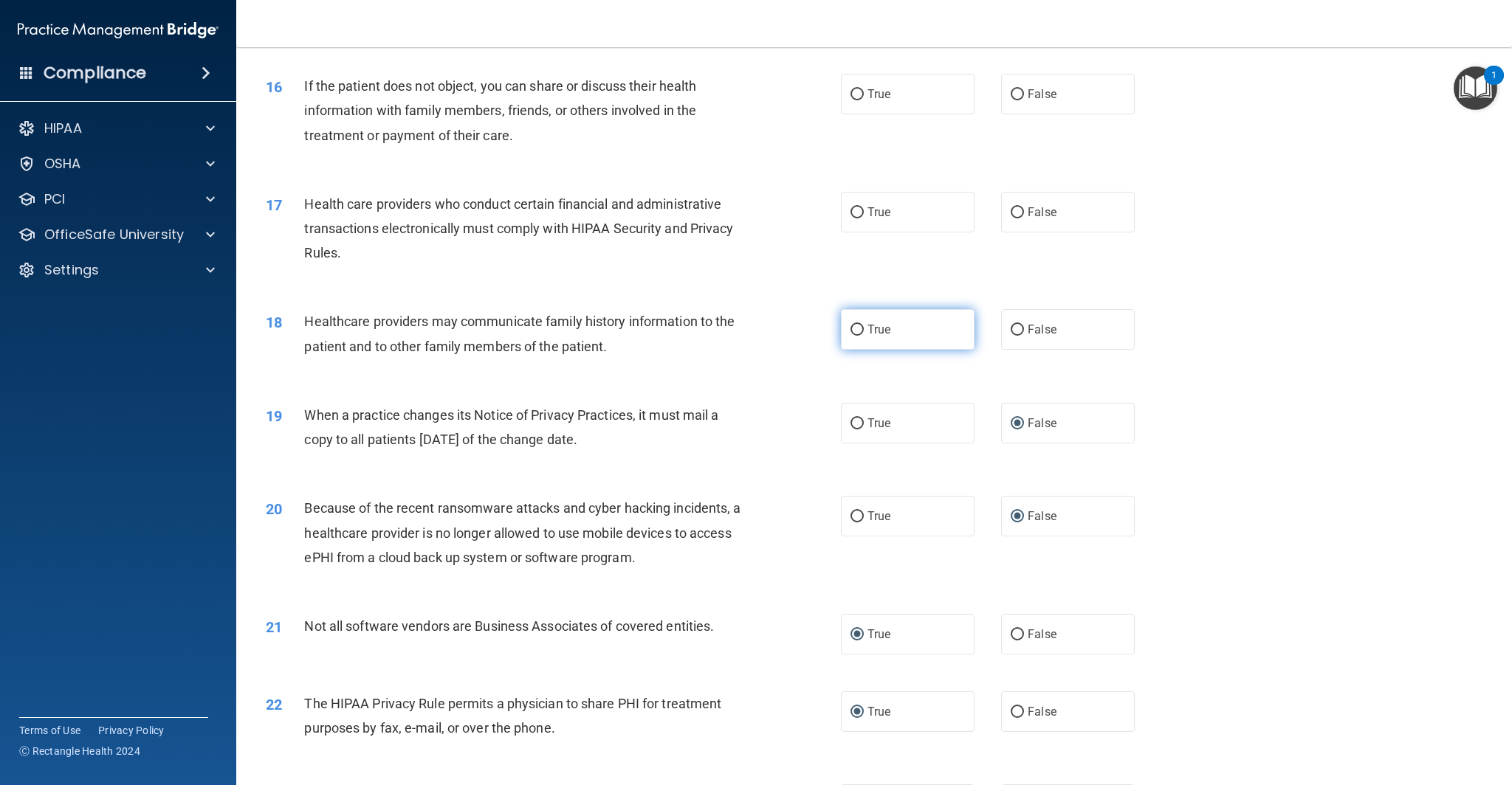
click at [855, 329] on input "True" at bounding box center [857, 330] width 13 height 11
radio input "true"
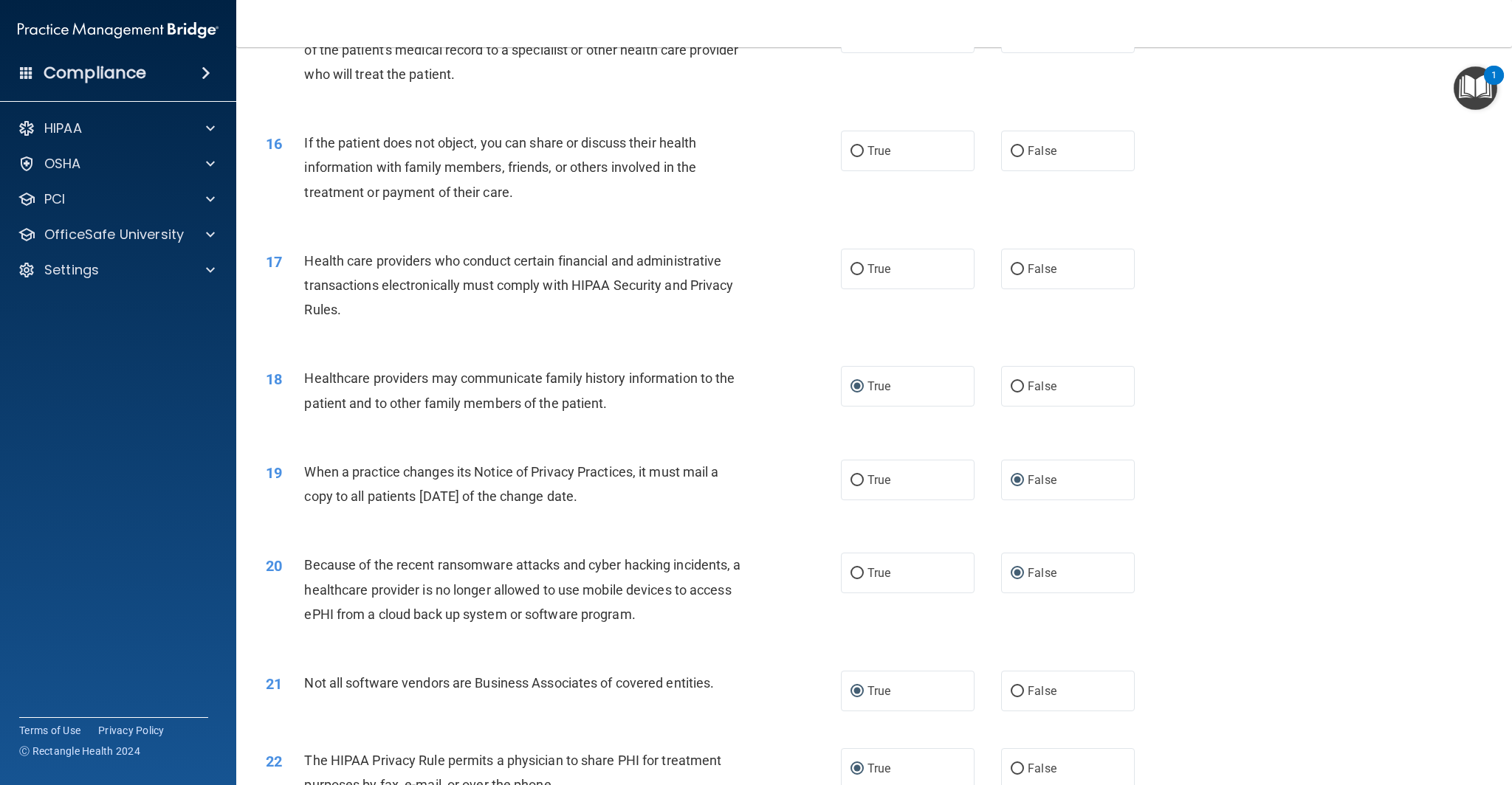
scroll to position [1629, 0]
drag, startPoint x: 1014, startPoint y: 269, endPoint x: 989, endPoint y: 237, distance: 40.6
click at [1014, 269] on input "False" at bounding box center [1017, 271] width 13 height 11
radio input "true"
click at [857, 151] on input "True" at bounding box center [857, 152] width 13 height 11
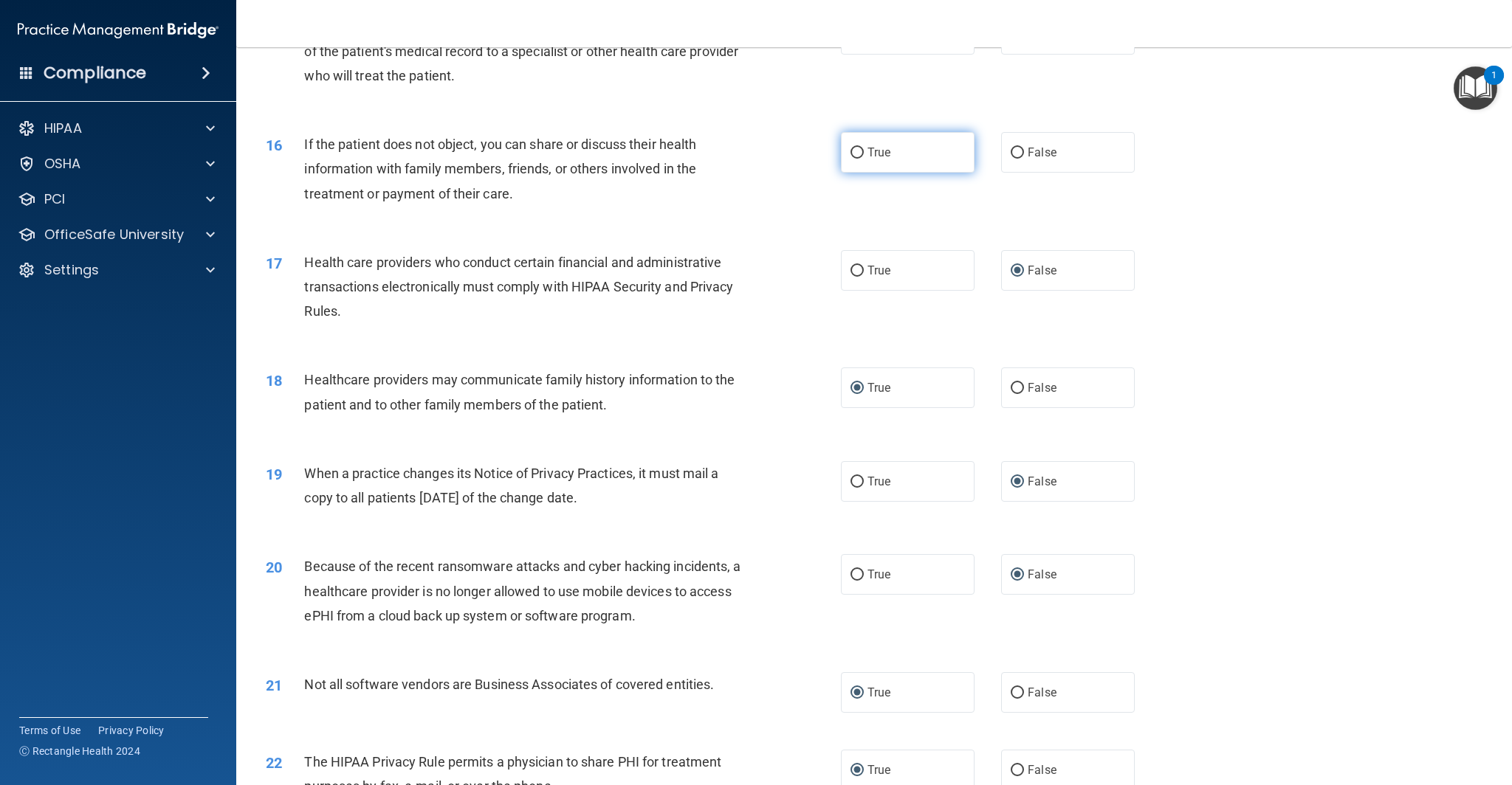
radio input "true"
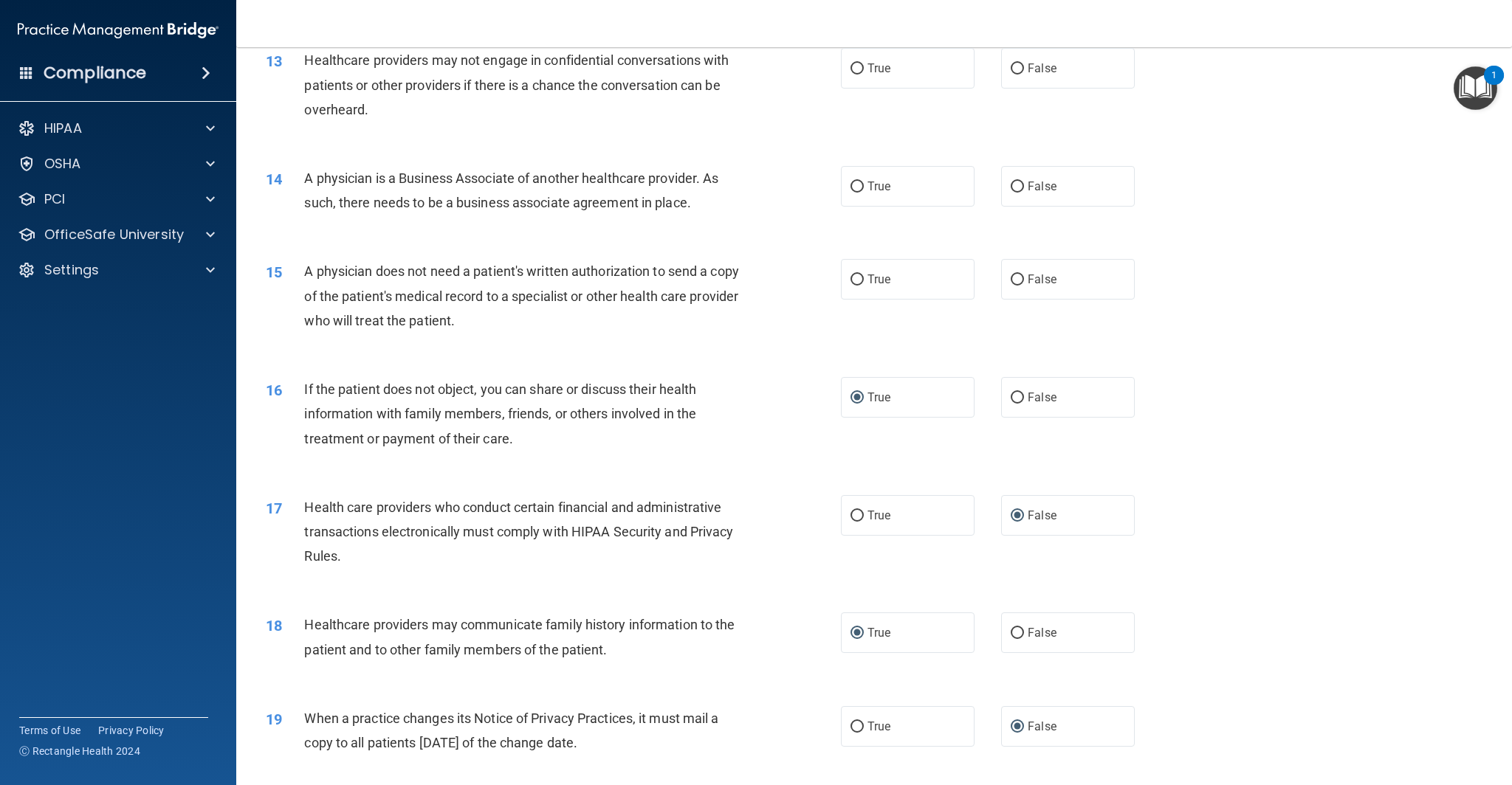
scroll to position [1384, 0]
click at [860, 184] on input "True" at bounding box center [857, 187] width 13 height 11
radio input "true"
click at [857, 281] on input "True" at bounding box center [857, 280] width 13 height 11
radio input "true"
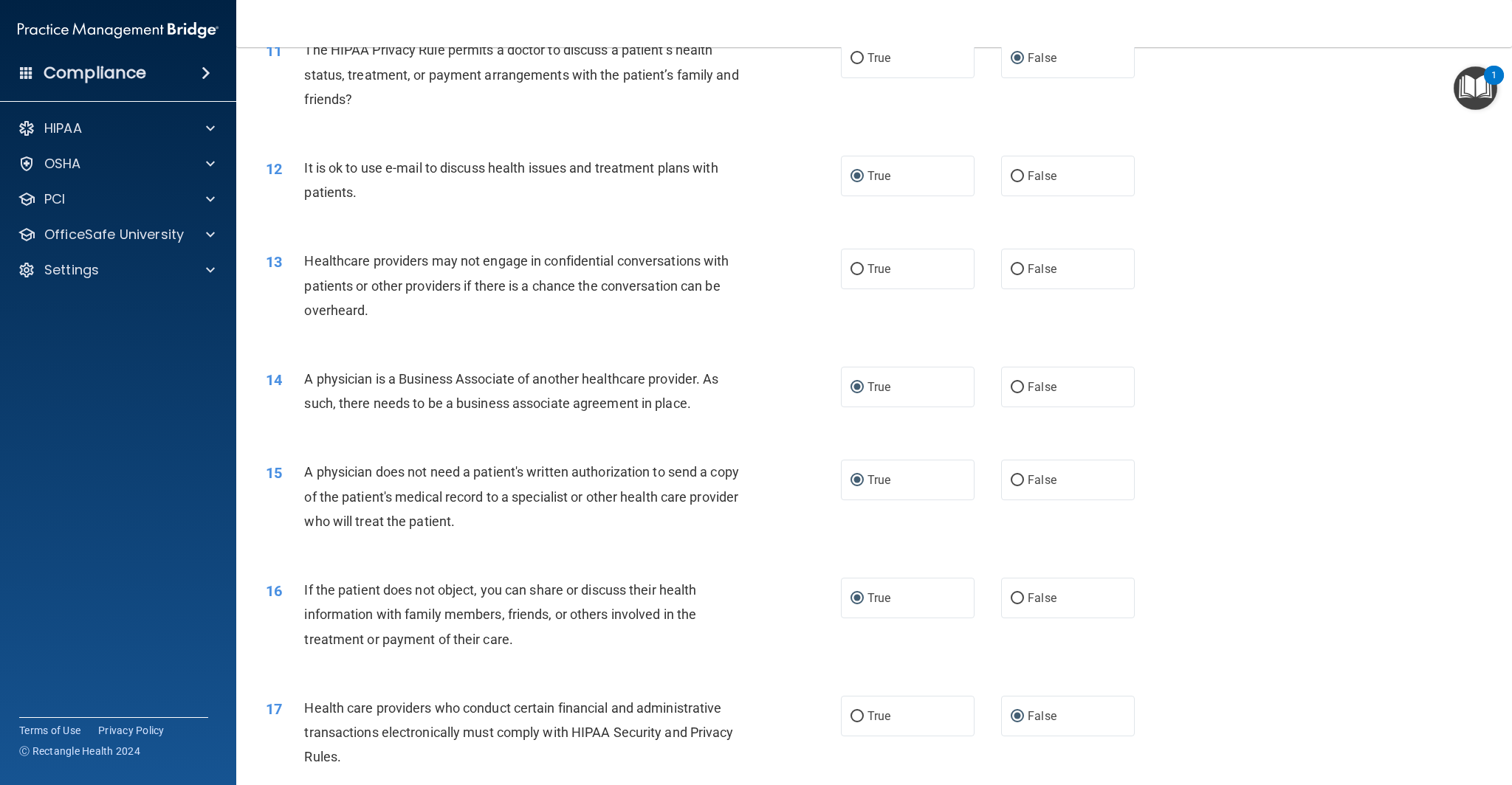
scroll to position [1176, 0]
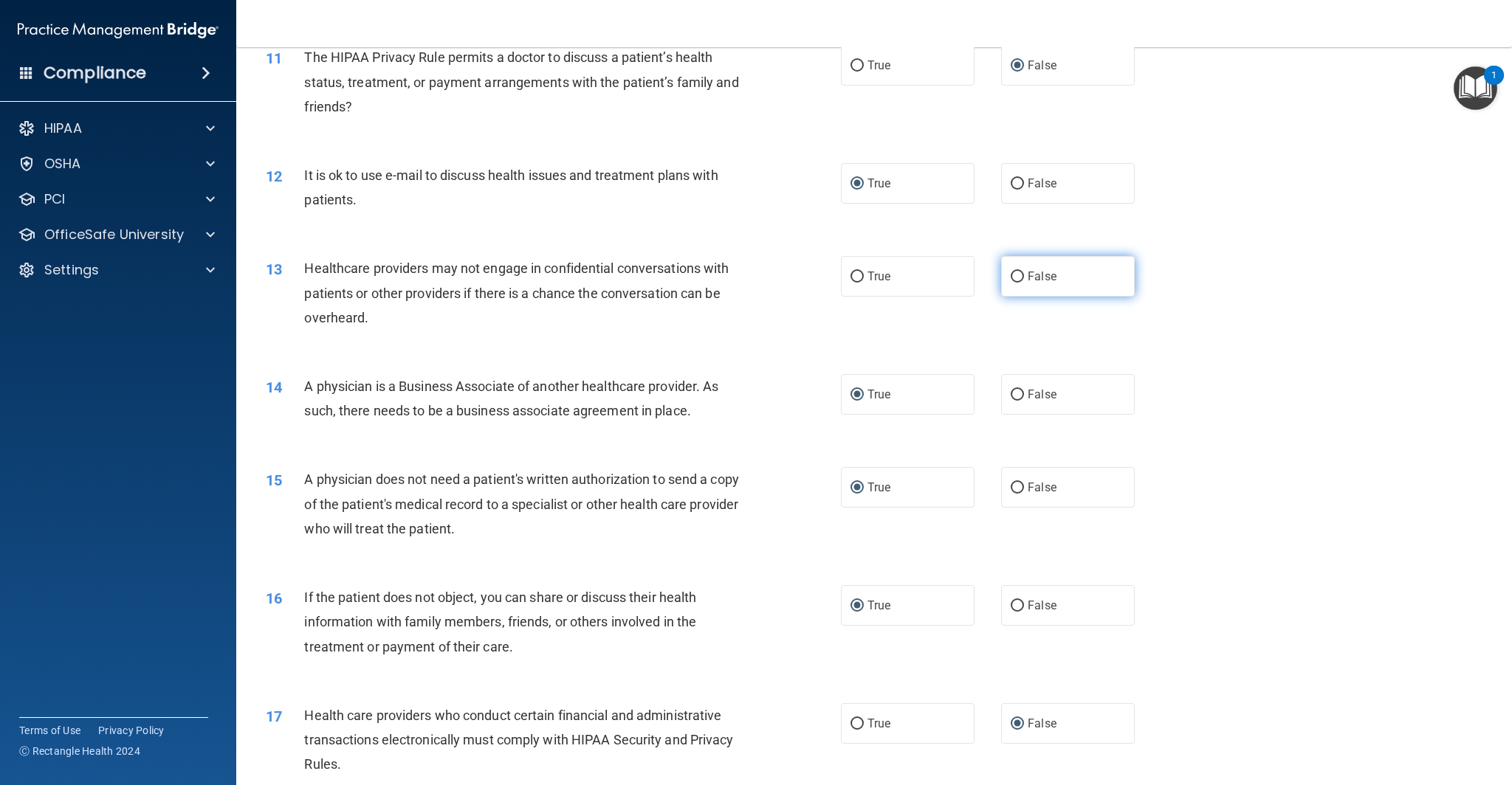
click at [1019, 278] on input "False" at bounding box center [1017, 276] width 13 height 11
radio input "true"
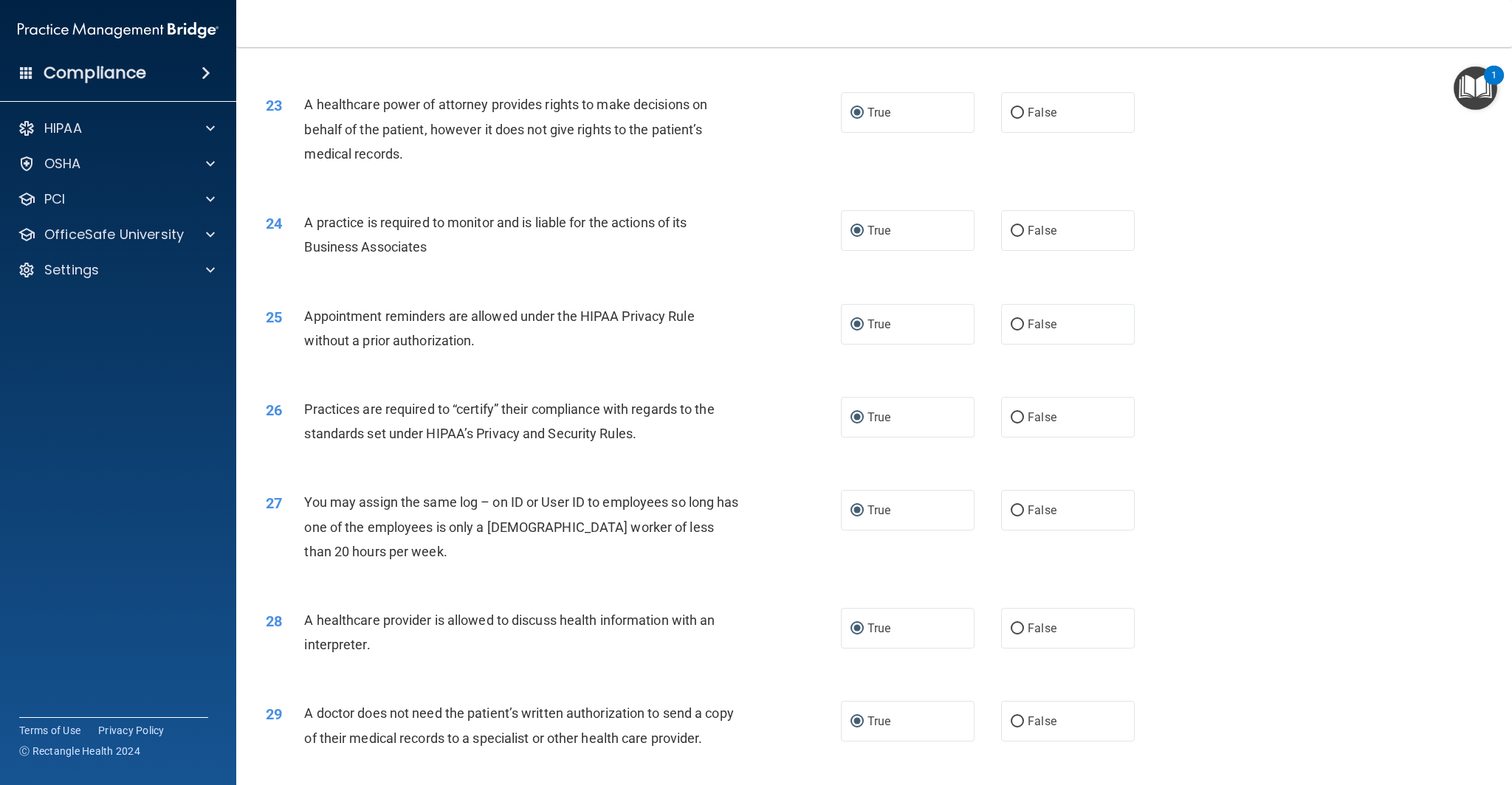
scroll to position [2560, 0]
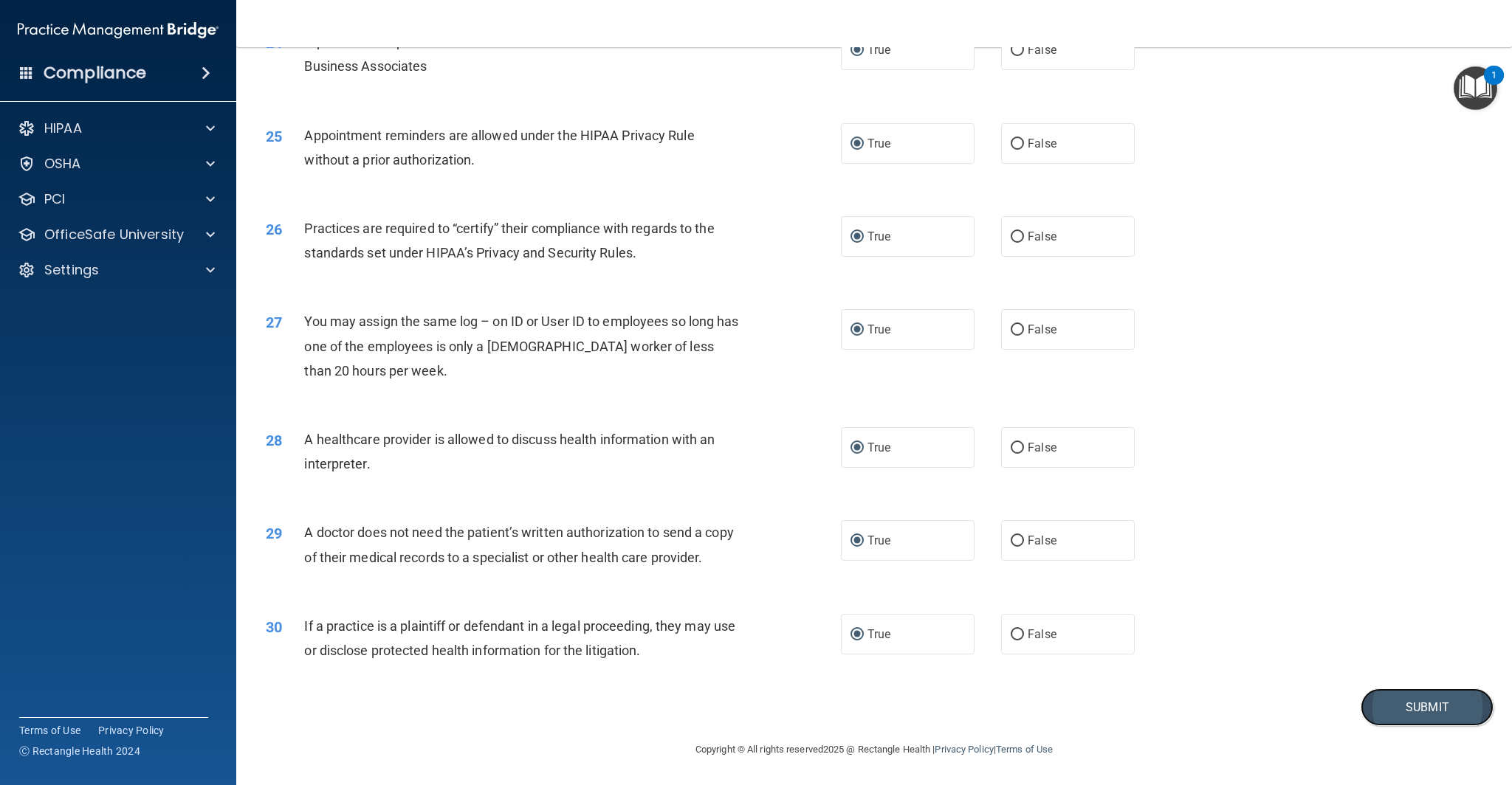
click at [1410, 708] on button "Submit" at bounding box center [1427, 707] width 133 height 38
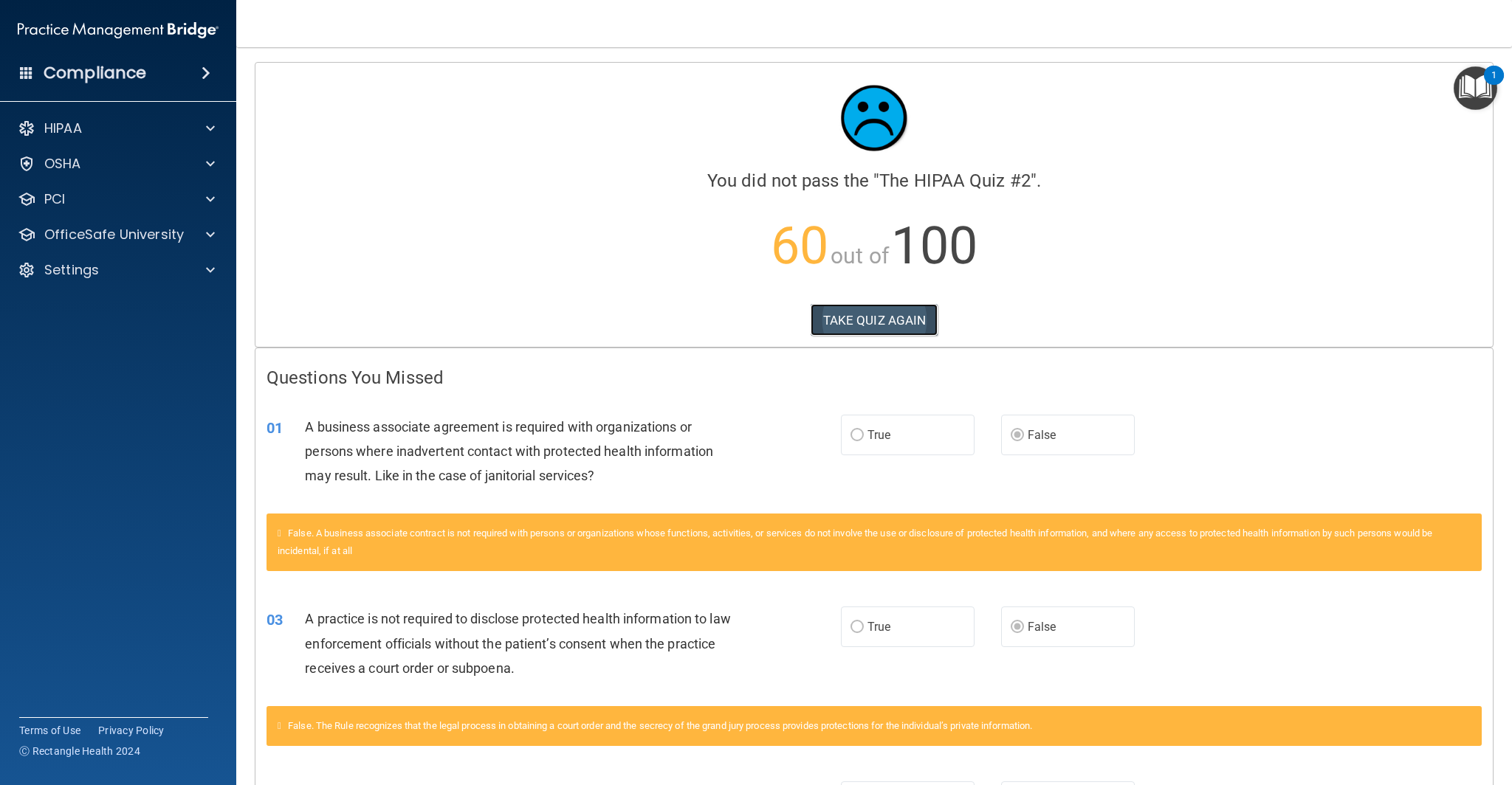
click at [877, 327] on button "TAKE QUIZ AGAIN" at bounding box center [874, 320] width 127 height 33
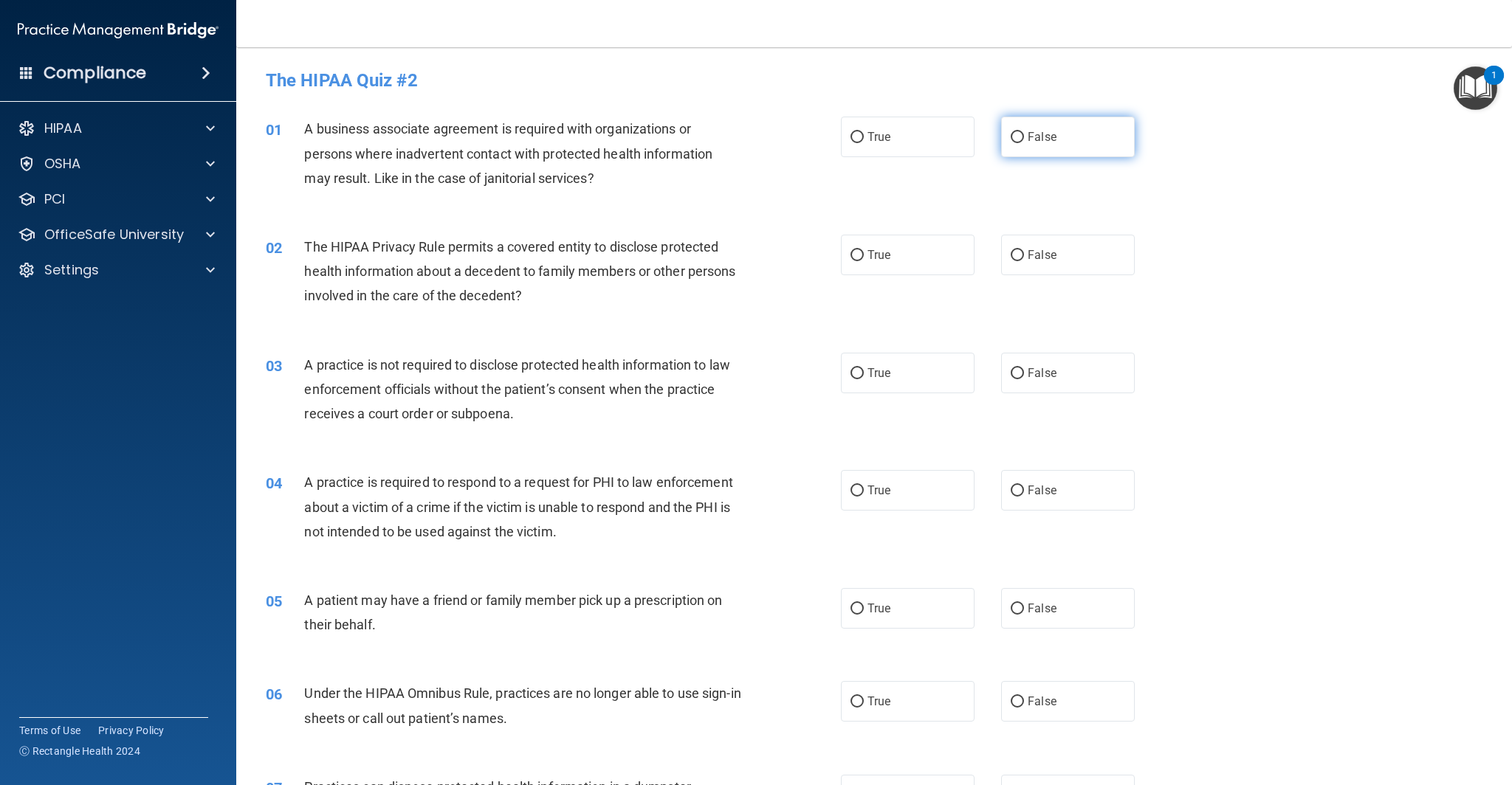
click at [1018, 136] on input "False" at bounding box center [1017, 137] width 13 height 11
radio input "true"
click at [1017, 374] on input "False" at bounding box center [1017, 373] width 13 height 11
radio input "true"
click at [857, 493] on input "True" at bounding box center [857, 491] width 13 height 11
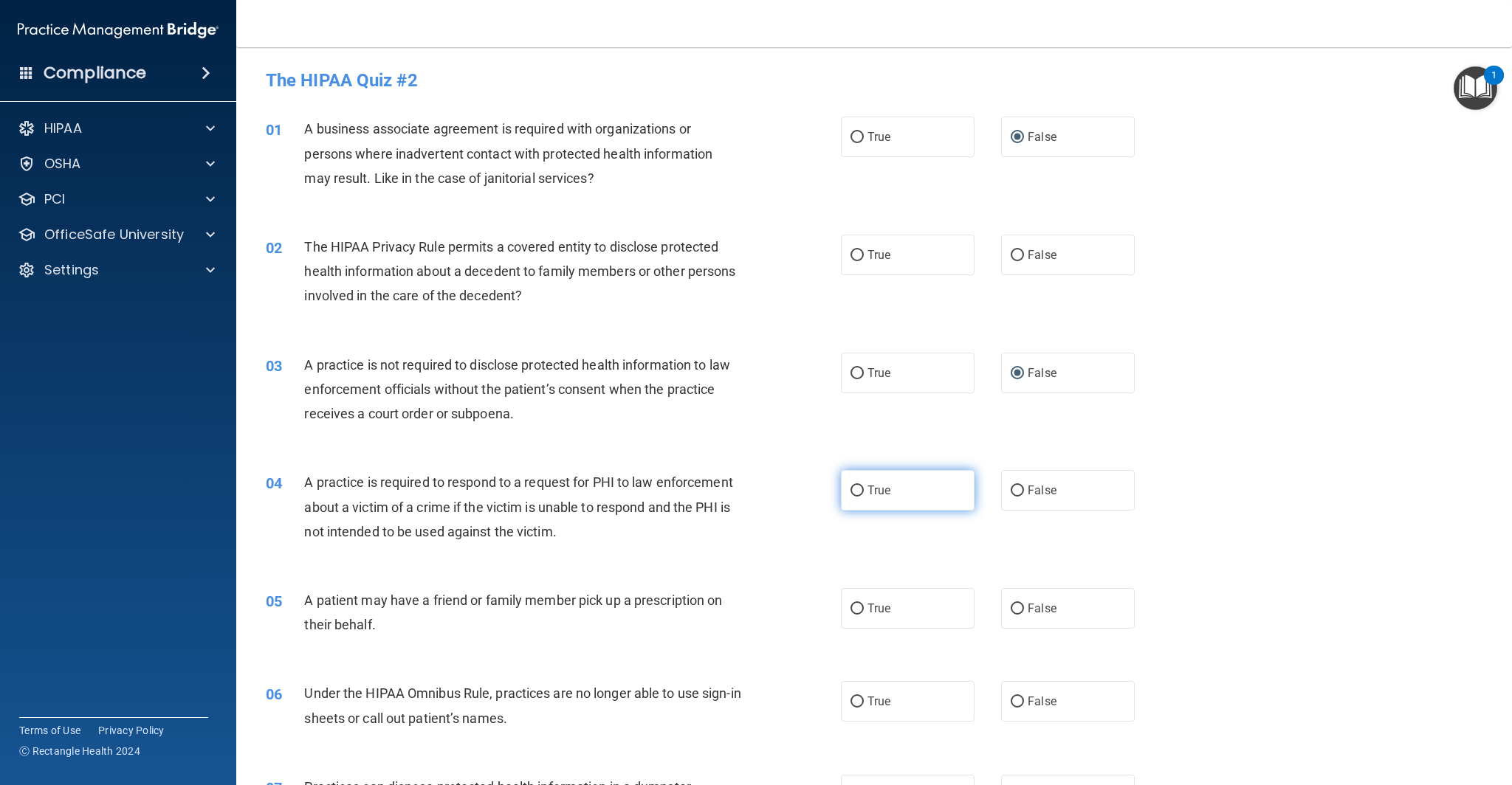
radio input "true"
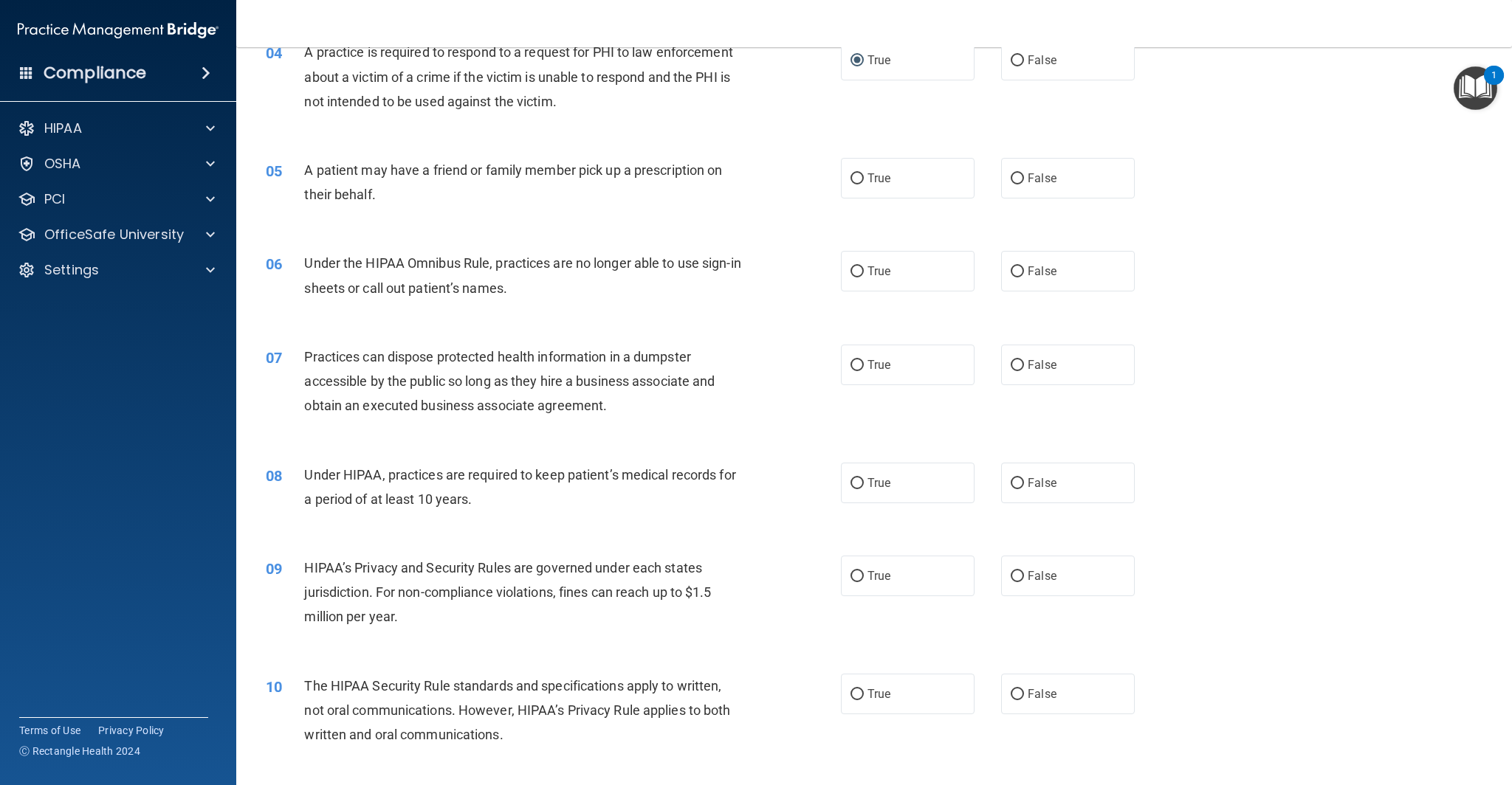
scroll to position [468, 0]
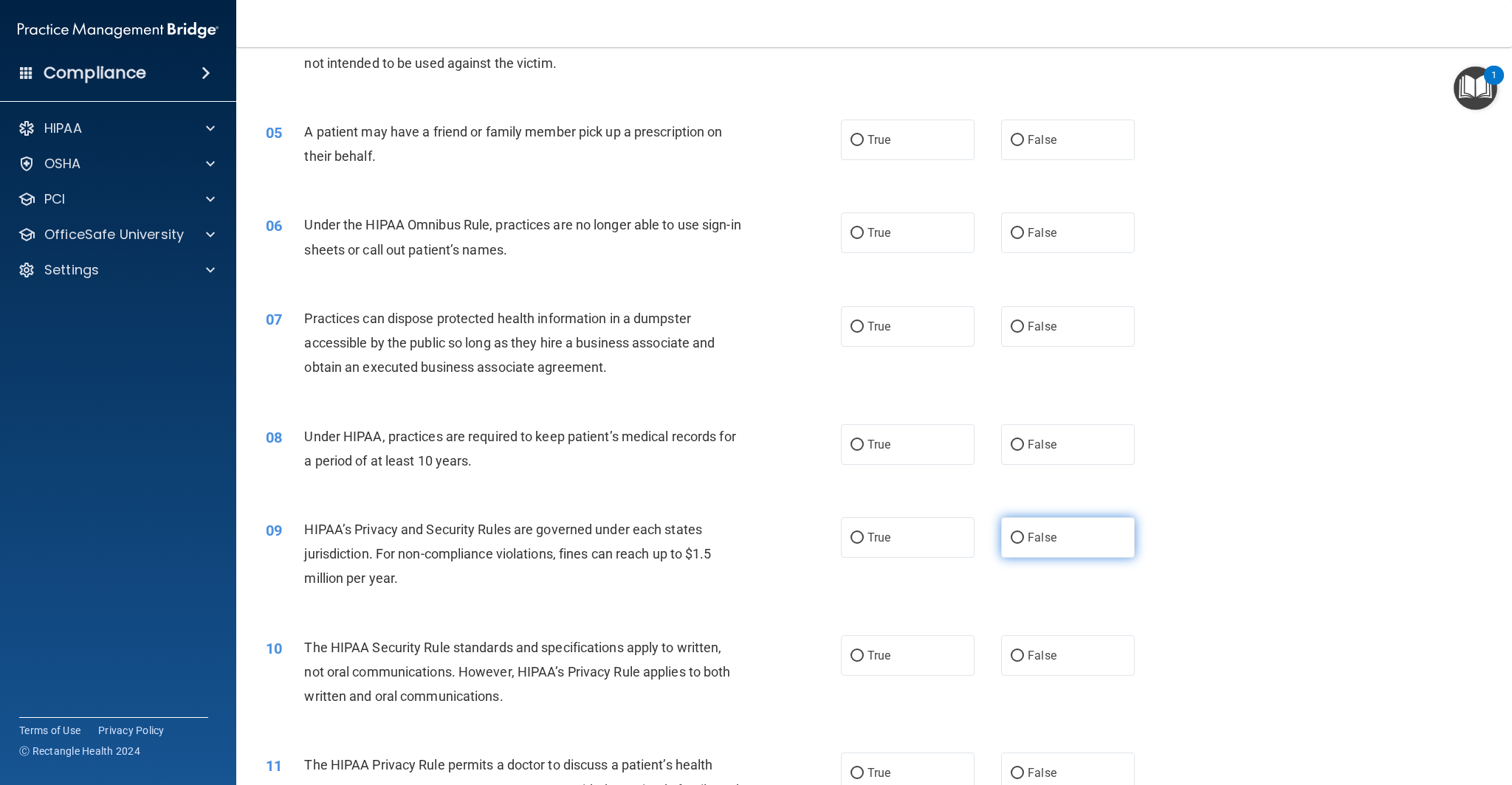
click at [1017, 537] on input "False" at bounding box center [1017, 538] width 13 height 11
radio input "true"
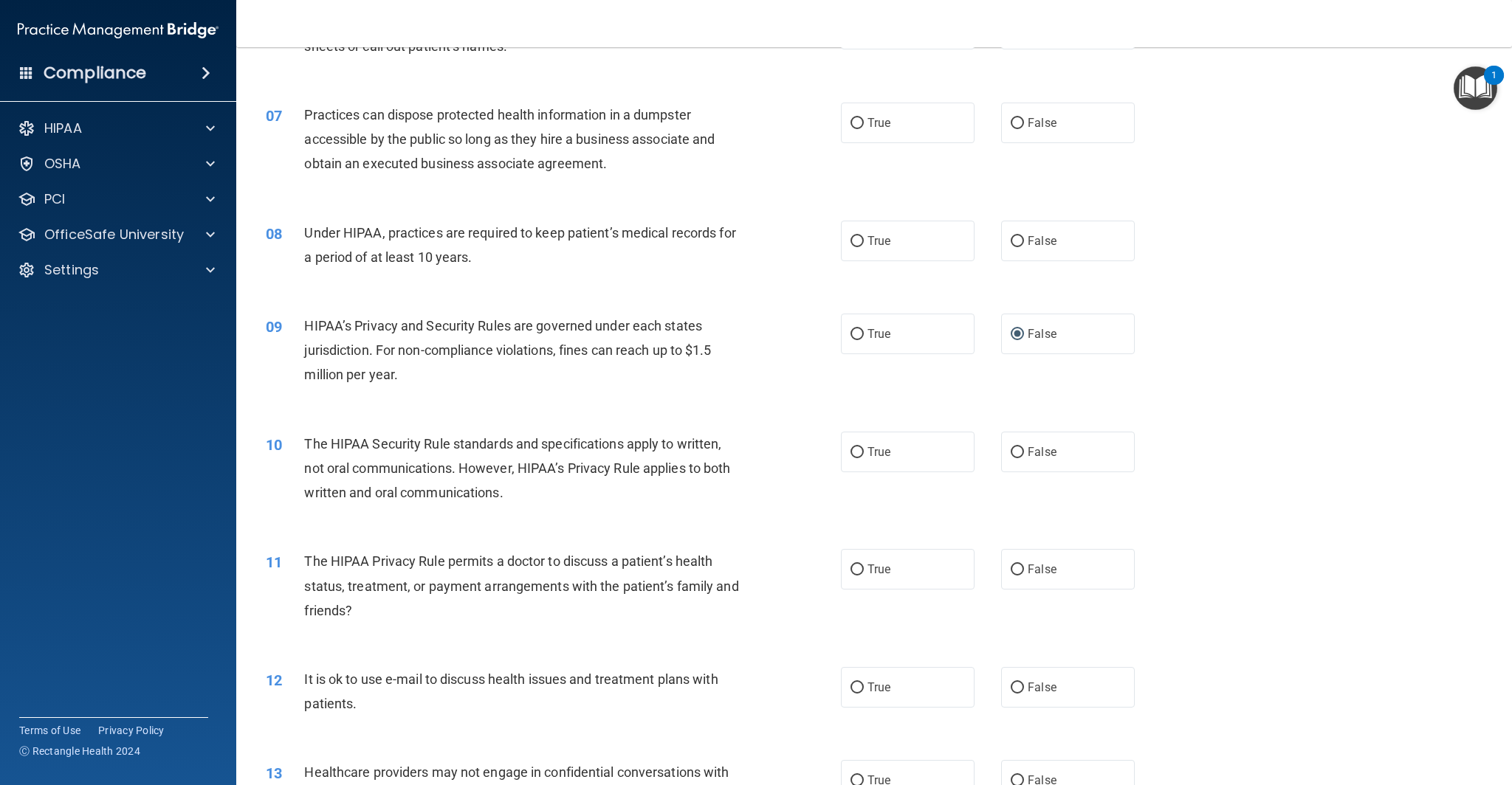
scroll to position [674, 0]
click at [859, 569] on input "True" at bounding box center [857, 568] width 13 height 11
radio input "true"
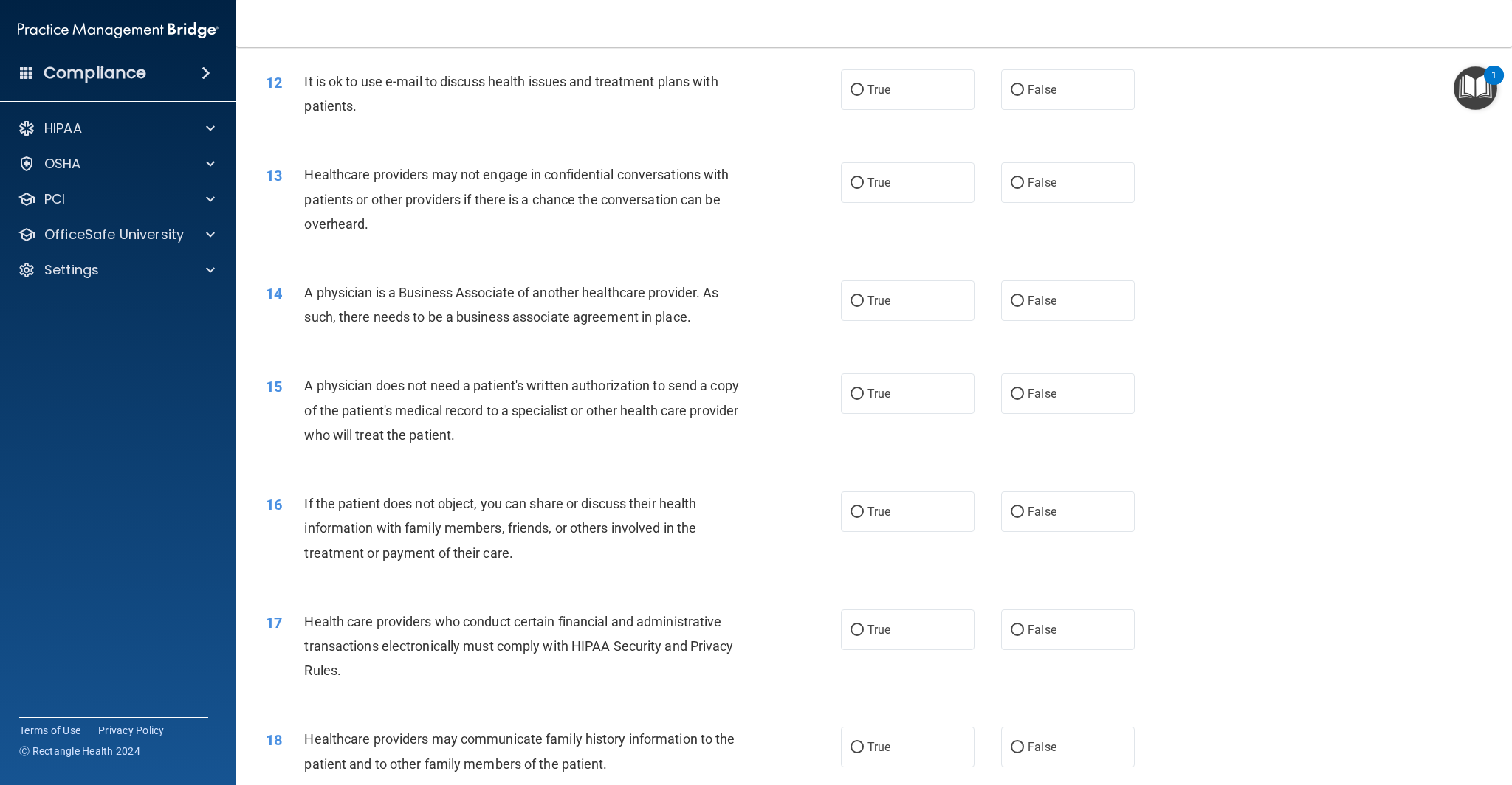
scroll to position [1309, 0]
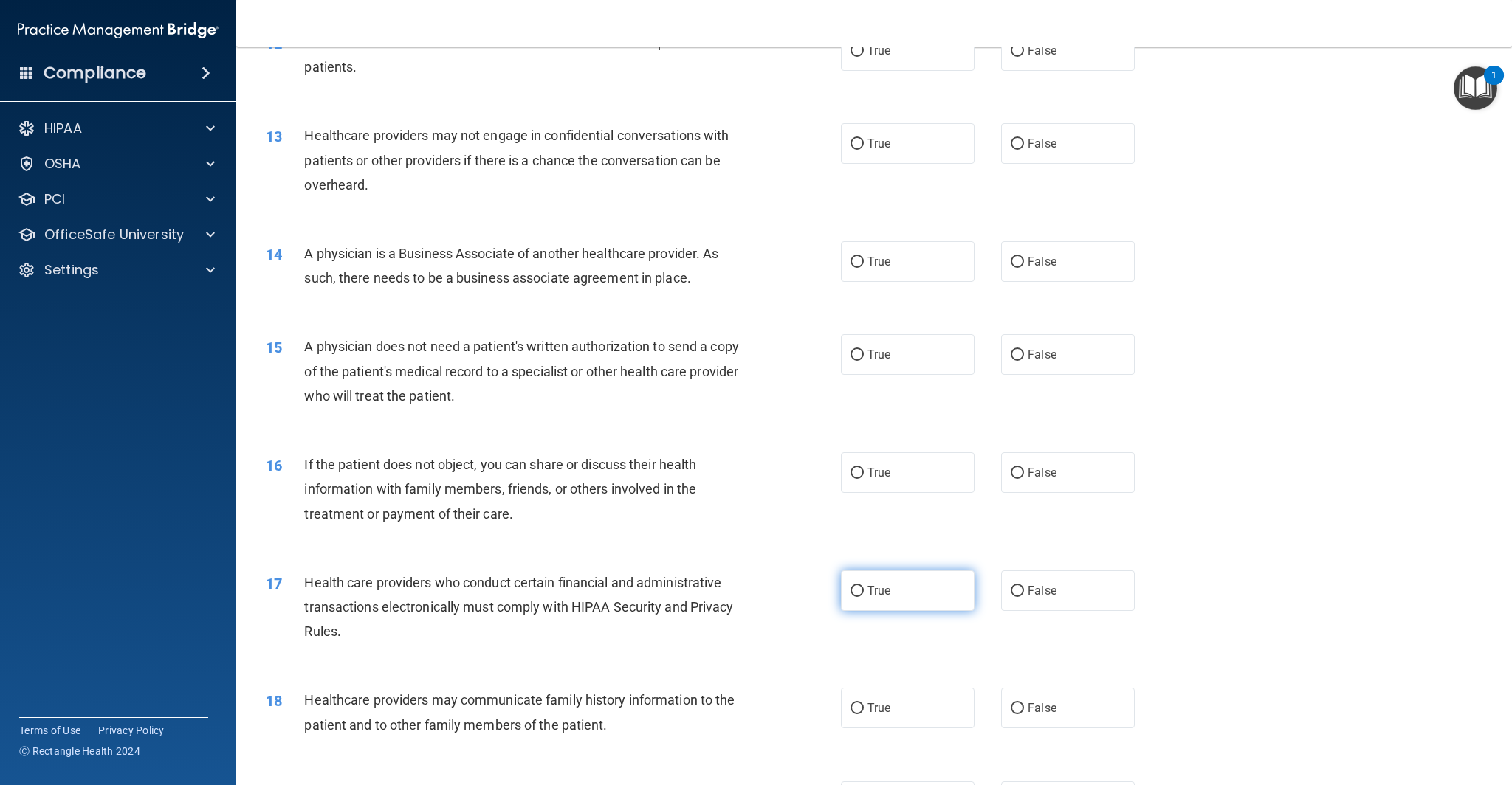
drag, startPoint x: 860, startPoint y: 585, endPoint x: 918, endPoint y: 576, distance: 58.7
click at [860, 586] on input "True" at bounding box center [857, 591] width 13 height 11
radio input "true"
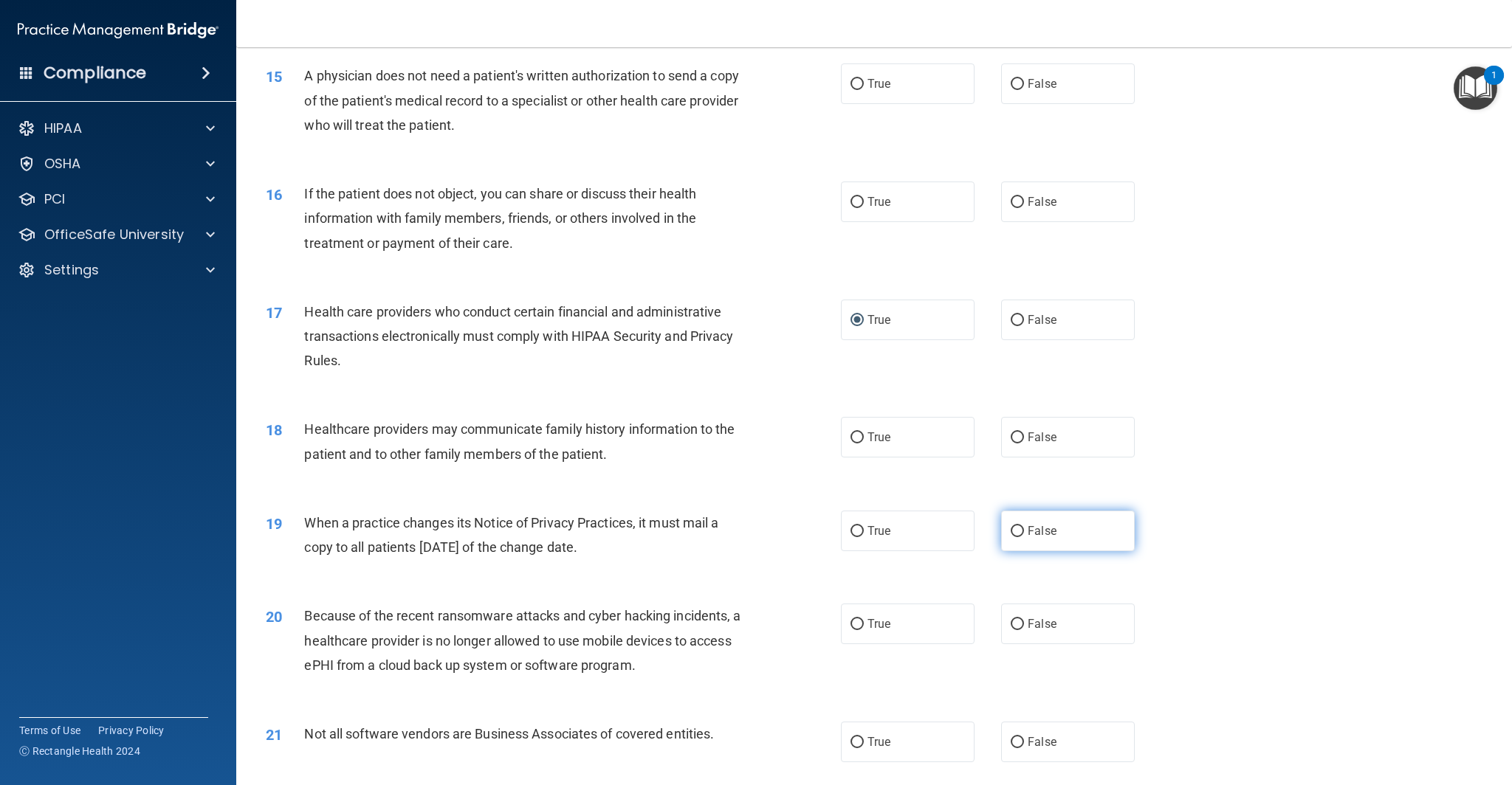
scroll to position [1588, 0]
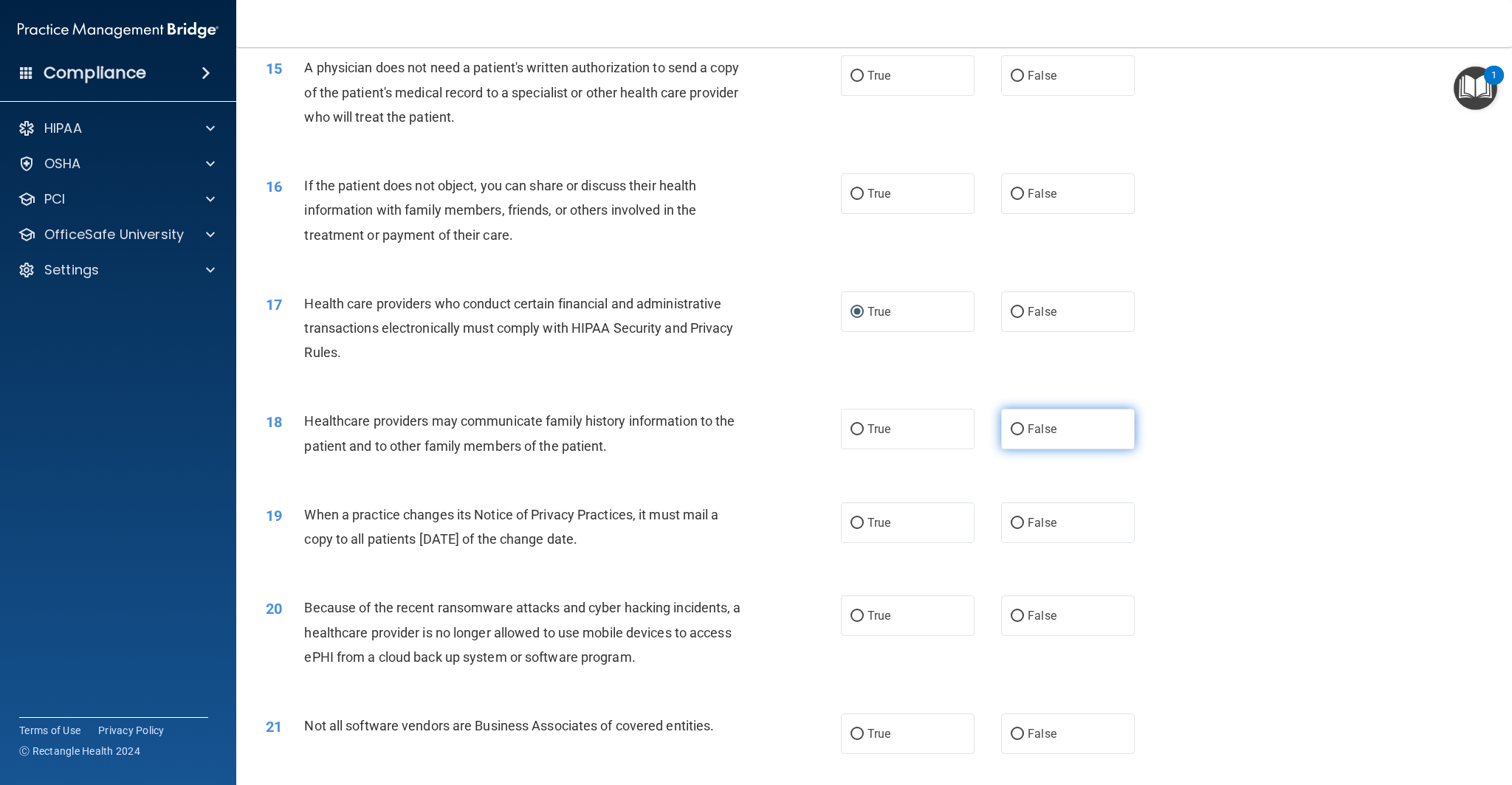
click at [1019, 427] on input "False" at bounding box center [1017, 429] width 13 height 11
radio input "true"
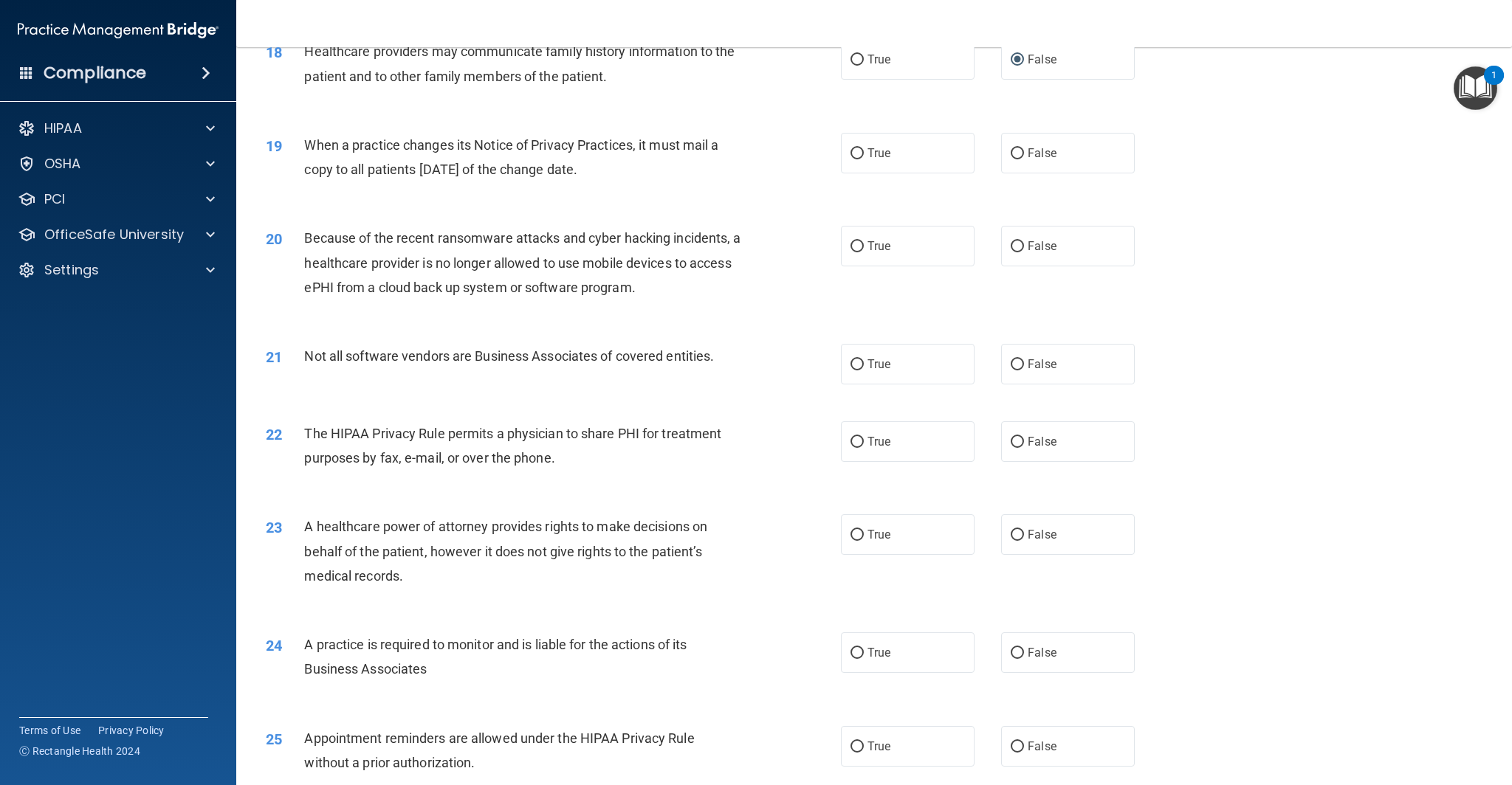
scroll to position [1993, 0]
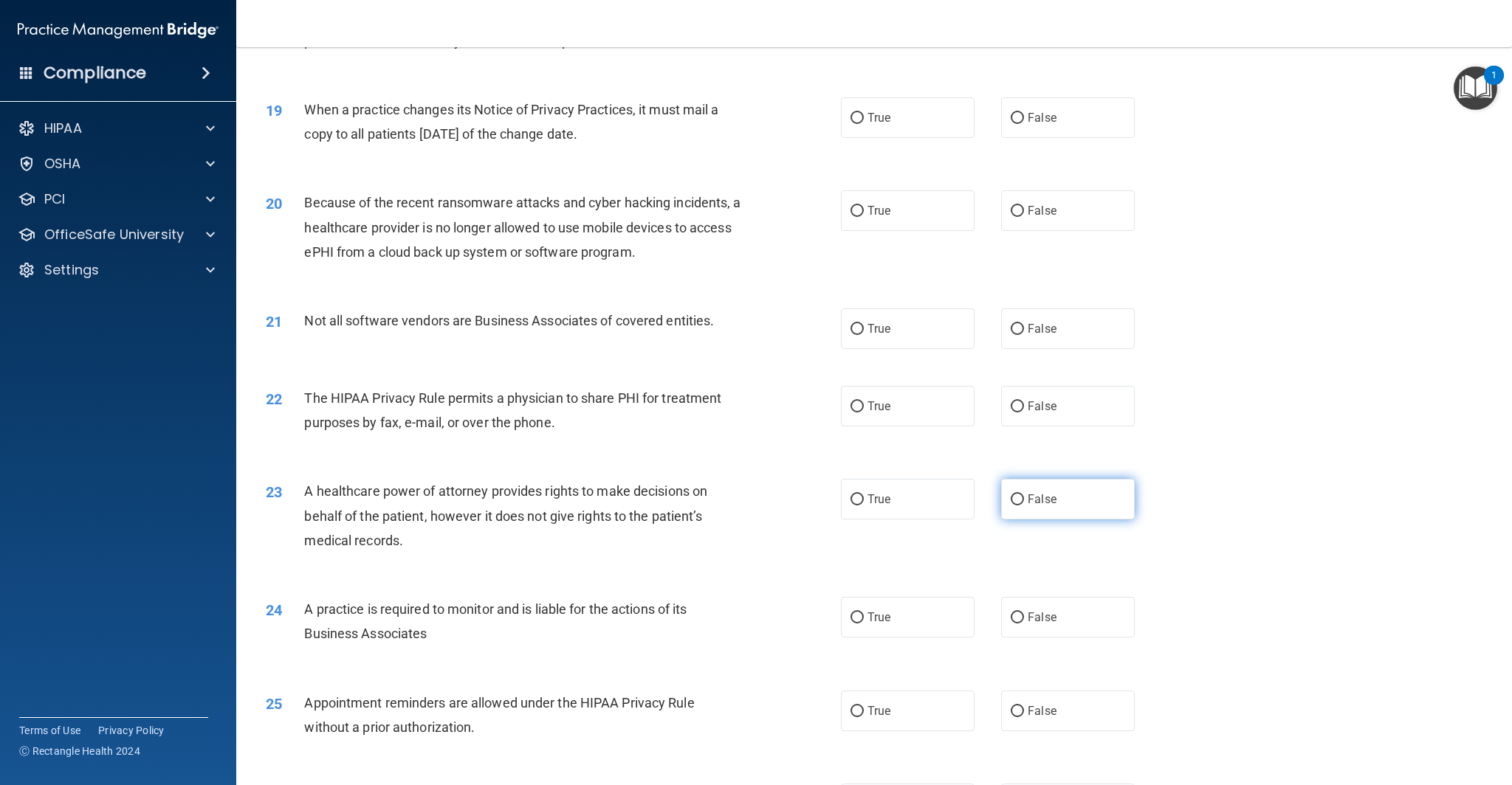
drag, startPoint x: 1018, startPoint y: 500, endPoint x: 1017, endPoint y: 509, distance: 9.1
click at [1018, 501] on input "False" at bounding box center [1017, 499] width 13 height 11
radio input "true"
click at [1018, 616] on input "False" at bounding box center [1017, 617] width 13 height 11
radio input "true"
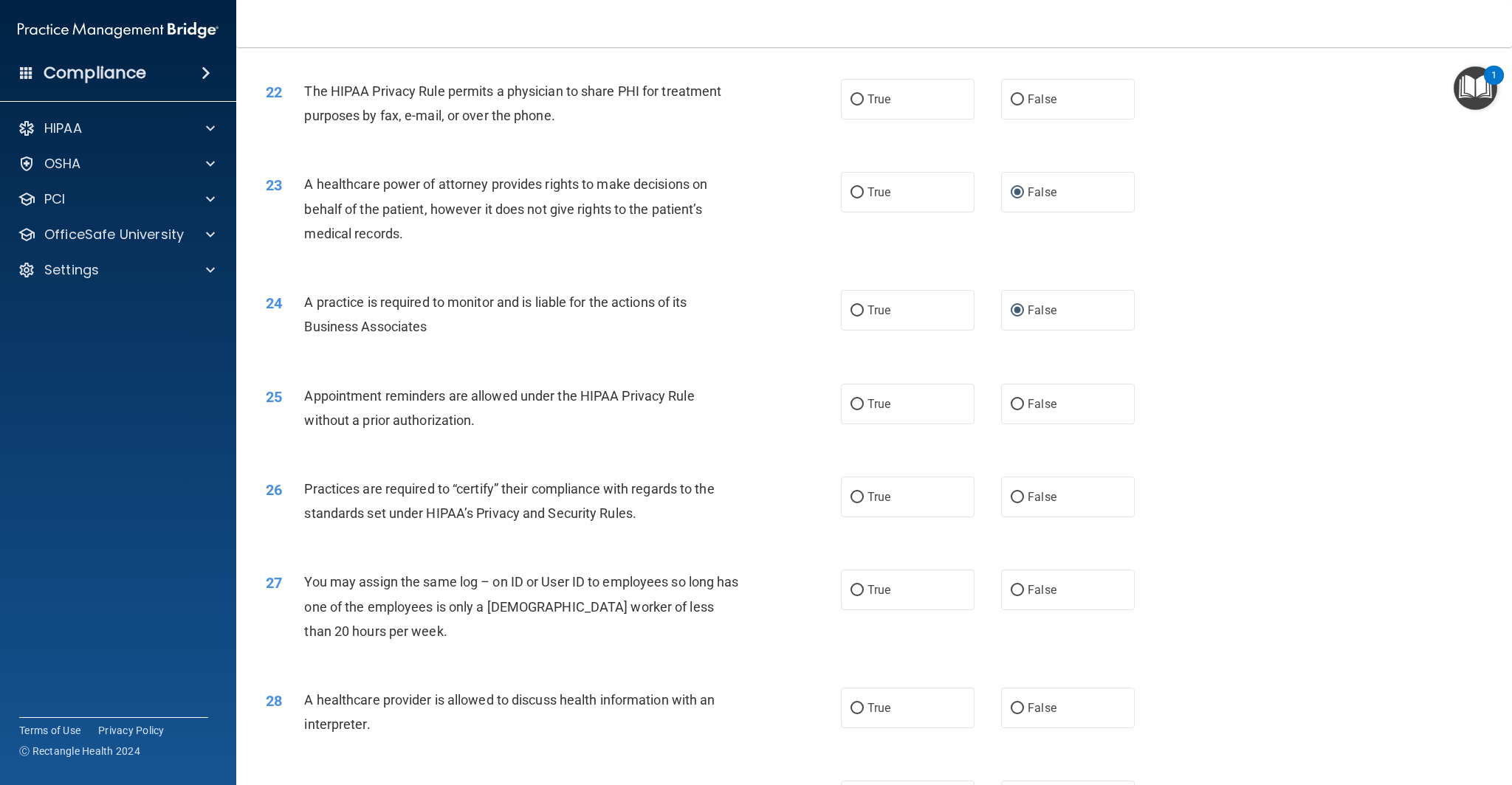
scroll to position [2308, 0]
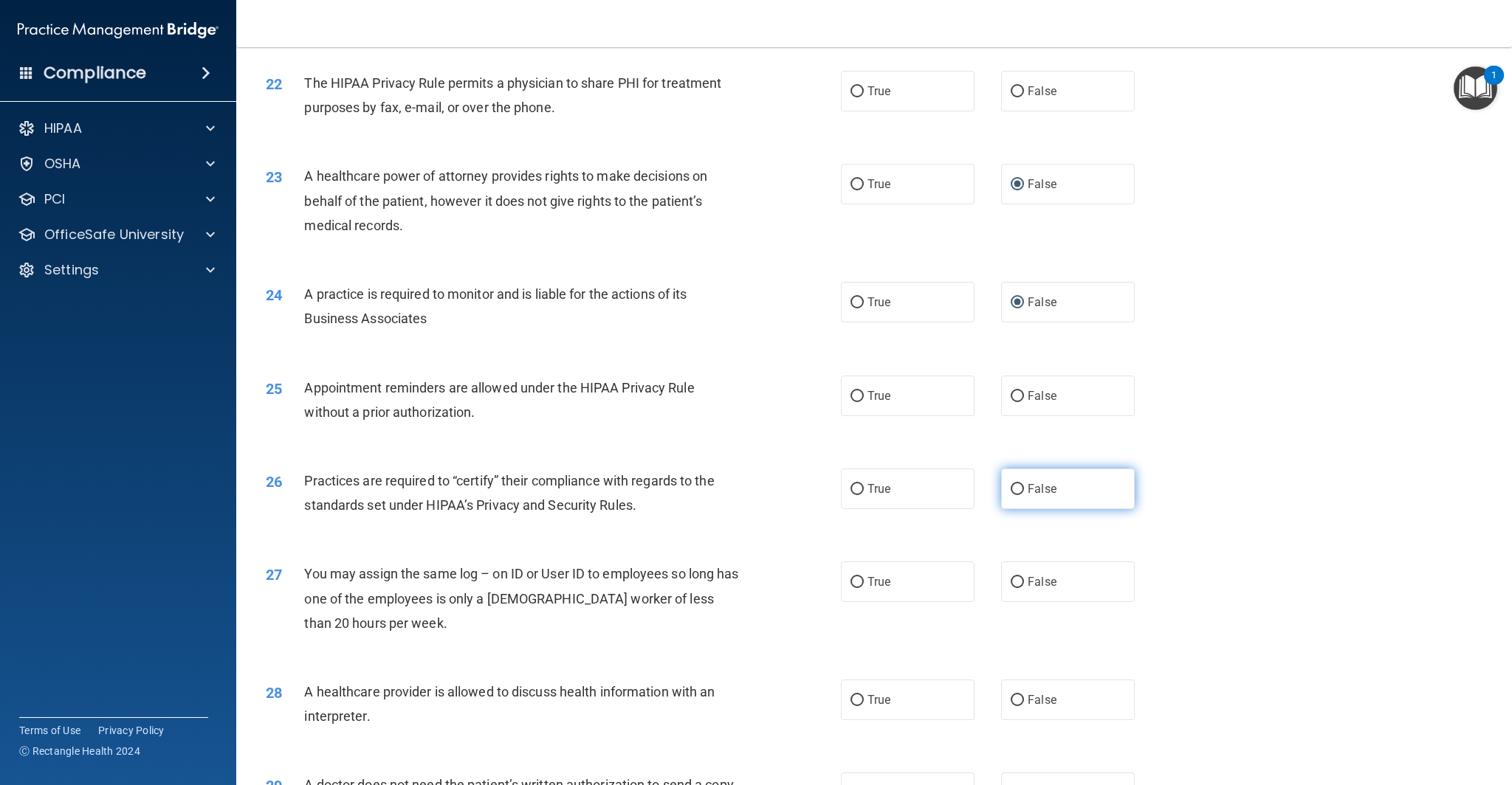
click at [1017, 489] on input "False" at bounding box center [1017, 489] width 13 height 11
radio input "true"
click at [1016, 584] on input "False" at bounding box center [1017, 582] width 13 height 11
radio input "true"
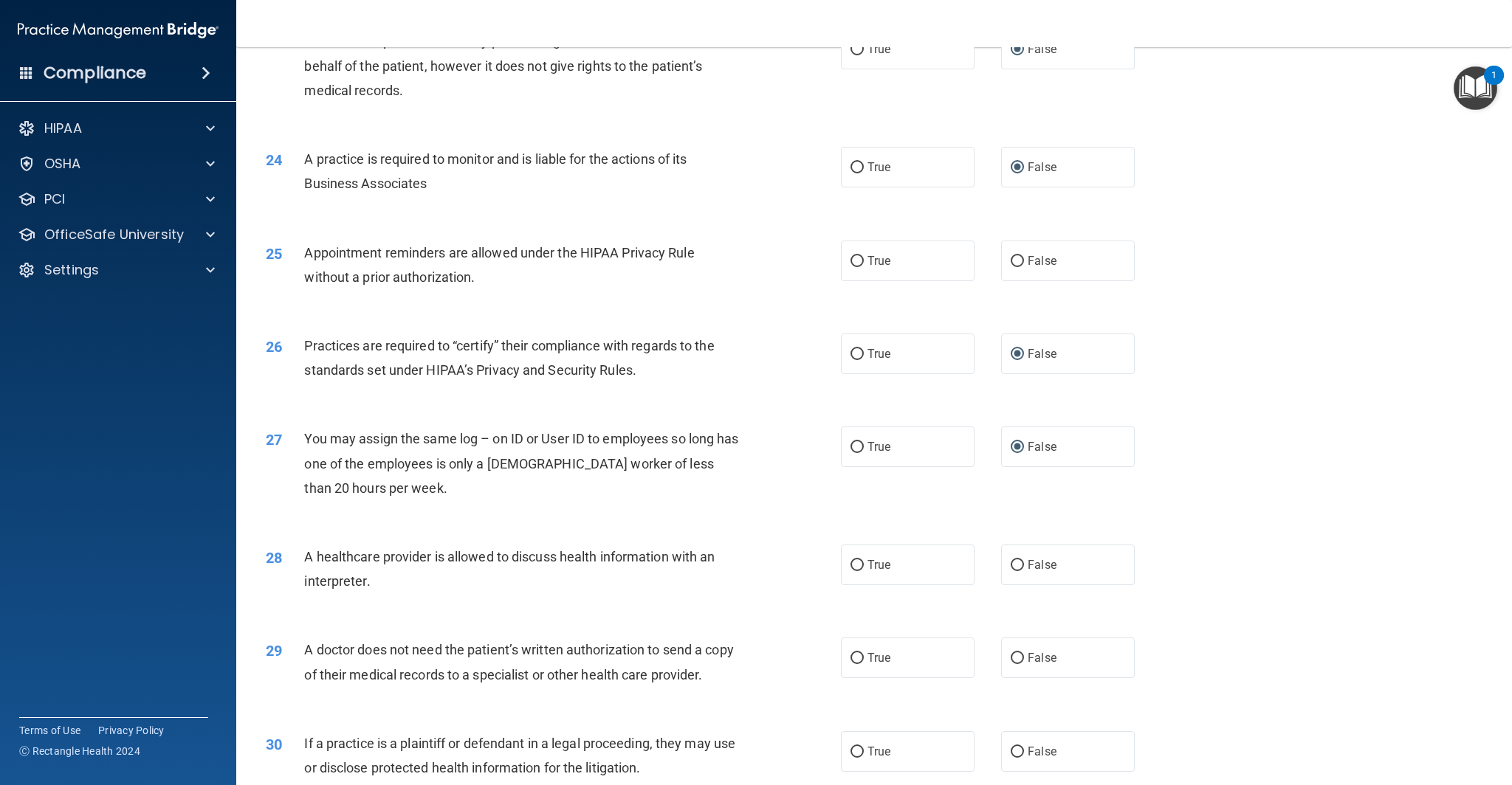
scroll to position [2560, 0]
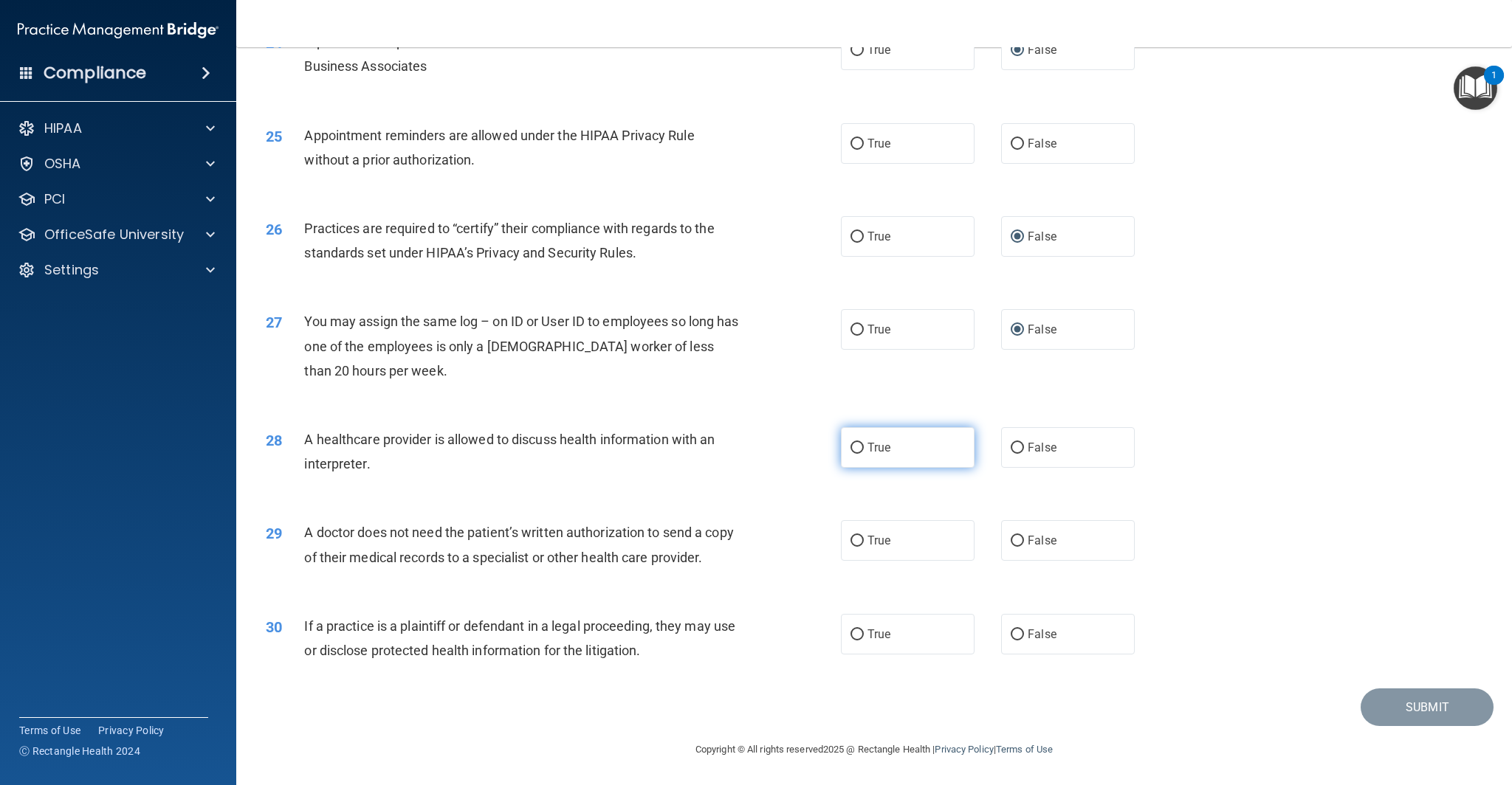
click at [862, 445] on input "True" at bounding box center [857, 447] width 13 height 11
radio input "true"
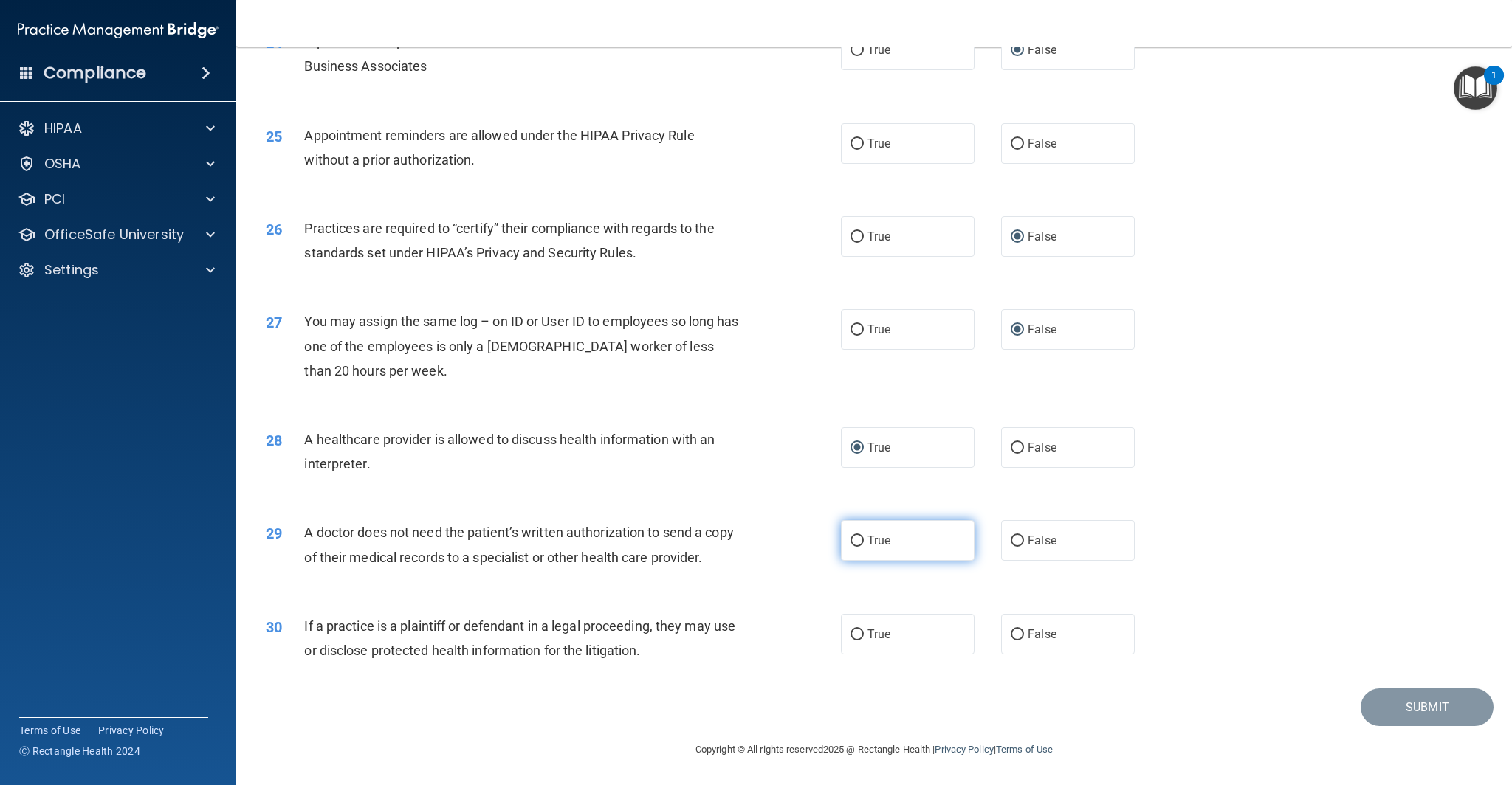
click at [853, 541] on input "True" at bounding box center [857, 540] width 13 height 11
radio input "true"
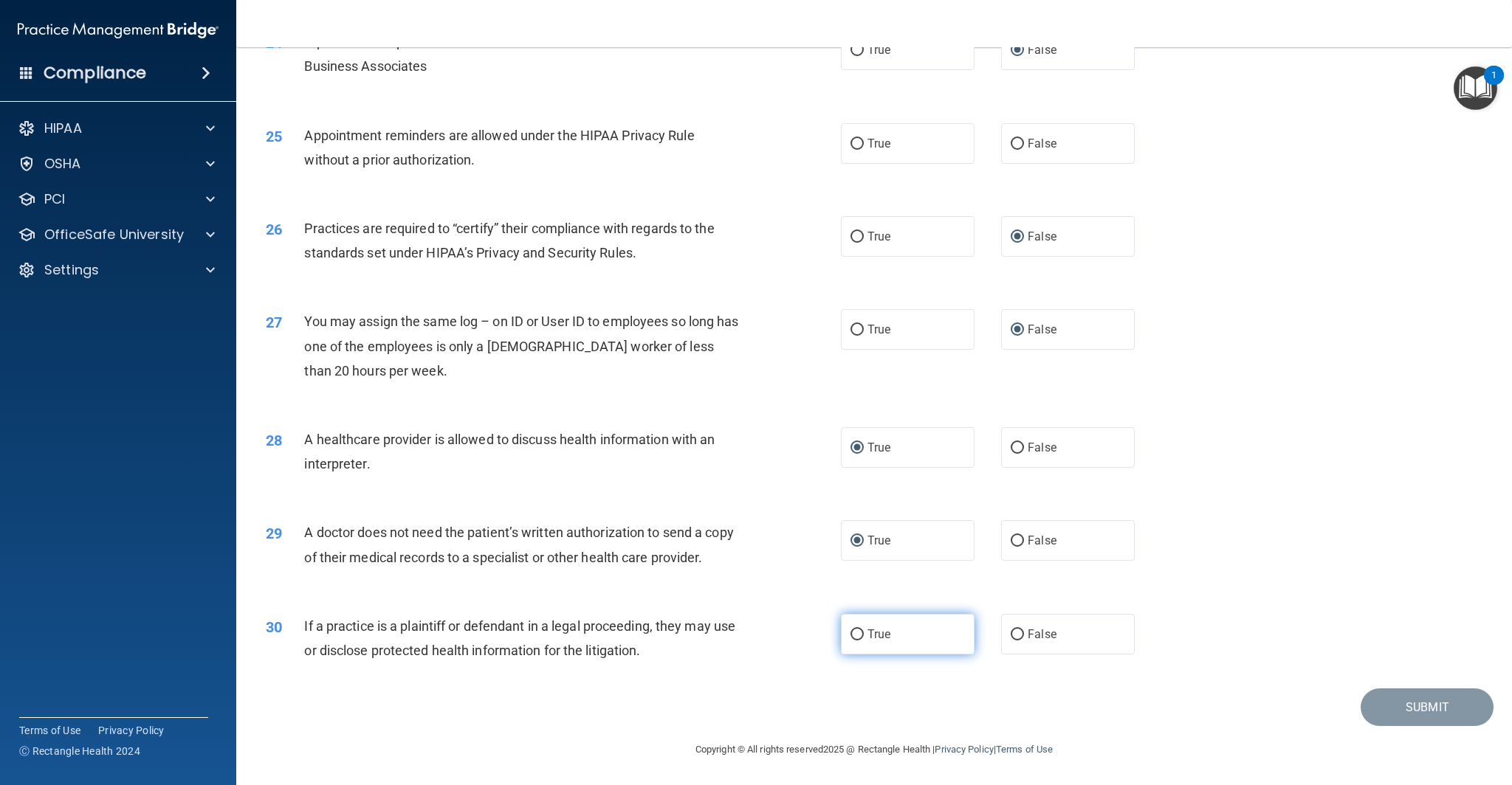
click at [856, 634] on input "True" at bounding box center [857, 634] width 13 height 11
radio input "true"
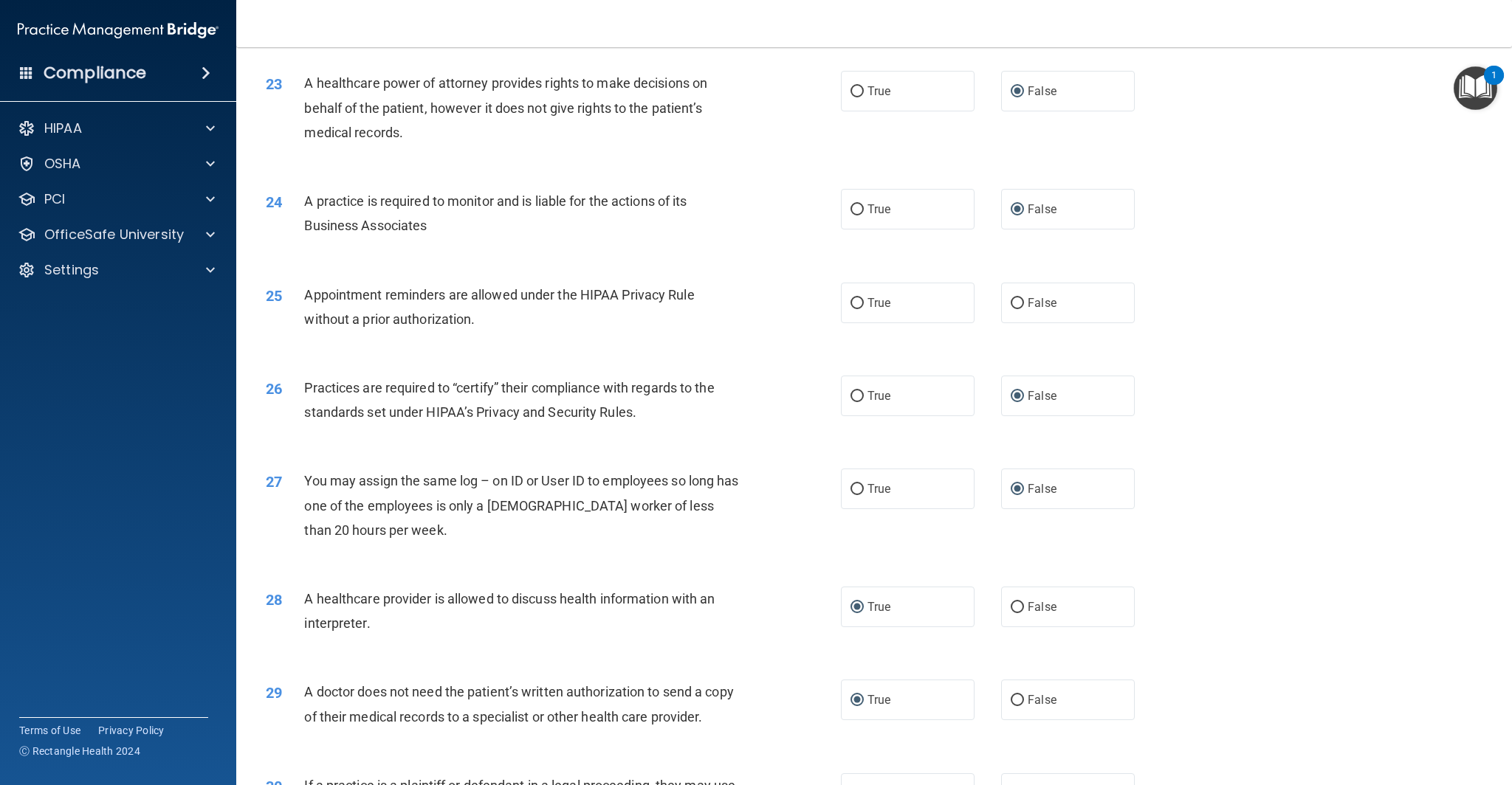
scroll to position [2394, 0]
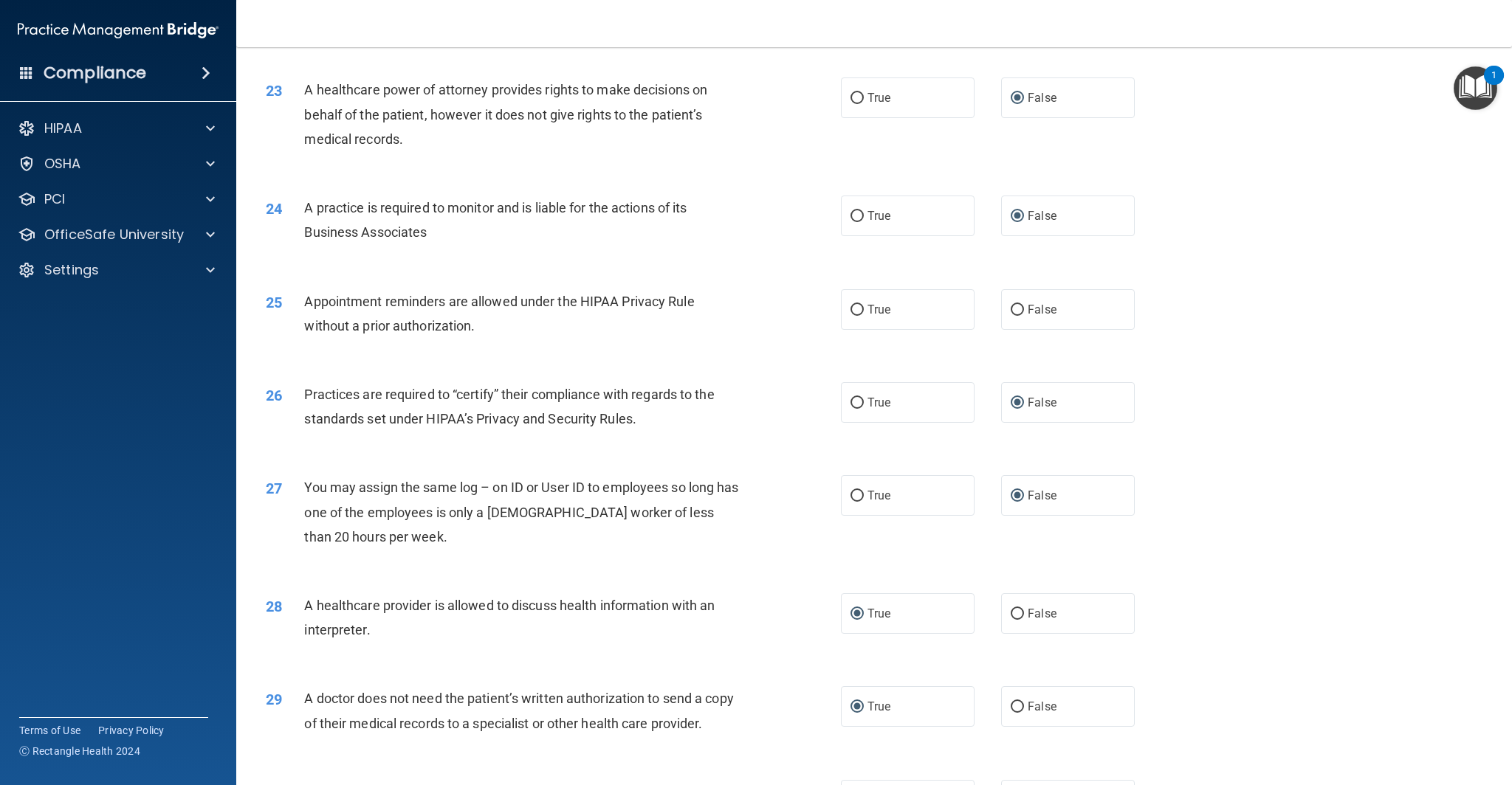
drag, startPoint x: 857, startPoint y: 309, endPoint x: 831, endPoint y: 313, distance: 26.3
click at [857, 309] on input "True" at bounding box center [857, 310] width 13 height 11
radio input "true"
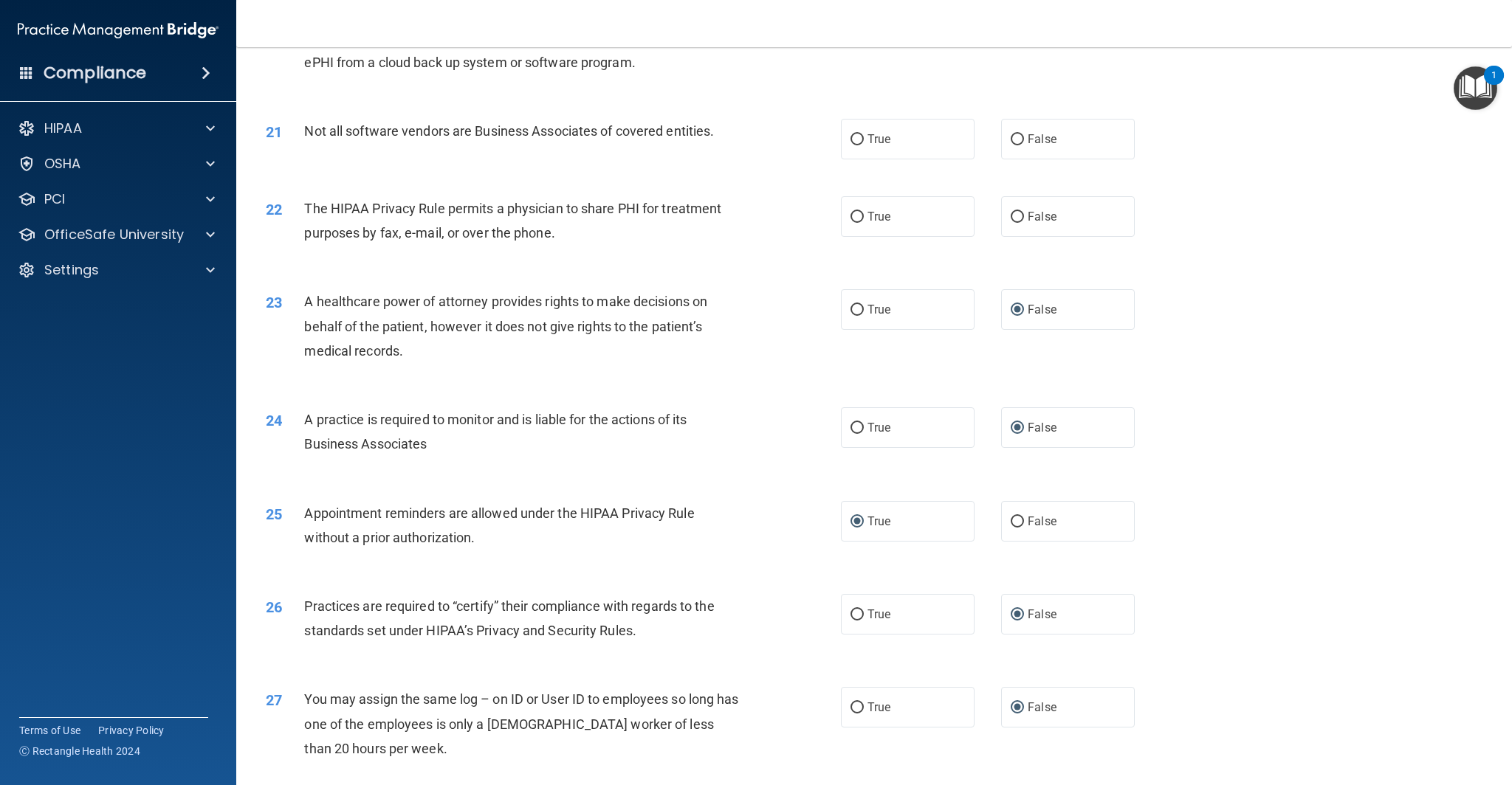
scroll to position [2115, 0]
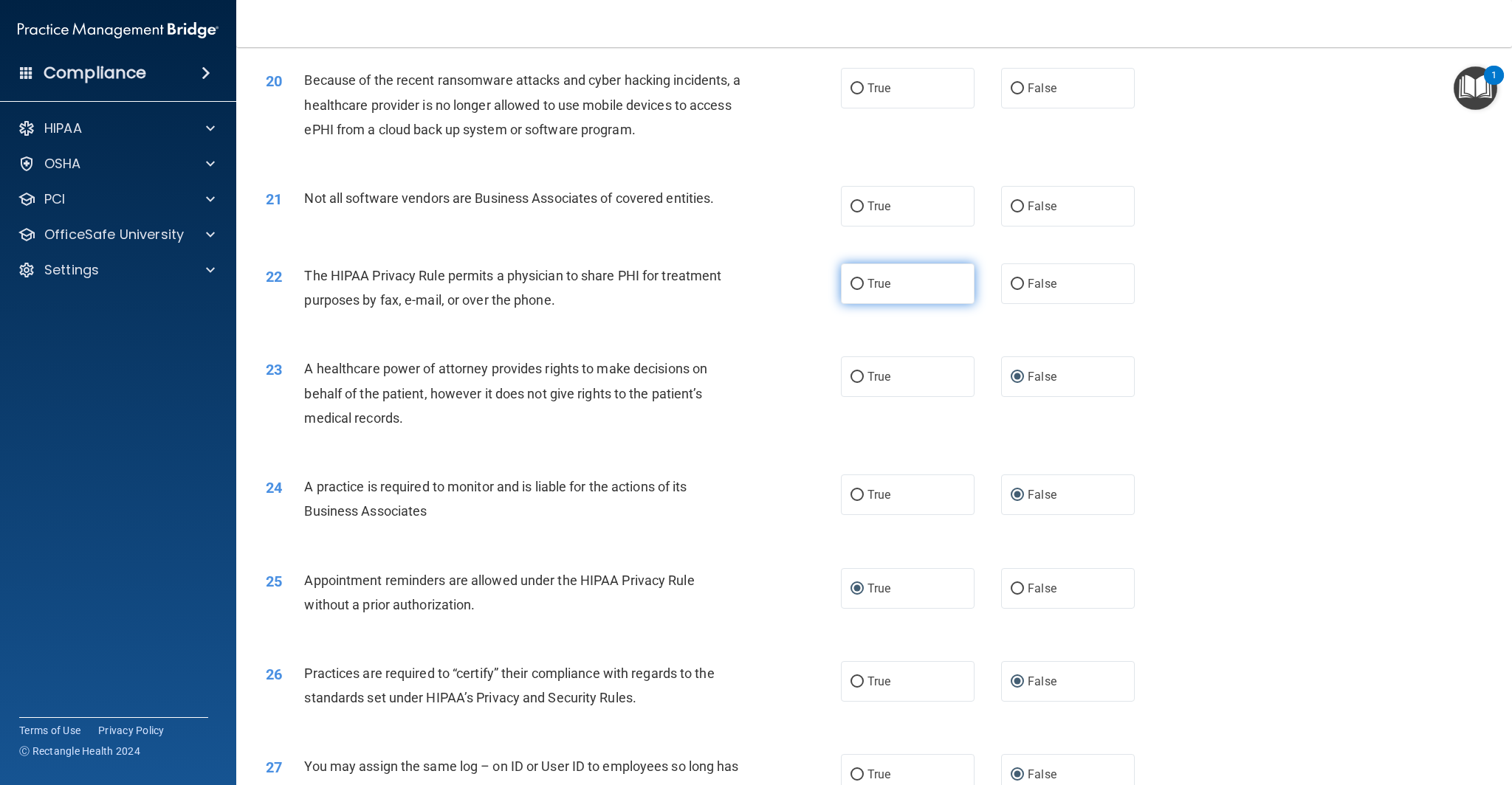
click at [856, 282] on input "True" at bounding box center [857, 284] width 13 height 11
radio input "true"
click at [861, 204] on input "True" at bounding box center [857, 206] width 13 height 11
radio input "true"
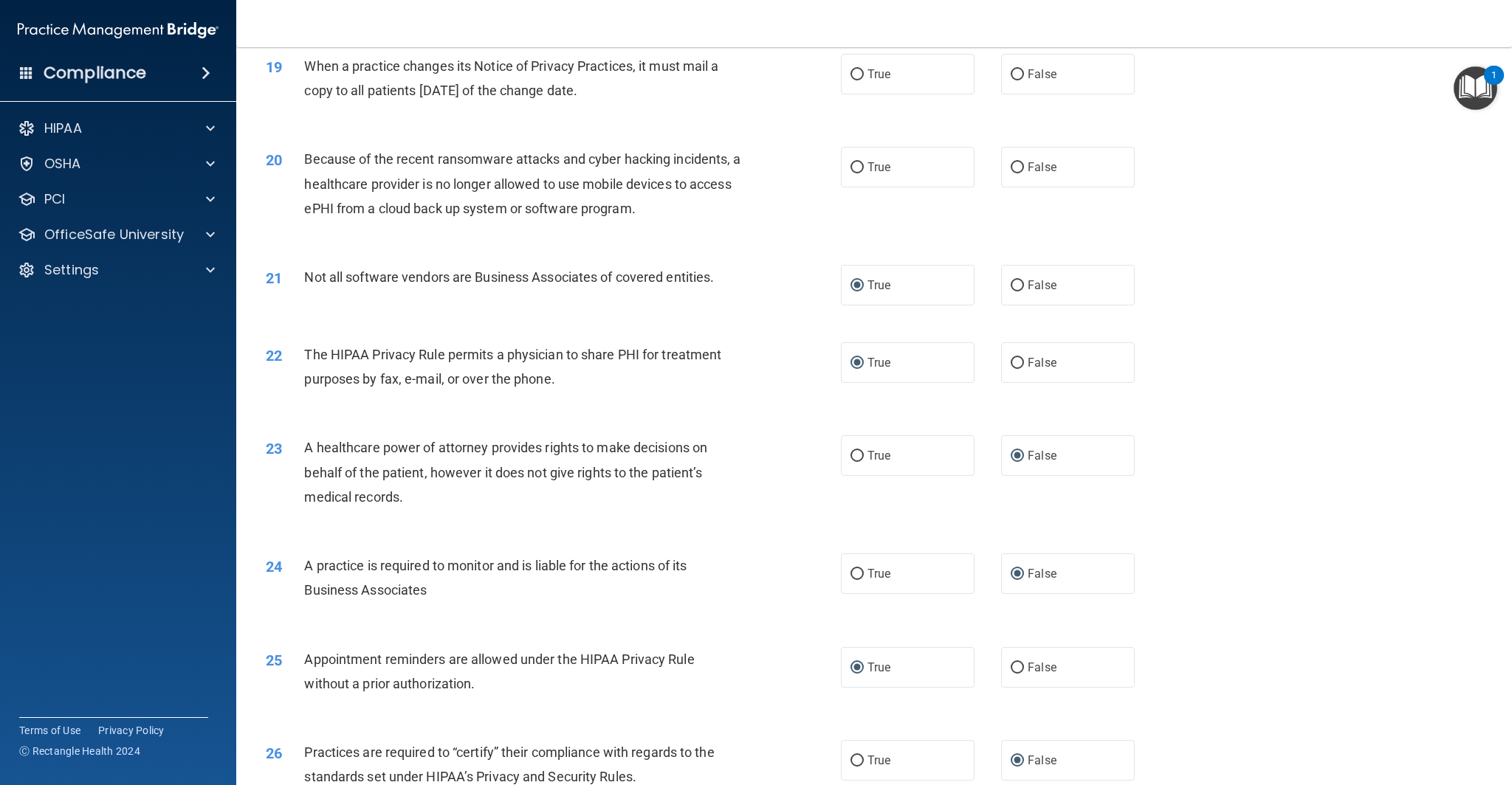
scroll to position [1995, 0]
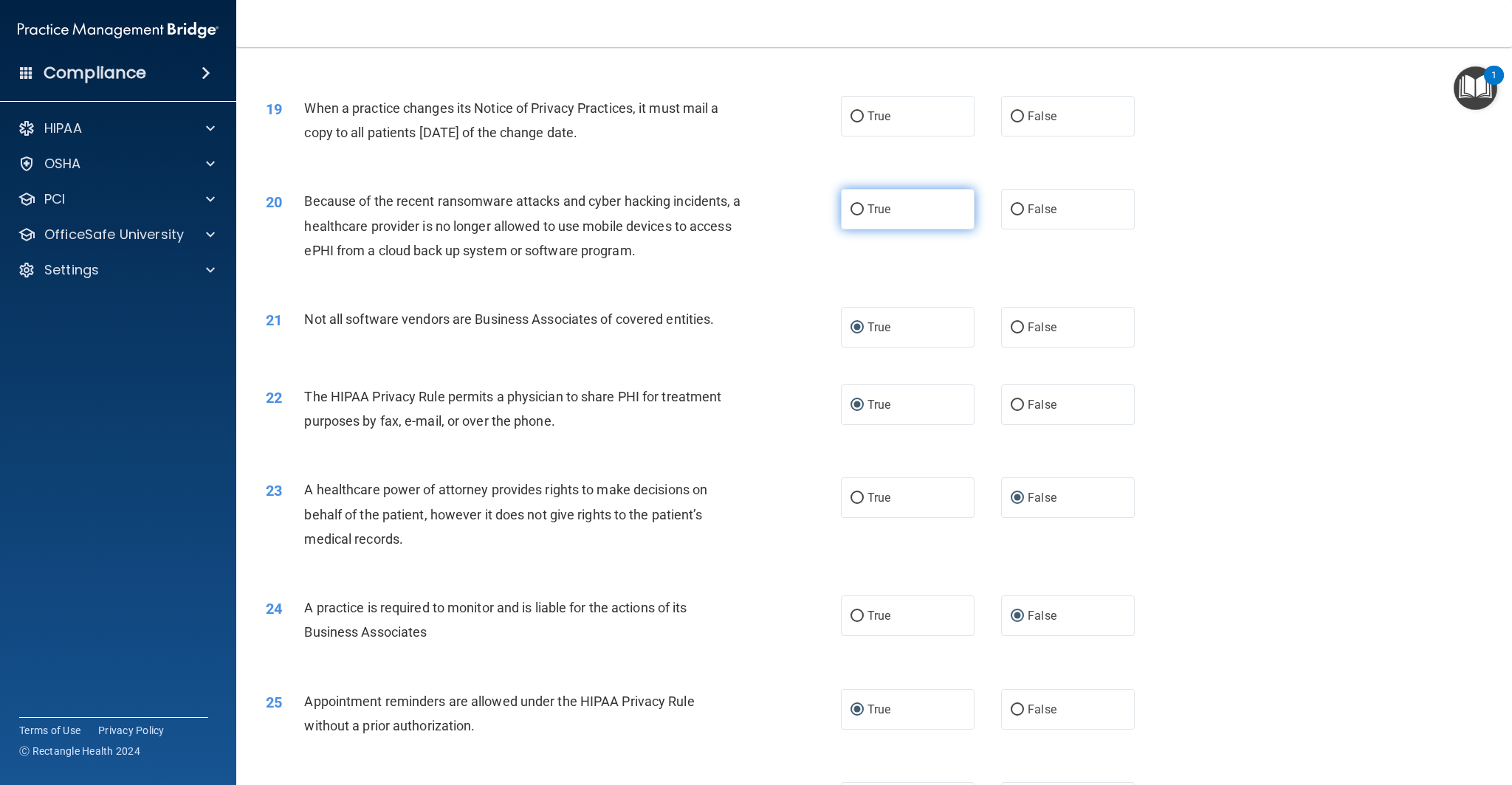
click at [859, 209] on input "True" at bounding box center [857, 209] width 13 height 11
radio input "true"
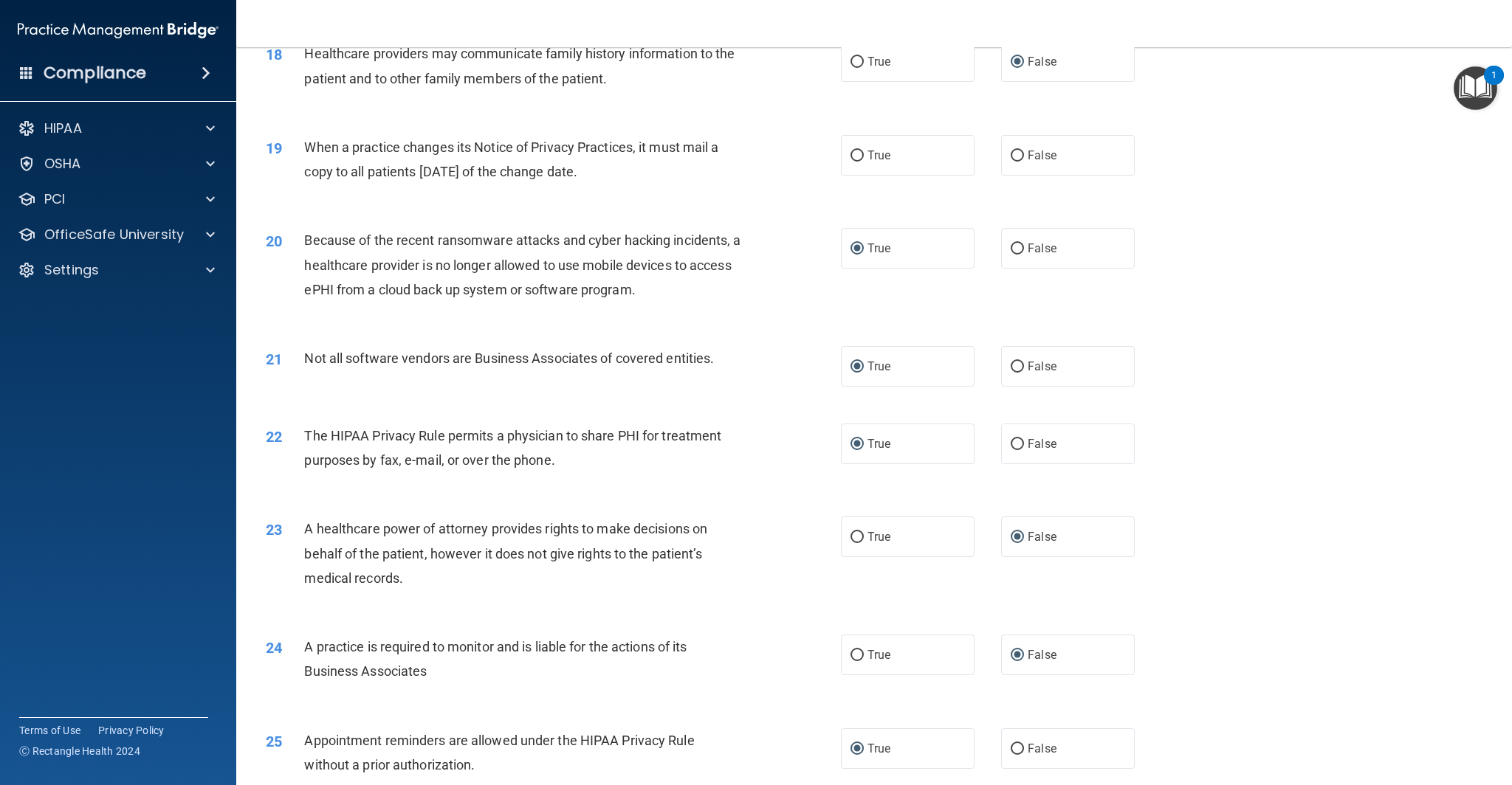
scroll to position [1952, 0]
click at [1015, 160] on input "False" at bounding box center [1017, 158] width 13 height 11
radio input "true"
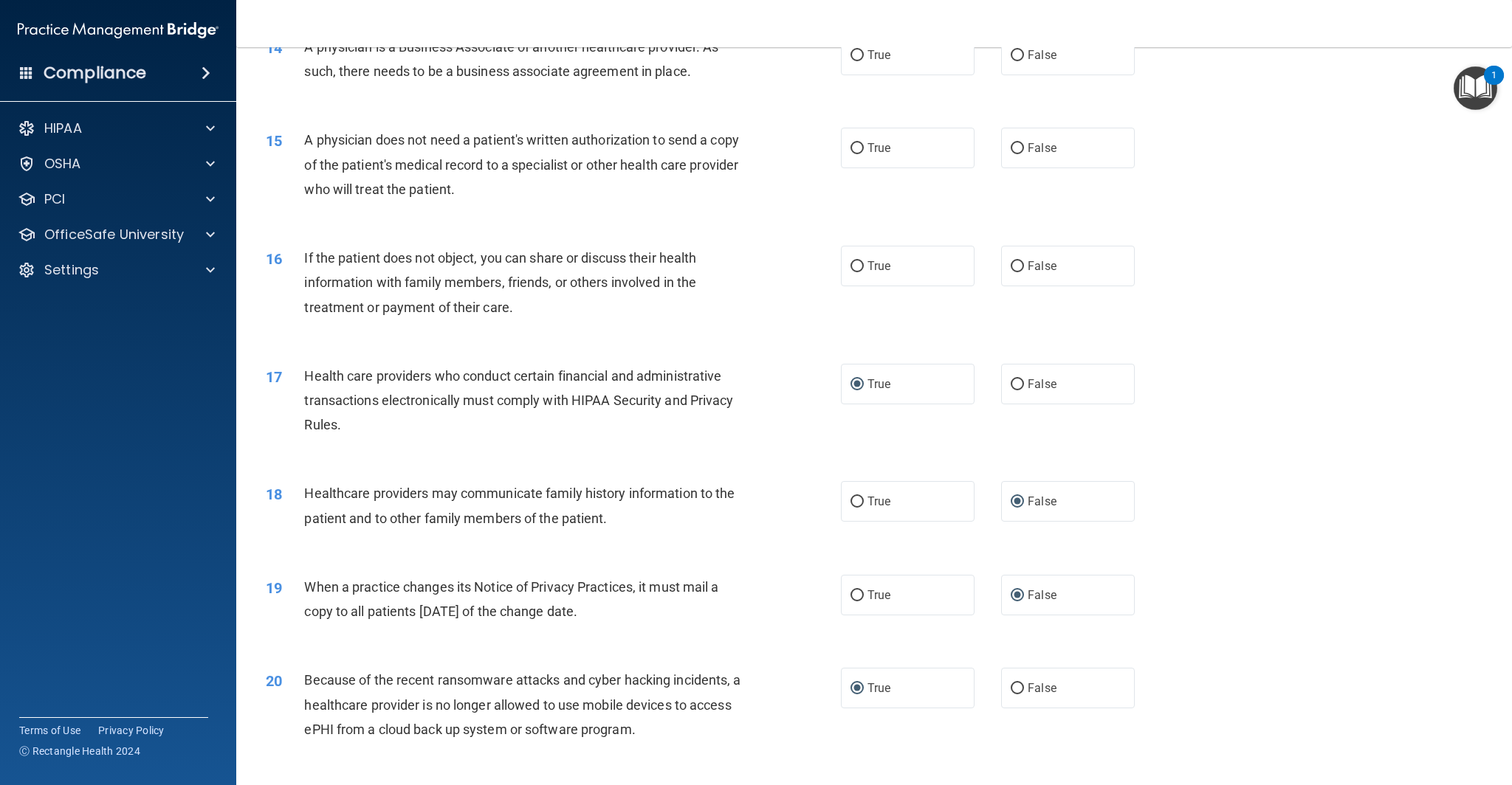
scroll to position [1514, 0]
click at [858, 267] on input "True" at bounding box center [857, 268] width 13 height 11
radio input "true"
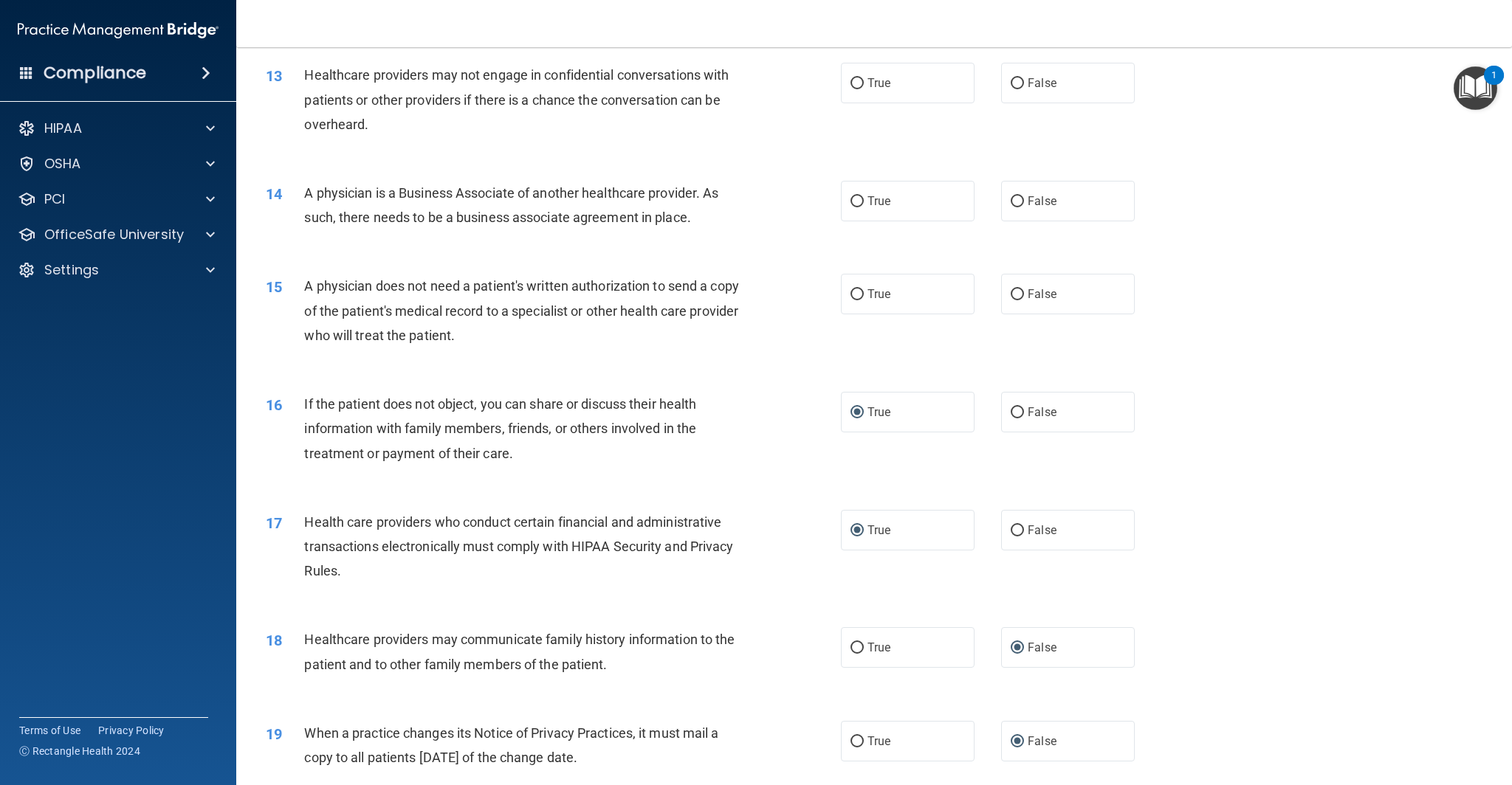
scroll to position [1366, 0]
click at [859, 298] on input "True" at bounding box center [857, 297] width 13 height 11
radio input "true"
click at [856, 204] on input "True" at bounding box center [857, 204] width 13 height 11
radio input "true"
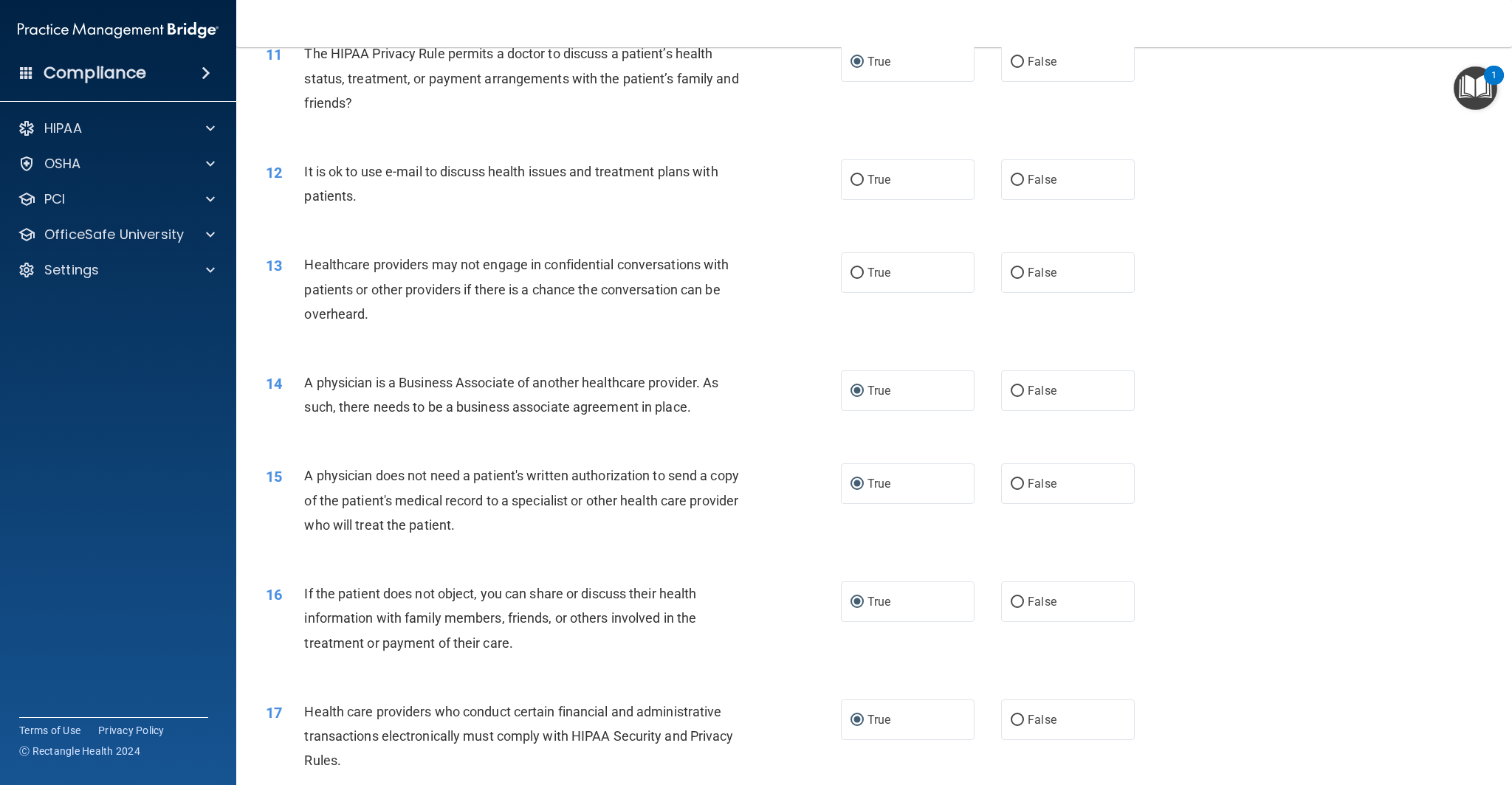
scroll to position [1201, 0]
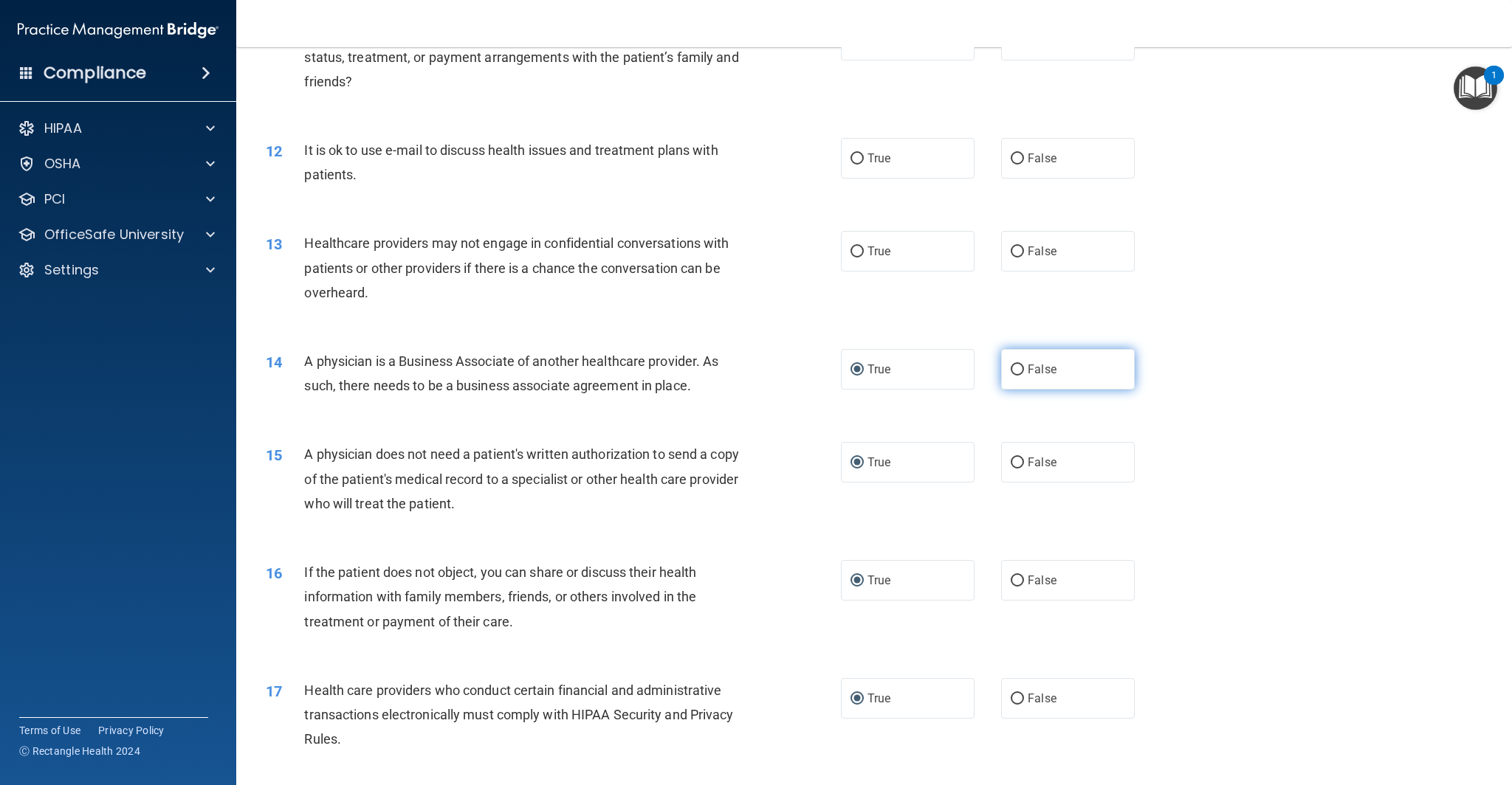
drag, startPoint x: 1016, startPoint y: 368, endPoint x: 1008, endPoint y: 367, distance: 8.1
click at [1016, 368] on input "False" at bounding box center [1017, 369] width 13 height 11
radio input "true"
radio input "false"
click at [866, 252] on label "True" at bounding box center [907, 251] width 133 height 40
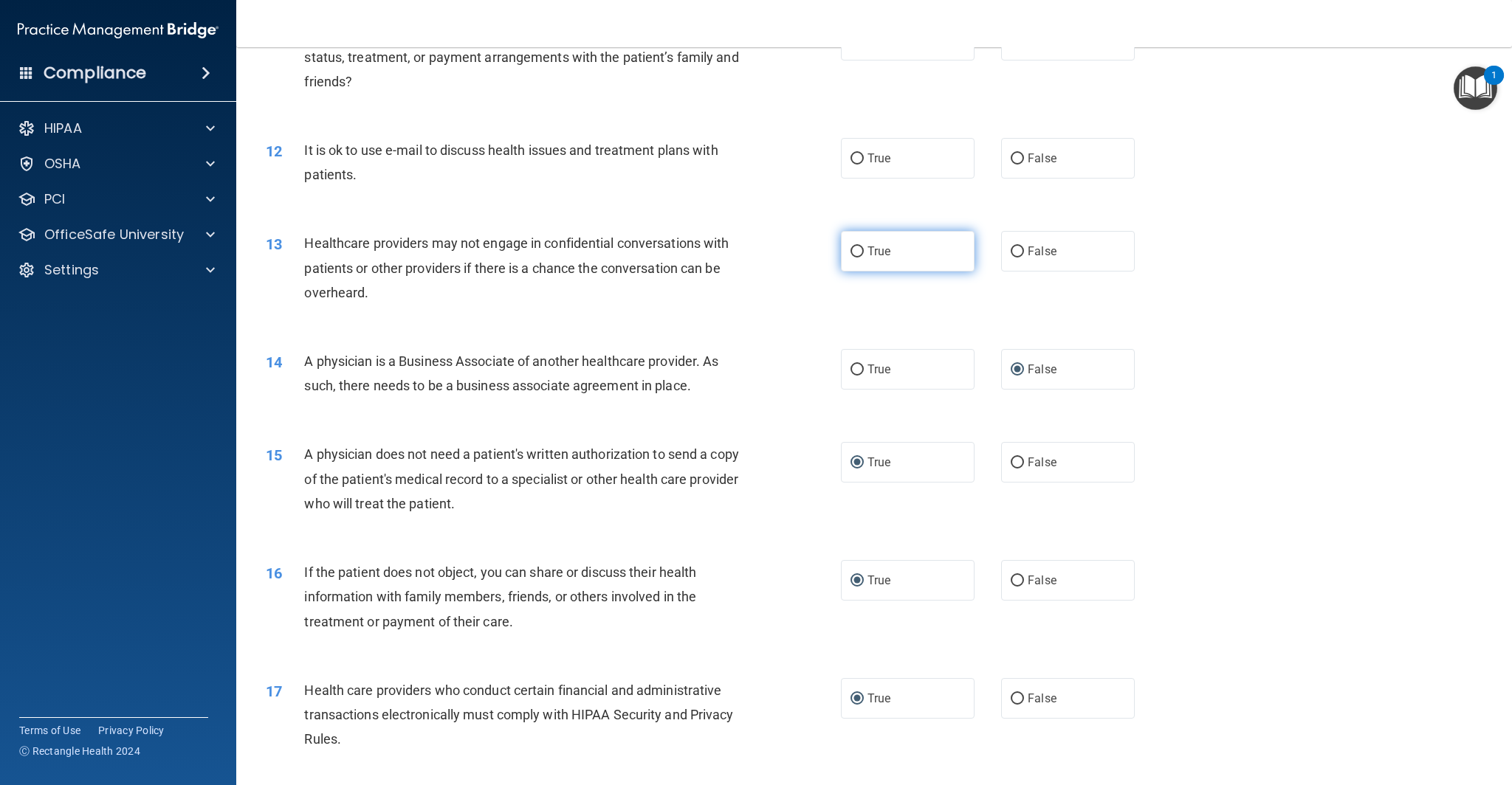
click at [863, 252] on input "True" at bounding box center [857, 251] width 13 height 11
radio input "true"
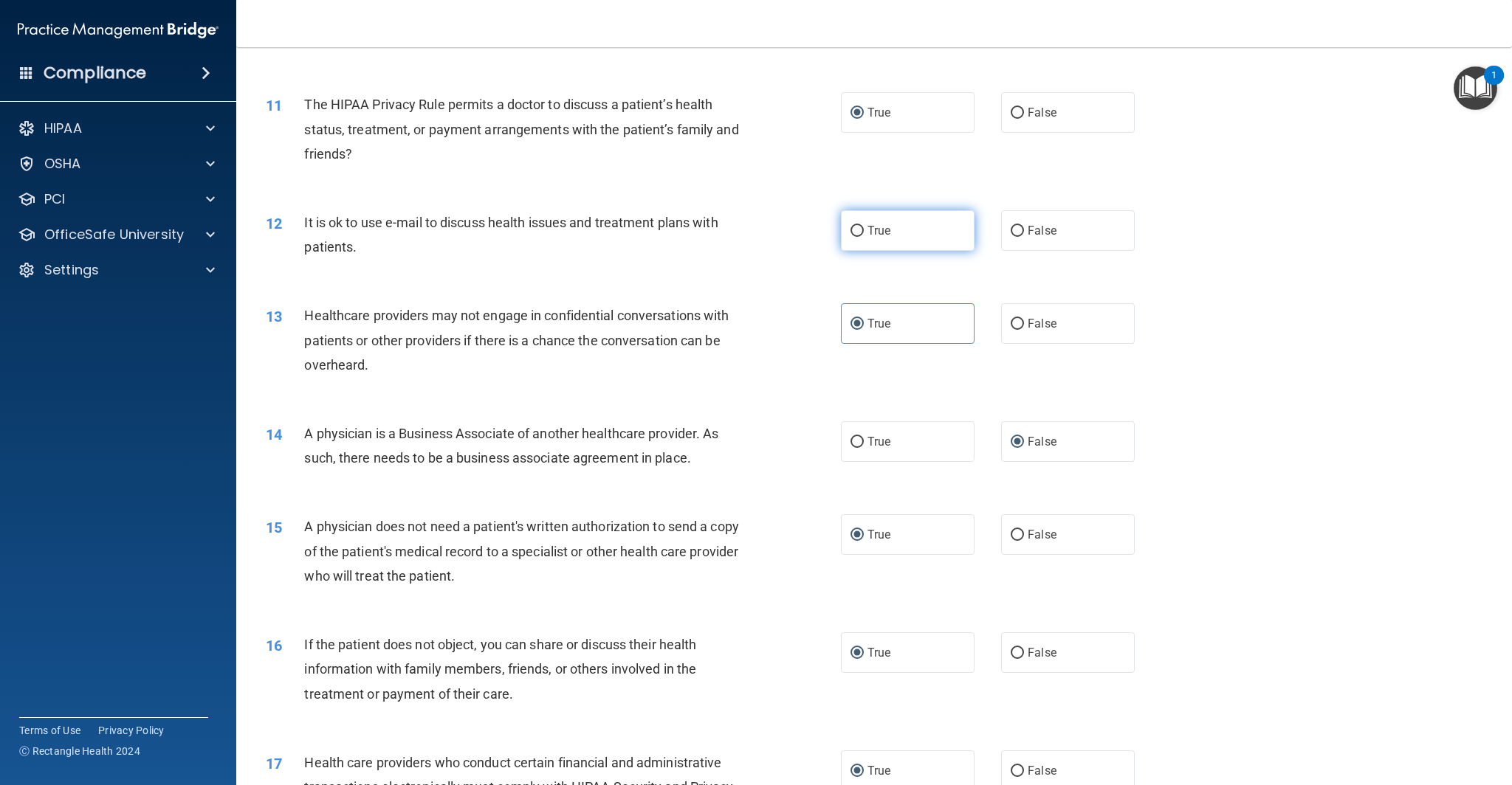
click at [860, 230] on input "True" at bounding box center [857, 231] width 13 height 11
radio input "true"
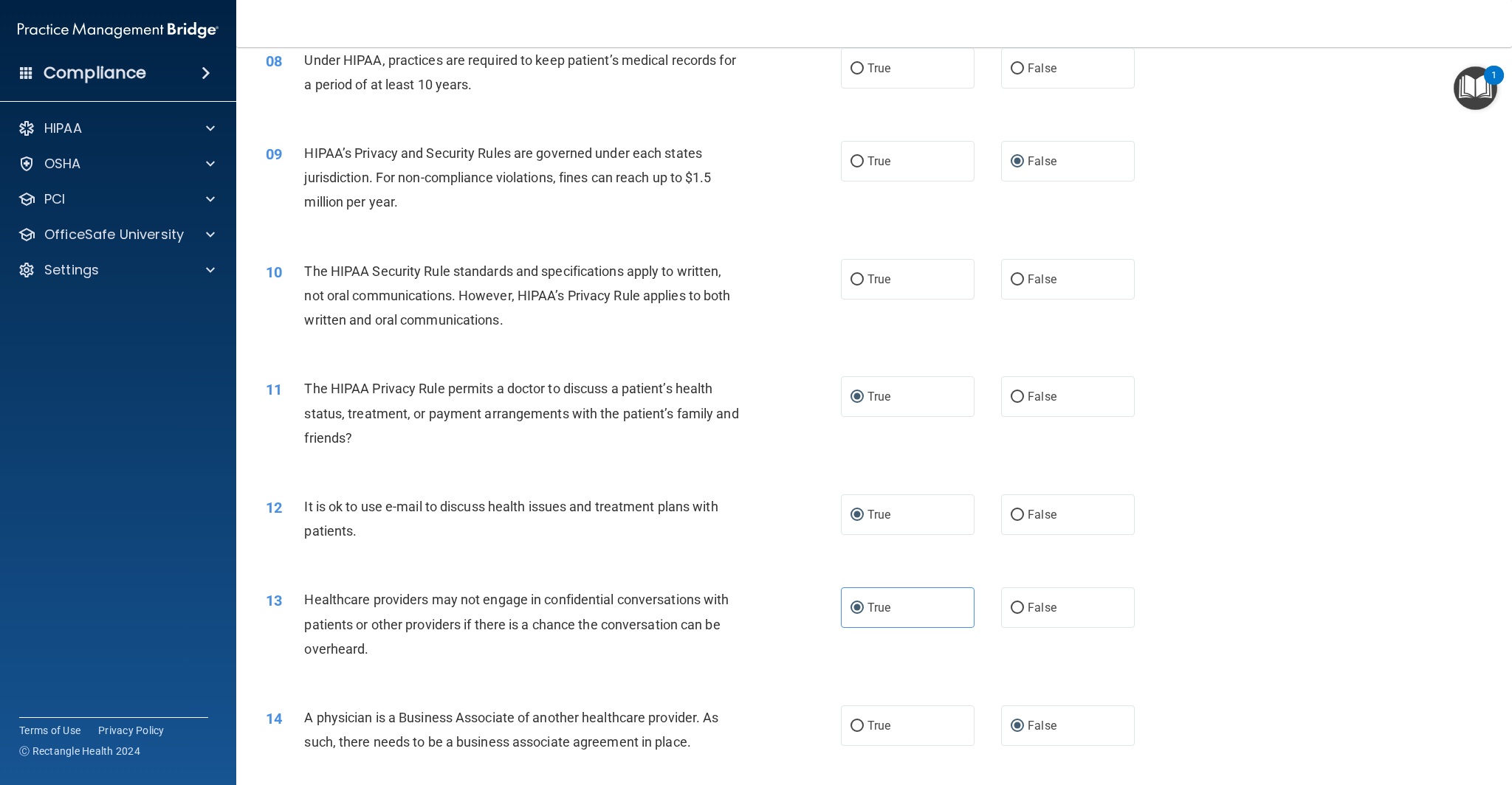
scroll to position [827, 0]
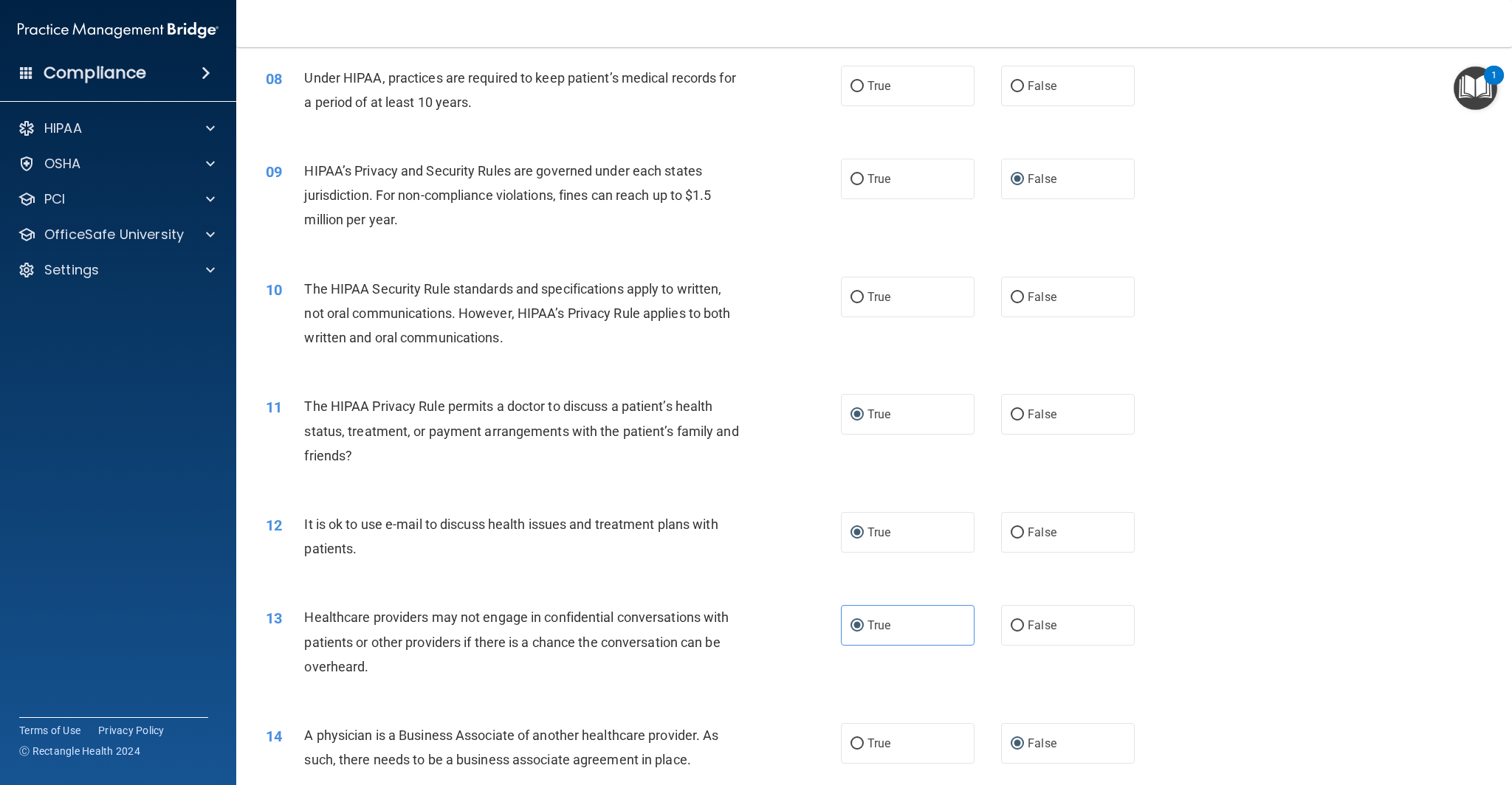
drag, startPoint x: 860, startPoint y: 296, endPoint x: 819, endPoint y: 287, distance: 42.0
click at [860, 296] on input "True" at bounding box center [857, 297] width 13 height 11
radio input "true"
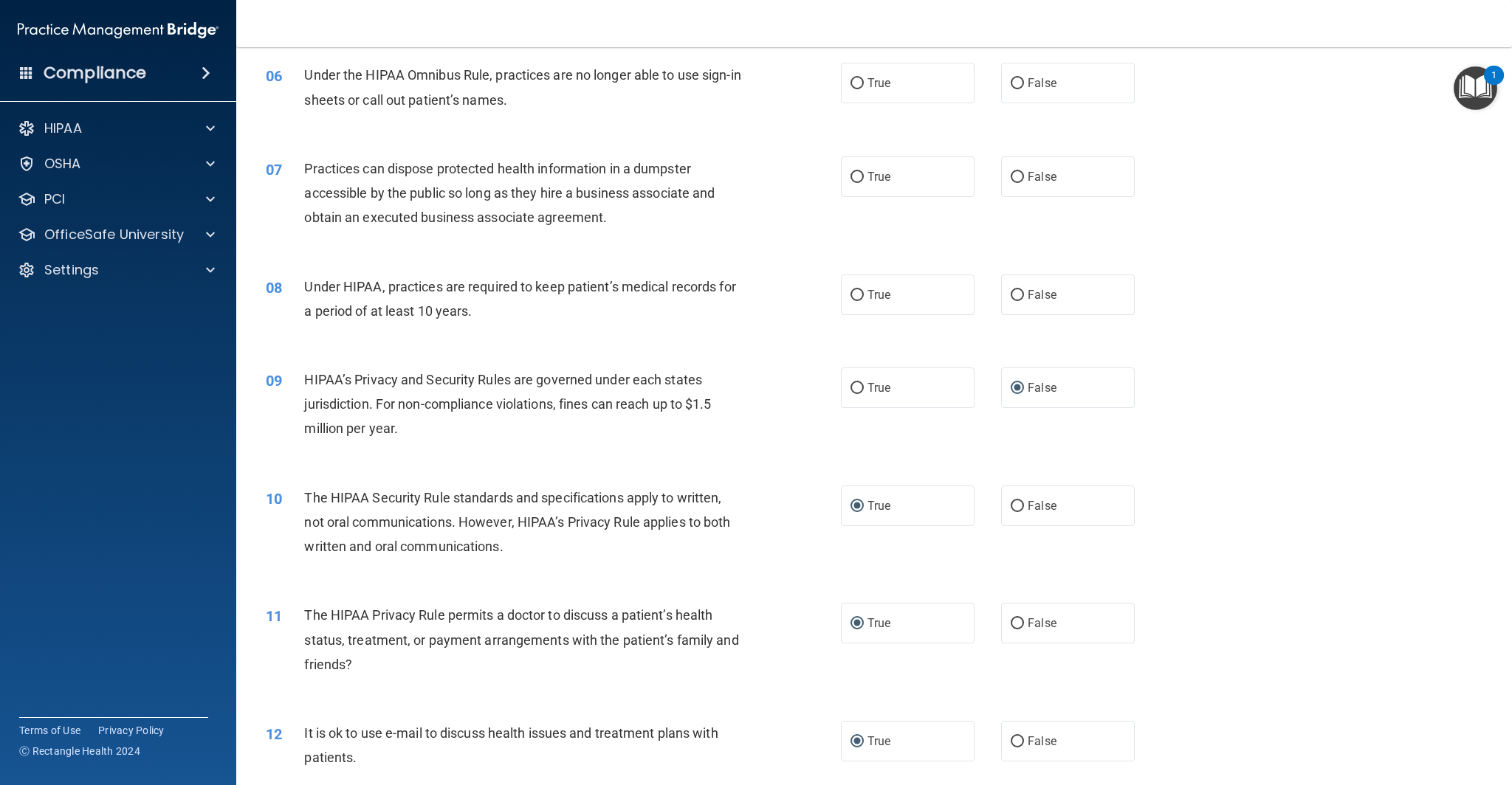
scroll to position [613, 0]
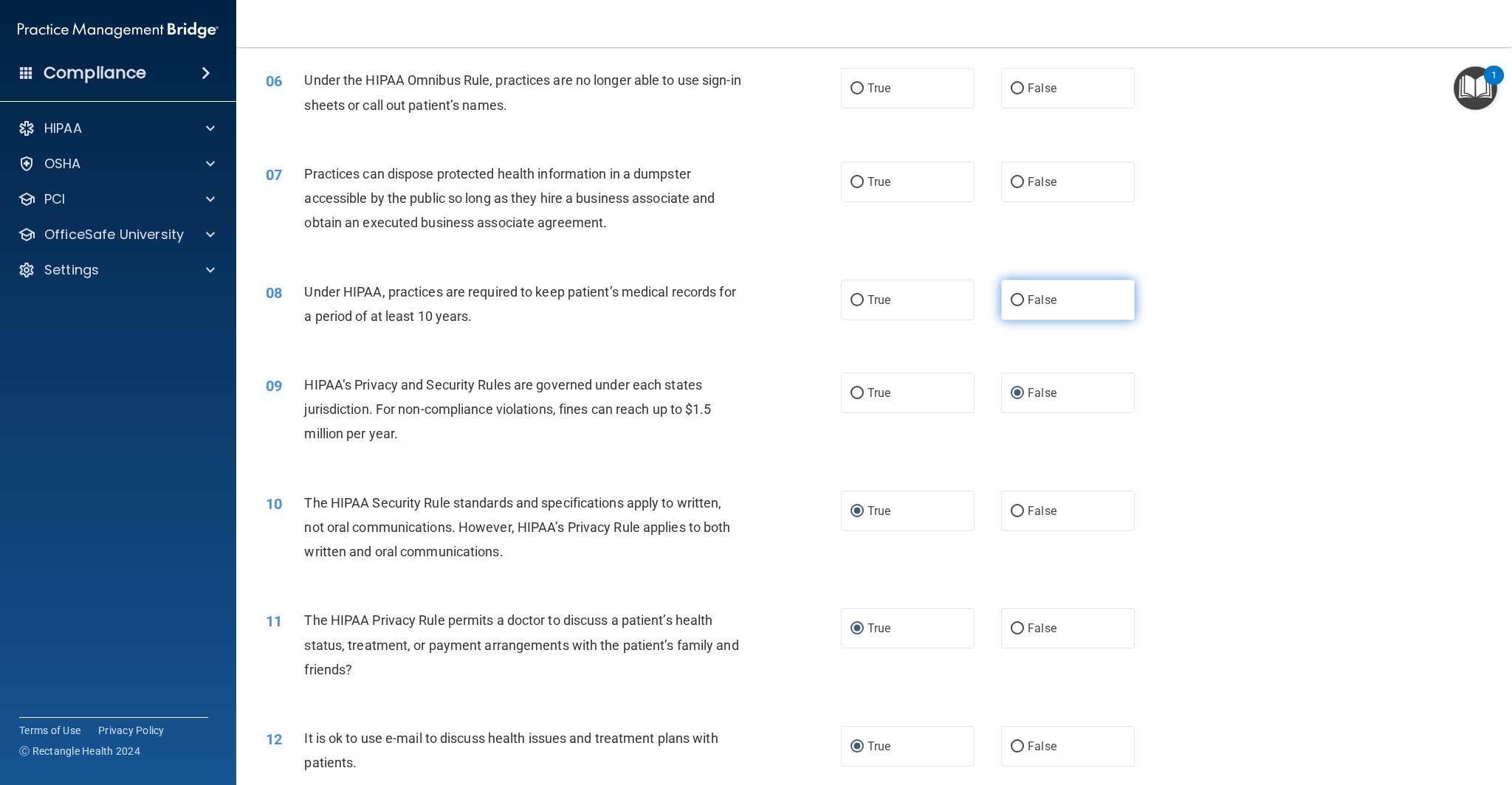
click at [1021, 299] on input "False" at bounding box center [1017, 300] width 13 height 11
radio input "true"
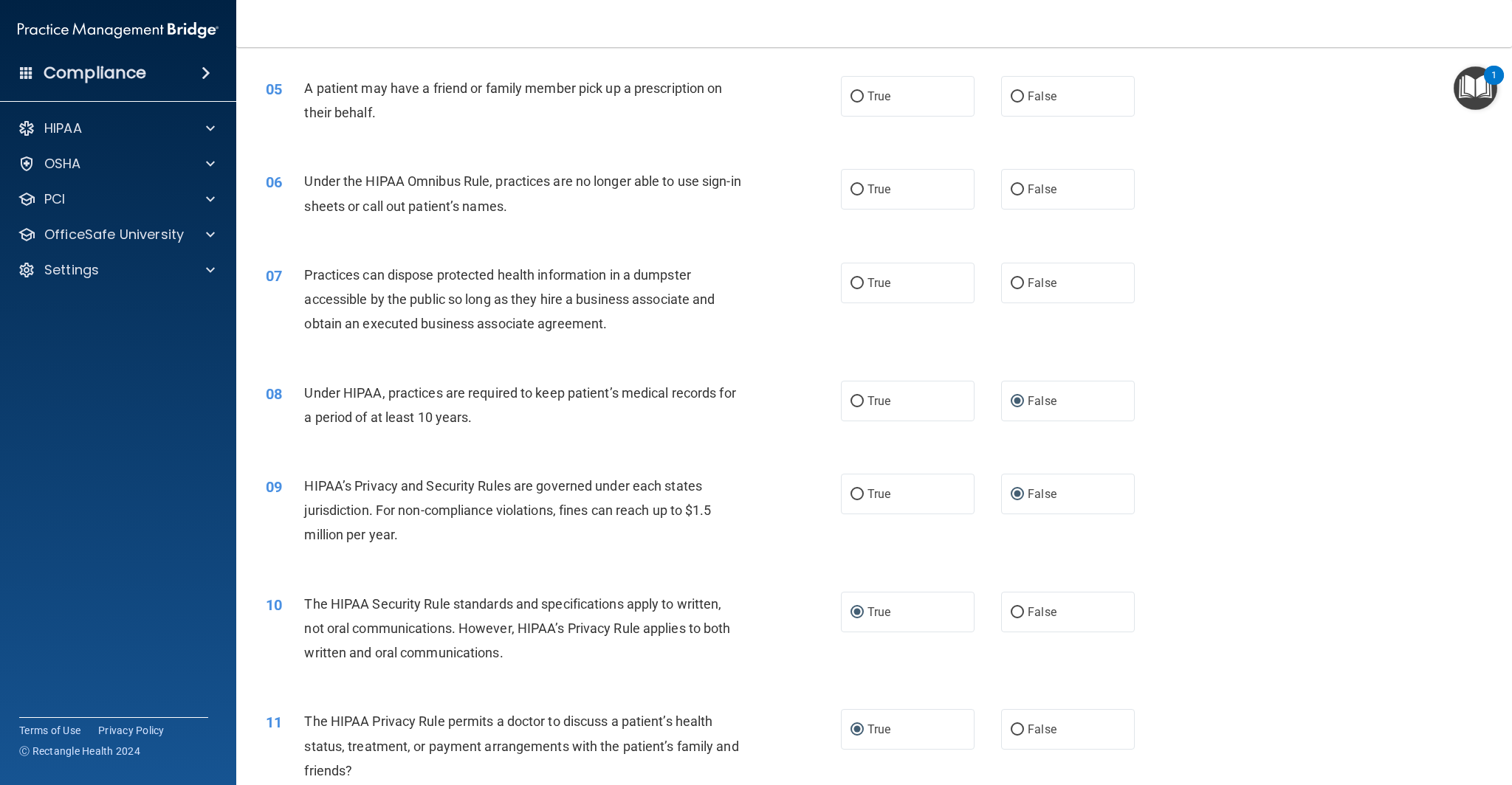
scroll to position [505, 0]
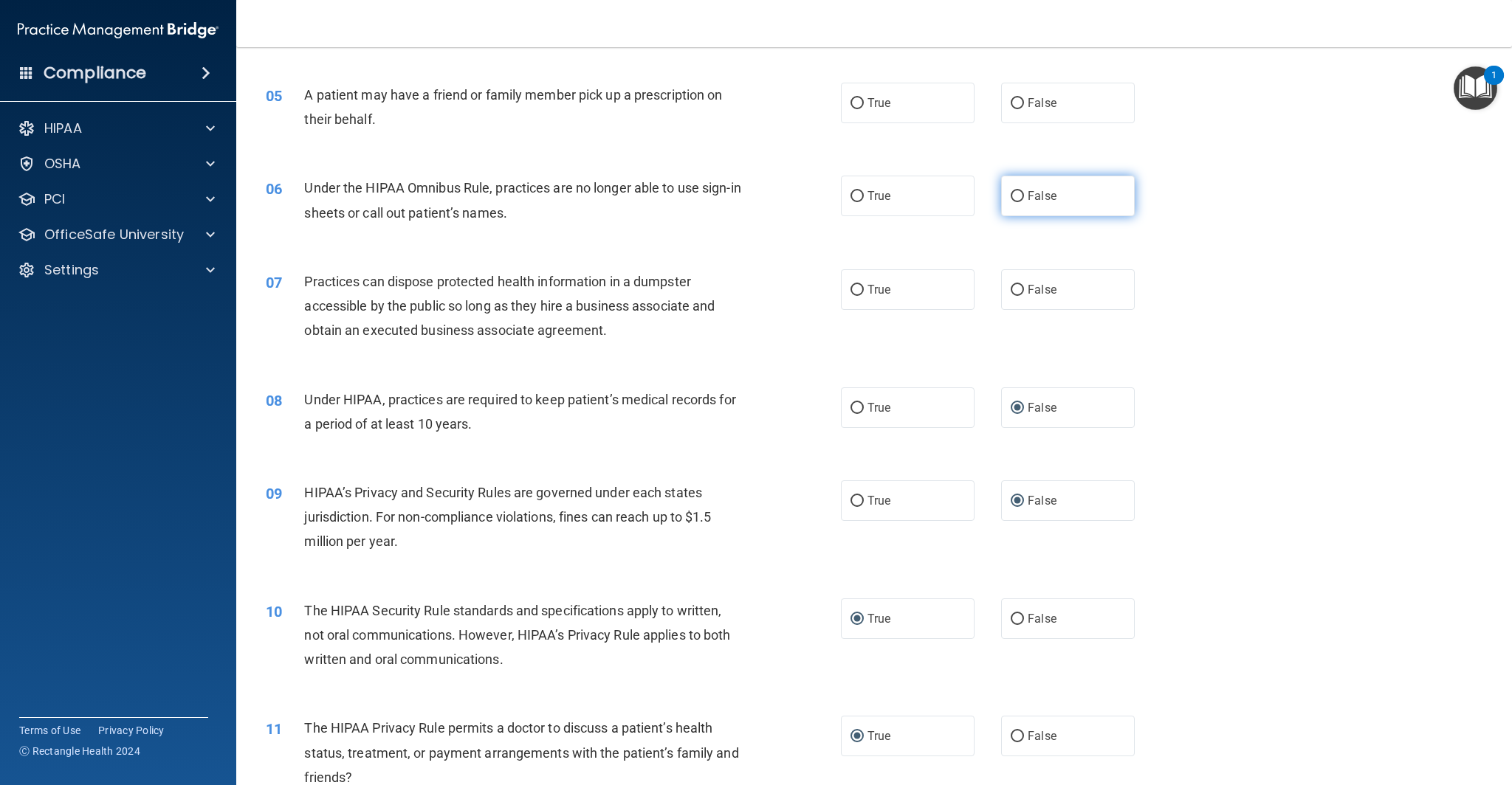
click at [1017, 195] on input "False" at bounding box center [1017, 196] width 13 height 11
radio input "true"
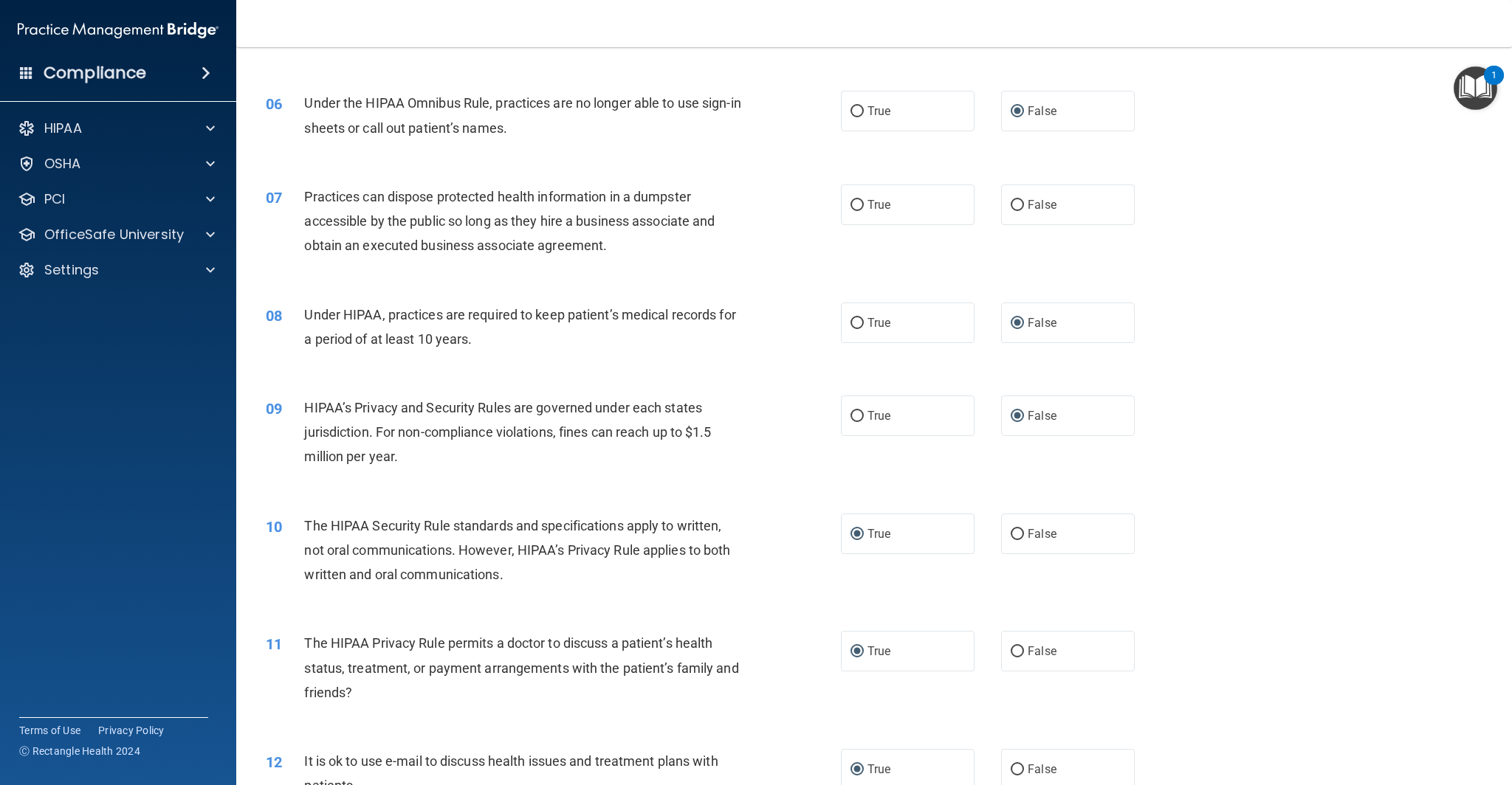
scroll to position [591, 0]
click at [1018, 205] on input "False" at bounding box center [1017, 204] width 13 height 11
radio input "true"
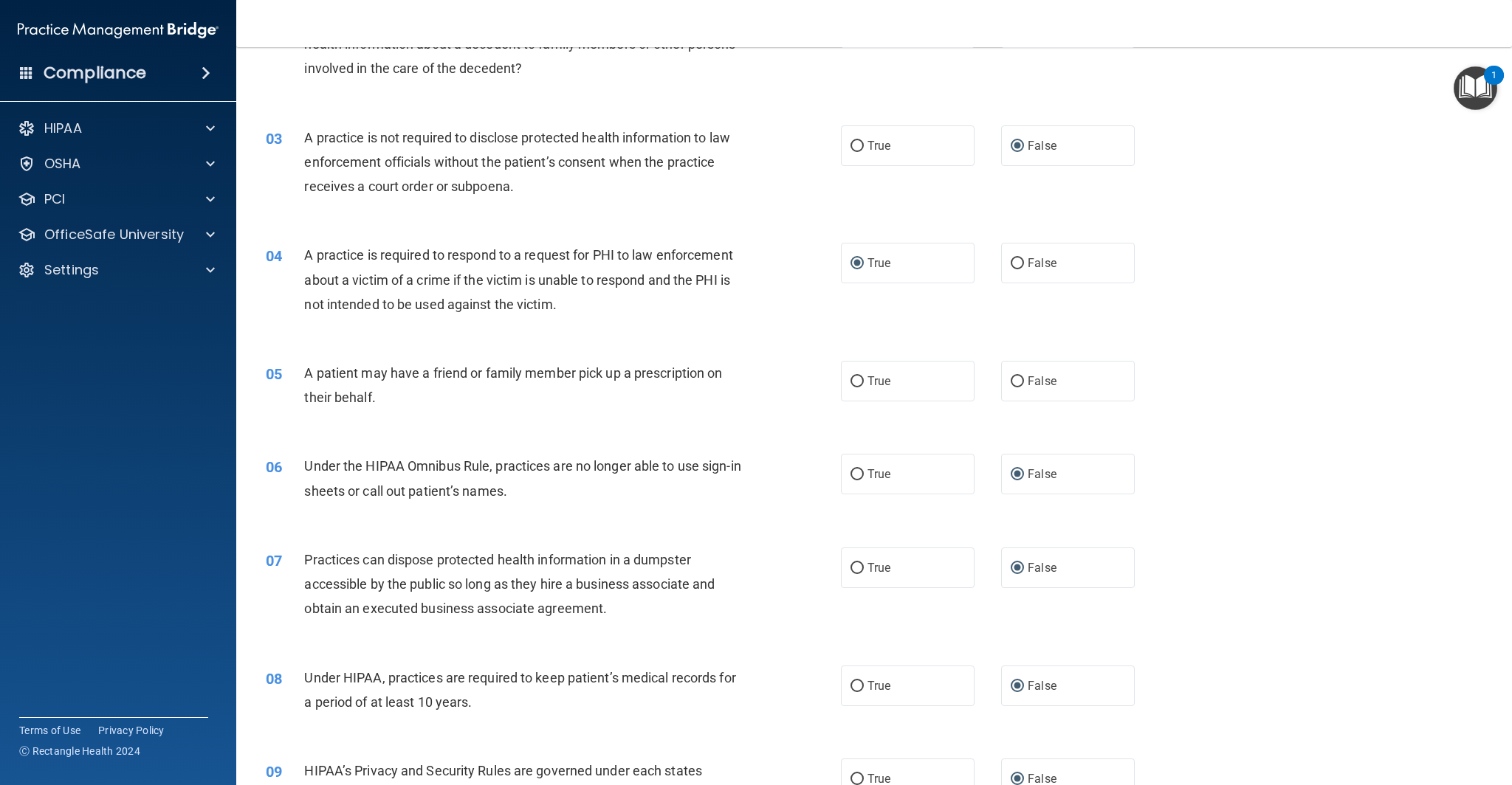
scroll to position [226, 0]
click at [856, 380] on input "True" at bounding box center [857, 382] width 13 height 11
radio input "true"
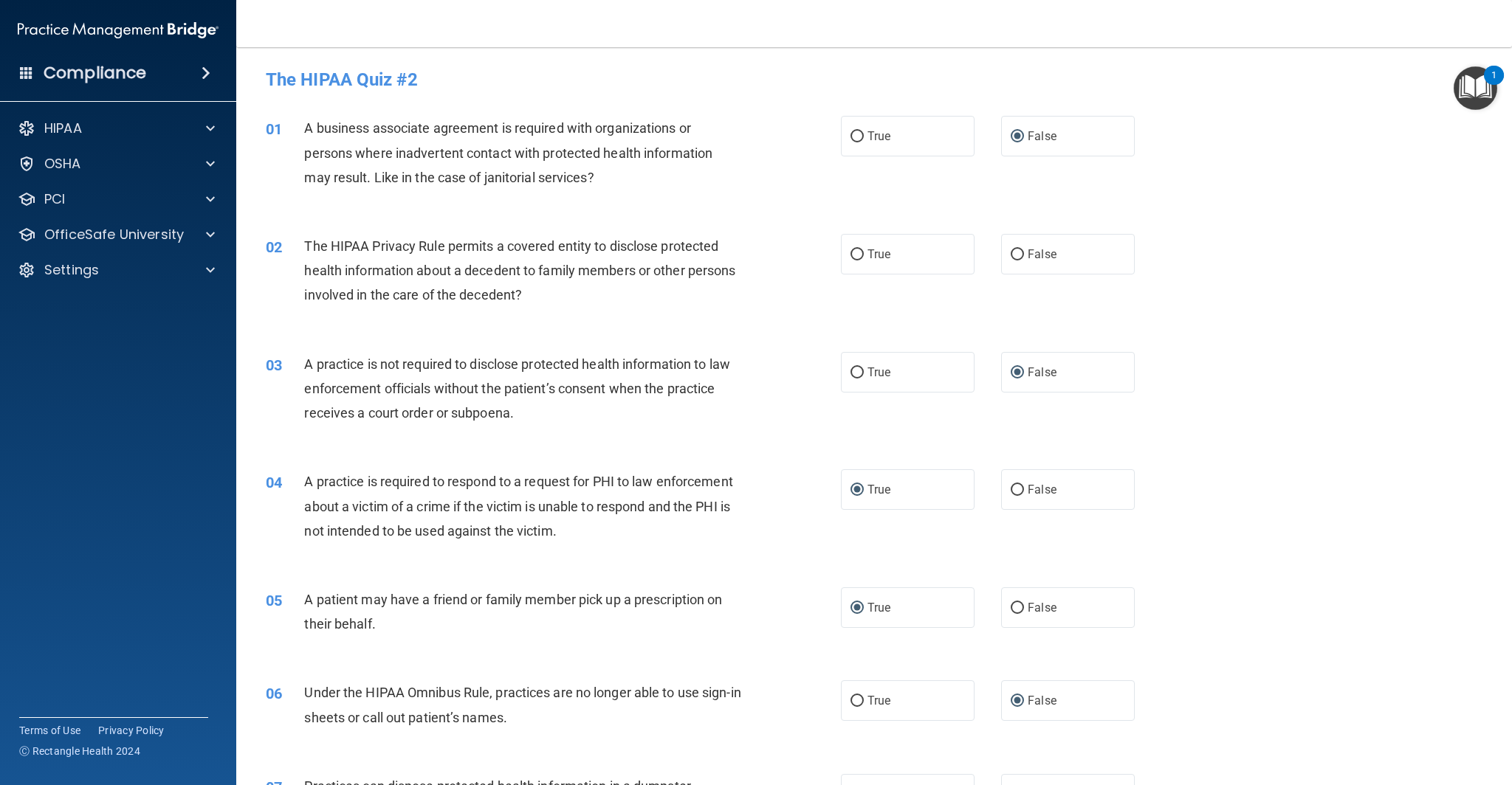
scroll to position [0, 0]
click at [846, 254] on label "True" at bounding box center [907, 255] width 133 height 40
click at [851, 254] on input "True" at bounding box center [857, 256] width 13 height 11
radio input "true"
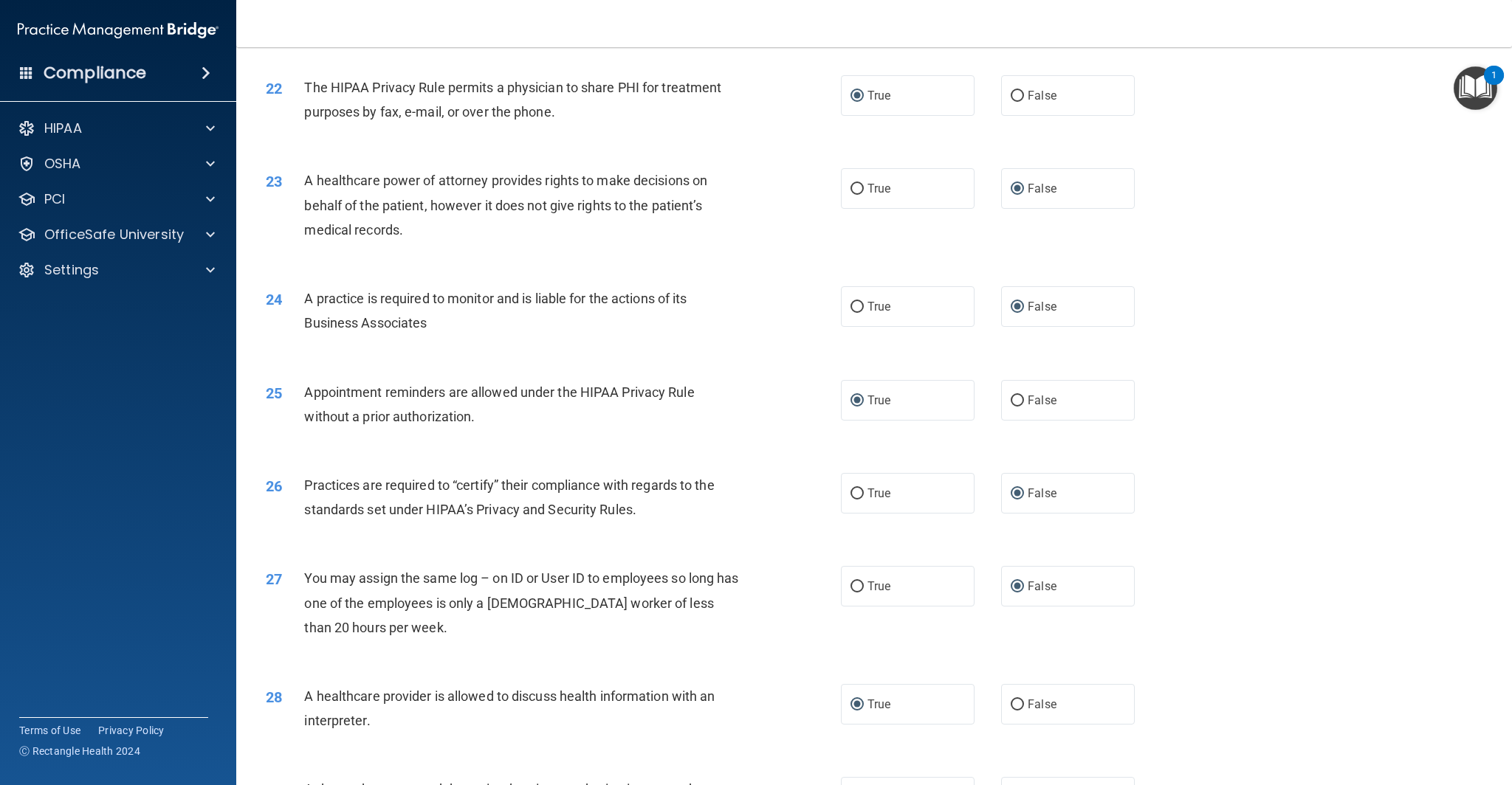
scroll to position [2560, 0]
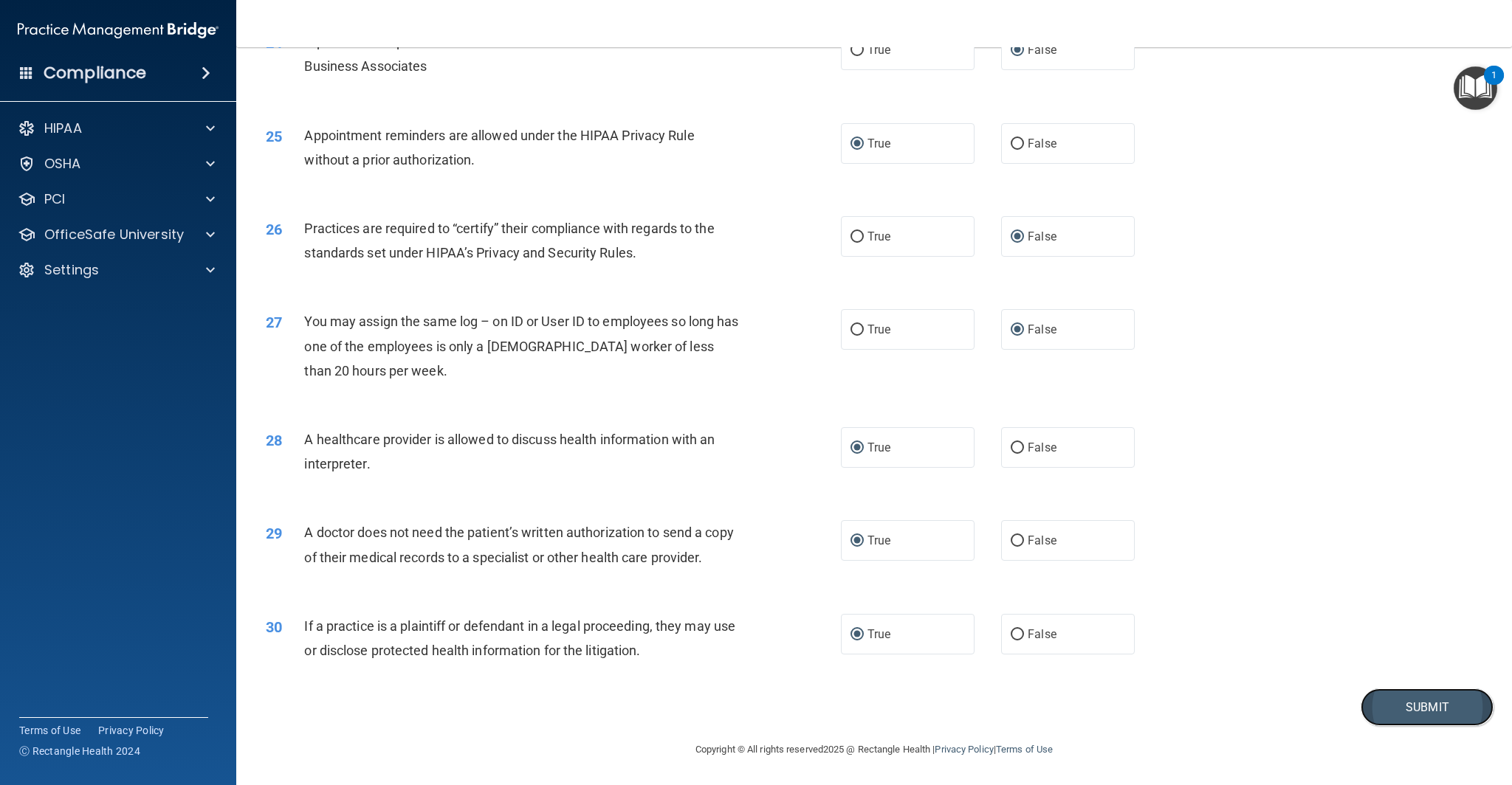
click at [1416, 705] on button "Submit" at bounding box center [1427, 707] width 133 height 38
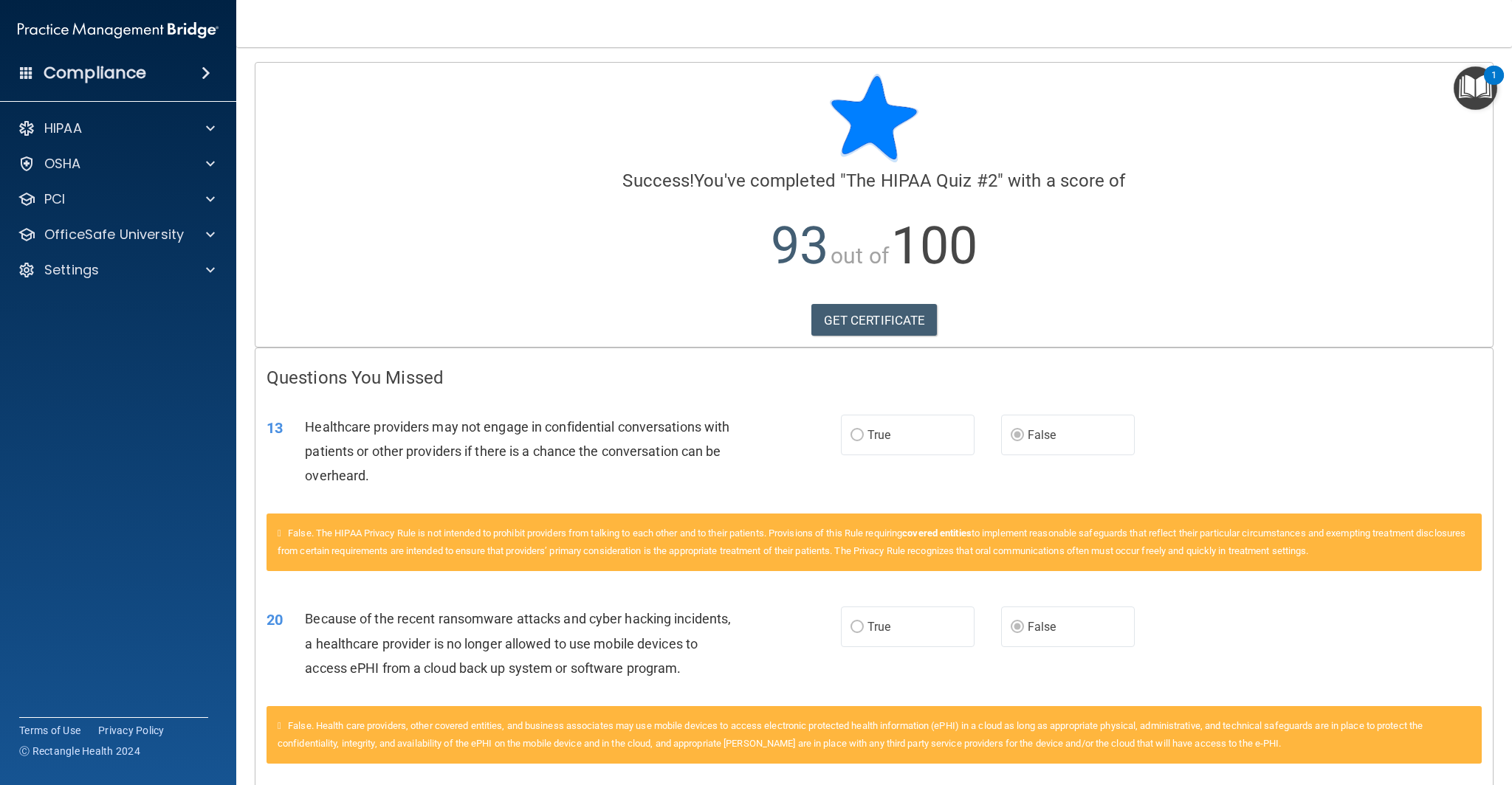
scroll to position [66, 0]
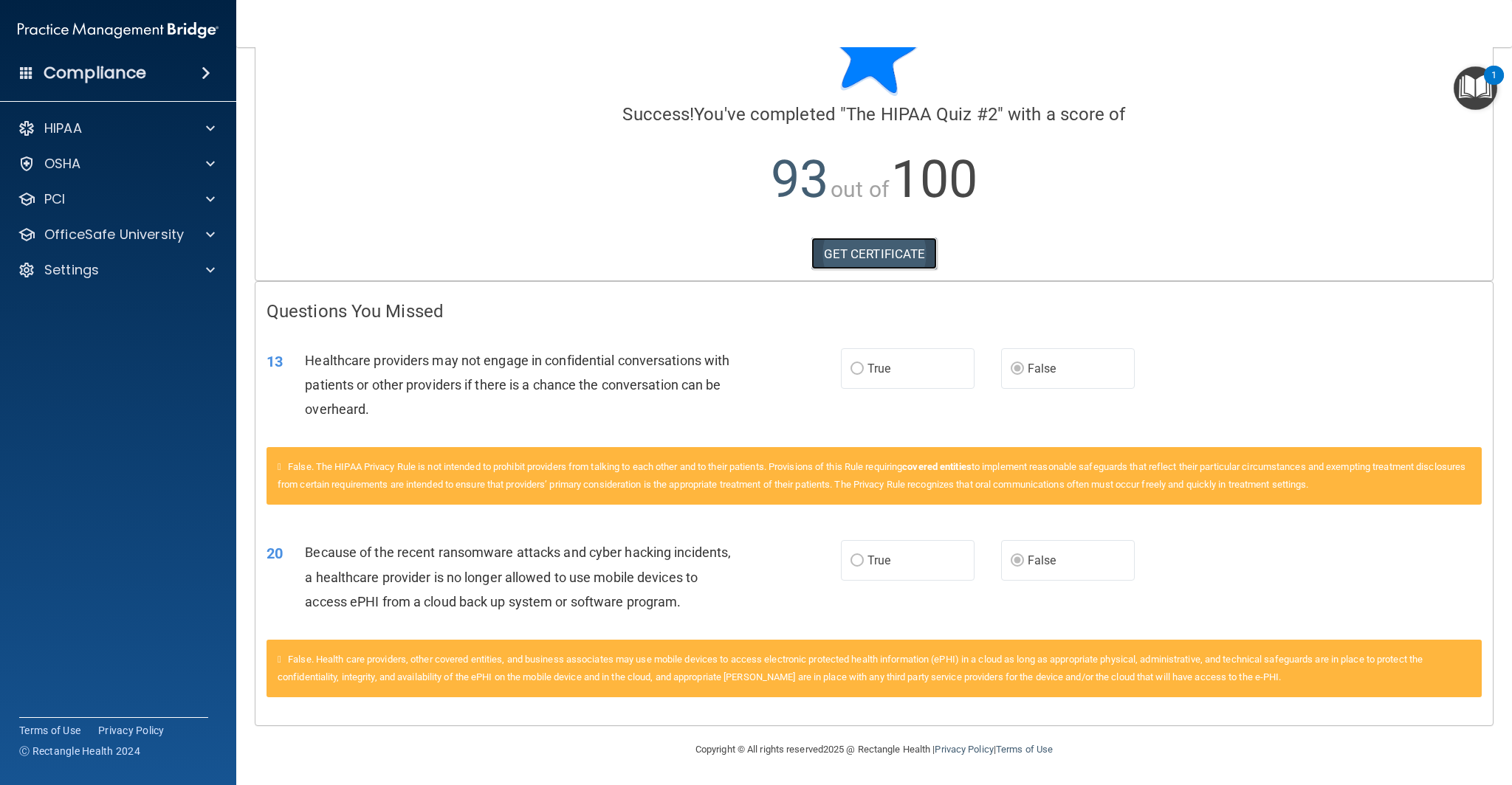
click at [883, 263] on link "GET CERTIFICATE" at bounding box center [874, 254] width 127 height 33
click at [205, 232] on div at bounding box center [208, 235] width 37 height 18
click at [125, 274] on p "HIPAA Training" at bounding box center [70, 271] width 122 height 15
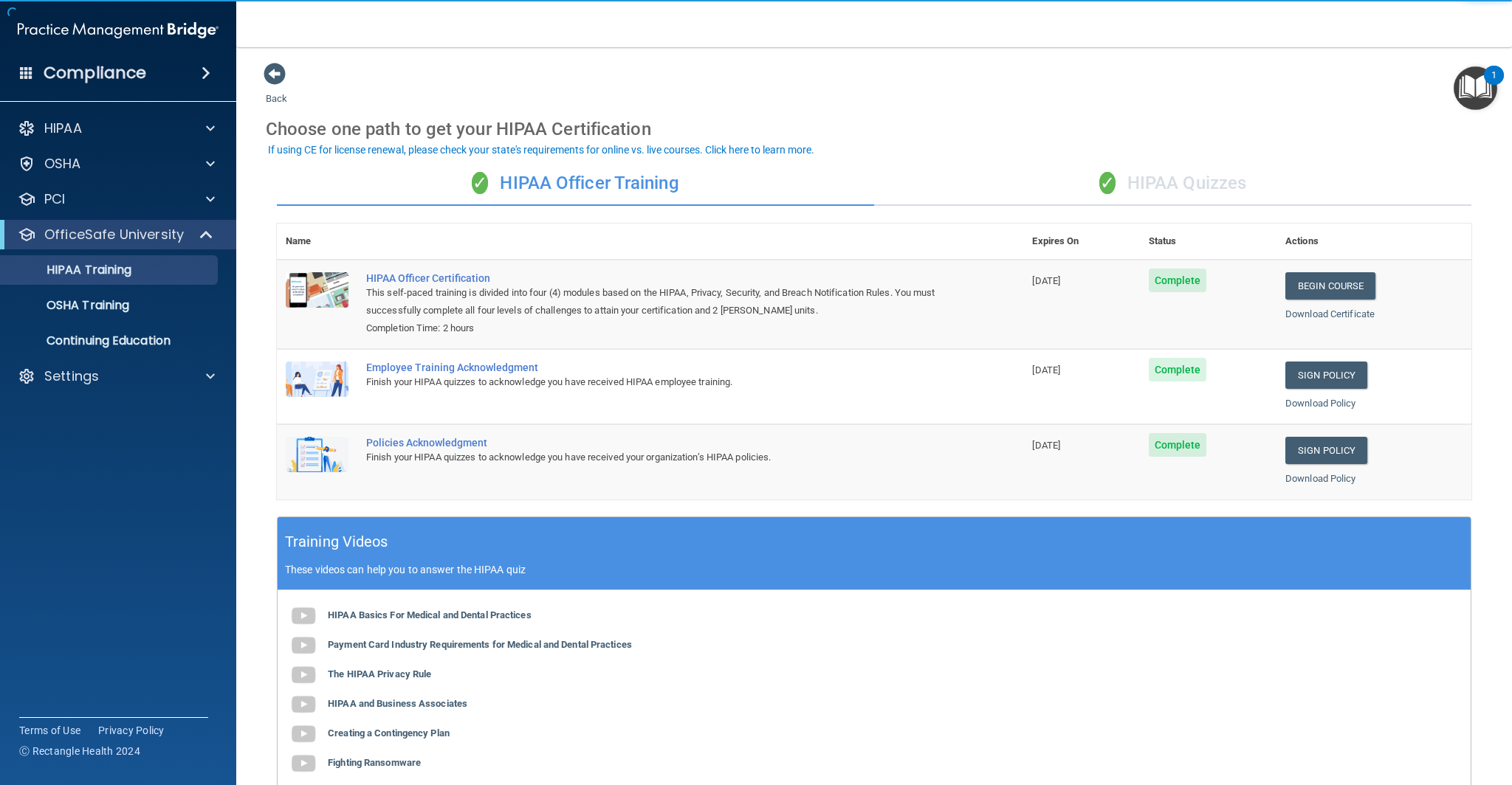
drag, startPoint x: 1161, startPoint y: 181, endPoint x: 1170, endPoint y: 176, distance: 10.3
click at [1164, 179] on div "✓ HIPAA Quizzes" at bounding box center [1173, 183] width 598 height 44
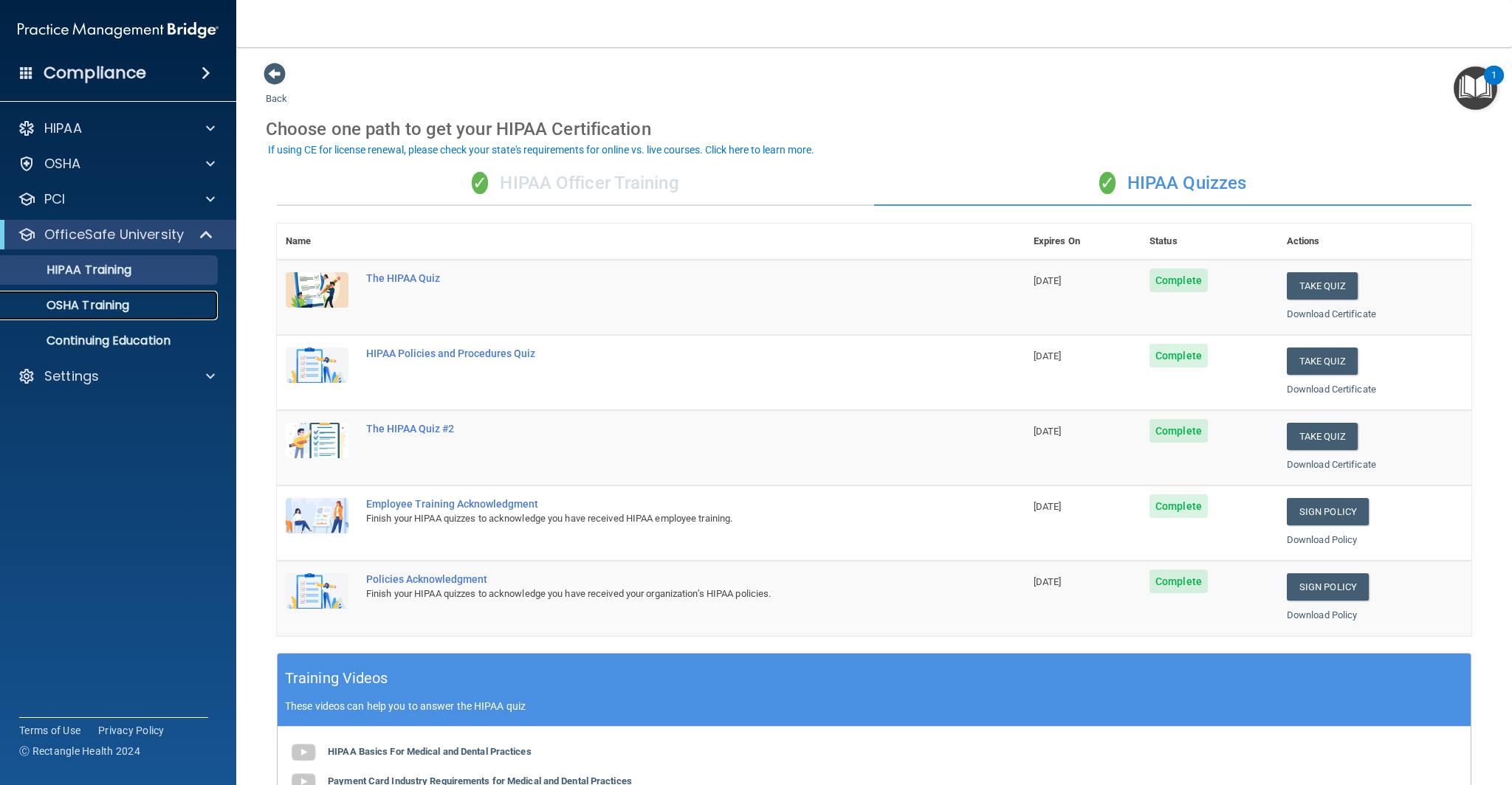
click at [119, 308] on p "OSHA Training" at bounding box center [69, 306] width 120 height 15
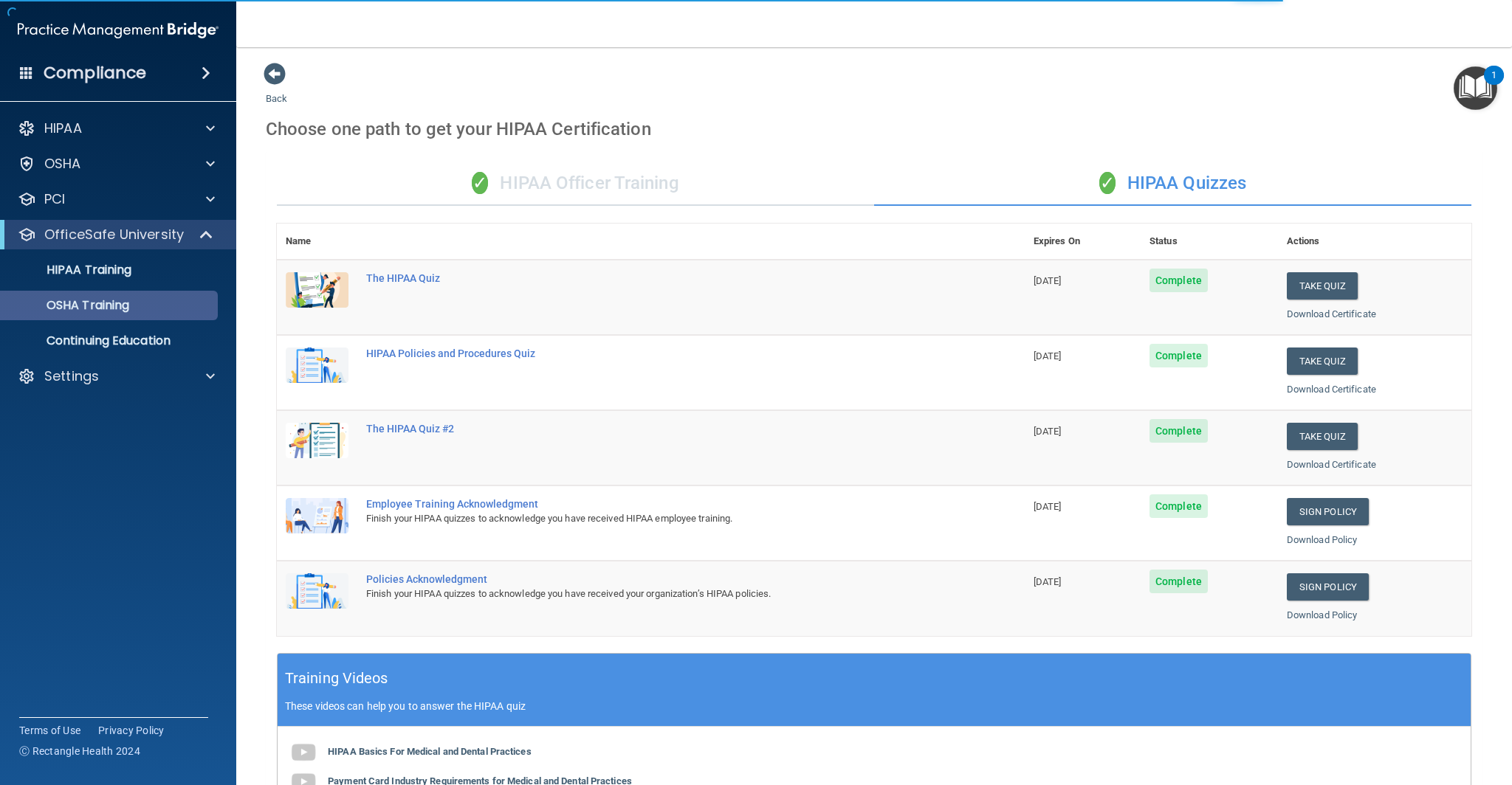
click at [124, 289] on ul "HIPAA Training OSHA Training Continuing Education" at bounding box center [118, 302] width 267 height 106
click at [122, 302] on p "OSHA Training" at bounding box center [69, 306] width 120 height 15
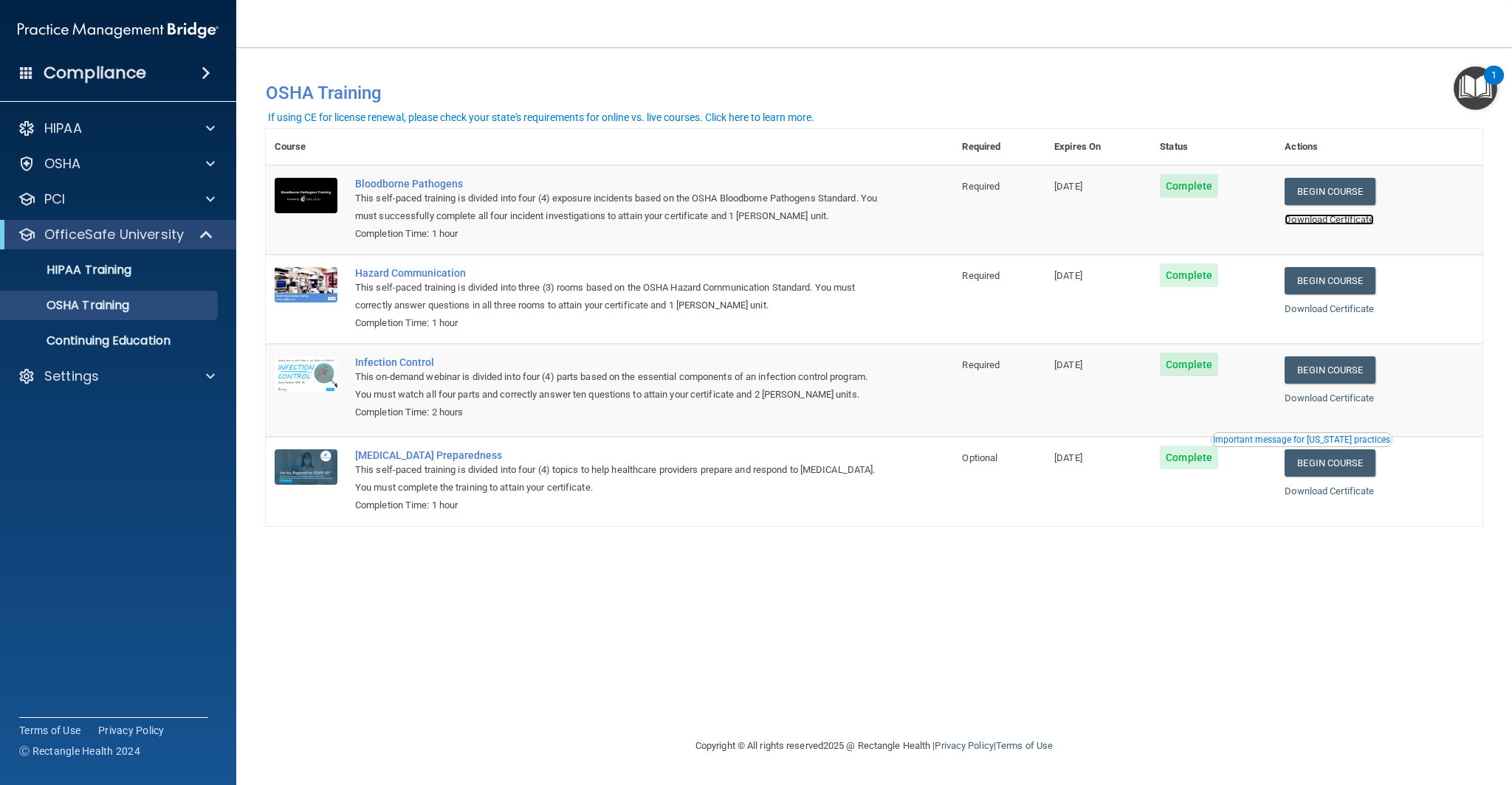
click at [1365, 224] on link "Download Certificate" at bounding box center [1328, 219] width 90 height 11
